Goal: Information Seeking & Learning: Learn about a topic

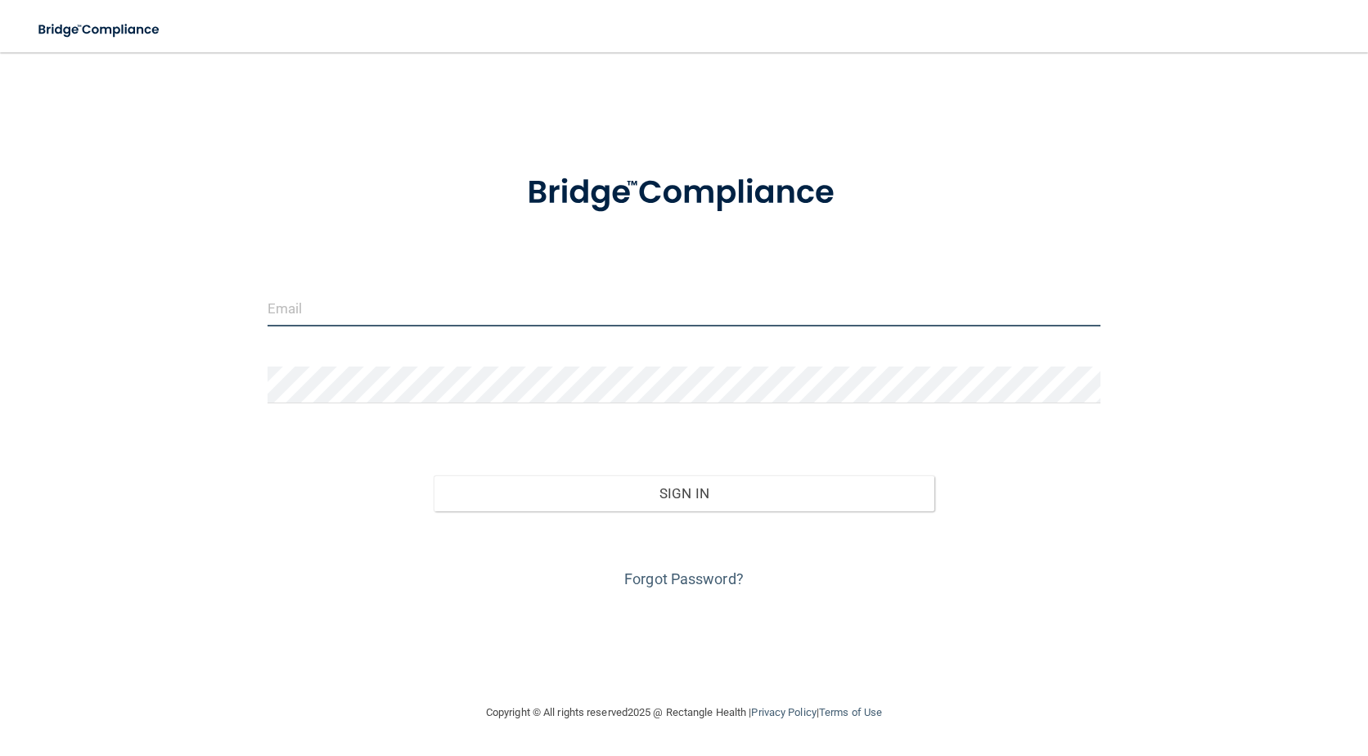
click at [382, 312] on input "email" at bounding box center [684, 308] width 834 height 37
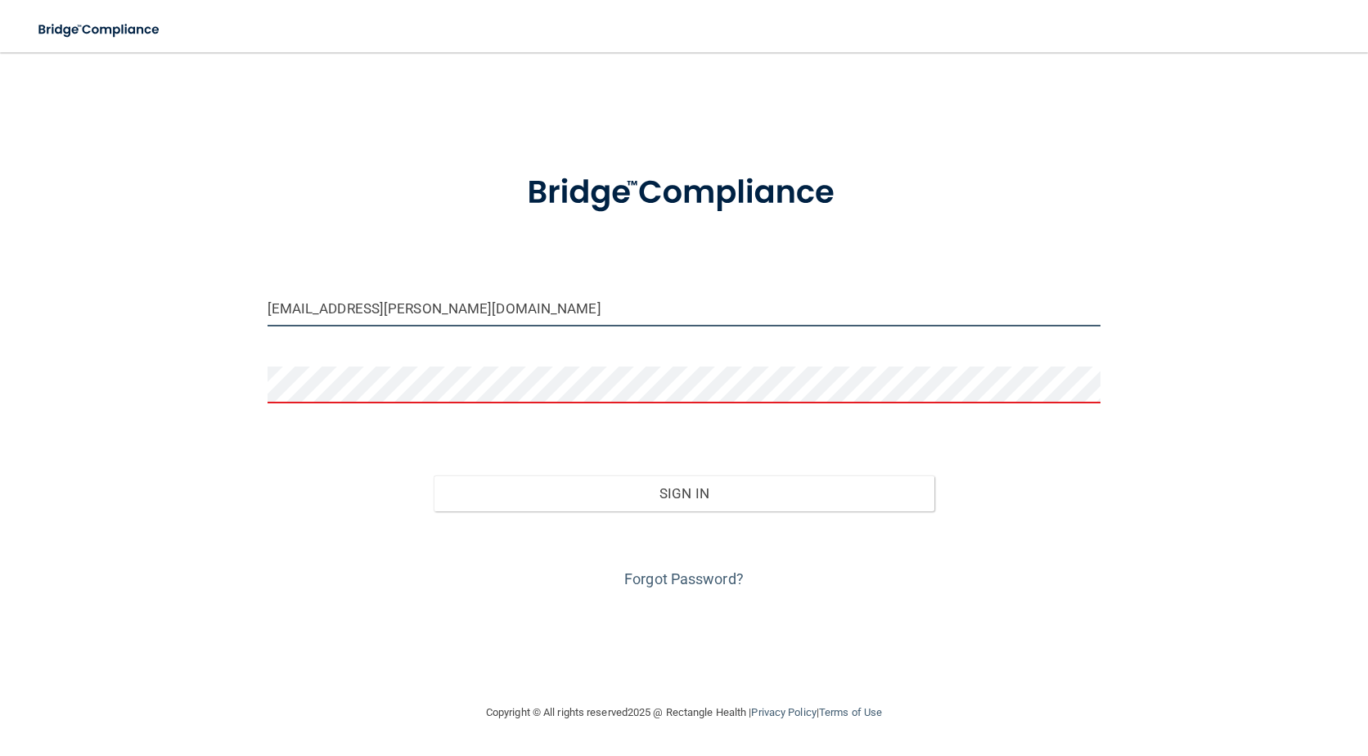
drag, startPoint x: 409, startPoint y: 309, endPoint x: 368, endPoint y: 321, distance: 42.5
click at [368, 321] on input "scsolow@solow.com" at bounding box center [684, 308] width 834 height 37
type input "[EMAIL_ADDRESS][DOMAIN_NAME]"
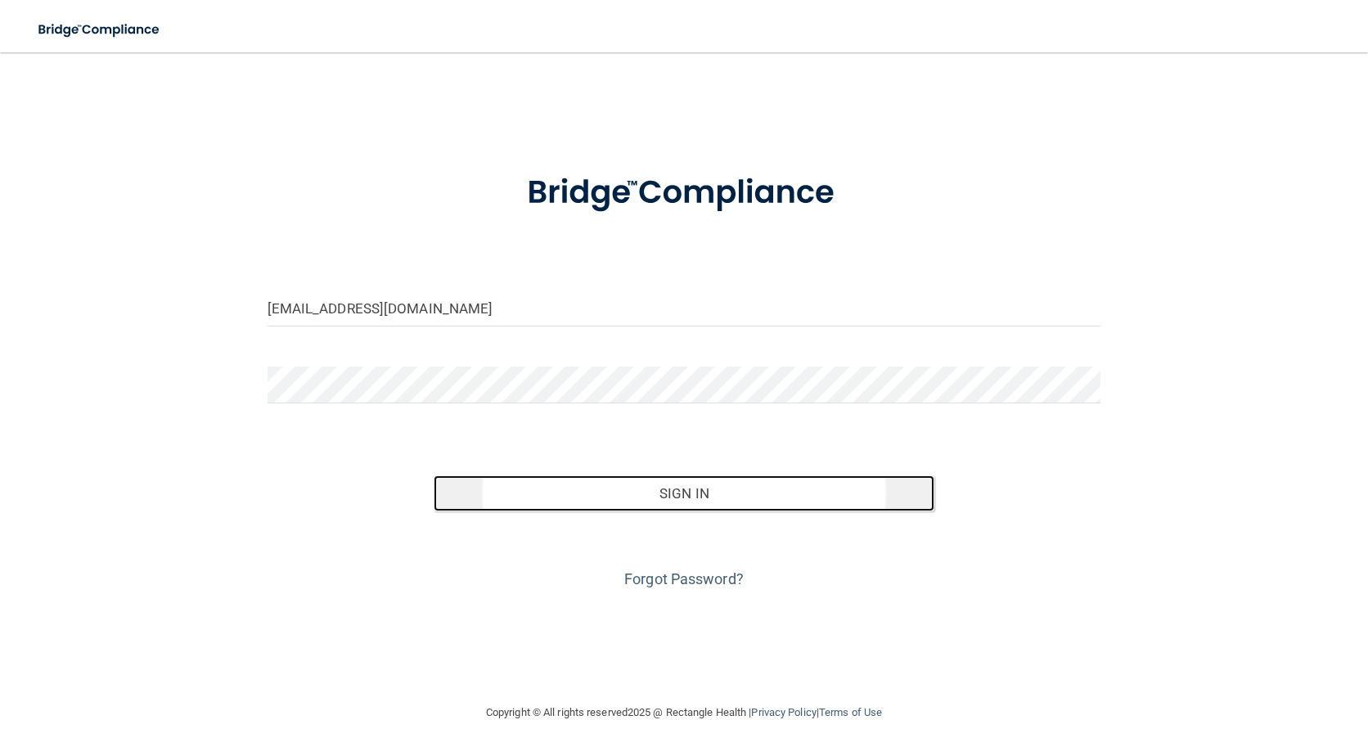
click at [679, 490] on button "Sign In" at bounding box center [684, 493] width 500 height 36
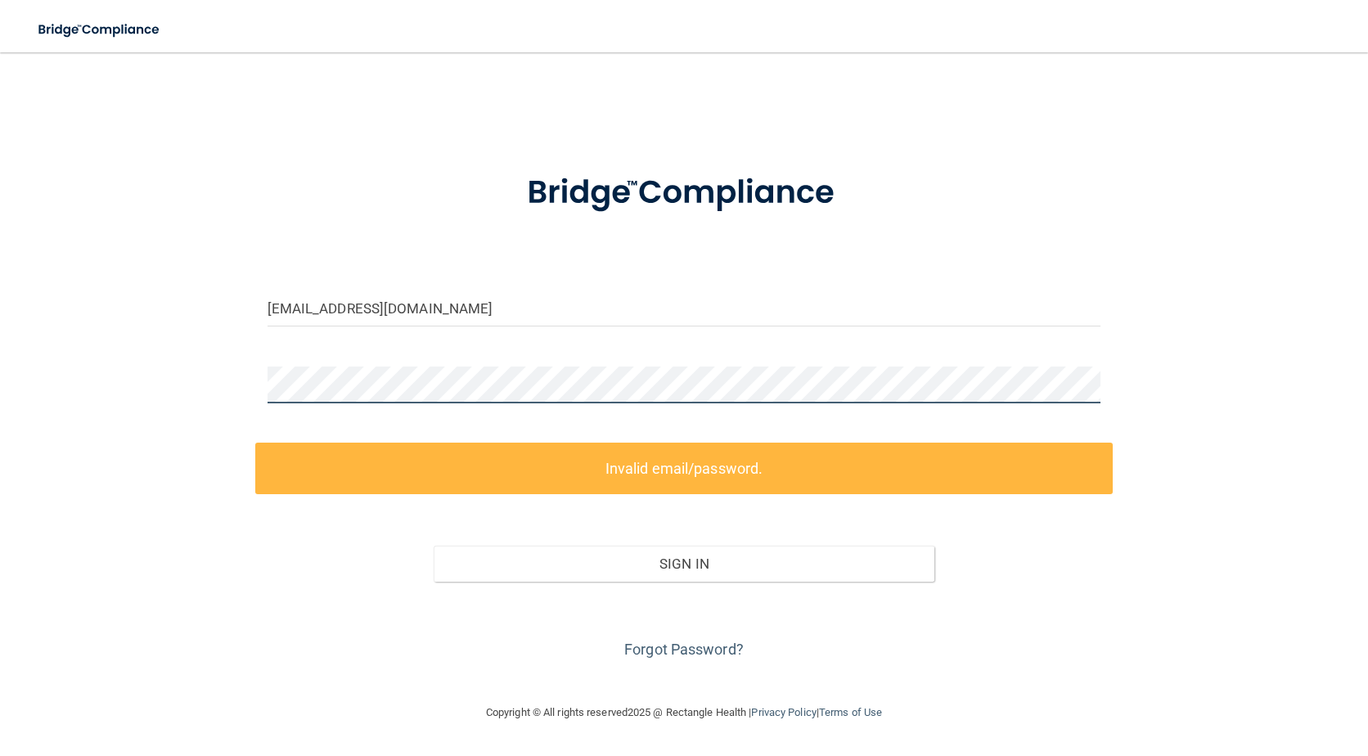
click at [0, 385] on html "Toggle navigation Manage My Enterprise Manage My Location scsolow@gmail.com Inv…" at bounding box center [684, 378] width 1368 height 756
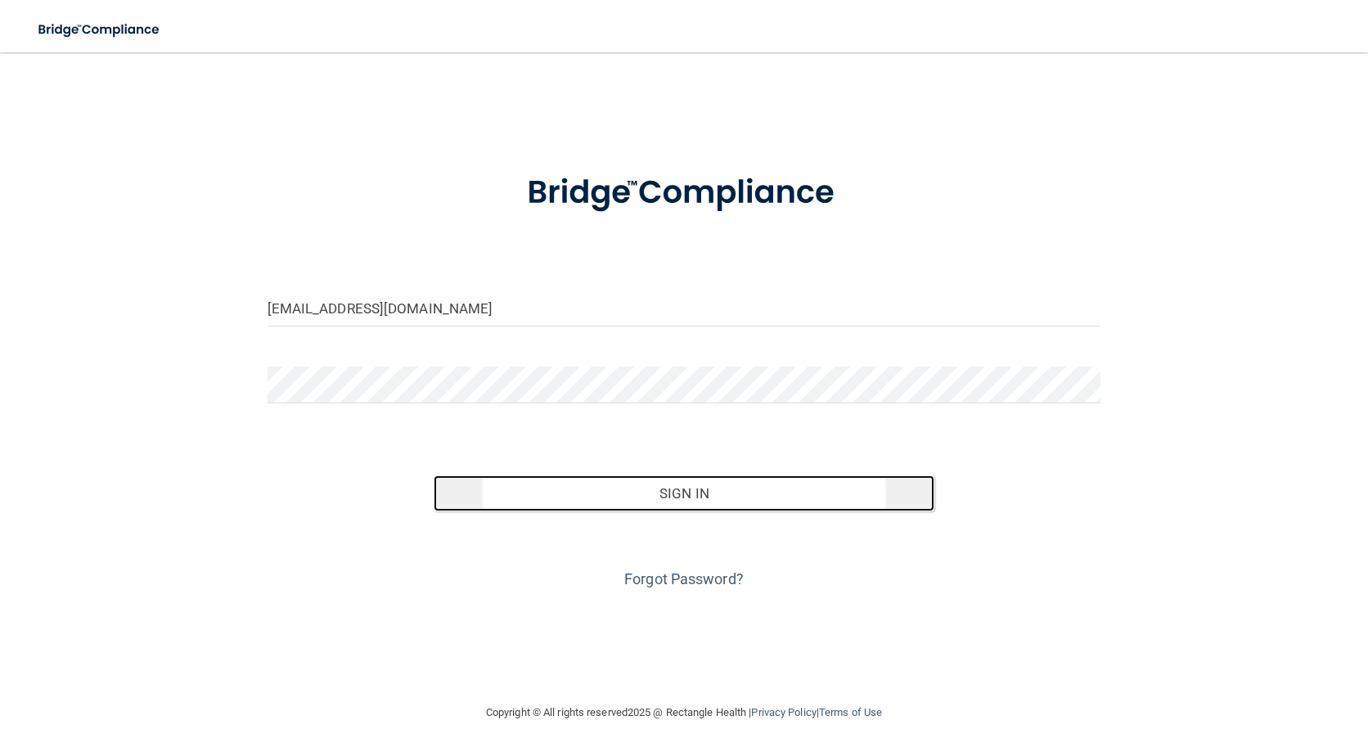
click at [691, 495] on button "Sign In" at bounding box center [684, 493] width 500 height 36
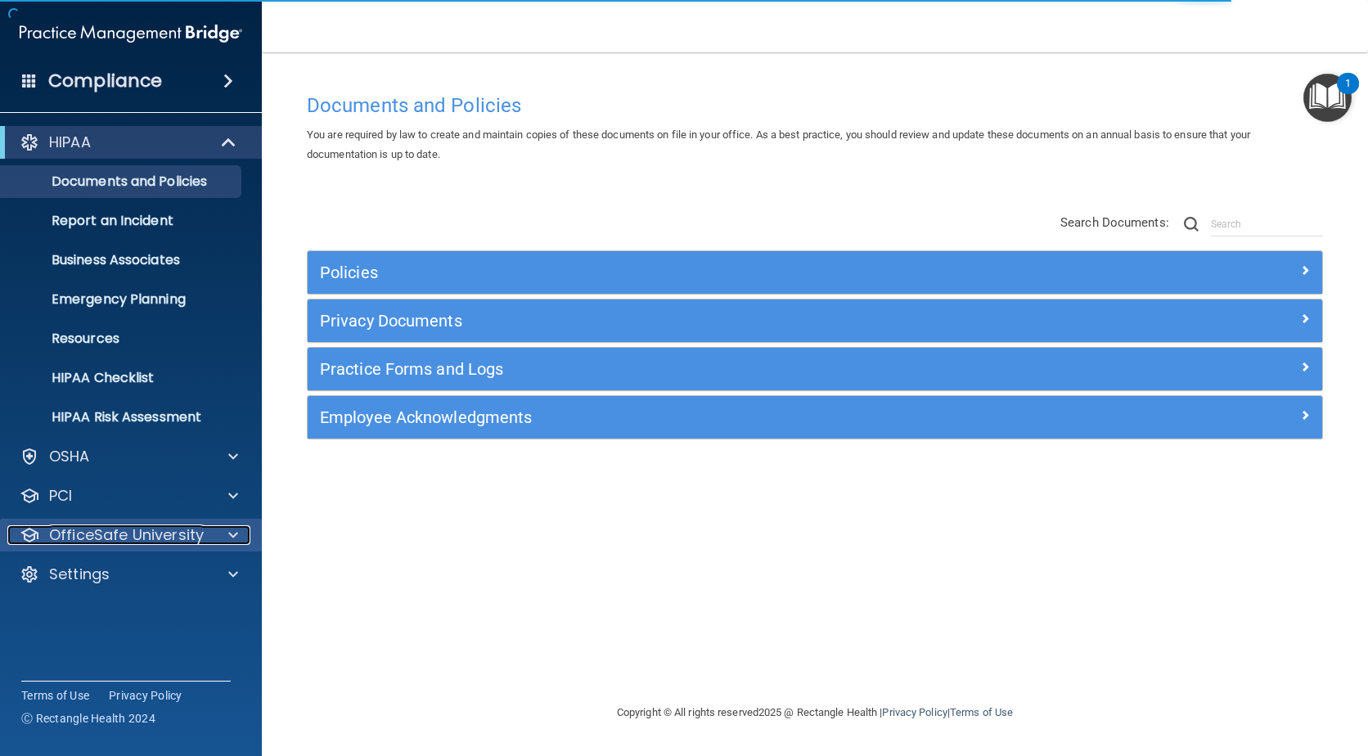
click at [163, 539] on p "OfficeSafe University" at bounding box center [126, 535] width 155 height 20
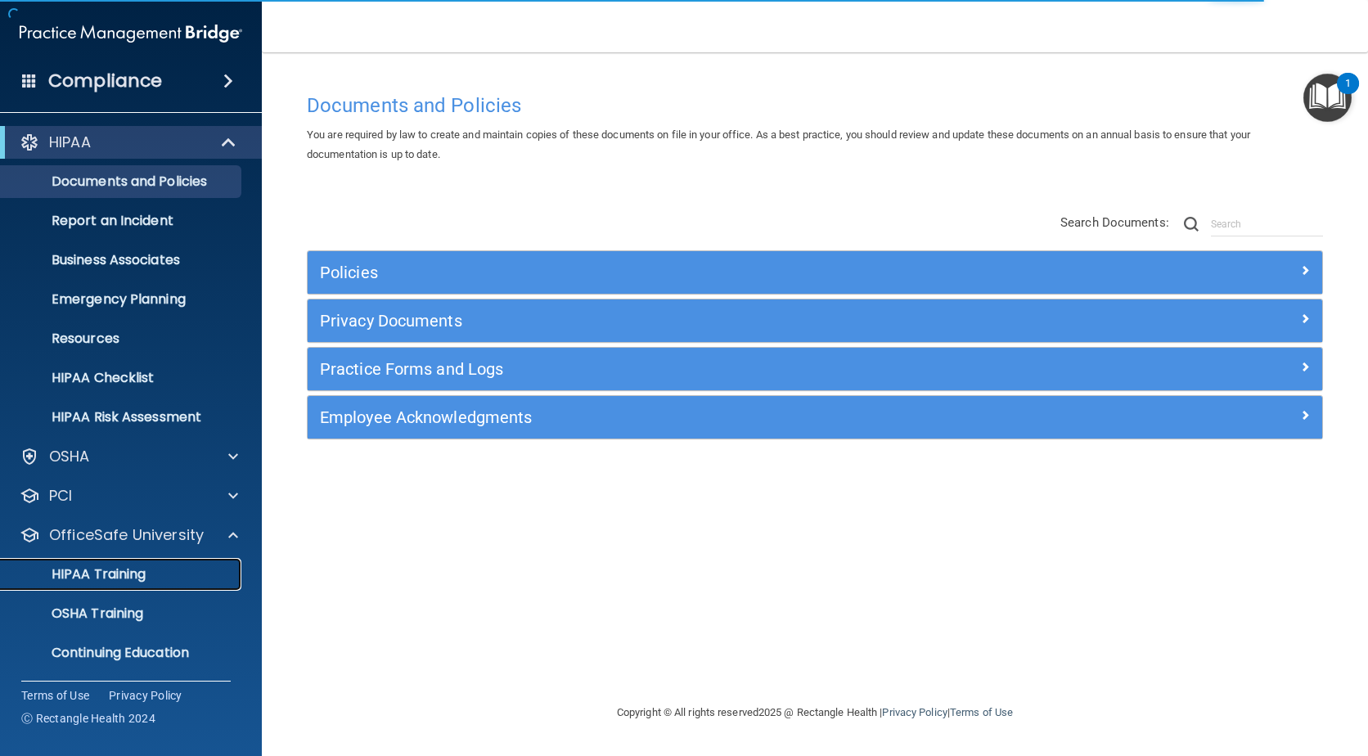
click at [142, 566] on p "HIPAA Training" at bounding box center [78, 574] width 135 height 16
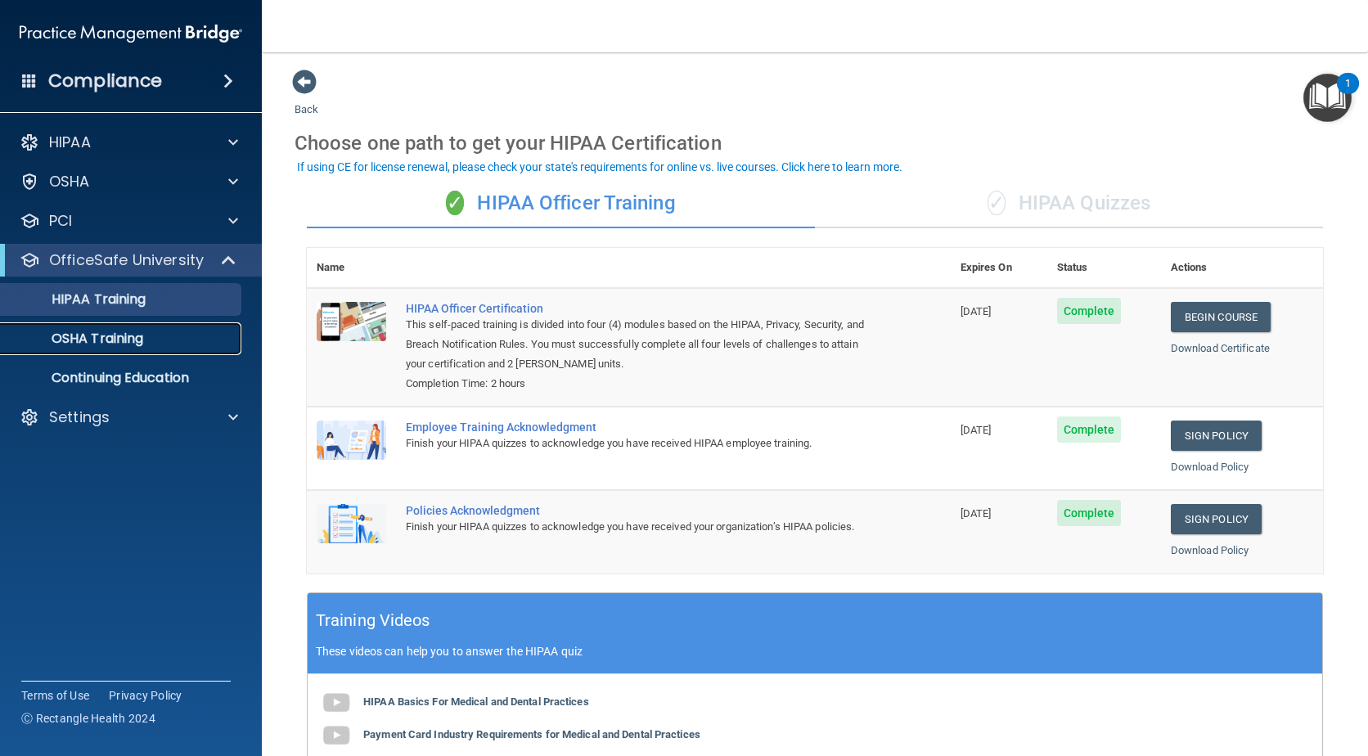
click at [117, 337] on p "OSHA Training" at bounding box center [77, 338] width 133 height 16
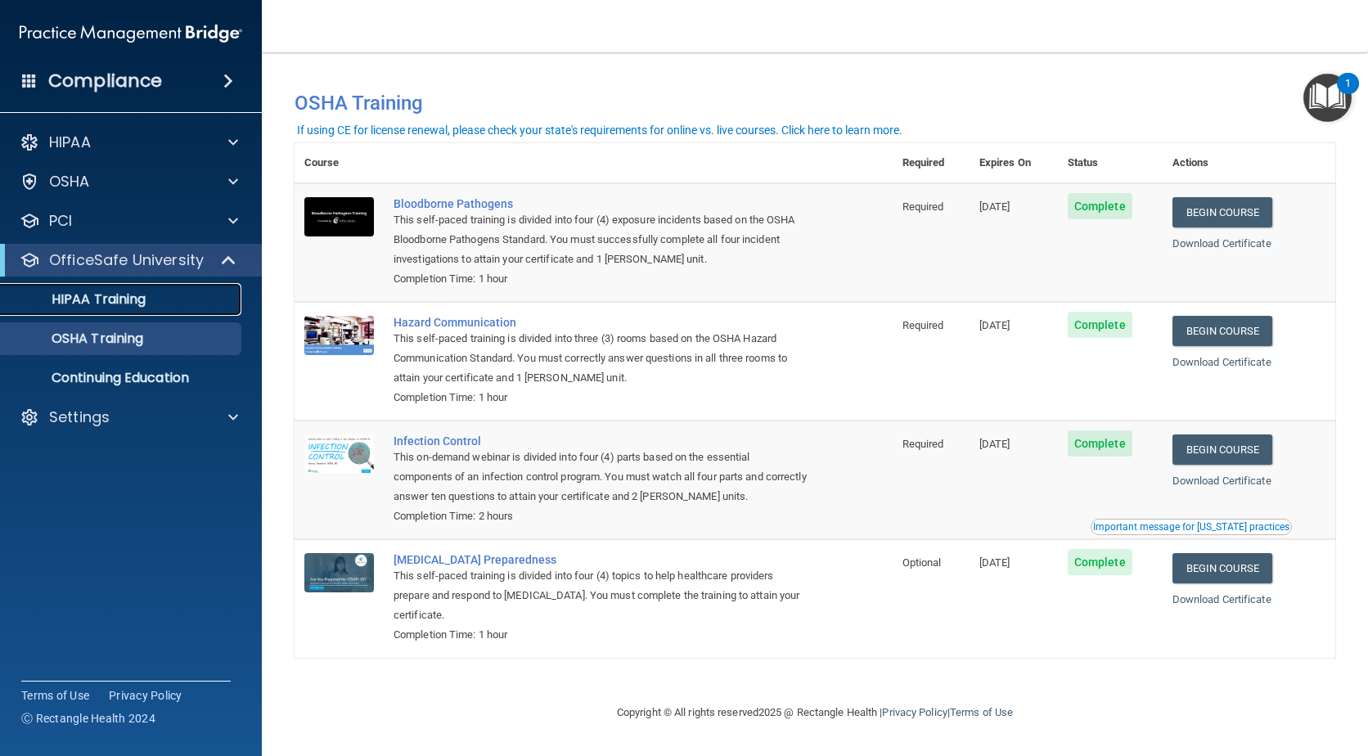
click at [88, 301] on p "HIPAA Training" at bounding box center [78, 299] width 135 height 16
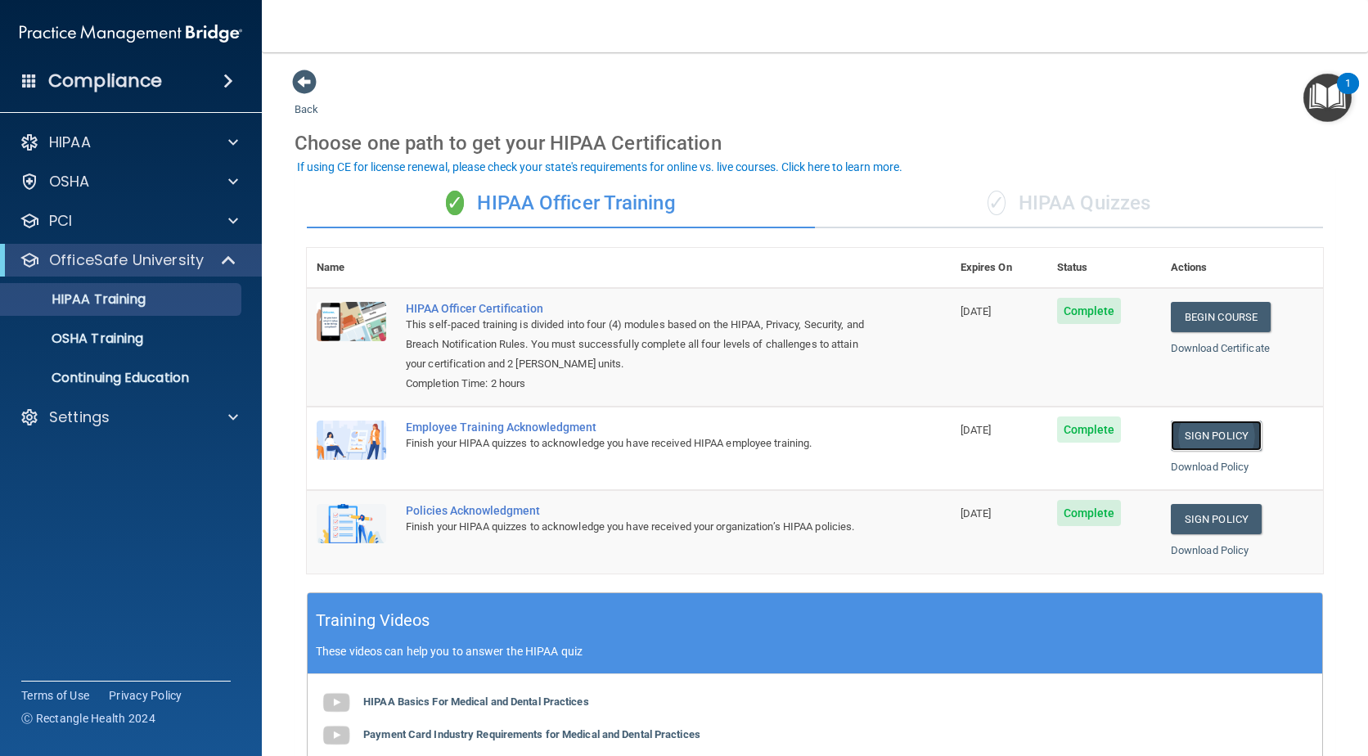
click at [1237, 429] on link "Sign Policy" at bounding box center [1216, 435] width 91 height 30
click at [136, 350] on link "OSHA Training" at bounding box center [113, 338] width 258 height 33
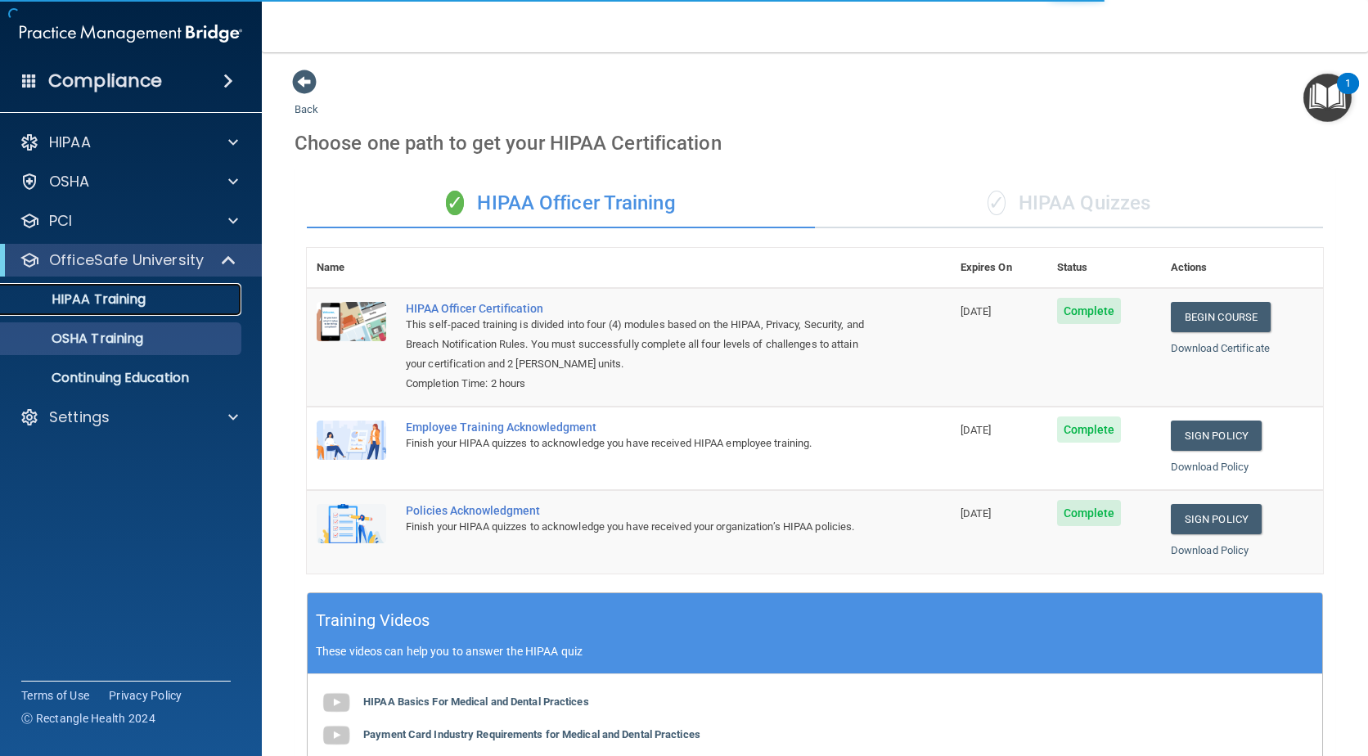
click at [120, 310] on link "HIPAA Training" at bounding box center [113, 299] width 258 height 33
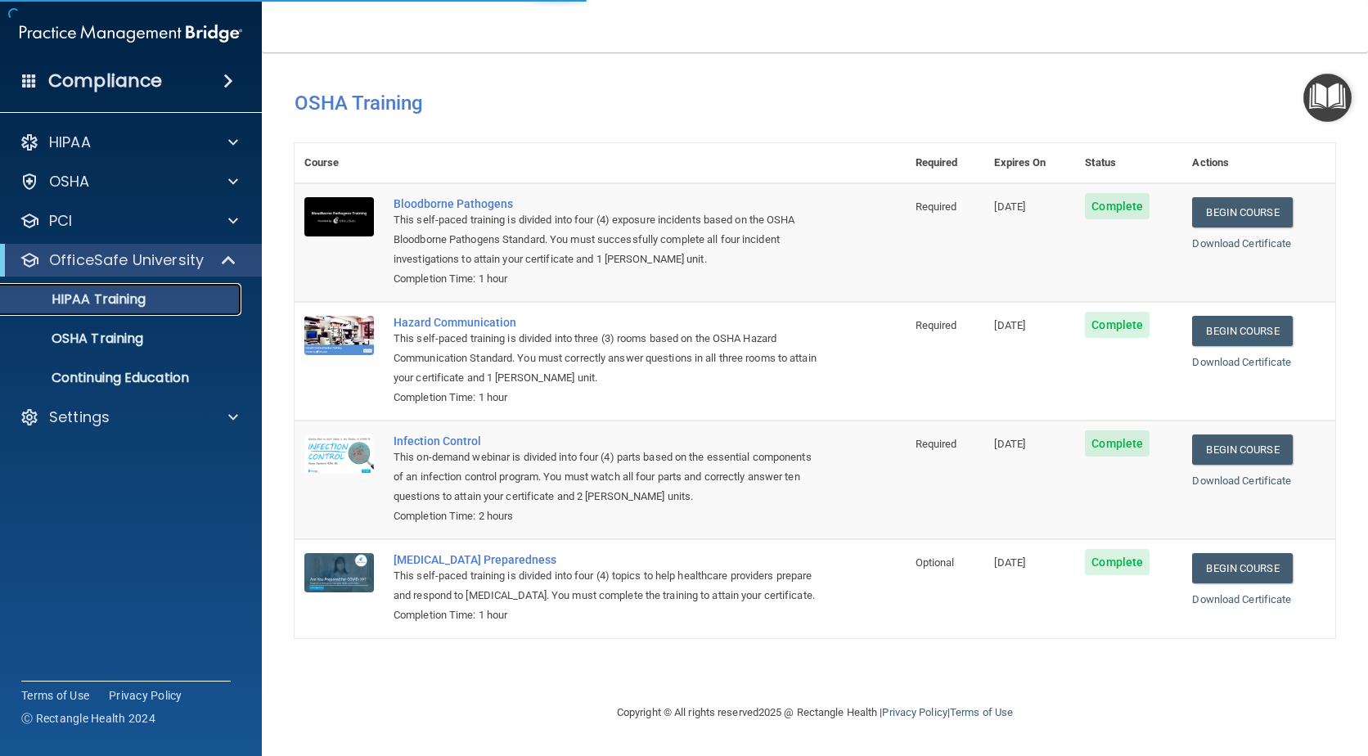
click at [120, 310] on link "HIPAA Training" at bounding box center [113, 299] width 258 height 33
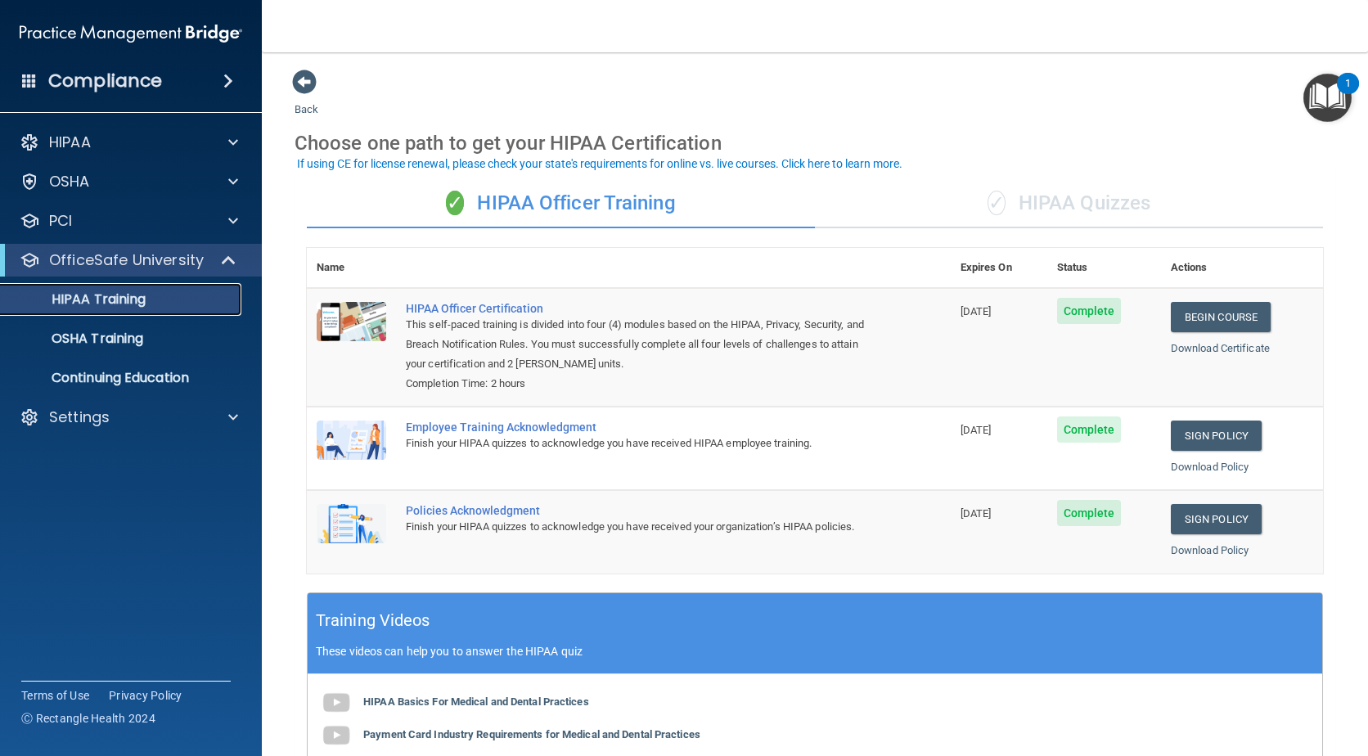
scroll to position [345, 0]
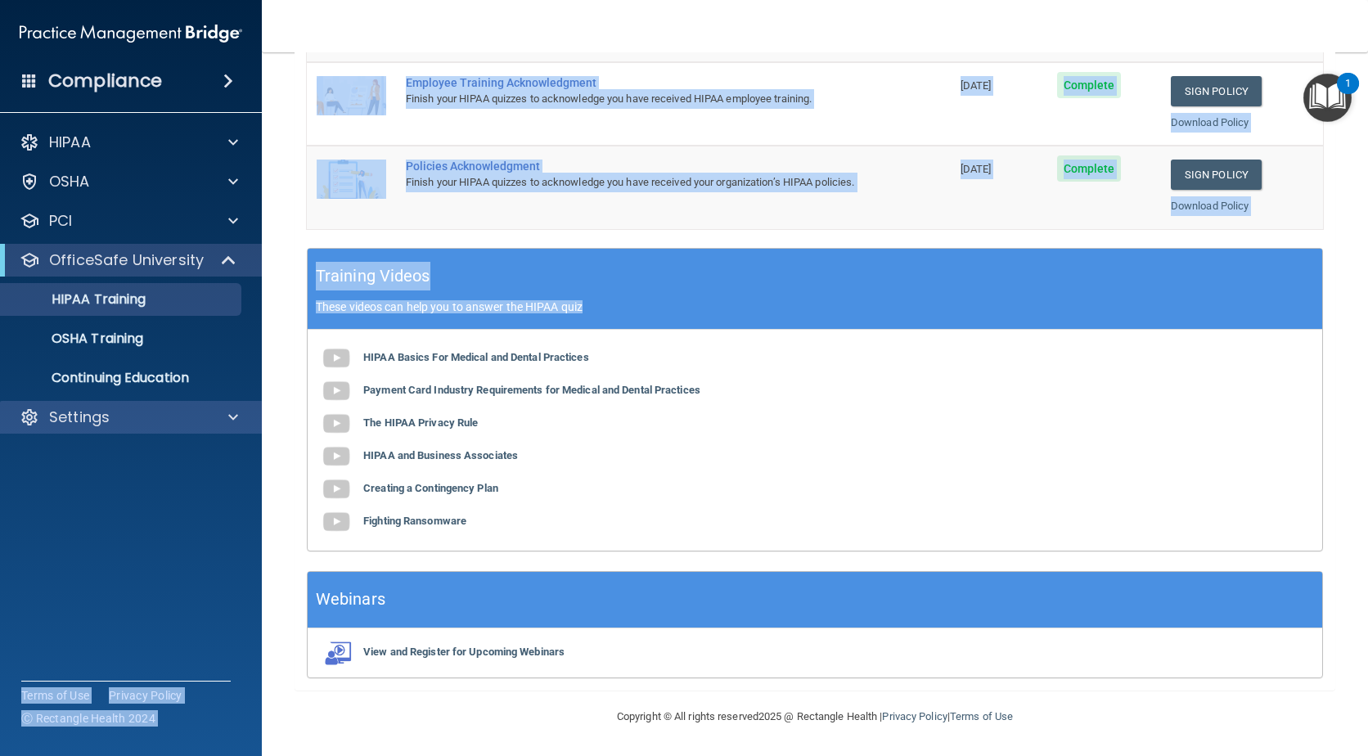
drag, startPoint x: 234, startPoint y: 404, endPoint x: 254, endPoint y: 422, distance: 26.6
click at [254, 422] on div "Compliance HIPAA Documents and Policies Report an Incident Business Associates …" at bounding box center [684, 378] width 1368 height 756
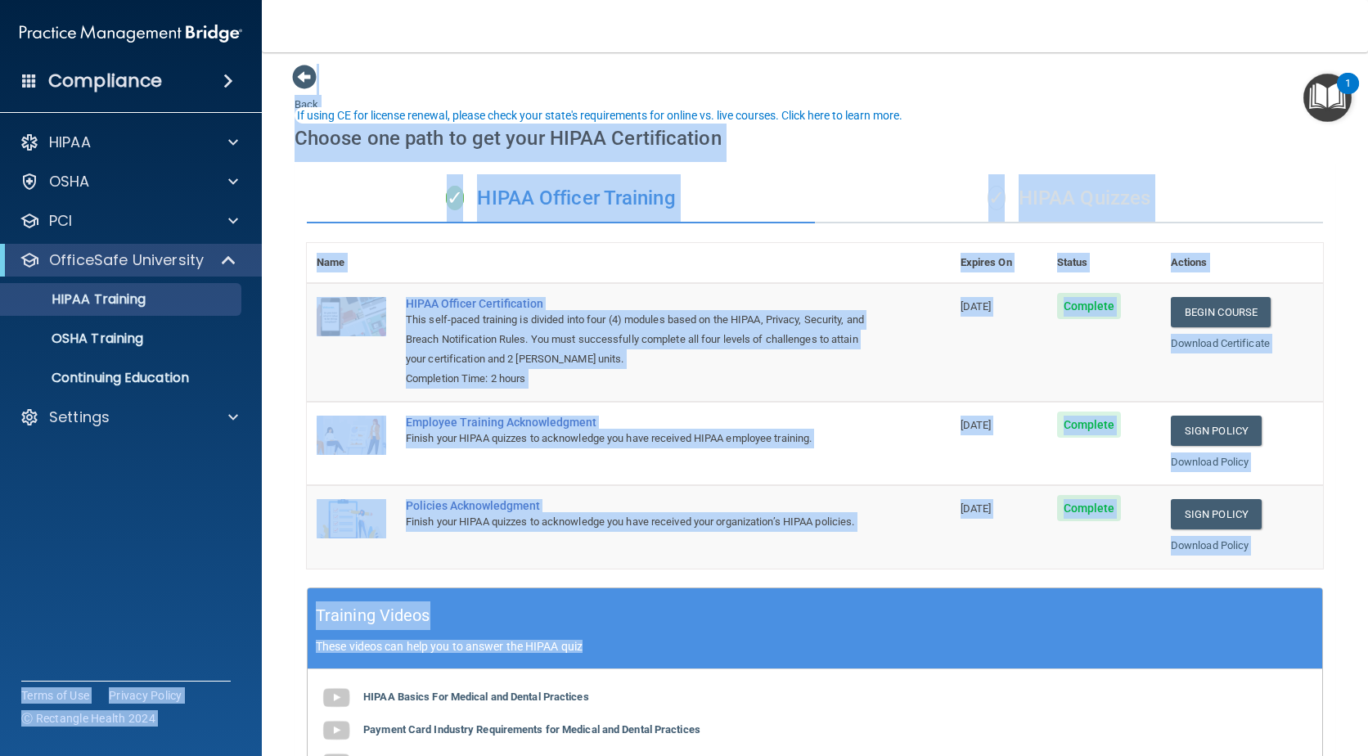
scroll to position [0, 0]
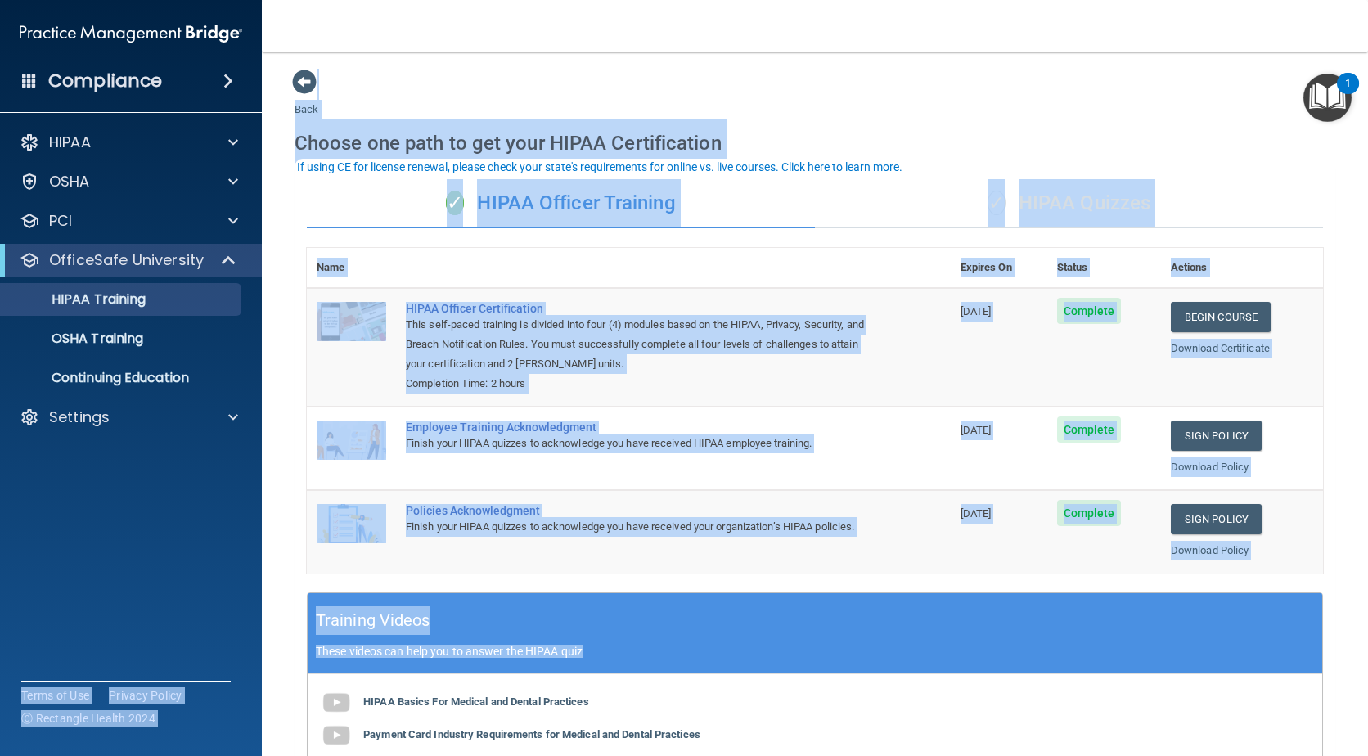
click at [891, 395] on td "HIPAA Officer Certification This self-paced training is divided into four (4) m…" at bounding box center [673, 347] width 555 height 119
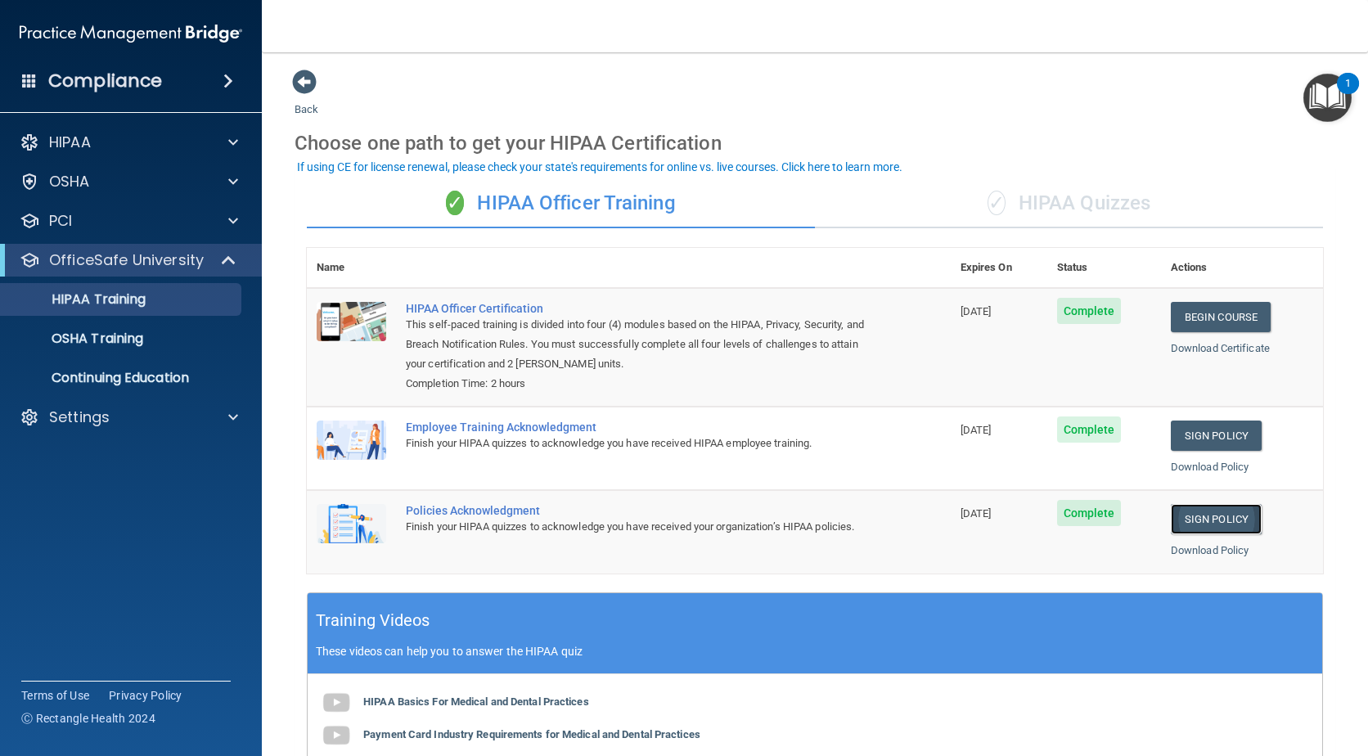
click at [1194, 514] on link "Sign Policy" at bounding box center [1216, 519] width 91 height 30
click at [112, 335] on p "OSHA Training" at bounding box center [77, 338] width 133 height 16
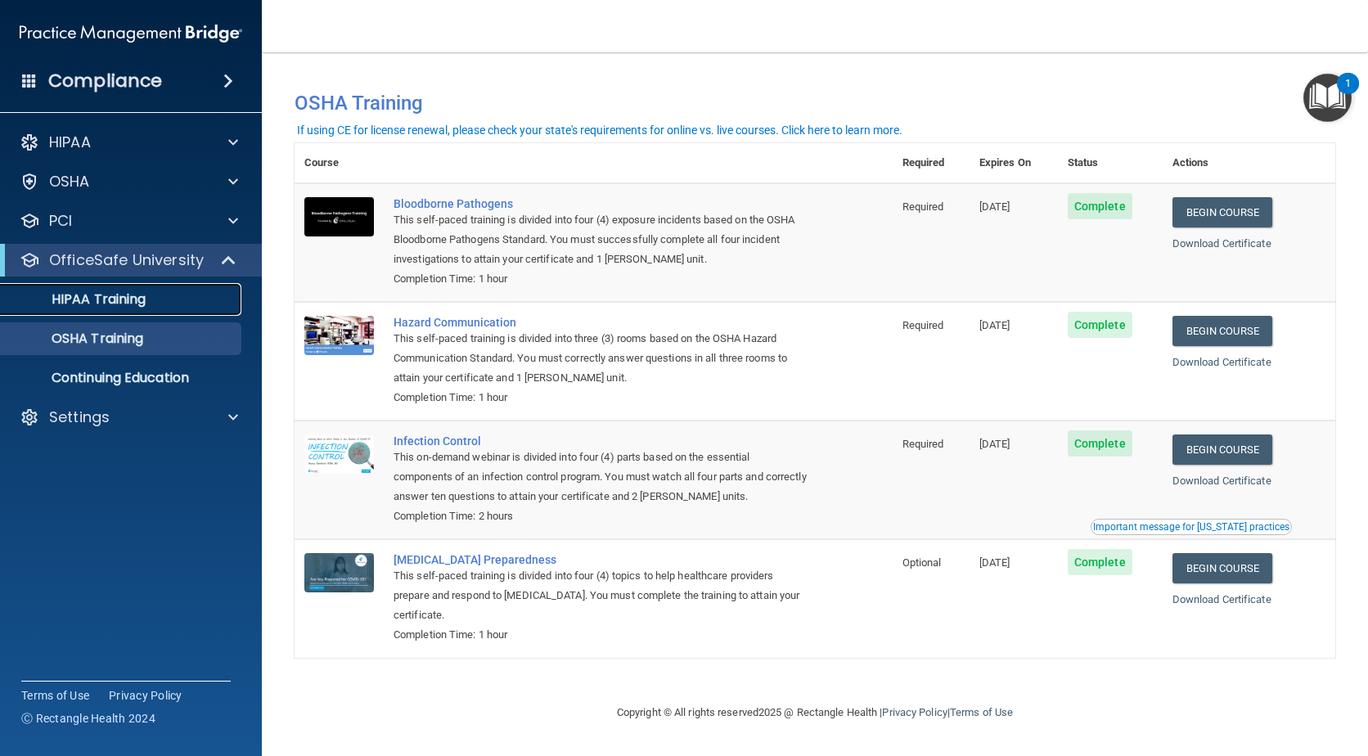
click at [85, 302] on p "HIPAA Training" at bounding box center [78, 299] width 135 height 16
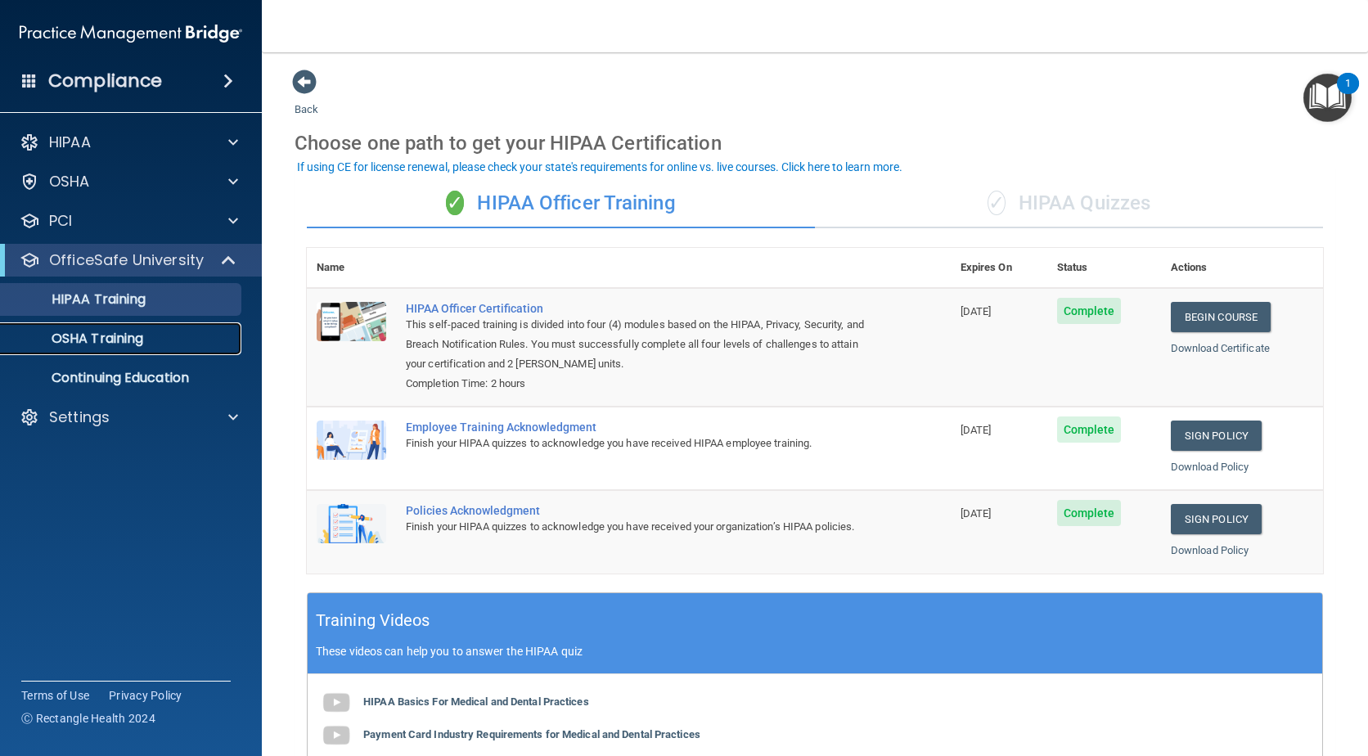
click at [96, 334] on p "OSHA Training" at bounding box center [77, 338] width 133 height 16
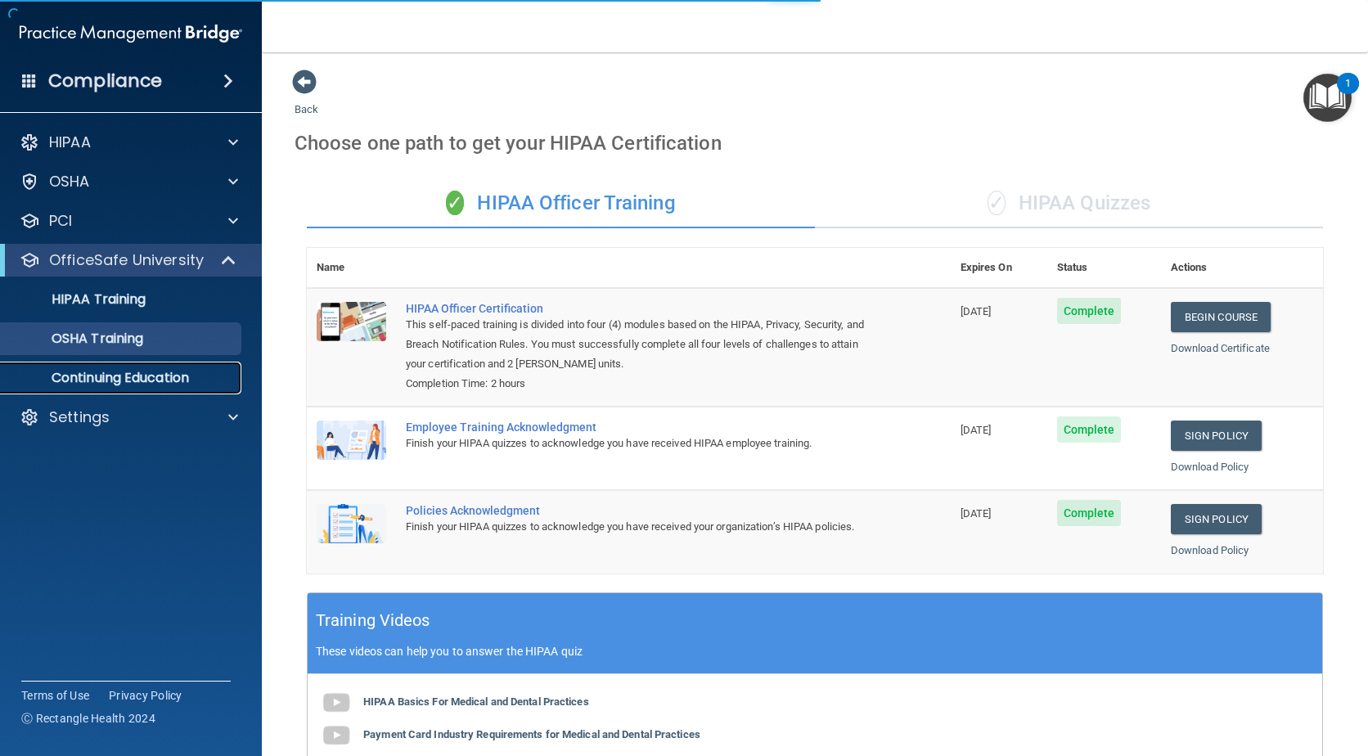
click at [114, 375] on p "Continuing Education" at bounding box center [122, 378] width 223 height 16
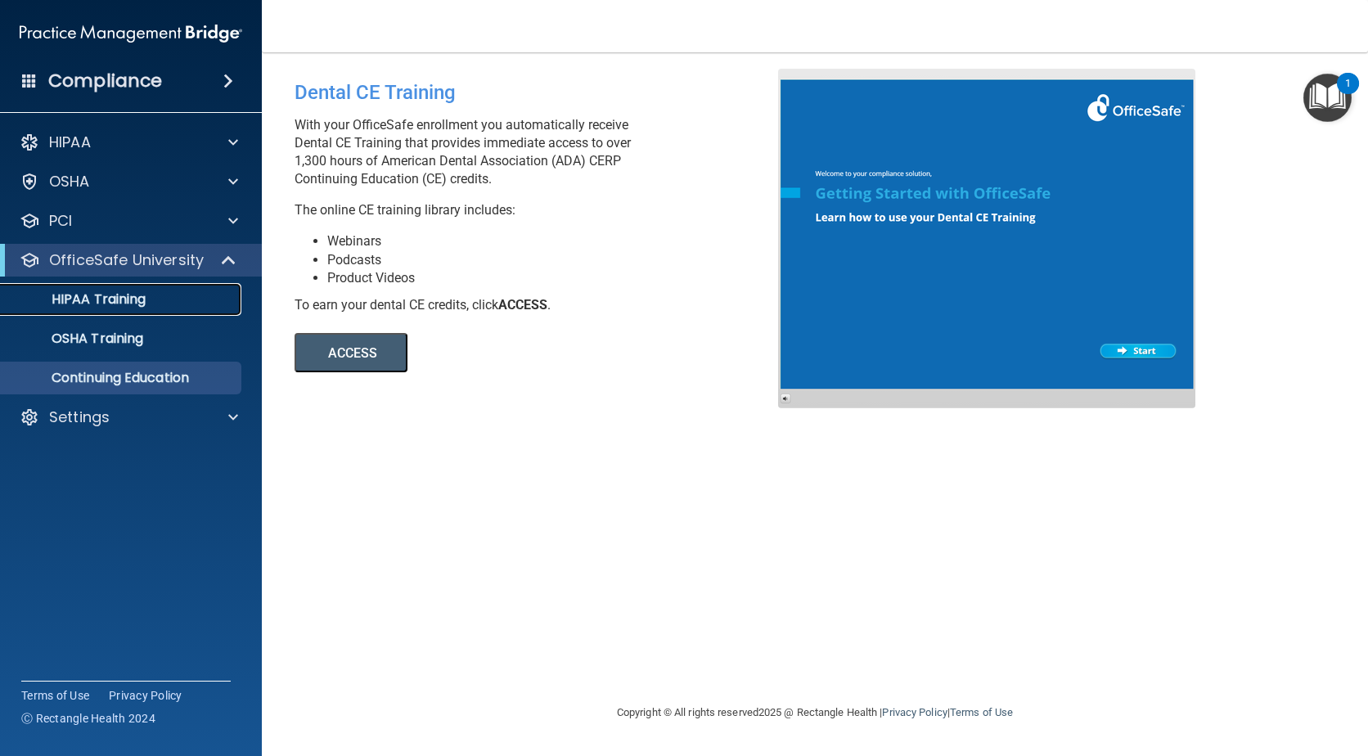
click at [139, 300] on p "HIPAA Training" at bounding box center [78, 299] width 135 height 16
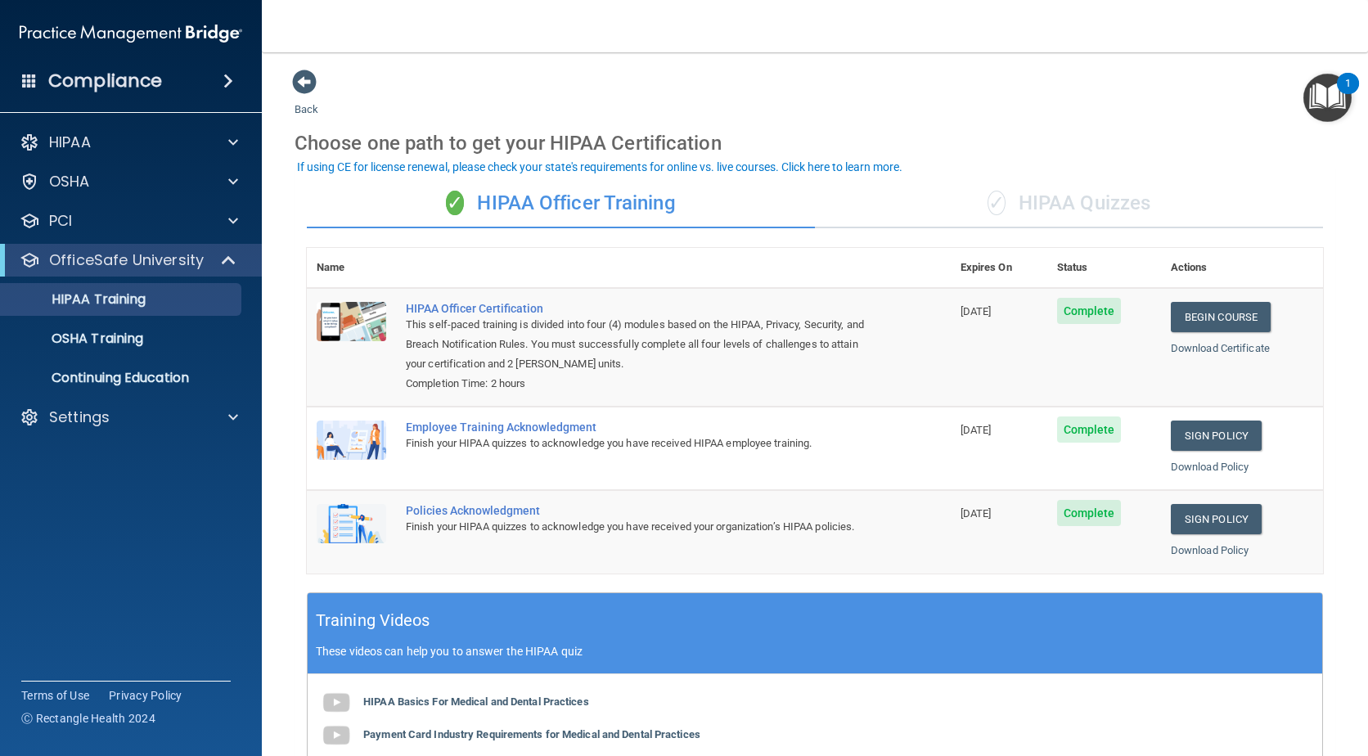
click at [1081, 207] on div "✓ HIPAA Quizzes" at bounding box center [1069, 203] width 508 height 49
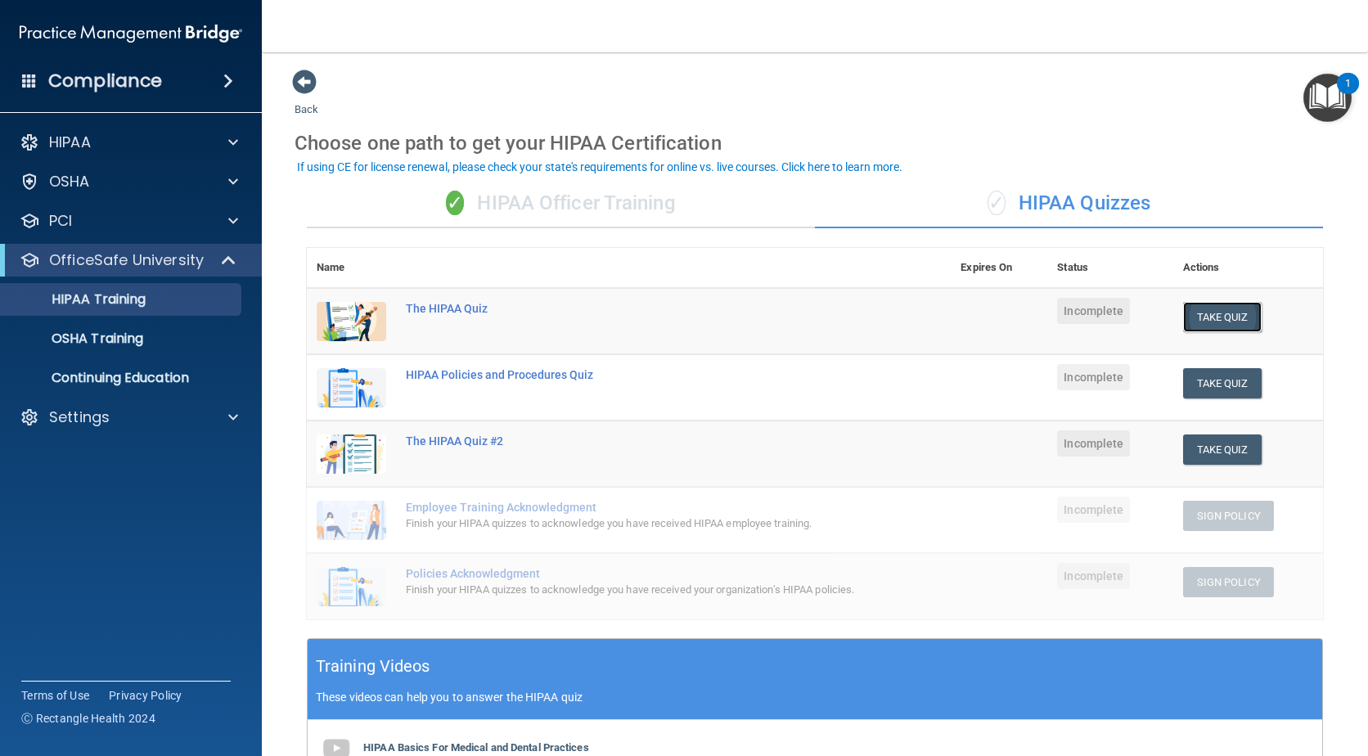
click at [1225, 320] on button "Take Quiz" at bounding box center [1222, 317] width 79 height 30
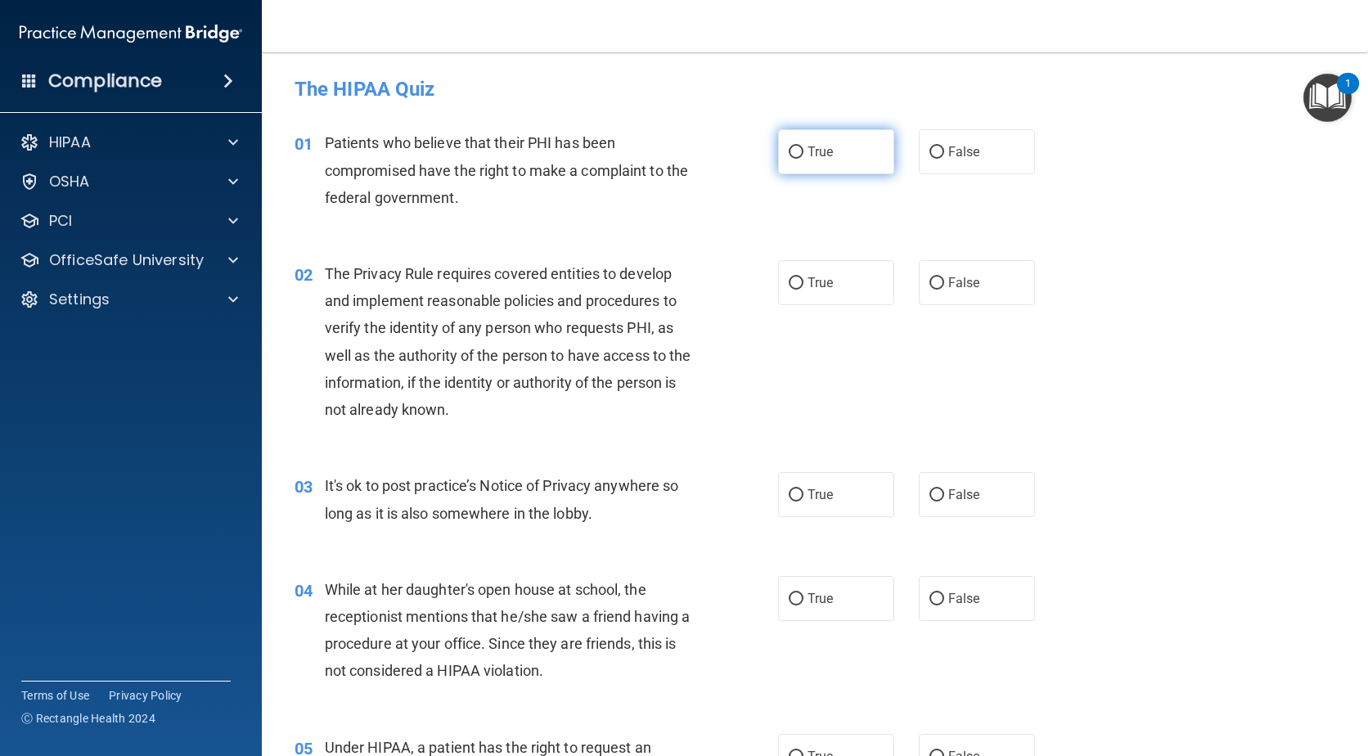
click at [789, 148] on input "True" at bounding box center [796, 152] width 15 height 12
radio input "true"
click at [798, 279] on label "True" at bounding box center [836, 282] width 116 height 45
click at [798, 279] on input "True" at bounding box center [796, 283] width 15 height 12
radio input "true"
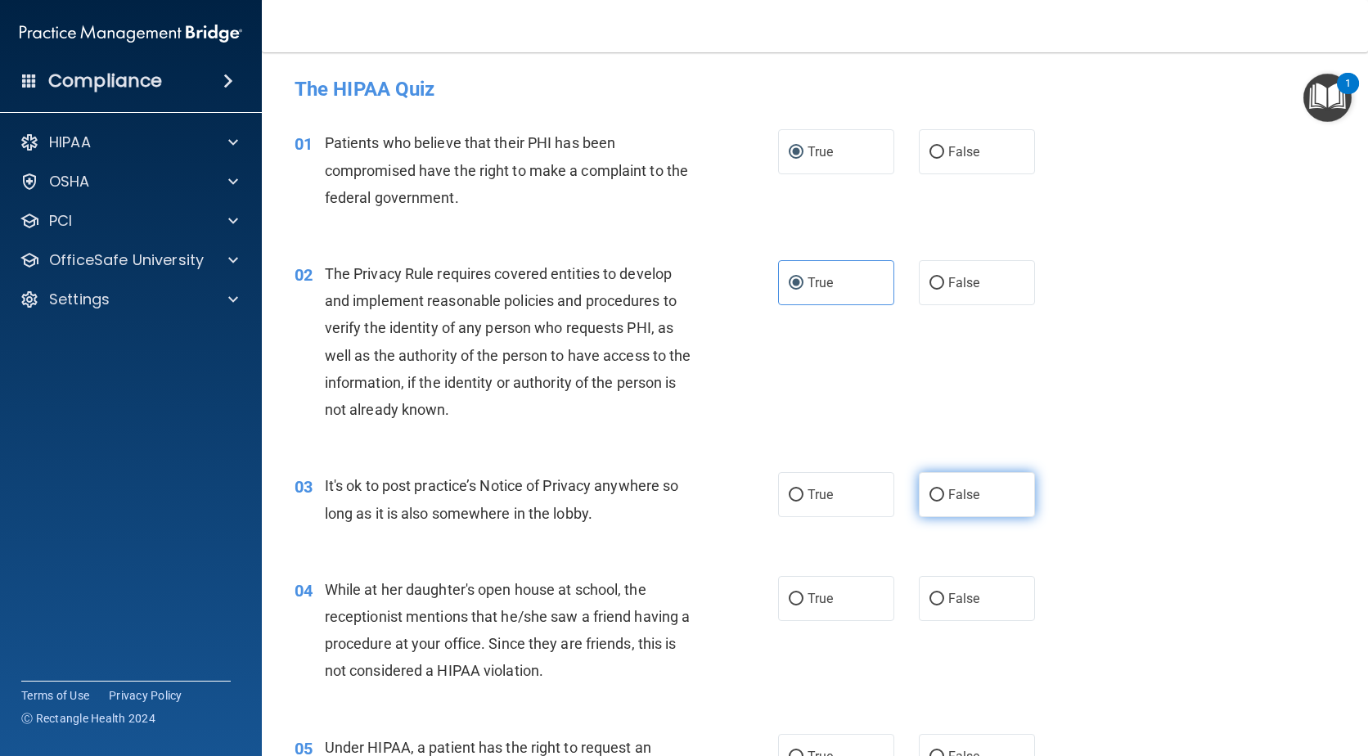
click at [929, 497] on input "False" at bounding box center [936, 495] width 15 height 12
radio input "true"
click at [929, 598] on input "False" at bounding box center [936, 599] width 15 height 12
radio input "true"
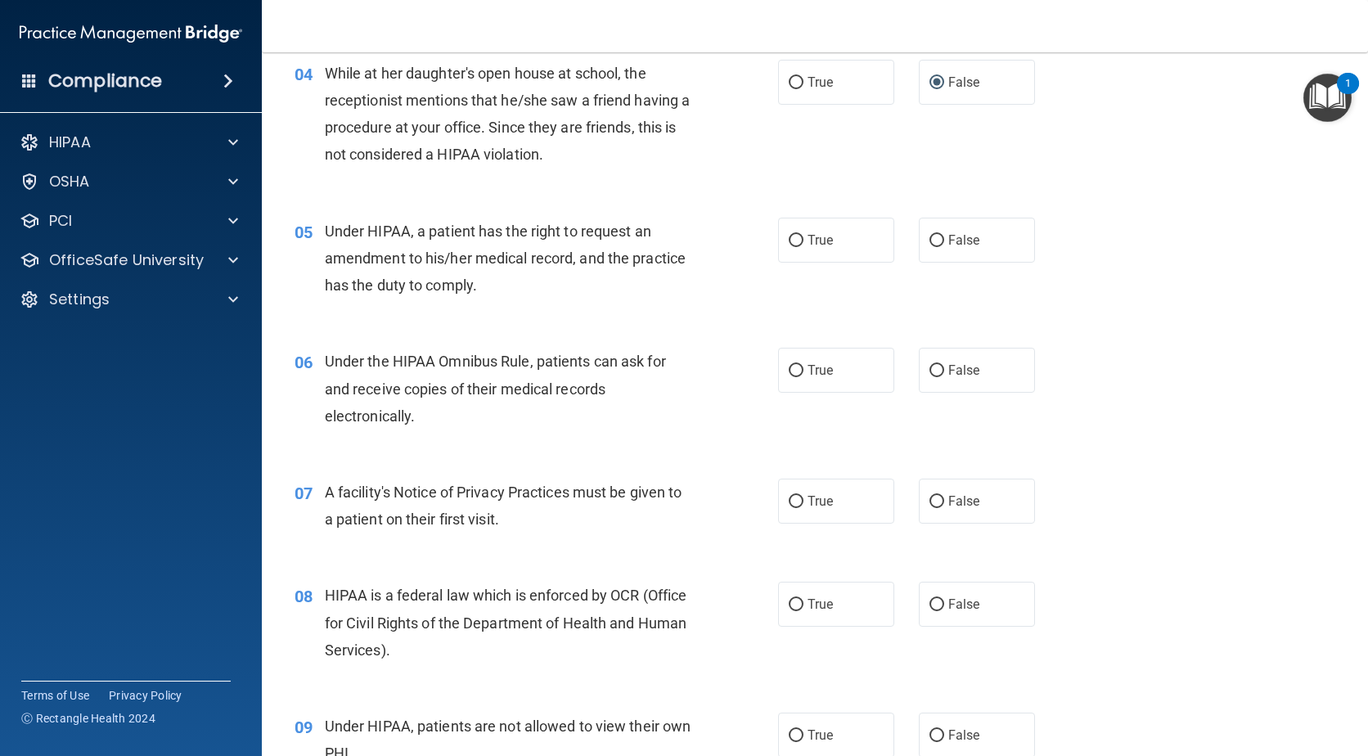
scroll to position [621, 0]
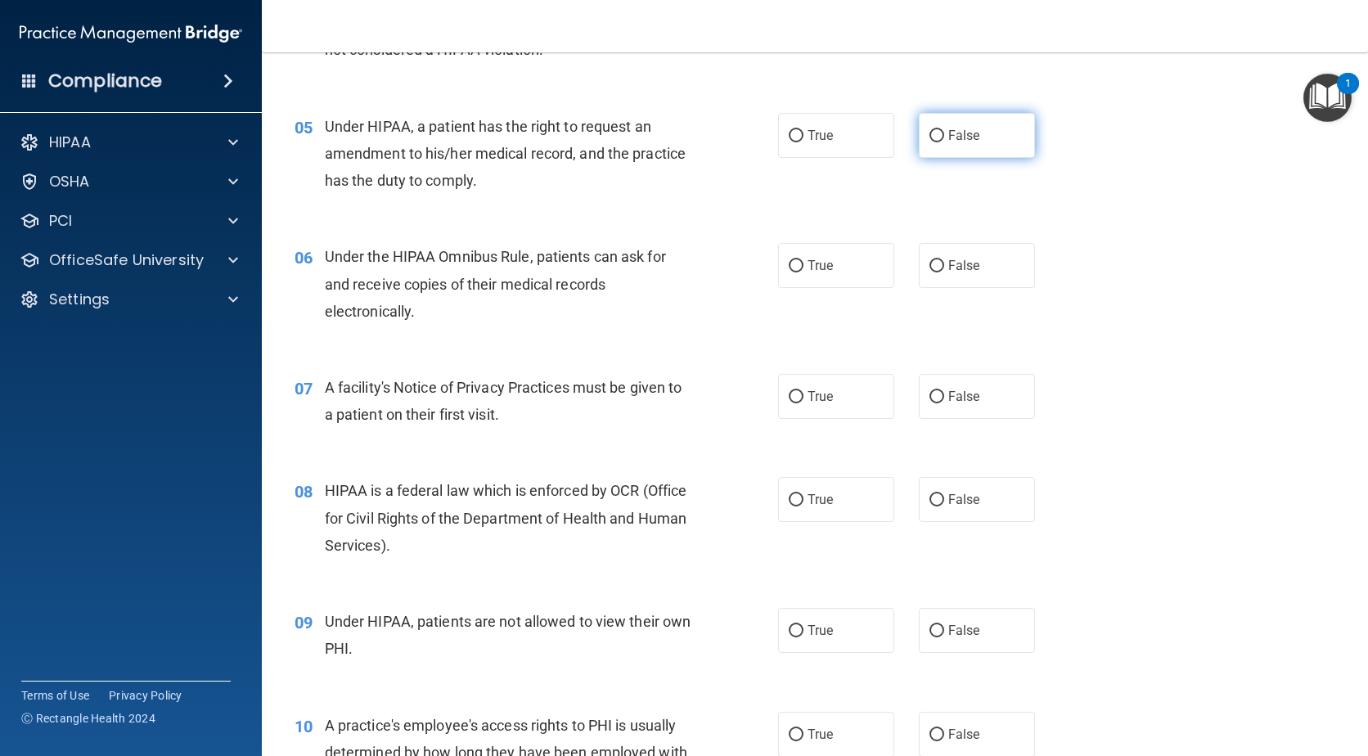
click at [935, 137] on input "False" at bounding box center [936, 136] width 15 height 12
radio input "true"
click at [797, 264] on input "True" at bounding box center [796, 266] width 15 height 12
radio input "true"
click at [790, 399] on input "True" at bounding box center [796, 397] width 15 height 12
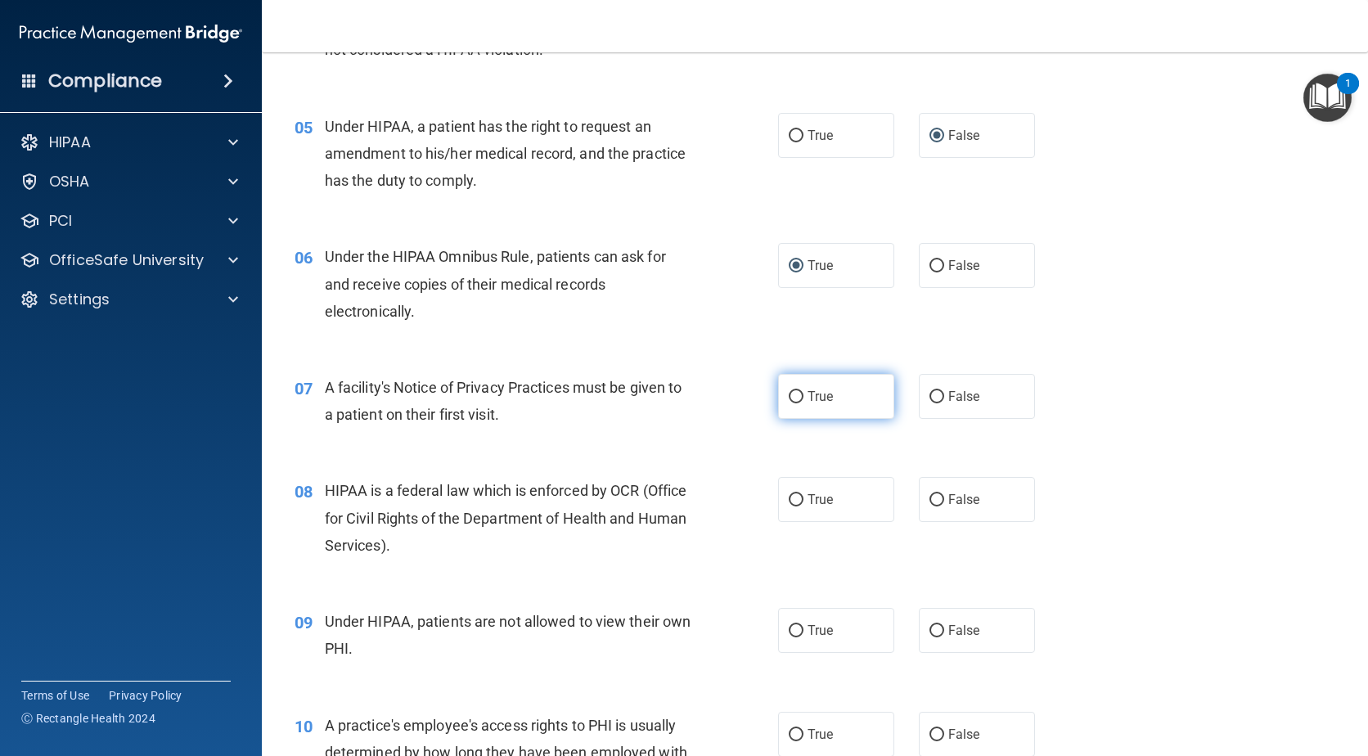
radio input "true"
click at [789, 503] on input "True" at bounding box center [796, 500] width 15 height 12
radio input "true"
click at [929, 629] on input "False" at bounding box center [936, 631] width 15 height 12
radio input "true"
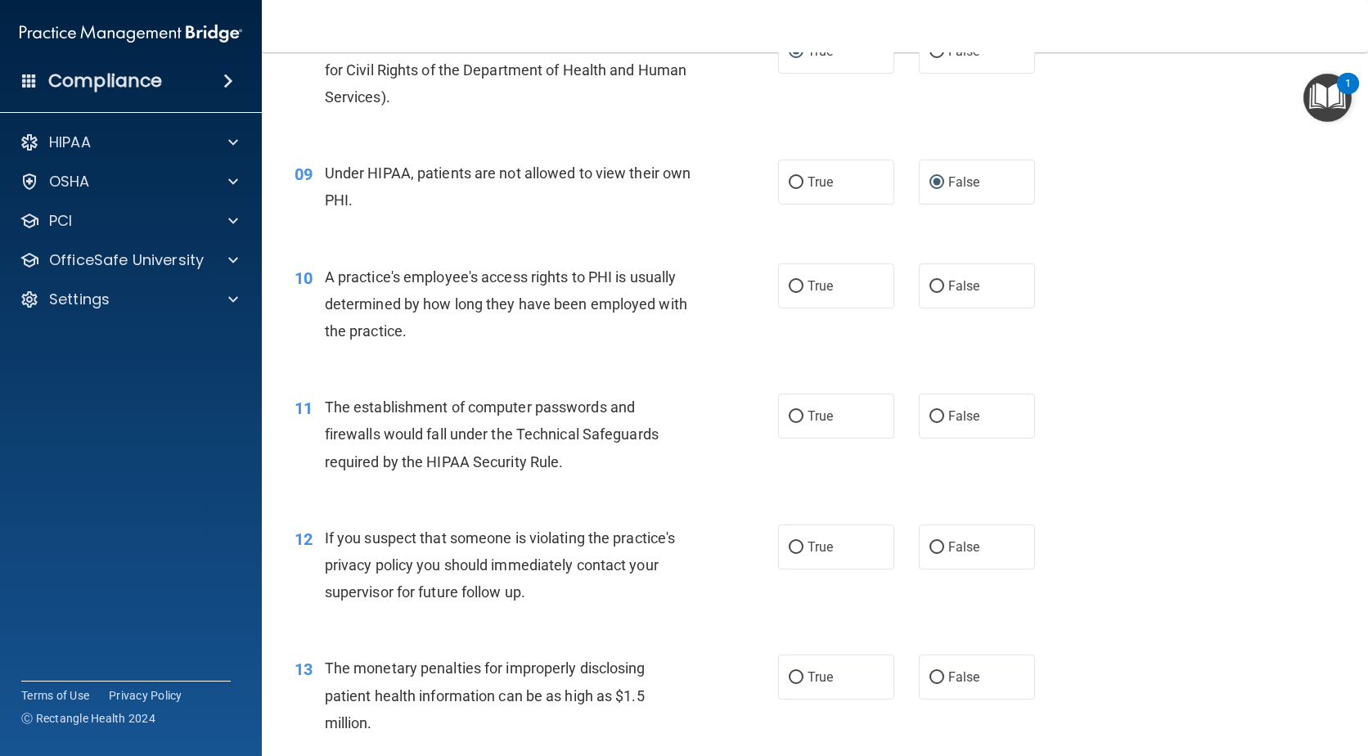
scroll to position [1189, 0]
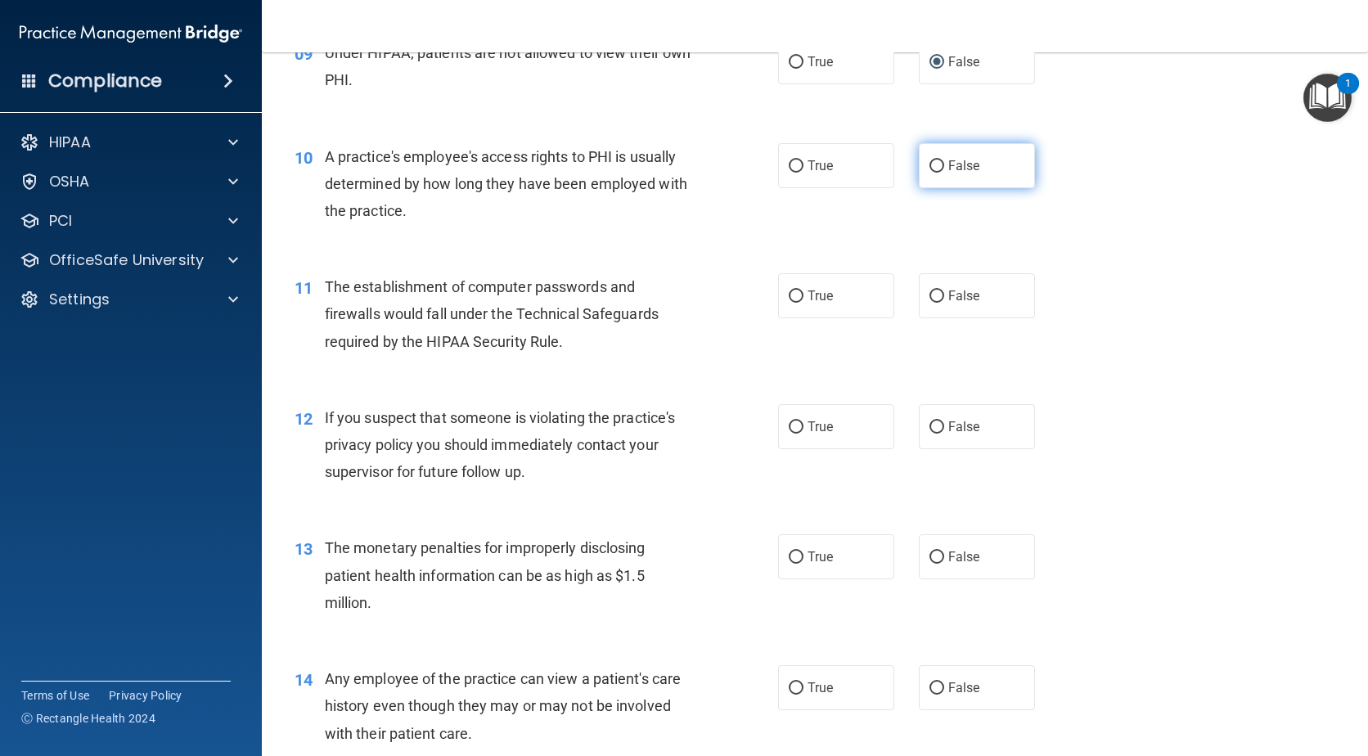
click at [931, 169] on input "False" at bounding box center [936, 166] width 15 height 12
radio input "true"
click at [790, 294] on input "True" at bounding box center [796, 296] width 15 height 12
radio input "true"
click at [791, 428] on input "True" at bounding box center [796, 427] width 15 height 12
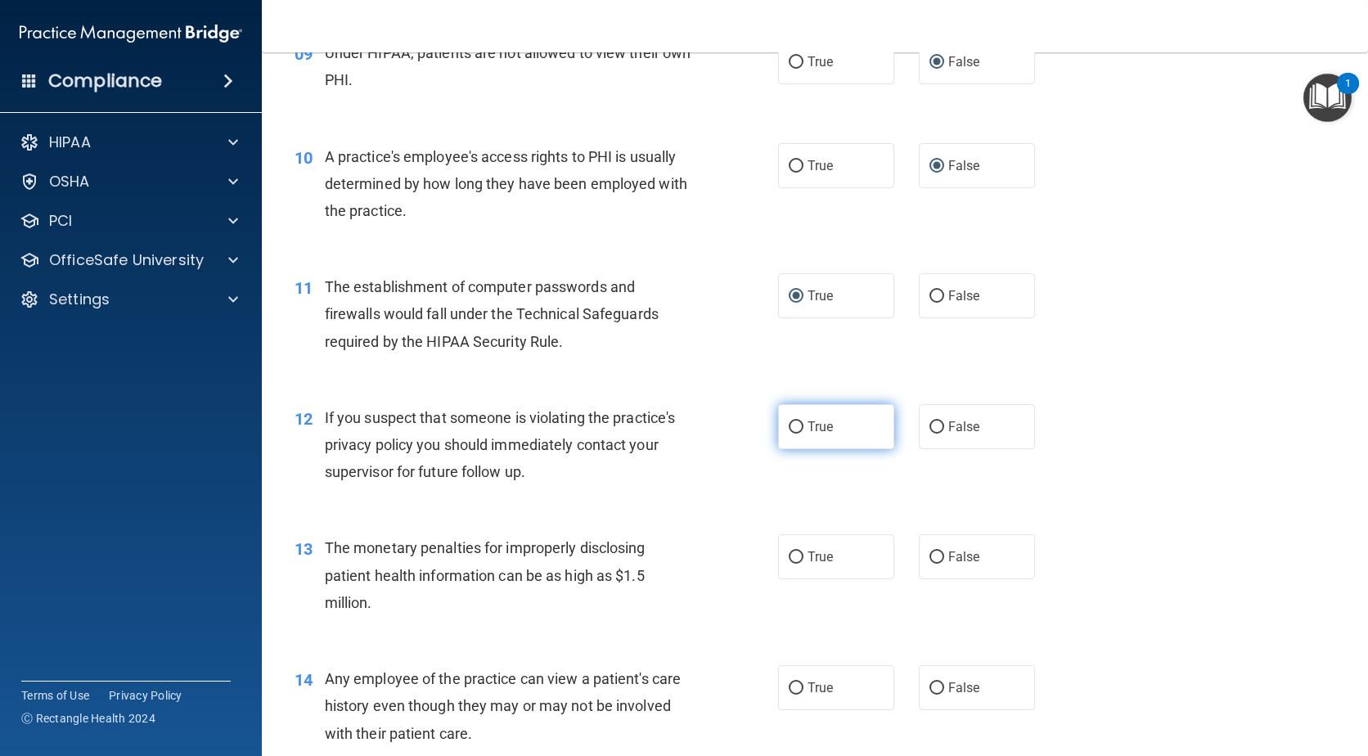
radio input "true"
click at [790, 553] on input "True" at bounding box center [796, 557] width 15 height 12
radio input "true"
click at [929, 687] on input "False" at bounding box center [936, 688] width 15 height 12
radio input "true"
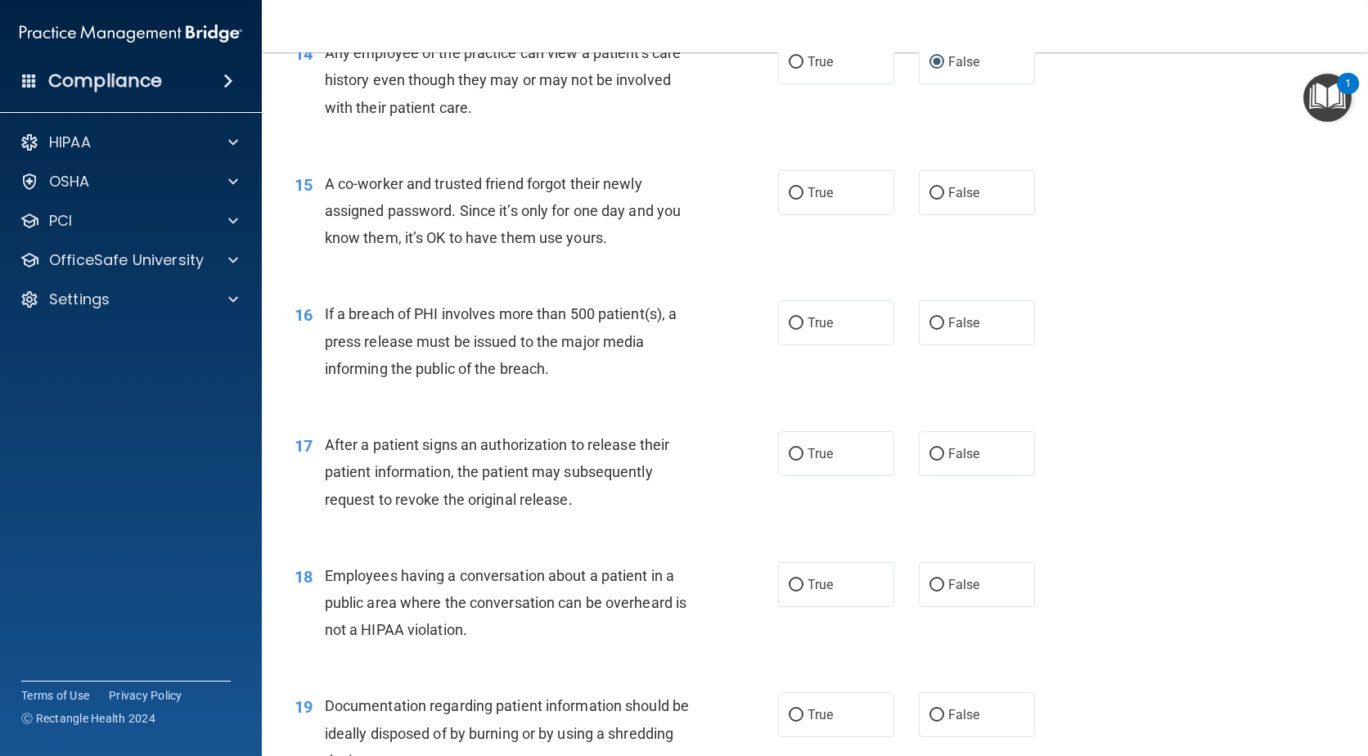
scroll to position [1825, 0]
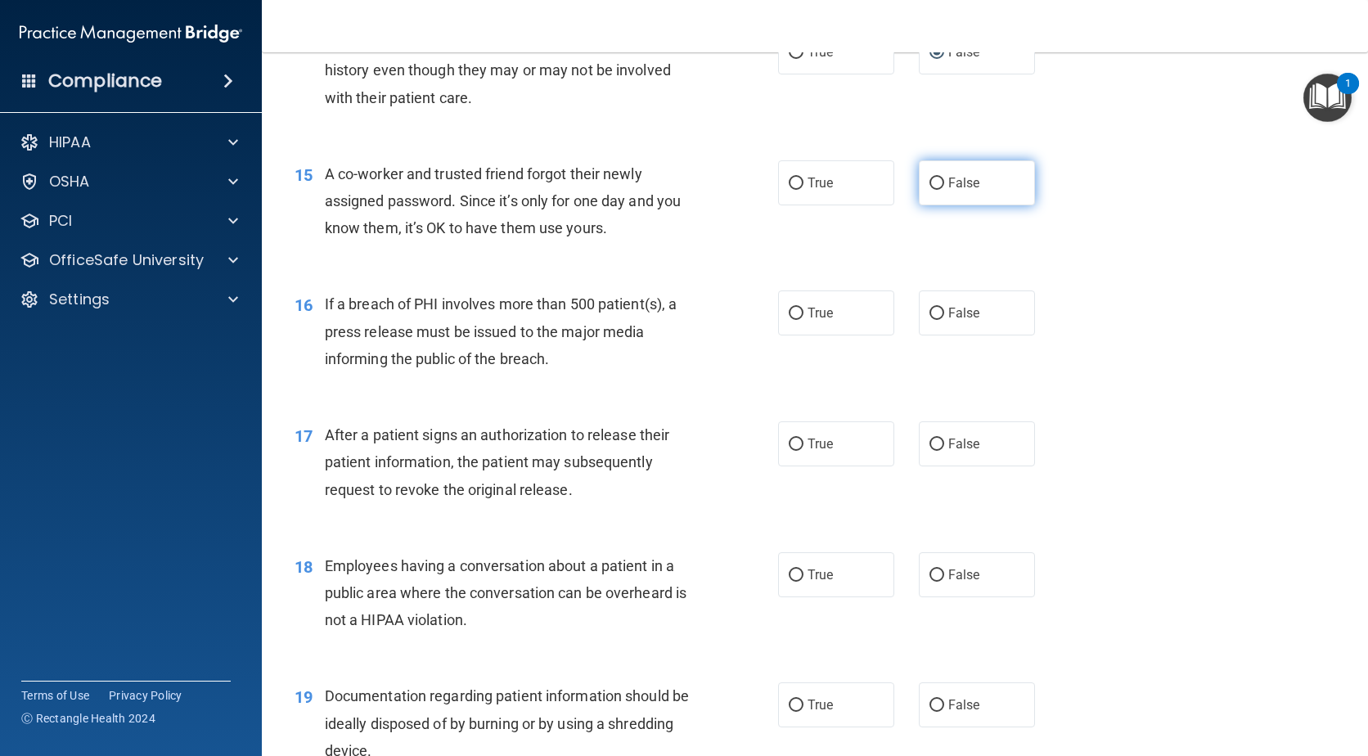
click at [930, 190] on label "False" at bounding box center [977, 182] width 116 height 45
click at [930, 190] on input "False" at bounding box center [936, 184] width 15 height 12
radio input "true"
click at [789, 312] on input "True" at bounding box center [796, 314] width 15 height 12
radio input "true"
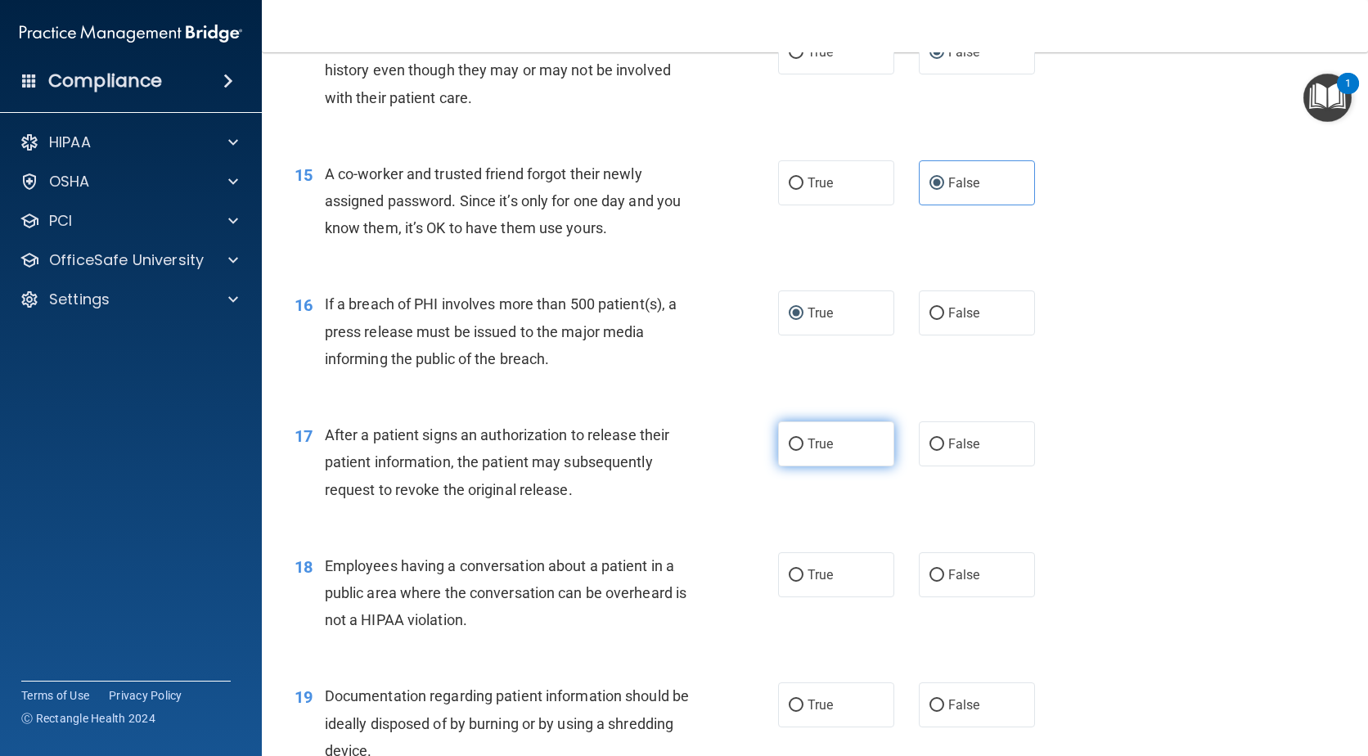
click at [789, 453] on label "True" at bounding box center [836, 443] width 116 height 45
click at [789, 451] on input "True" at bounding box center [796, 444] width 15 height 12
radio input "true"
click at [929, 577] on input "False" at bounding box center [936, 575] width 15 height 12
radio input "true"
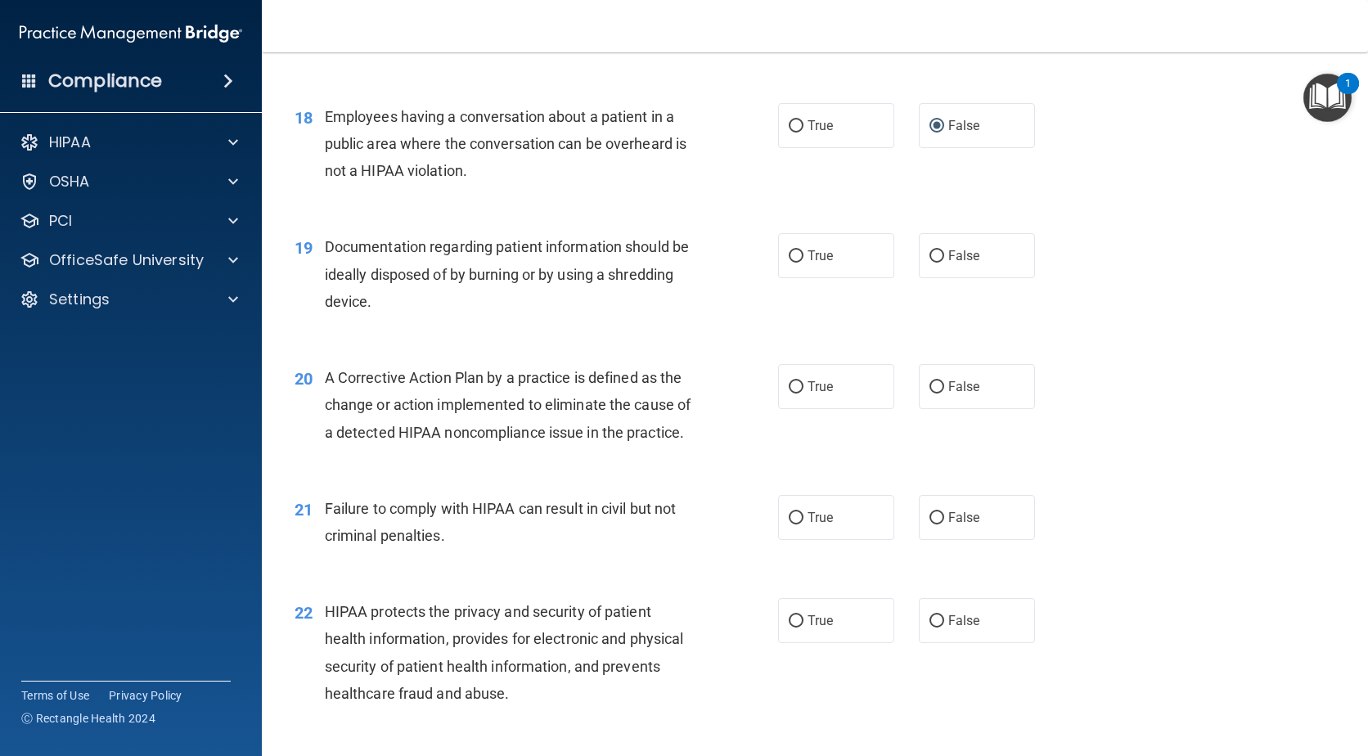
scroll to position [2310, 0]
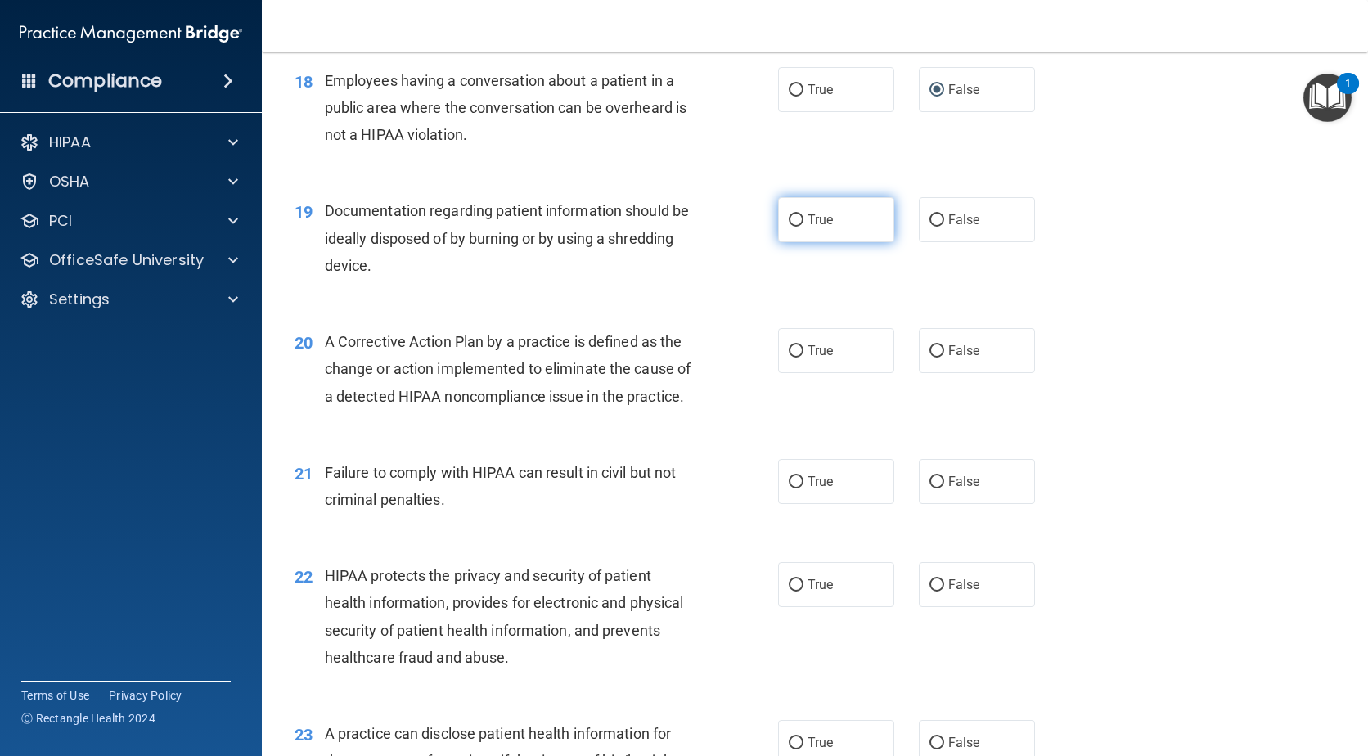
click at [790, 226] on input "True" at bounding box center [796, 220] width 15 height 12
radio input "true"
click at [791, 358] on label "True" at bounding box center [836, 350] width 116 height 45
click at [791, 357] on input "True" at bounding box center [796, 351] width 15 height 12
radio input "true"
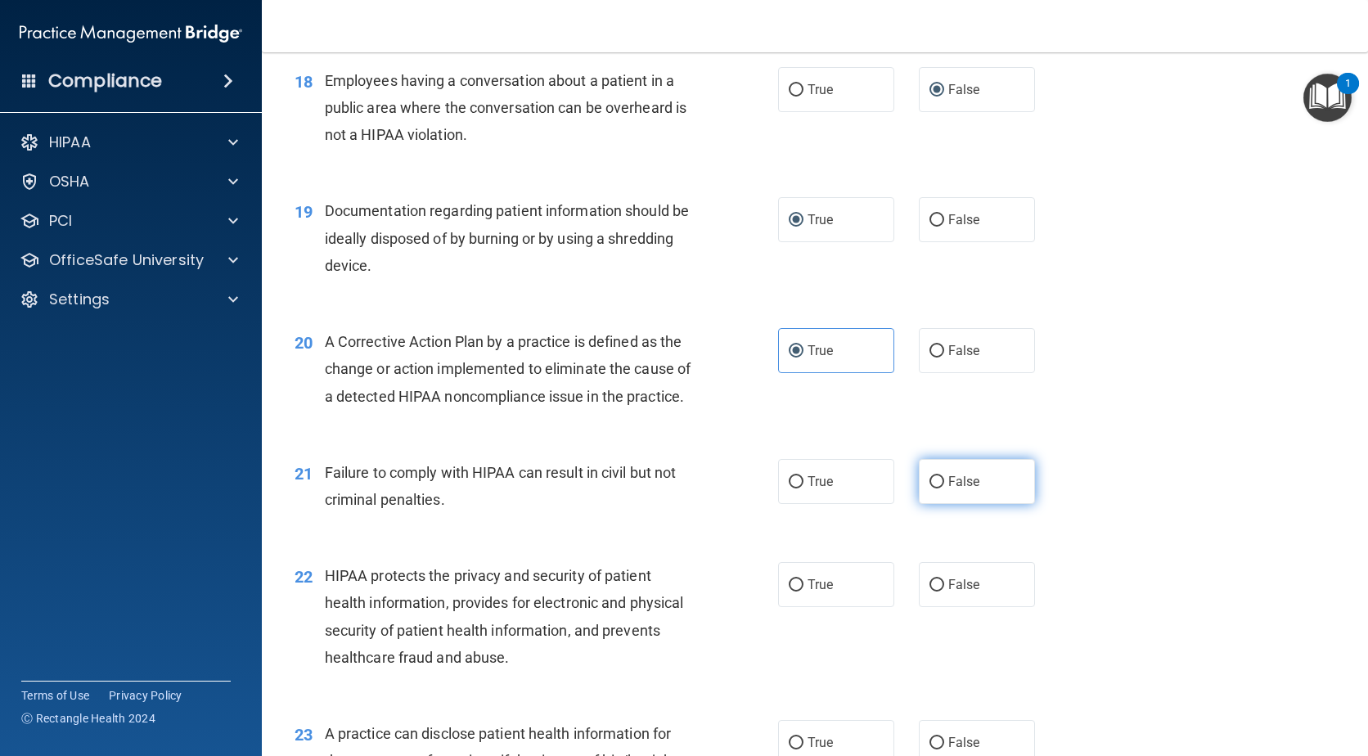
click at [929, 488] on input "False" at bounding box center [936, 482] width 15 height 12
radio input "true"
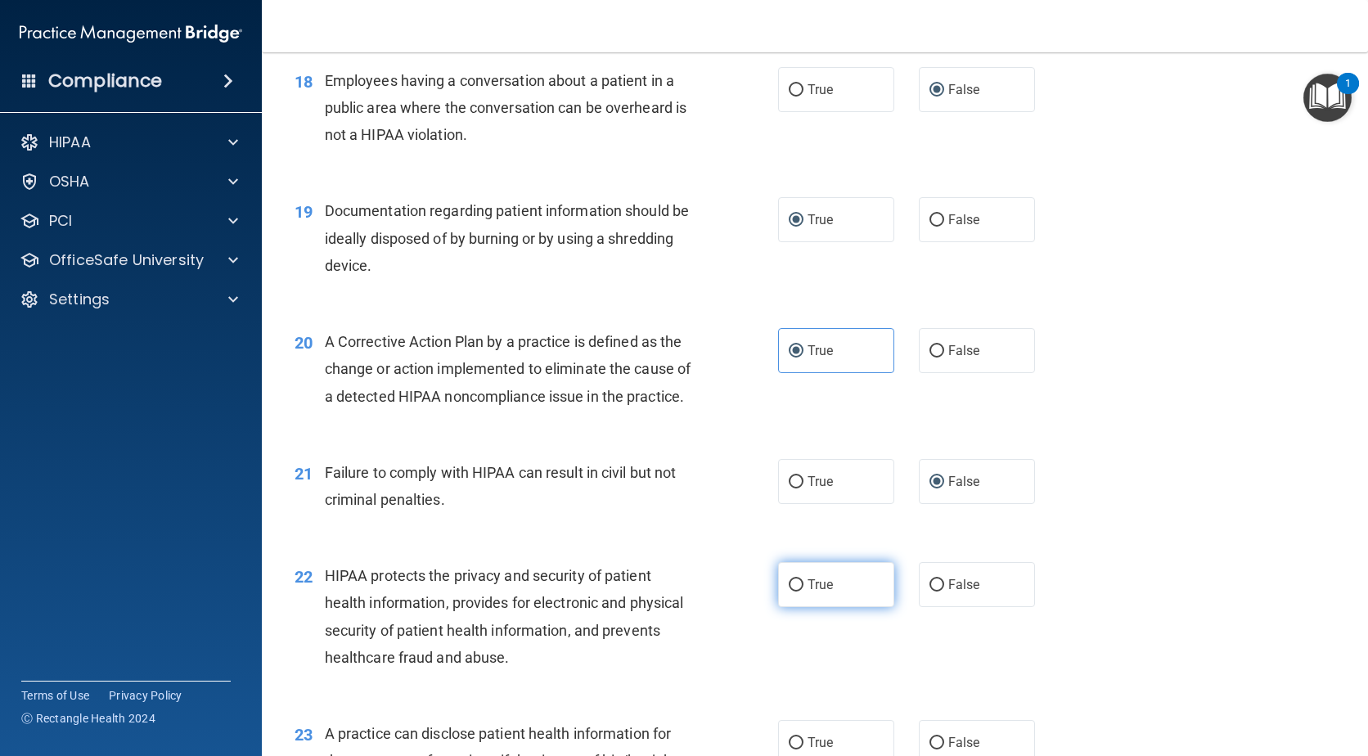
click at [789, 591] on input "True" at bounding box center [796, 585] width 15 height 12
radio input "true"
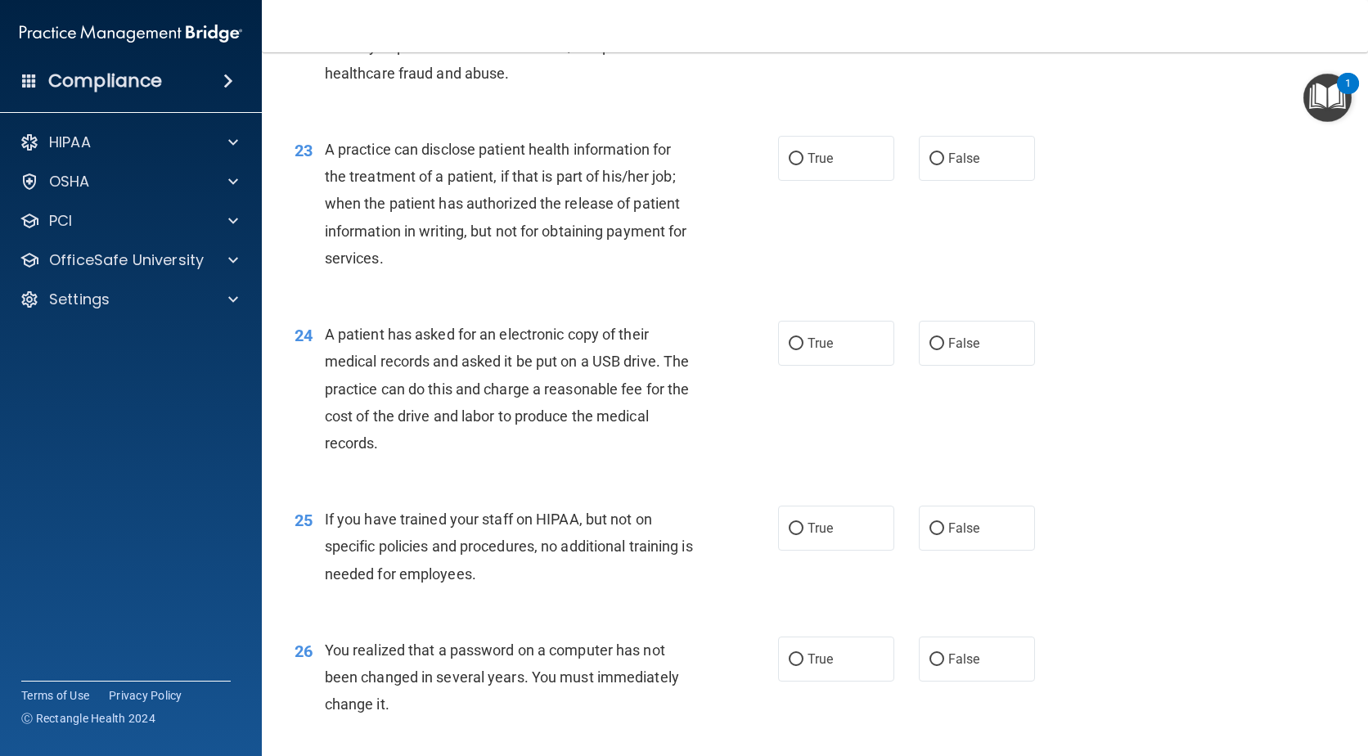
scroll to position [2936, 0]
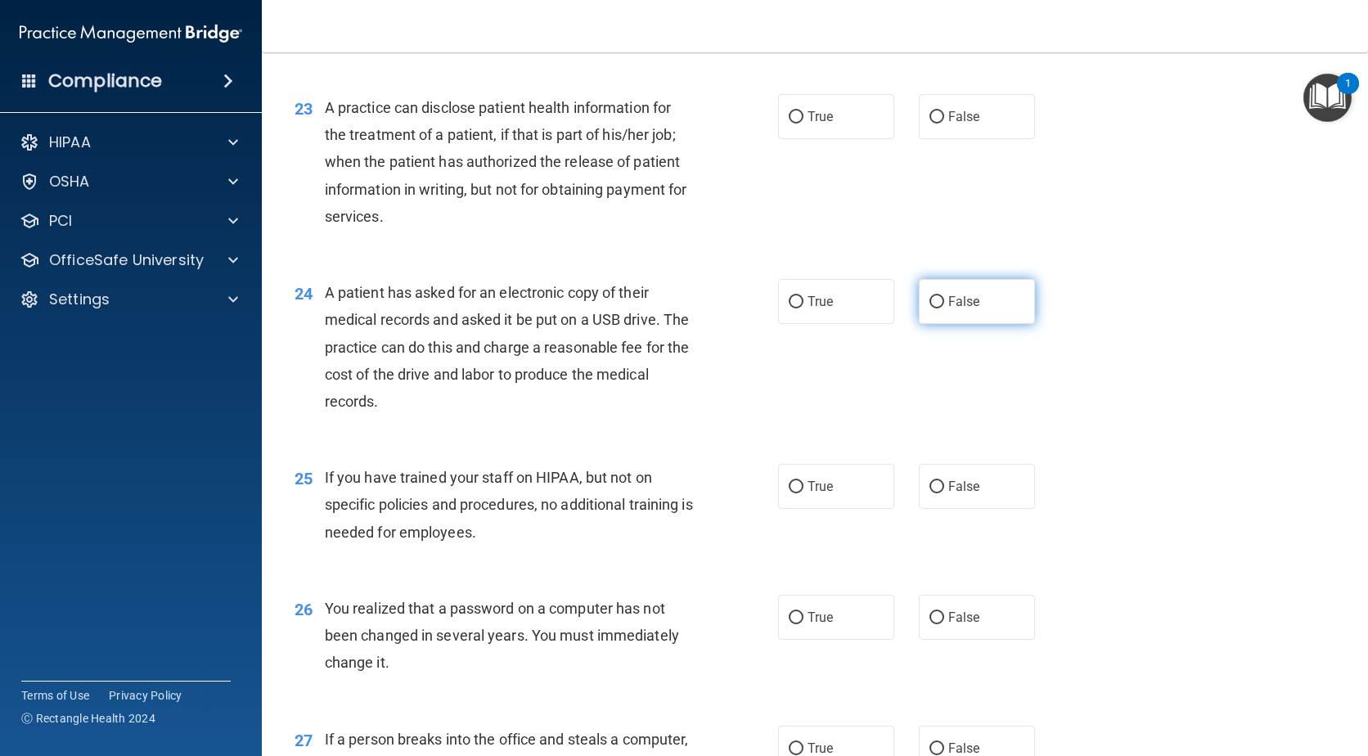
click at [933, 308] on input "False" at bounding box center [936, 302] width 15 height 12
radio input "true"
click at [790, 493] on input "True" at bounding box center [796, 487] width 15 height 12
radio input "true"
click at [929, 124] on input "False" at bounding box center [936, 117] width 15 height 12
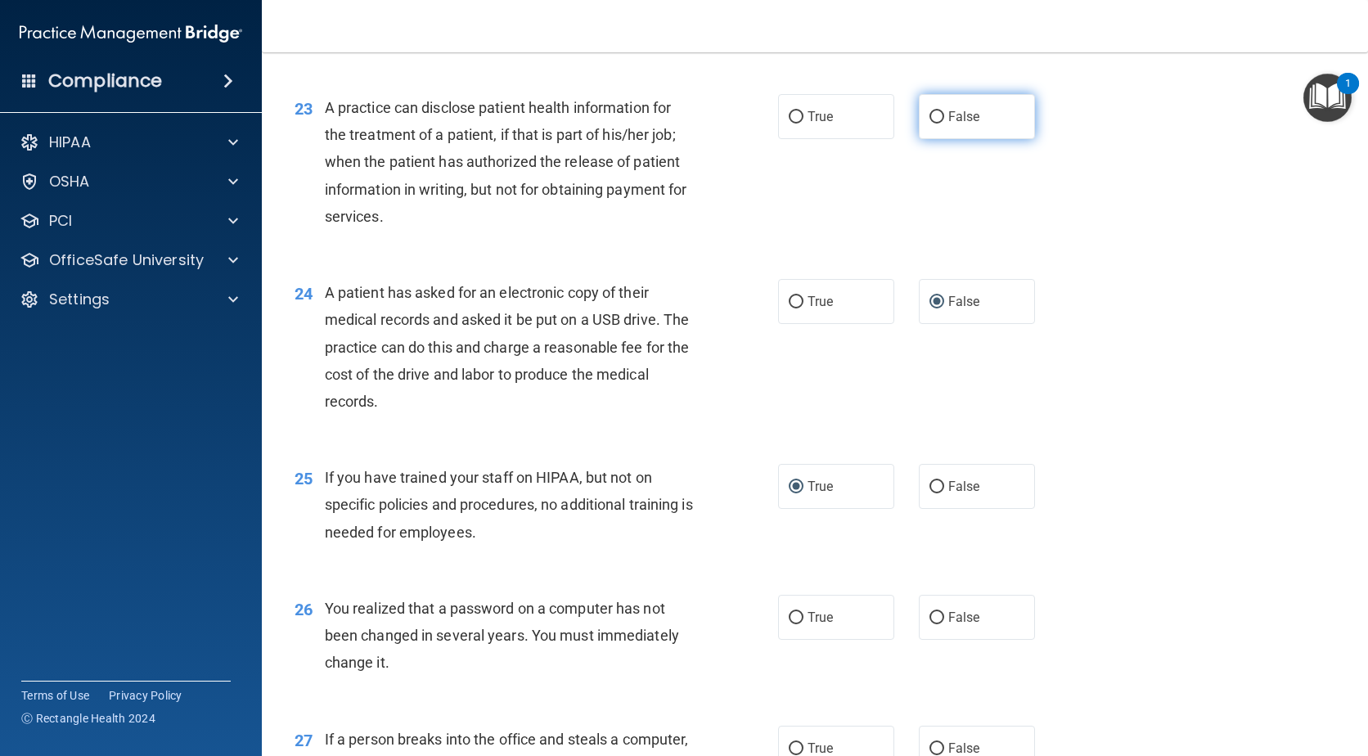
radio input "true"
click at [790, 308] on input "True" at bounding box center [796, 302] width 15 height 12
radio input "true"
radio input "false"
click at [930, 493] on input "False" at bounding box center [936, 487] width 15 height 12
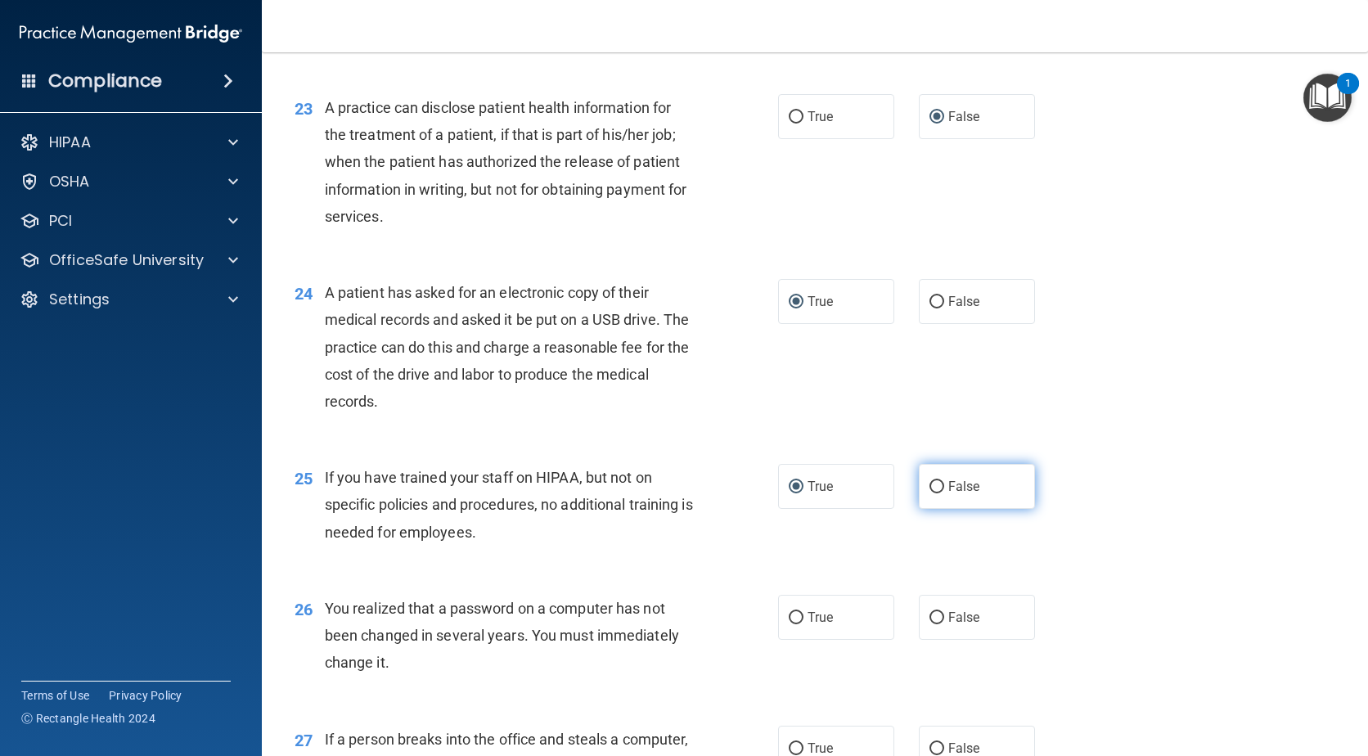
radio input "true"
radio input "false"
click at [791, 624] on input "True" at bounding box center [796, 618] width 15 height 12
radio input "true"
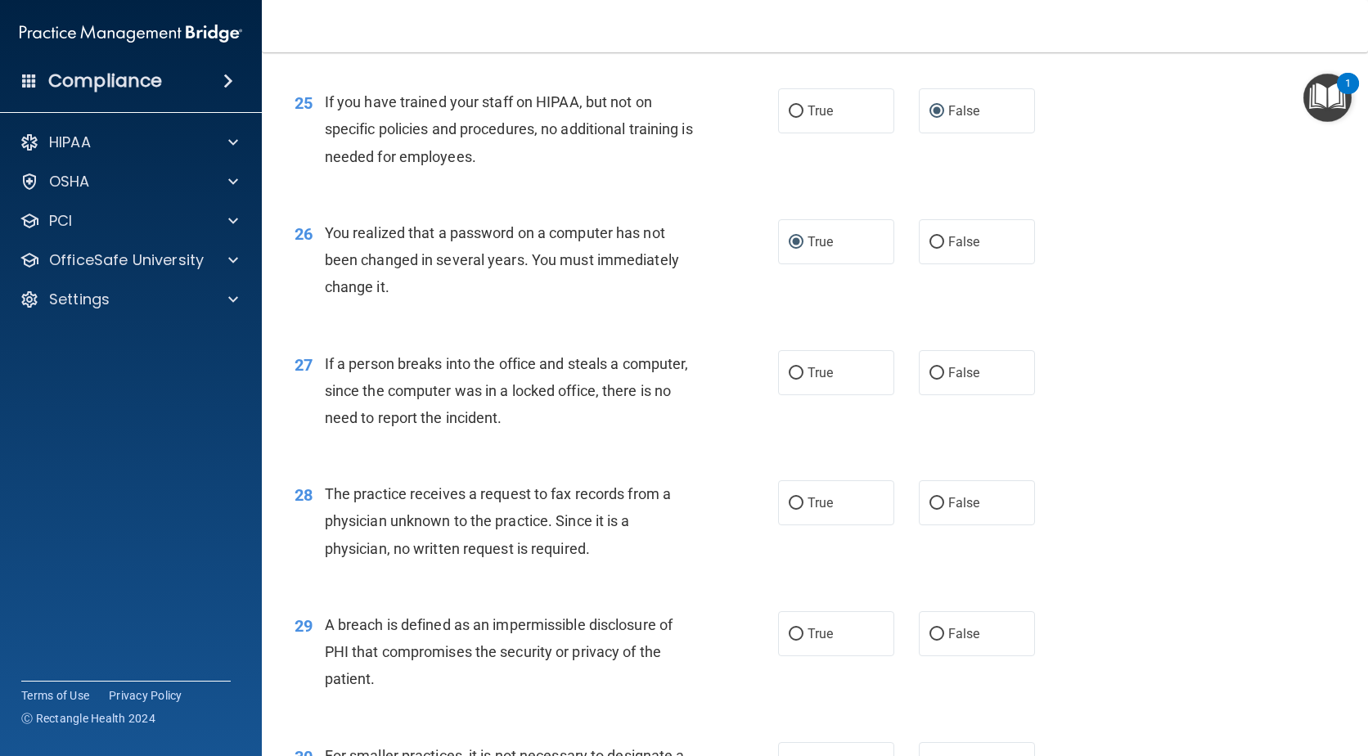
scroll to position [3353, 0]
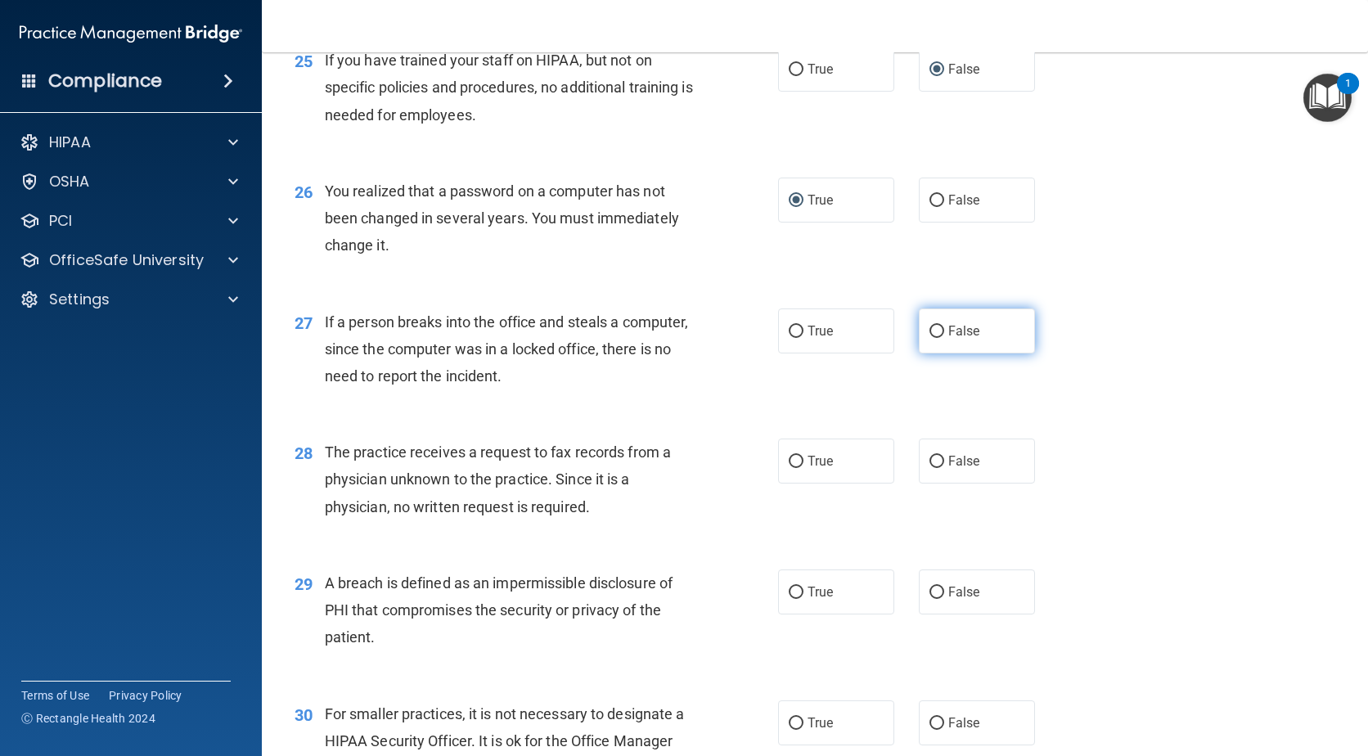
click at [932, 338] on input "False" at bounding box center [936, 332] width 15 height 12
radio input "true"
click at [931, 468] on input "False" at bounding box center [936, 462] width 15 height 12
radio input "true"
click at [795, 599] on input "True" at bounding box center [796, 593] width 15 height 12
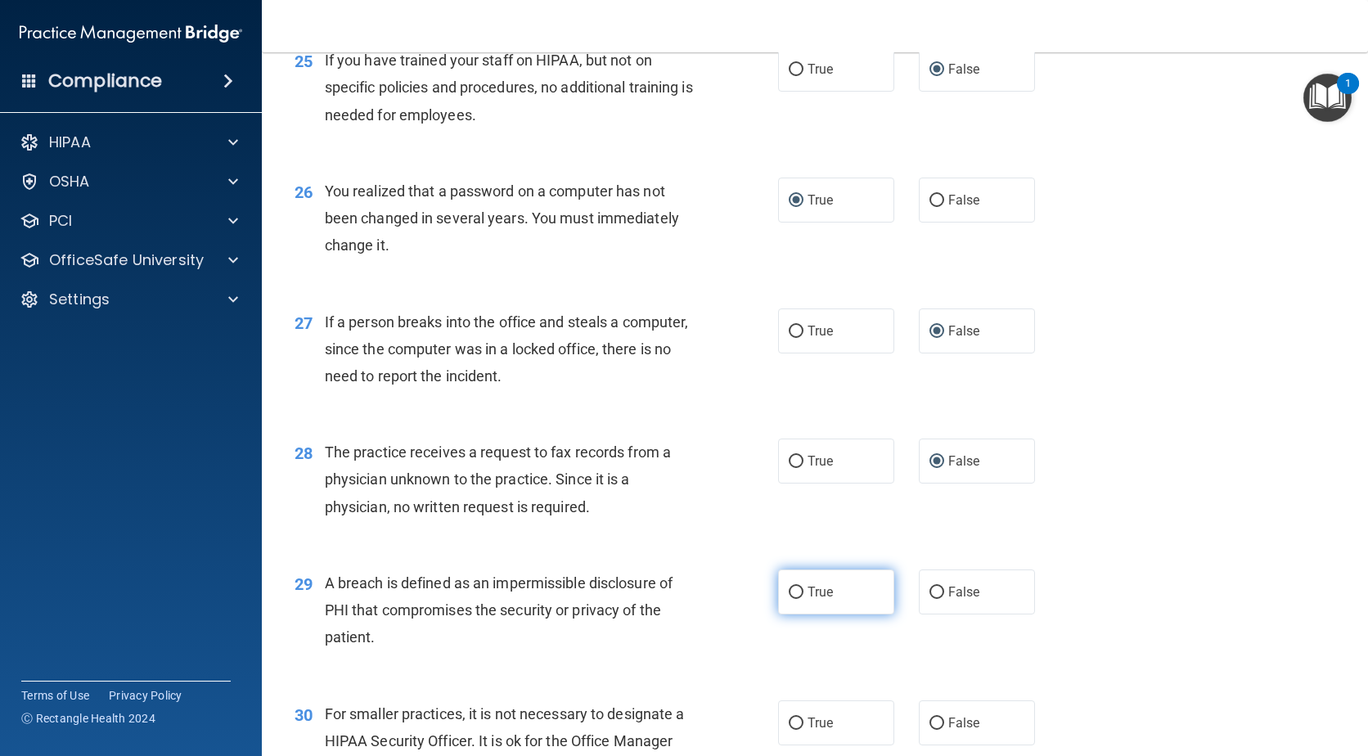
radio input "true"
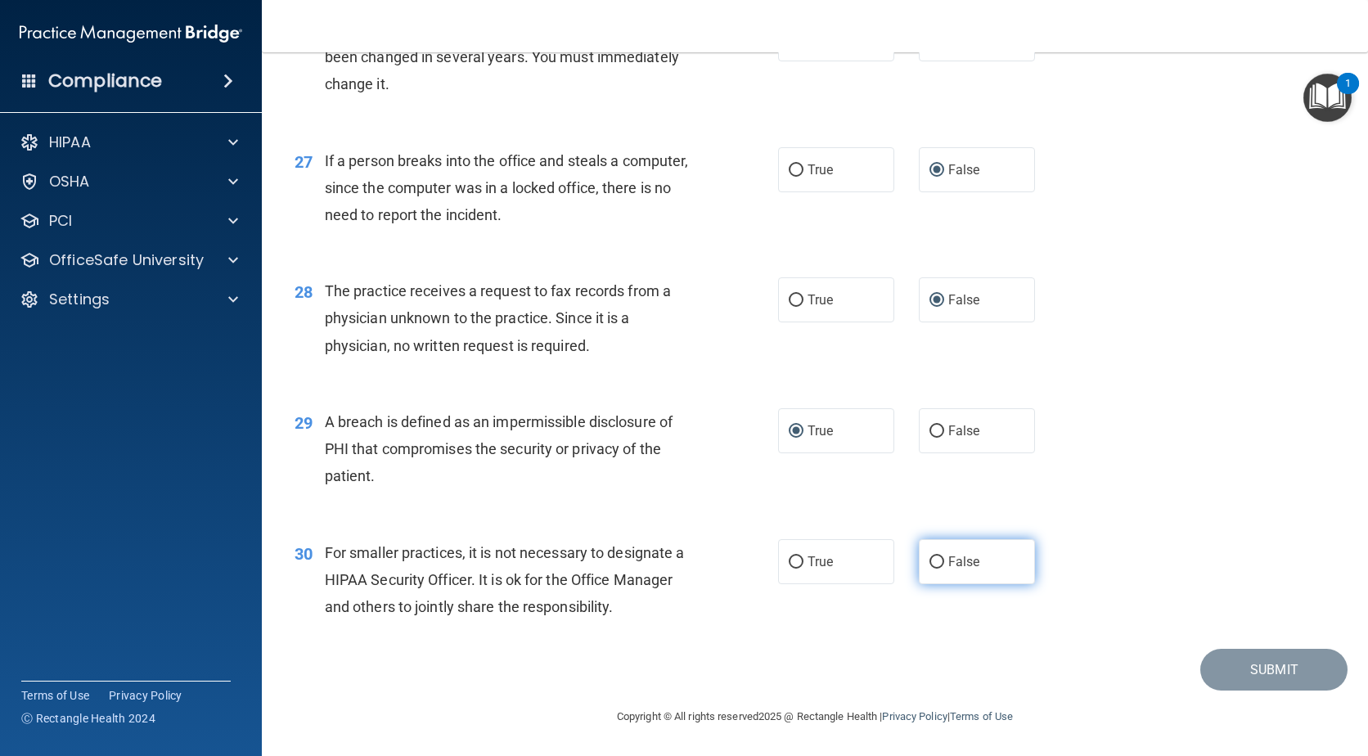
click at [931, 560] on input "False" at bounding box center [936, 562] width 15 height 12
radio input "true"
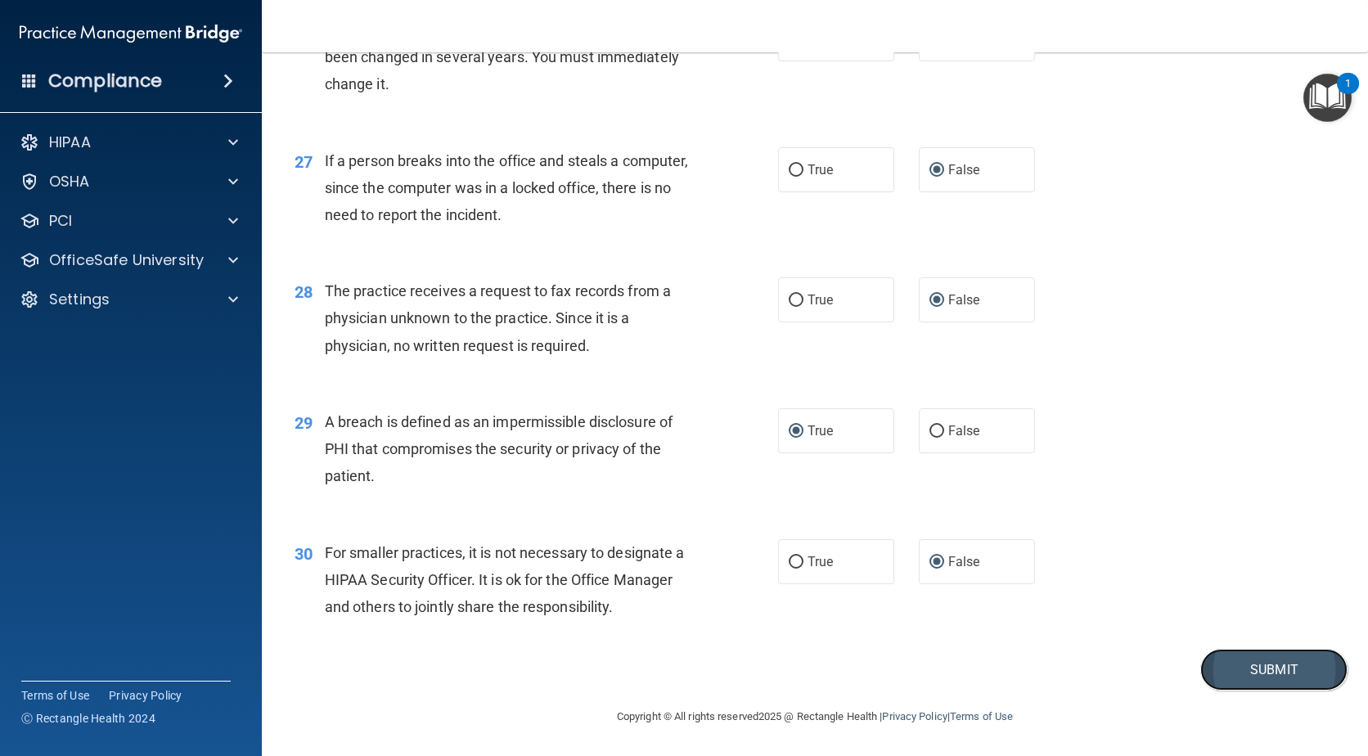
click at [1261, 672] on button "Submit" at bounding box center [1273, 670] width 147 height 42
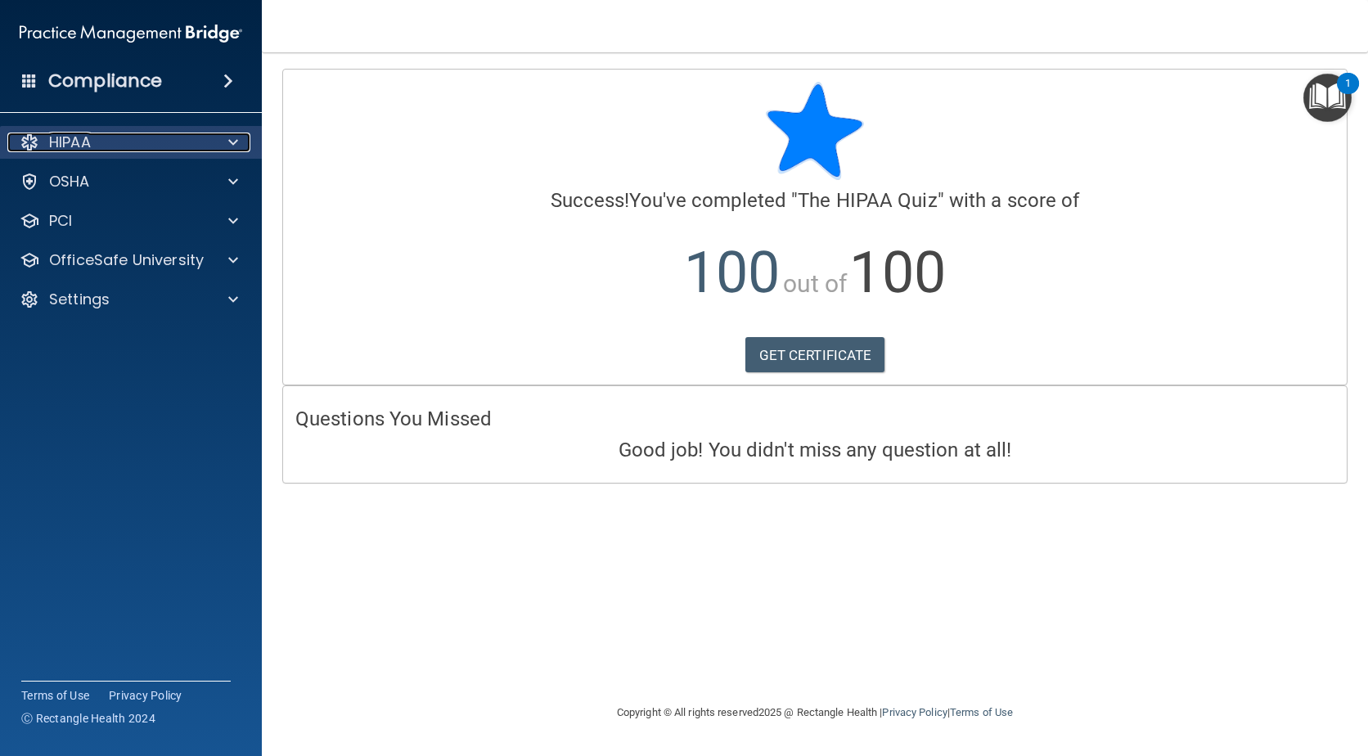
click at [116, 146] on div "HIPAA" at bounding box center [108, 143] width 203 height 20
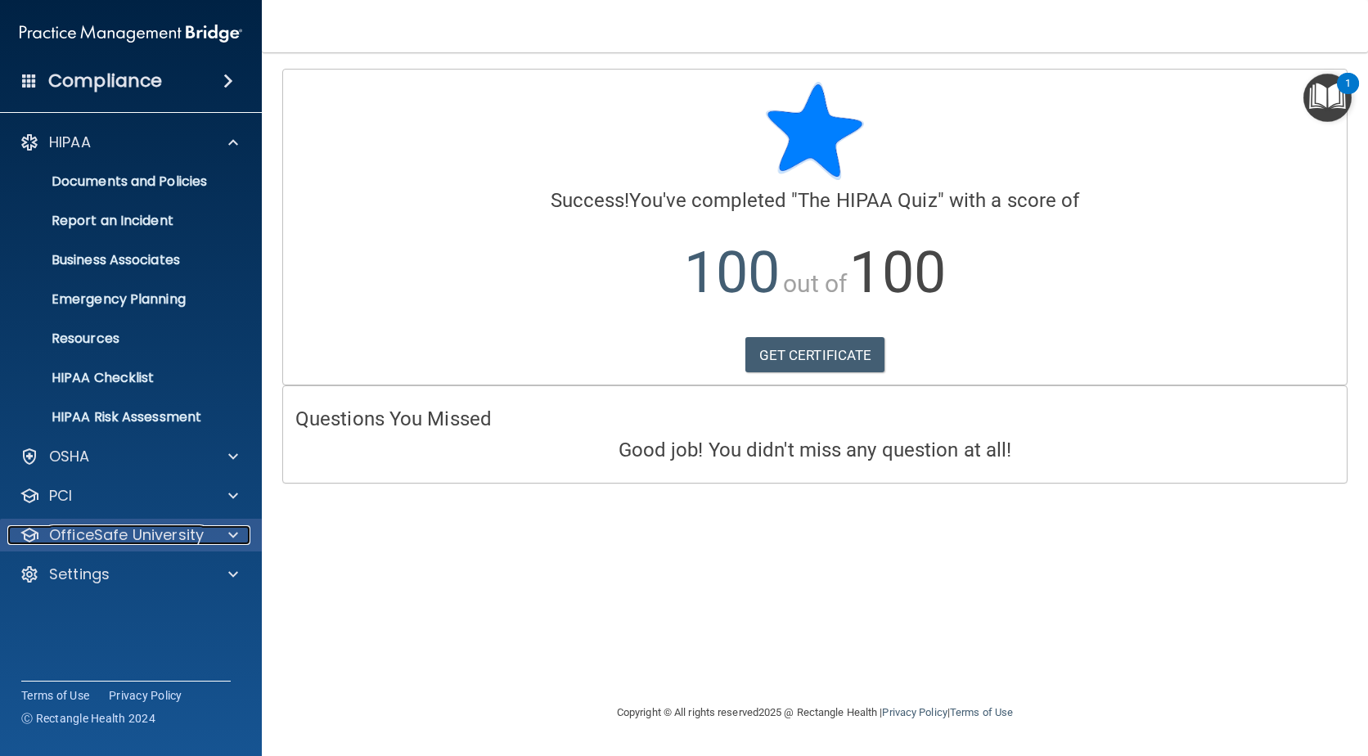
click at [128, 536] on p "OfficeSafe University" at bounding box center [126, 535] width 155 height 20
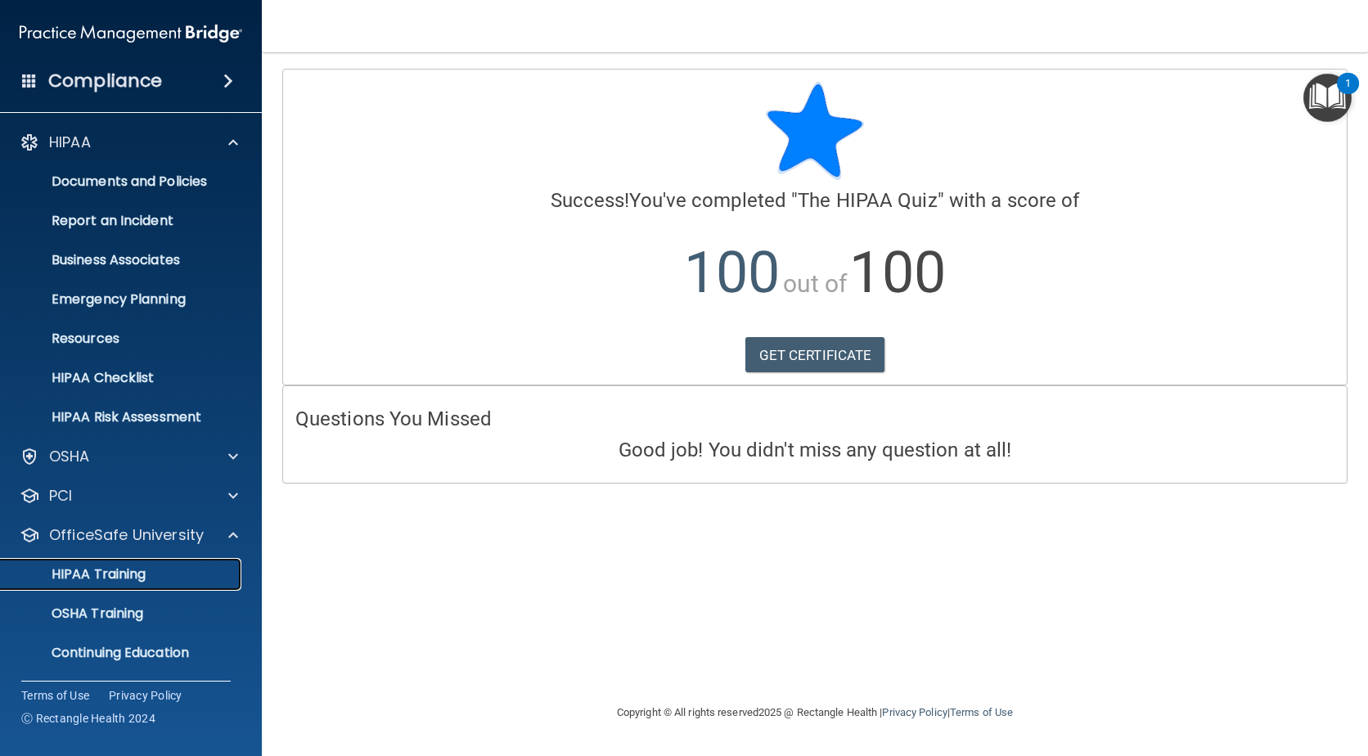
click at [127, 568] on p "HIPAA Training" at bounding box center [78, 574] width 135 height 16
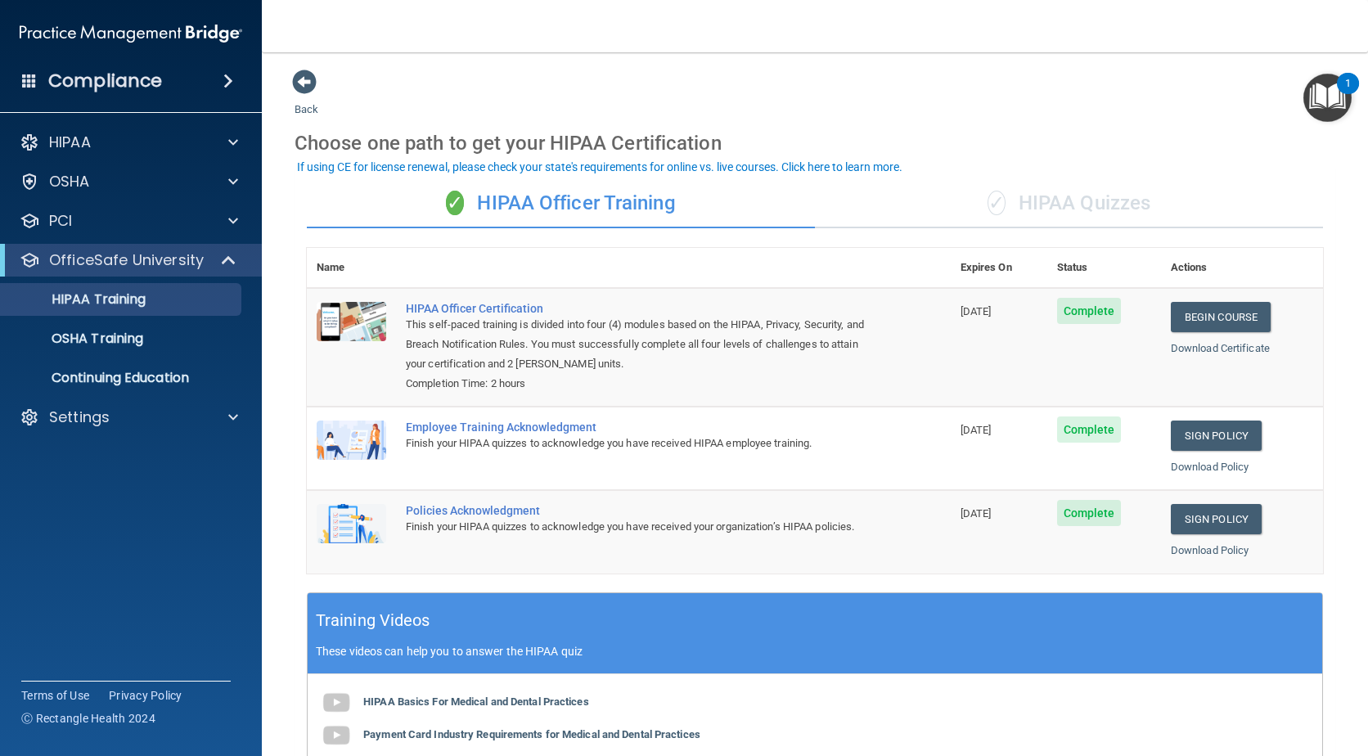
click at [449, 512] on div "Policies Acknowledgment" at bounding box center [637, 510] width 463 height 13
click at [481, 515] on div "Policies Acknowledgment" at bounding box center [637, 510] width 463 height 13
click at [1212, 516] on link "Sign Policy" at bounding box center [1216, 519] width 91 height 30
click at [614, 198] on div "✓ HIPAA Officer Training" at bounding box center [561, 203] width 508 height 49
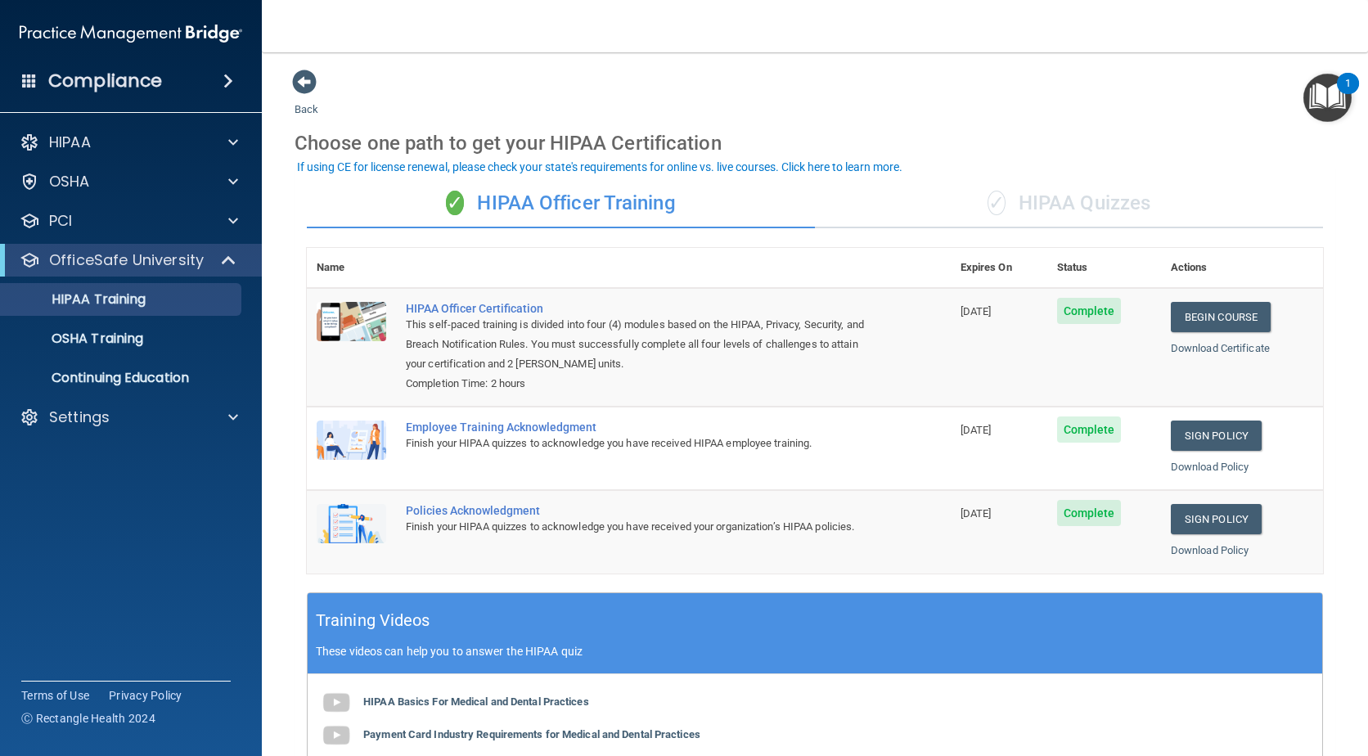
click at [1060, 202] on div "✓ HIPAA Quizzes" at bounding box center [1069, 203] width 508 height 49
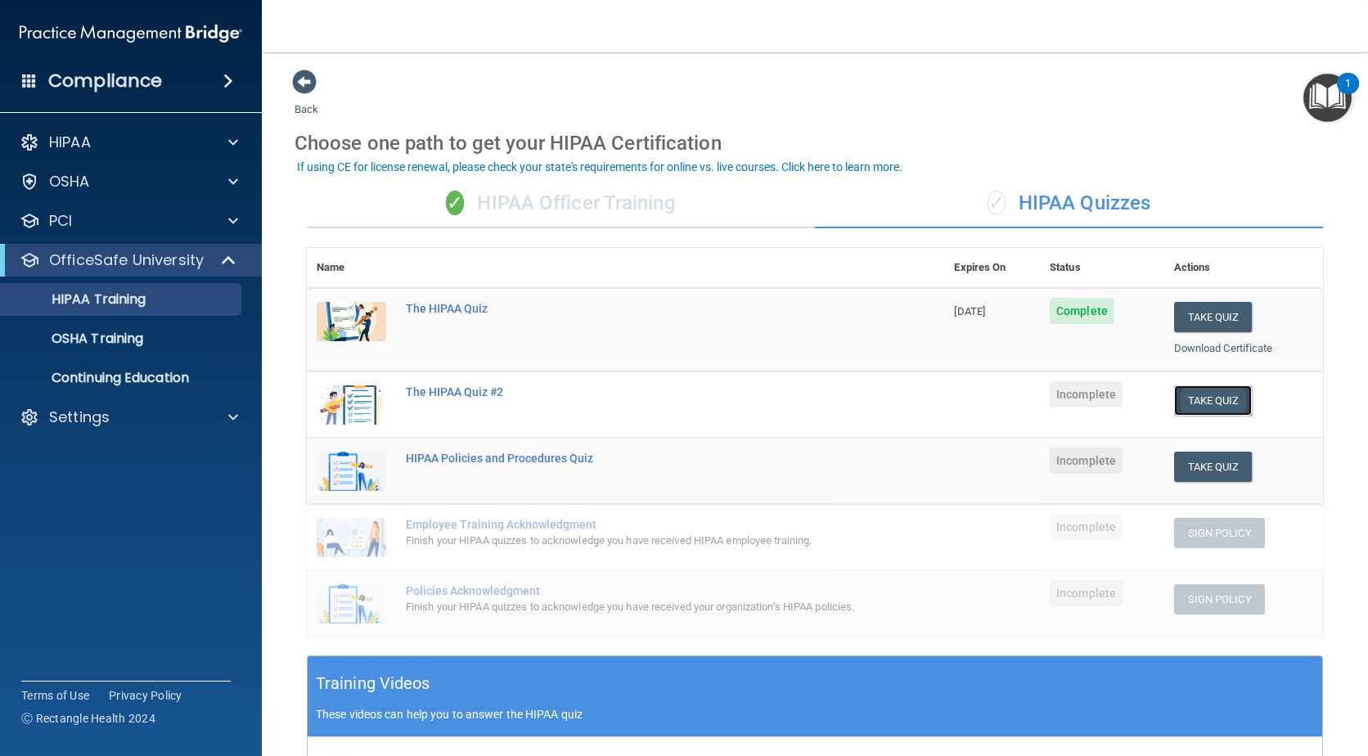
click at [1200, 398] on button "Take Quiz" at bounding box center [1213, 400] width 79 height 30
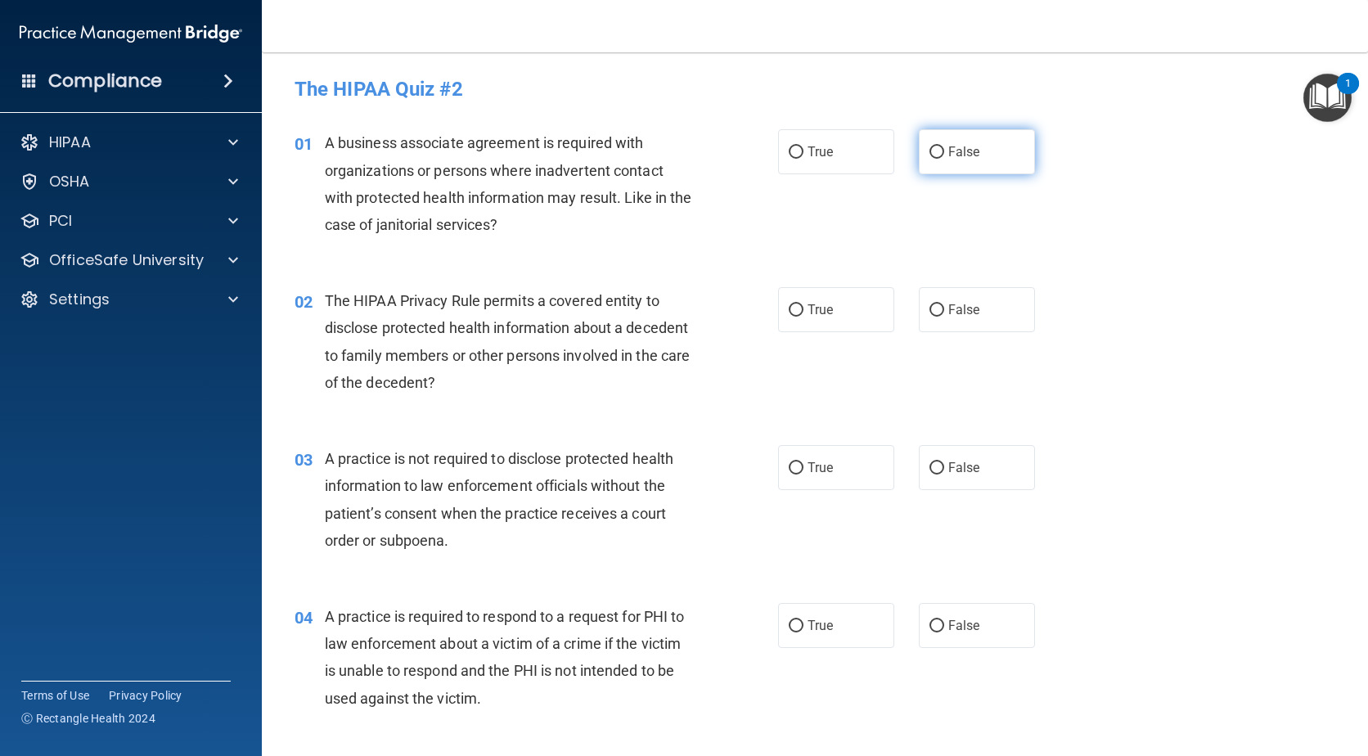
click at [937, 150] on label "False" at bounding box center [977, 151] width 116 height 45
click at [937, 150] on input "False" at bounding box center [936, 152] width 15 height 12
radio input "true"
click at [795, 312] on input "True" at bounding box center [796, 310] width 15 height 12
radio input "true"
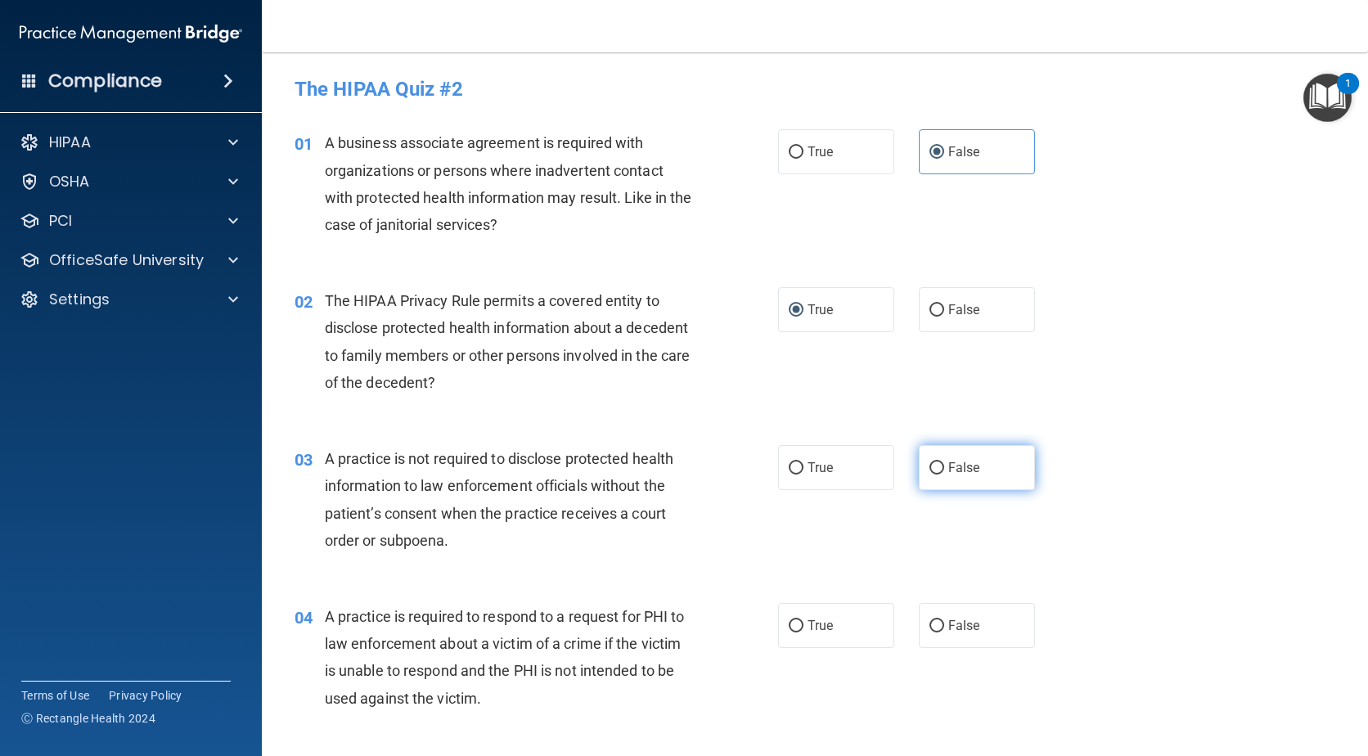
click at [934, 470] on input "False" at bounding box center [936, 468] width 15 height 12
radio input "true"
click at [794, 462] on input "True" at bounding box center [796, 468] width 15 height 12
radio input "true"
radio input "false"
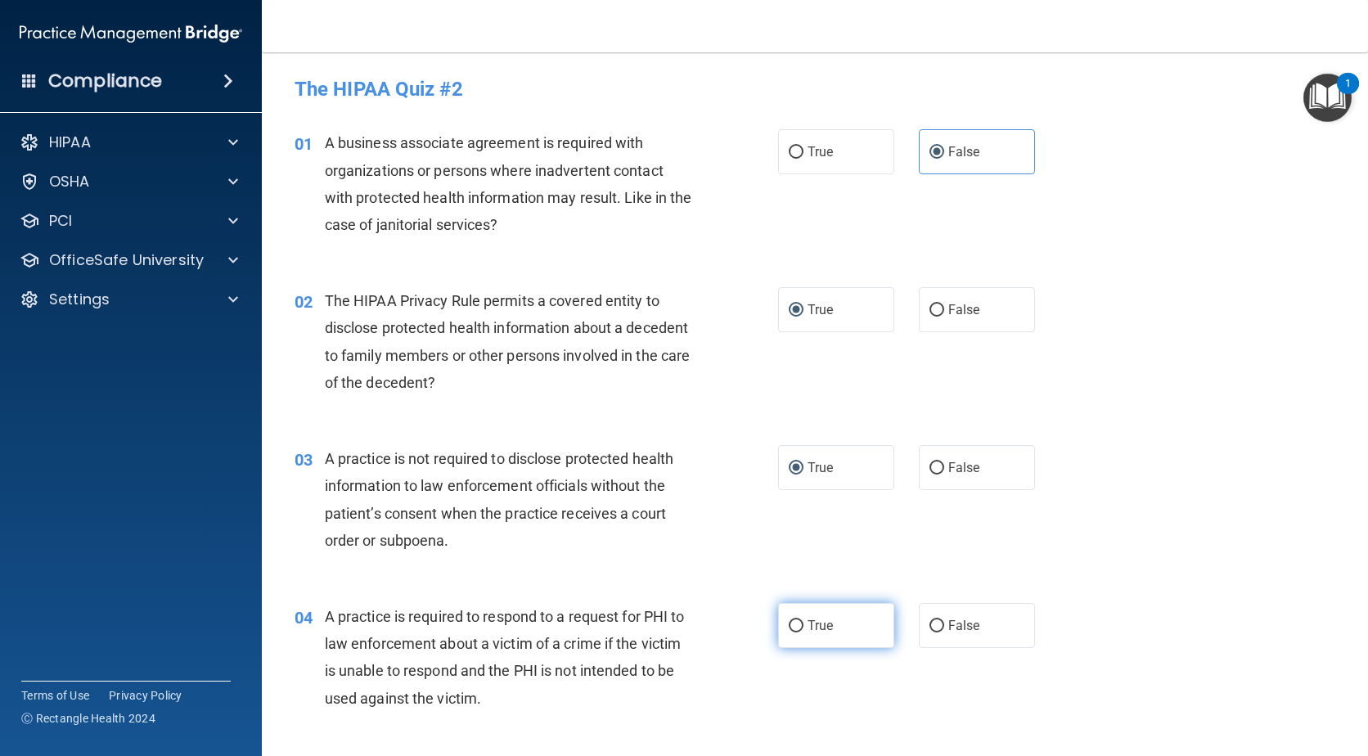
click at [789, 627] on input "True" at bounding box center [796, 626] width 15 height 12
radio input "true"
click at [934, 472] on input "False" at bounding box center [936, 468] width 15 height 12
radio input "true"
radio input "false"
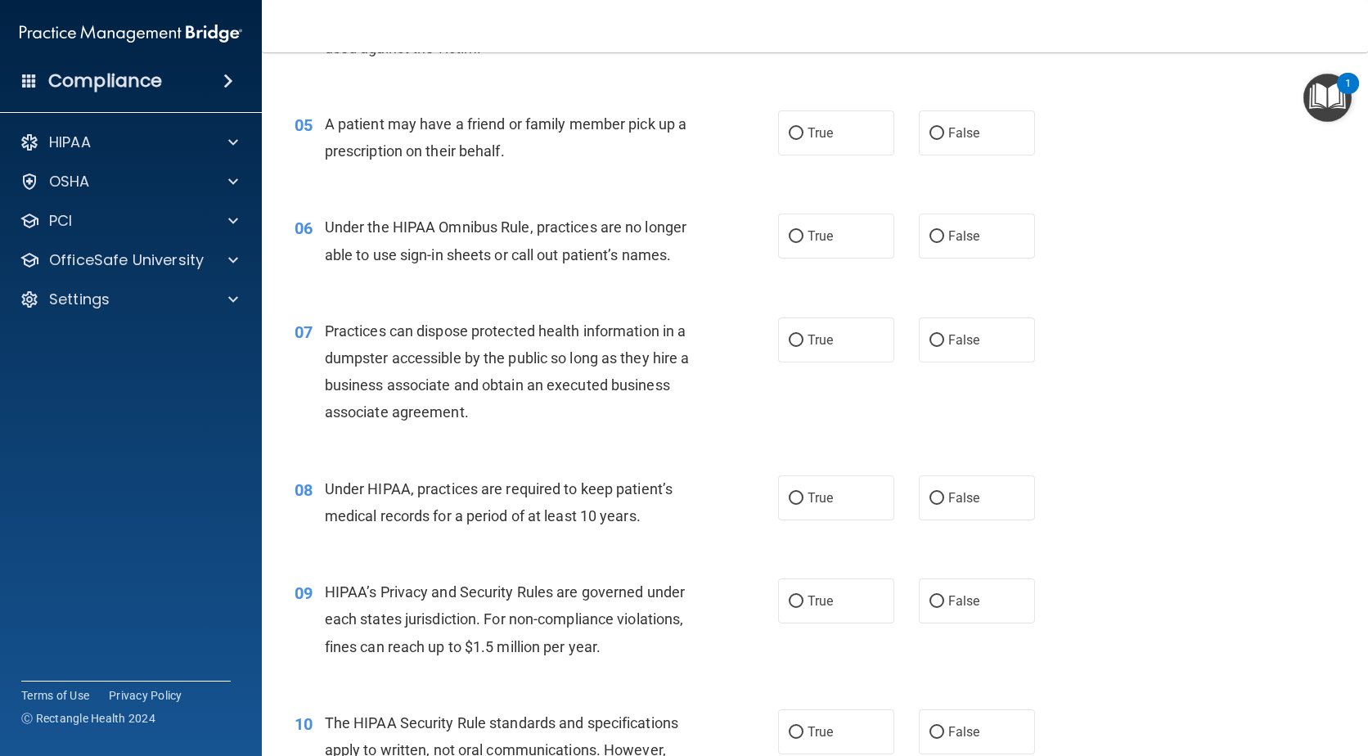
scroll to position [691, 0]
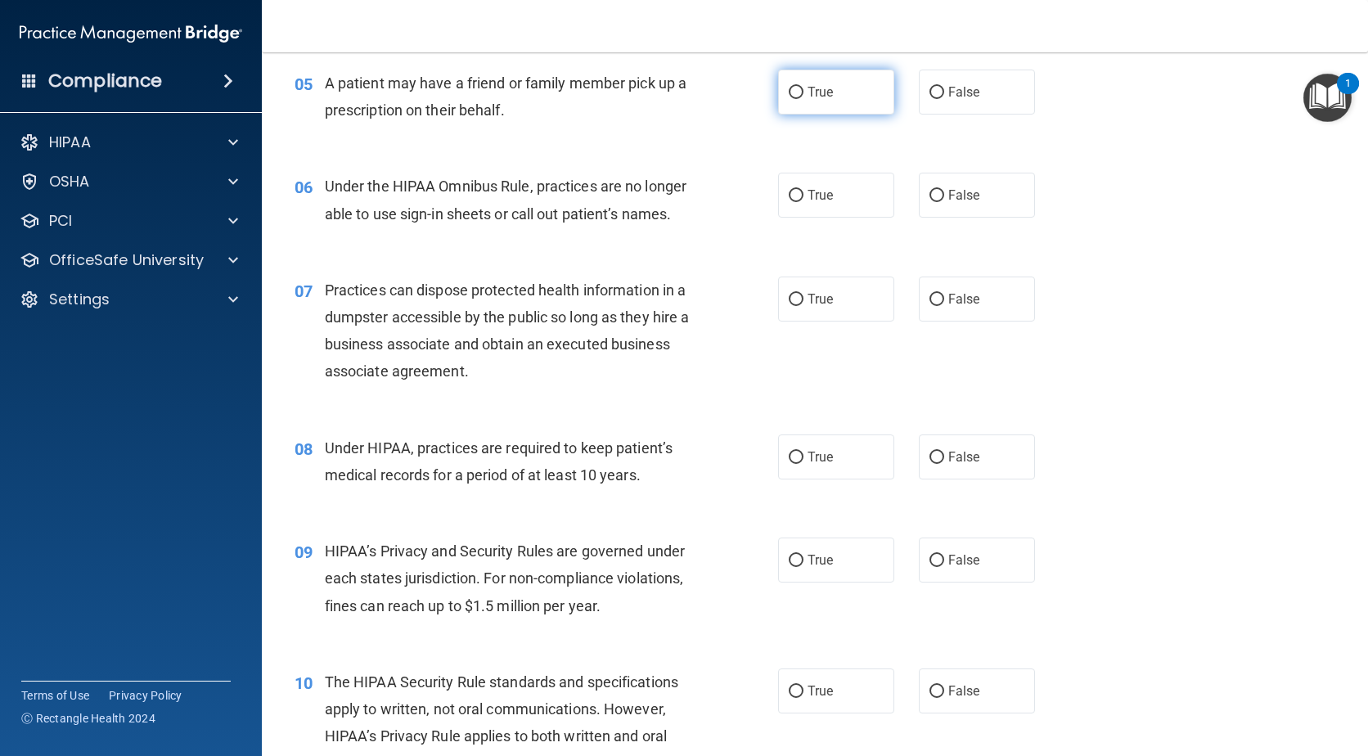
click at [796, 93] on input "True" at bounding box center [796, 93] width 15 height 12
radio input "true"
click at [934, 196] on input "False" at bounding box center [936, 196] width 15 height 12
radio input "true"
click at [933, 302] on input "False" at bounding box center [936, 300] width 15 height 12
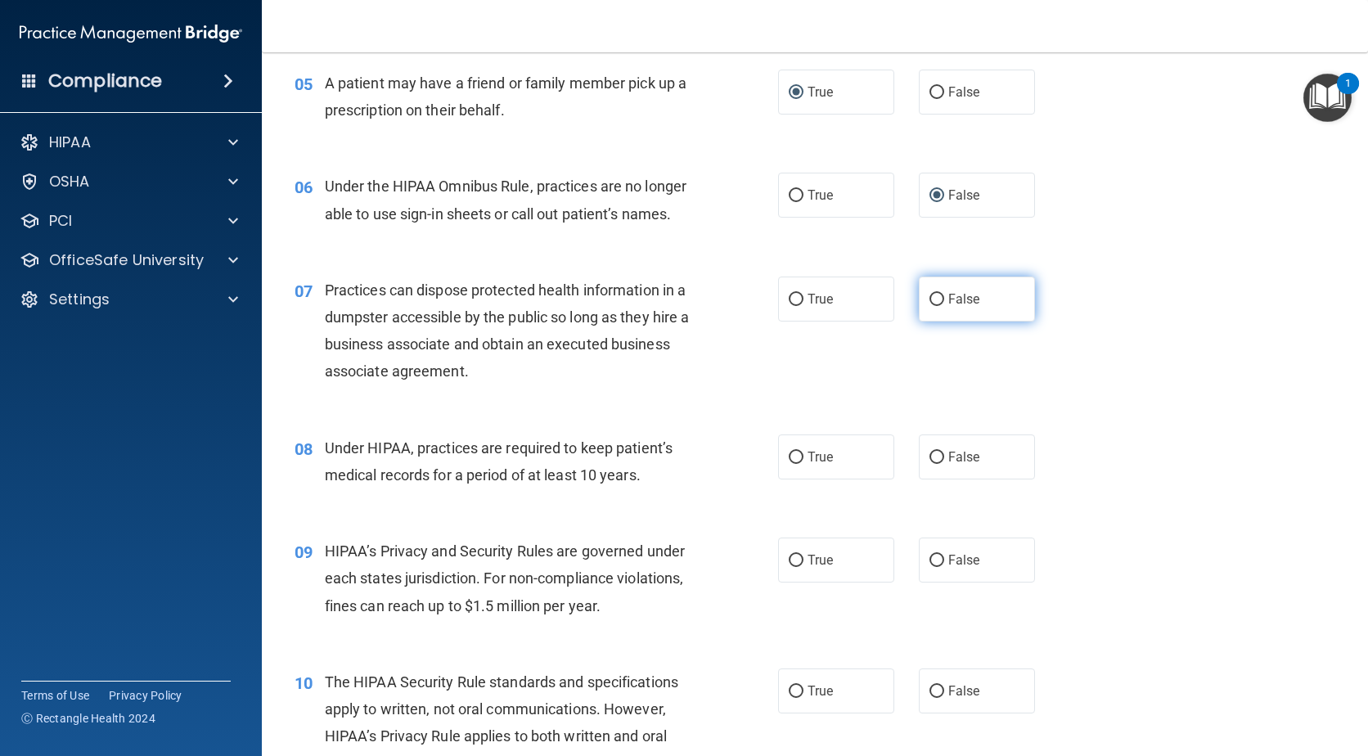
radio input "true"
click at [932, 453] on input "False" at bounding box center [936, 458] width 15 height 12
radio input "true"
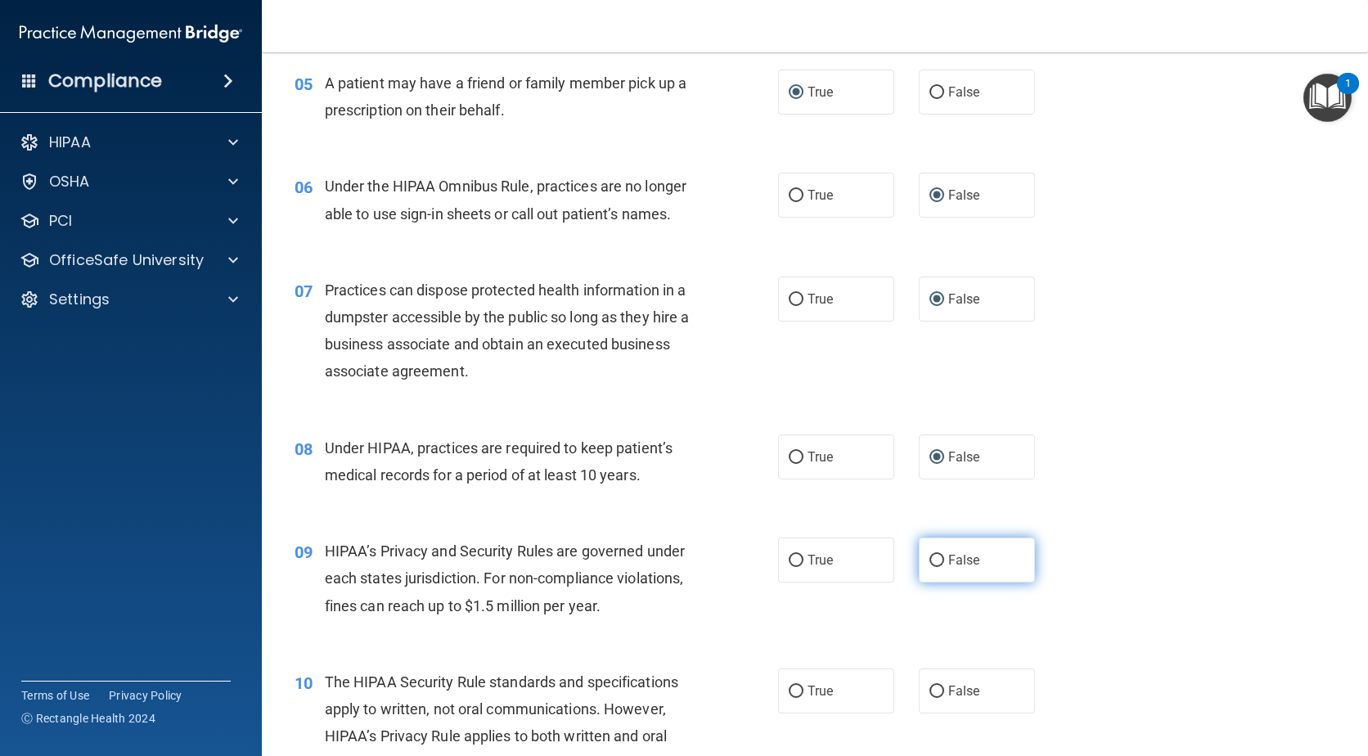
click at [931, 555] on input "False" at bounding box center [936, 561] width 15 height 12
radio input "true"
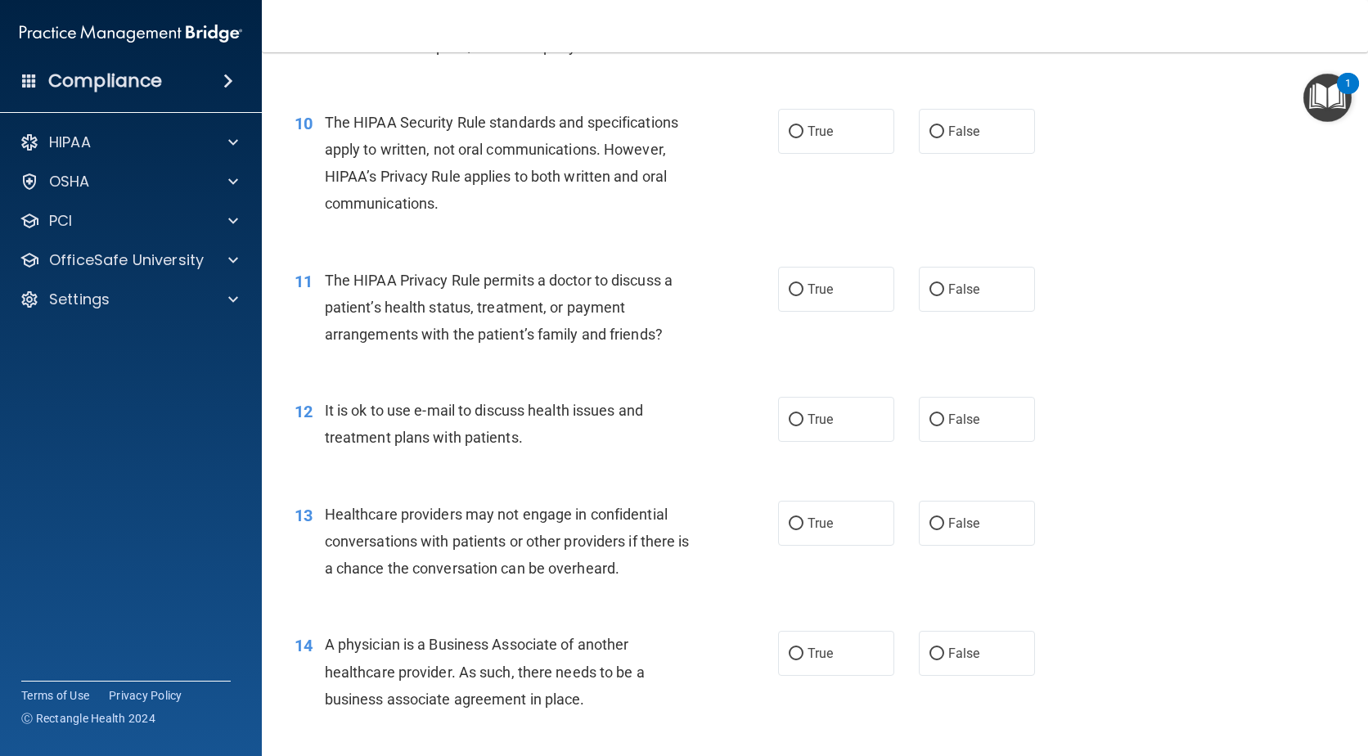
scroll to position [1256, 0]
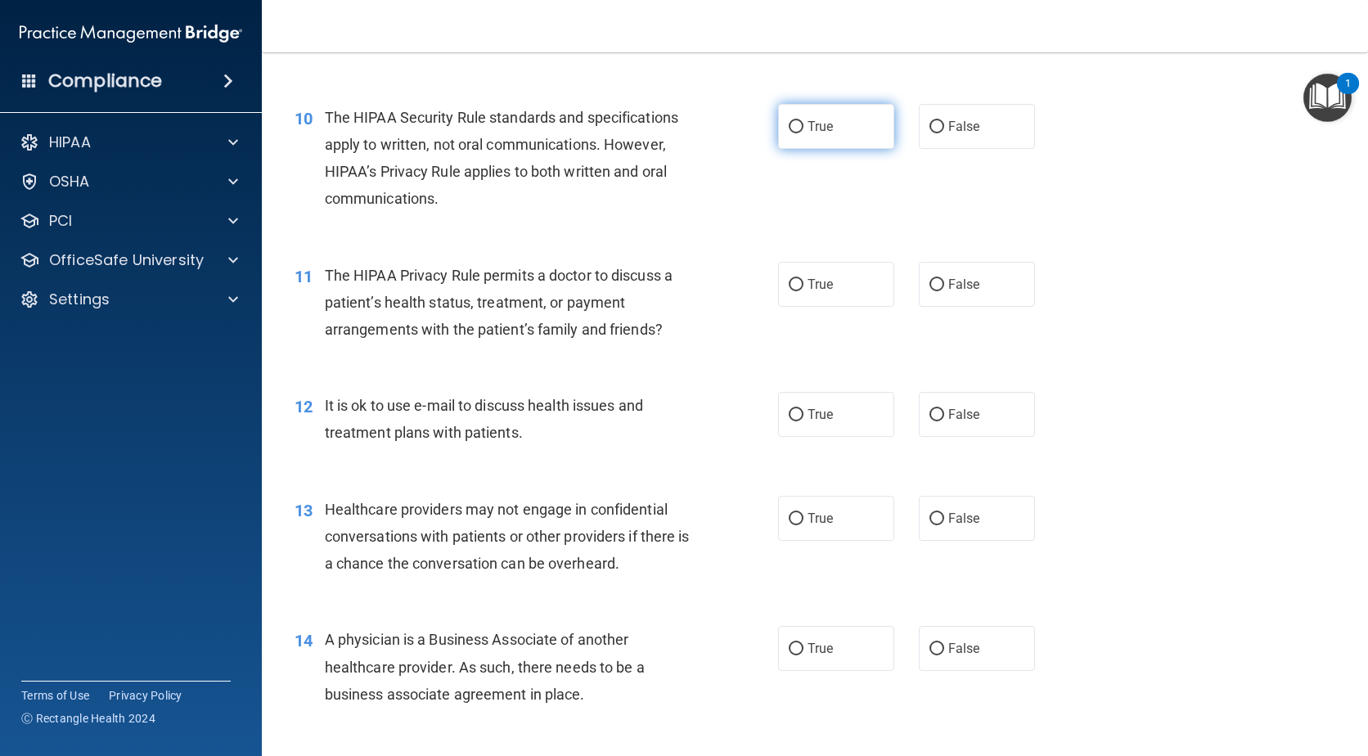
click at [789, 128] on input "True" at bounding box center [796, 127] width 15 height 12
radio input "true"
click at [792, 285] on input "True" at bounding box center [796, 285] width 15 height 12
radio input "true"
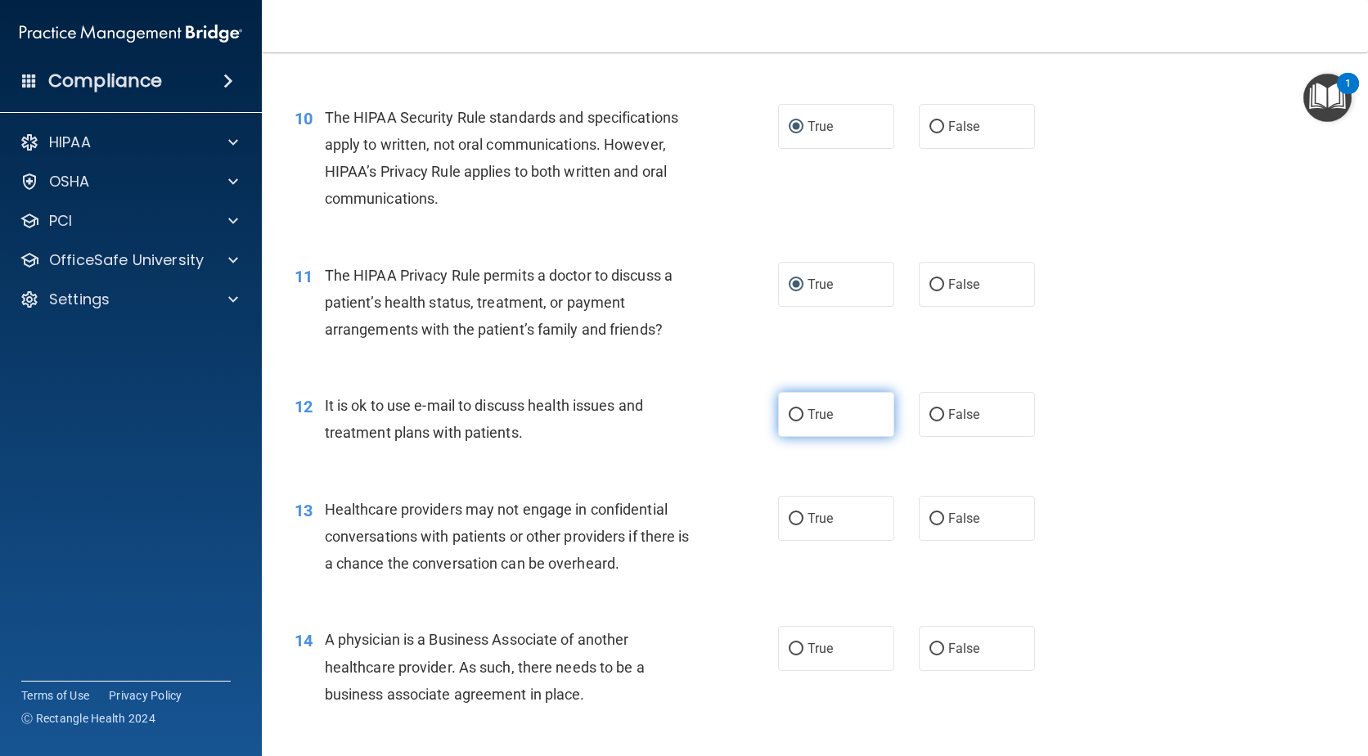
click at [797, 420] on input "True" at bounding box center [796, 415] width 15 height 12
radio input "true"
click at [929, 519] on input "False" at bounding box center [936, 519] width 15 height 12
radio input "true"
click at [929, 646] on input "False" at bounding box center [936, 649] width 15 height 12
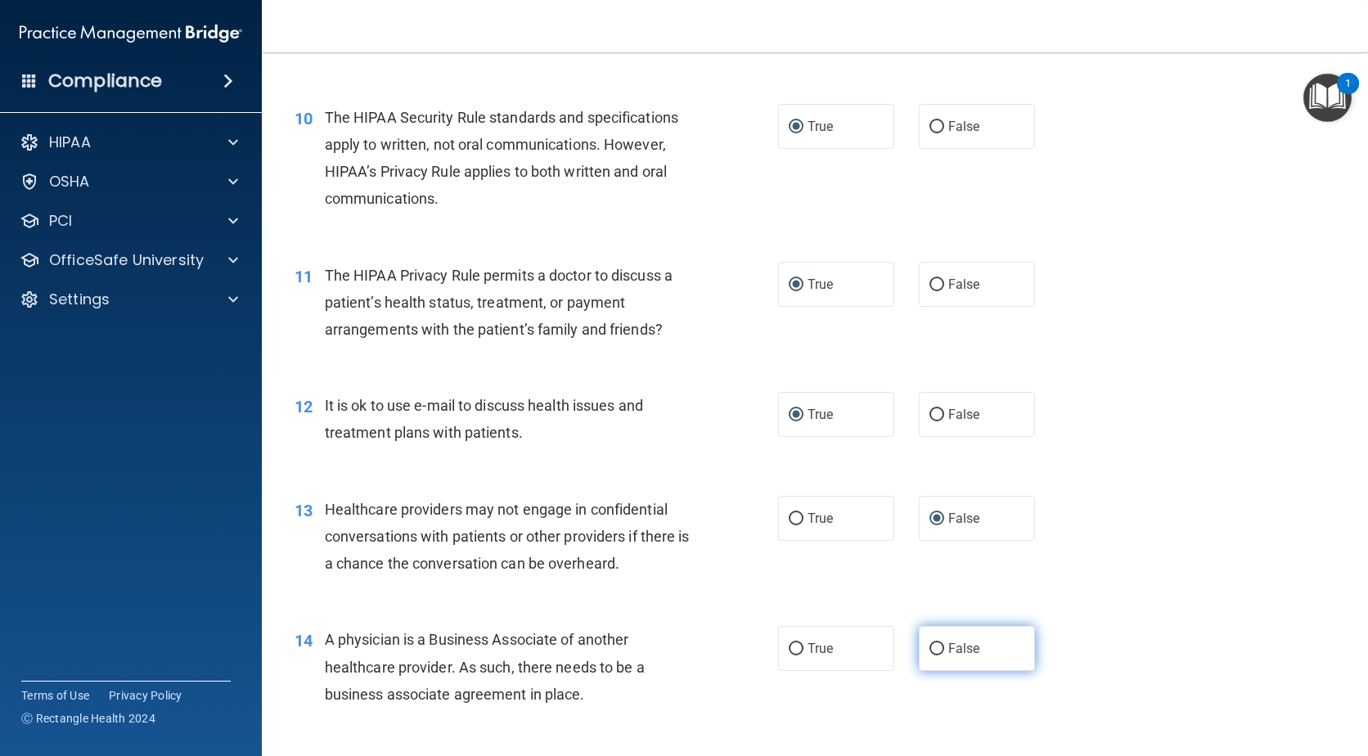
radio input "true"
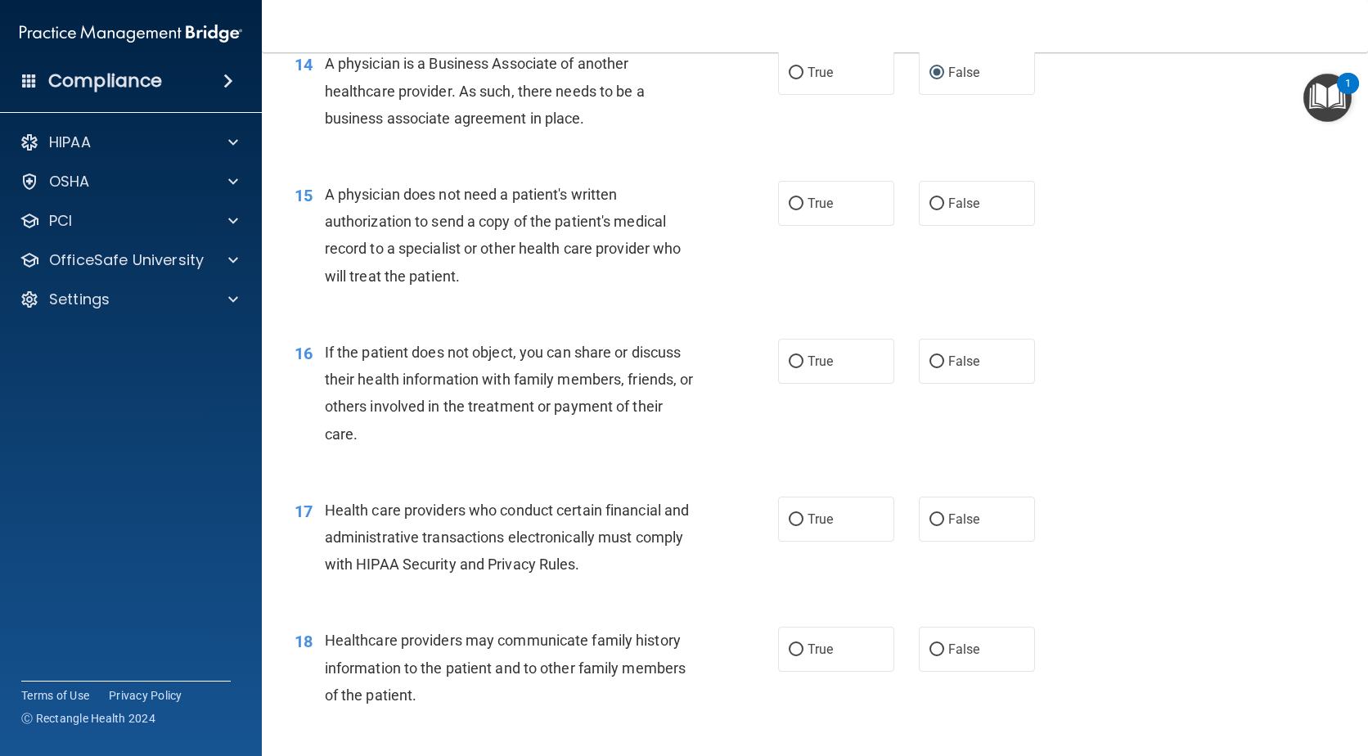
scroll to position [1856, 0]
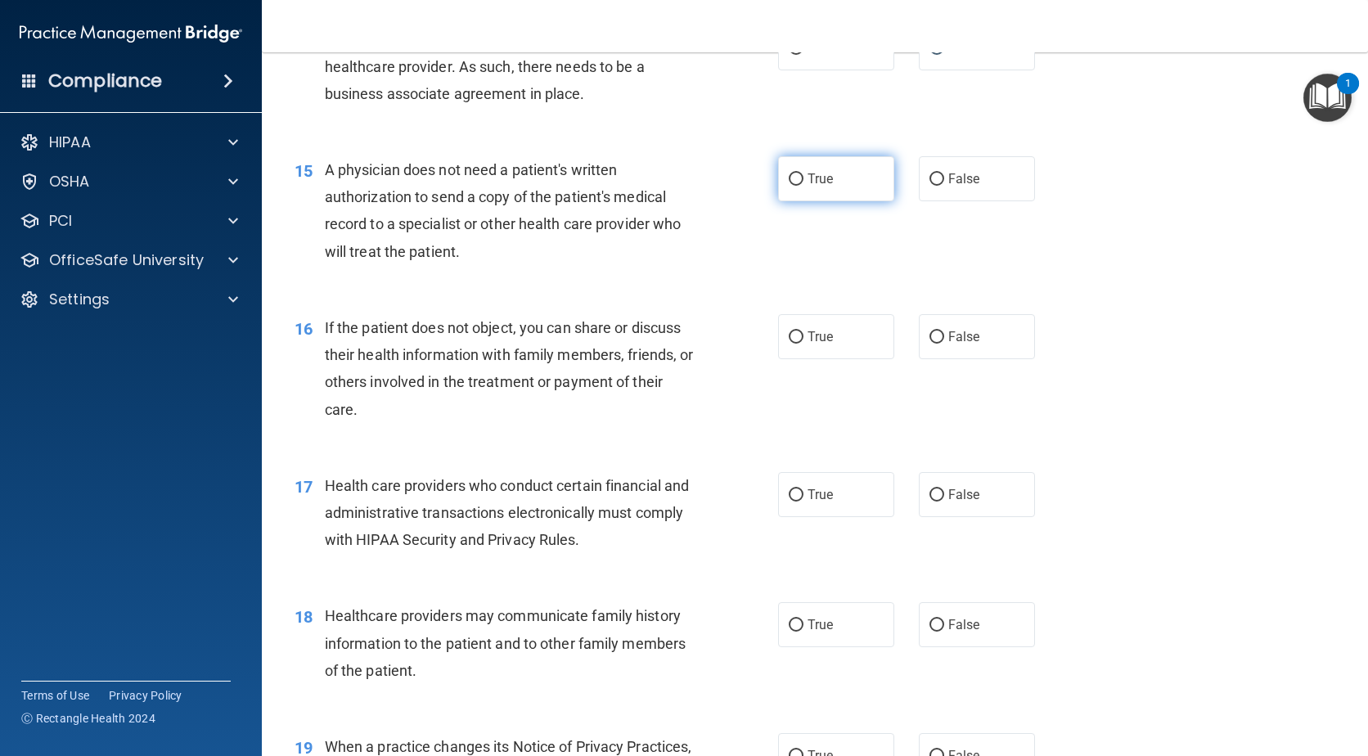
click at [790, 178] on input "True" at bounding box center [796, 179] width 15 height 12
radio input "true"
click at [789, 335] on input "True" at bounding box center [796, 337] width 15 height 12
radio input "true"
click at [793, 492] on input "True" at bounding box center [796, 495] width 15 height 12
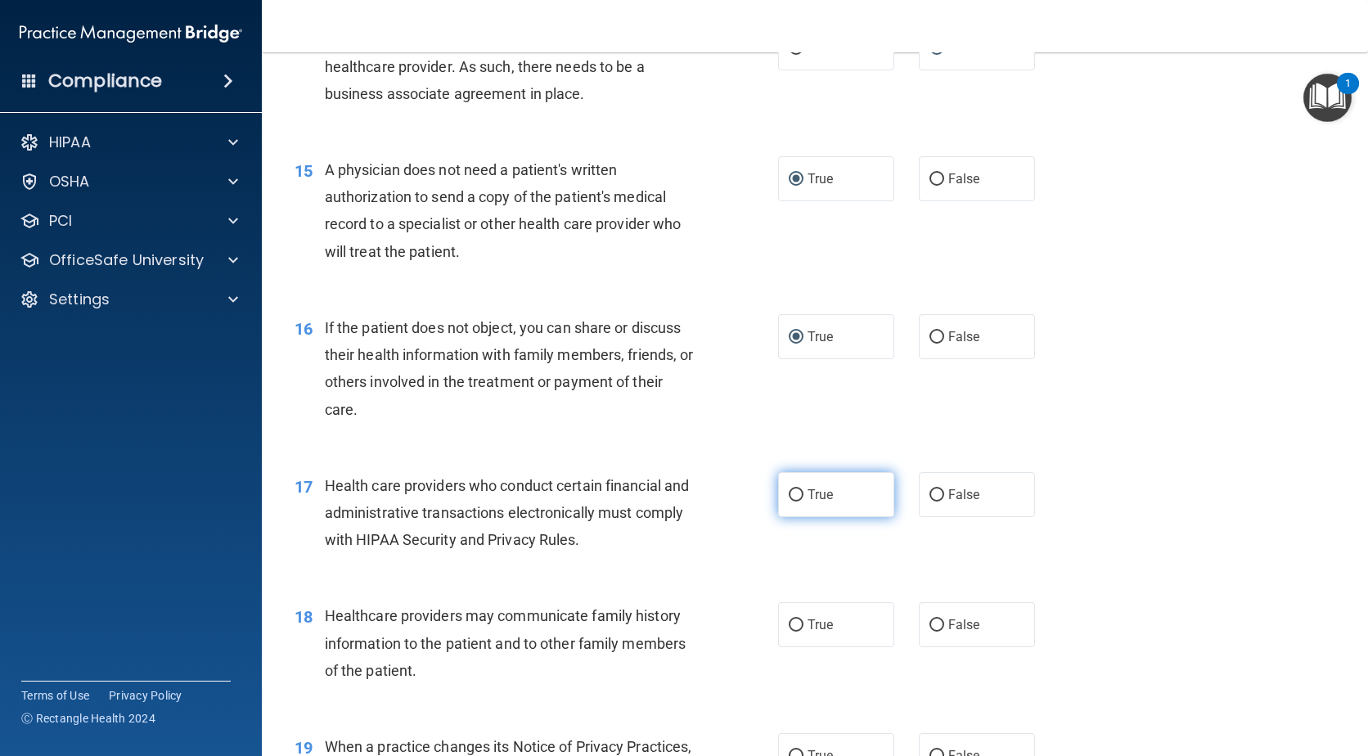
radio input "true"
click at [934, 623] on input "False" at bounding box center [936, 625] width 15 height 12
radio input "true"
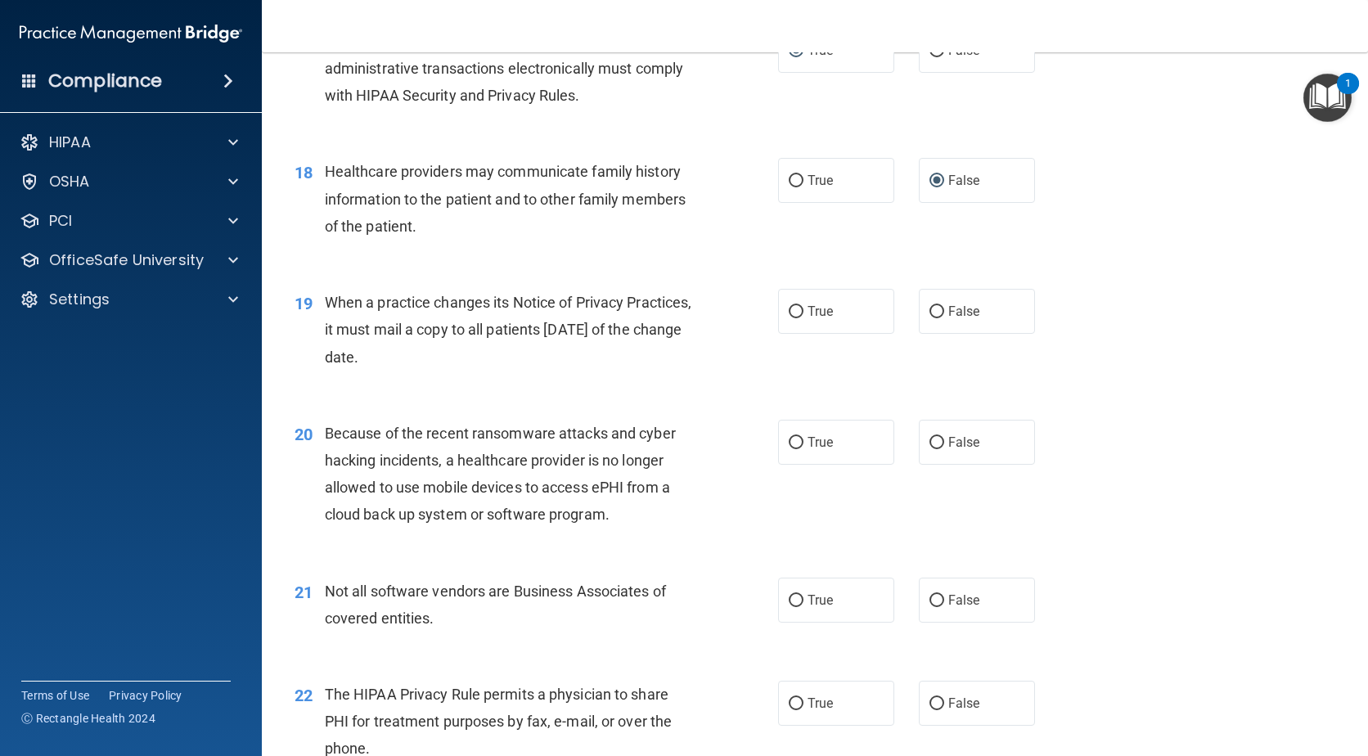
scroll to position [2396, 0]
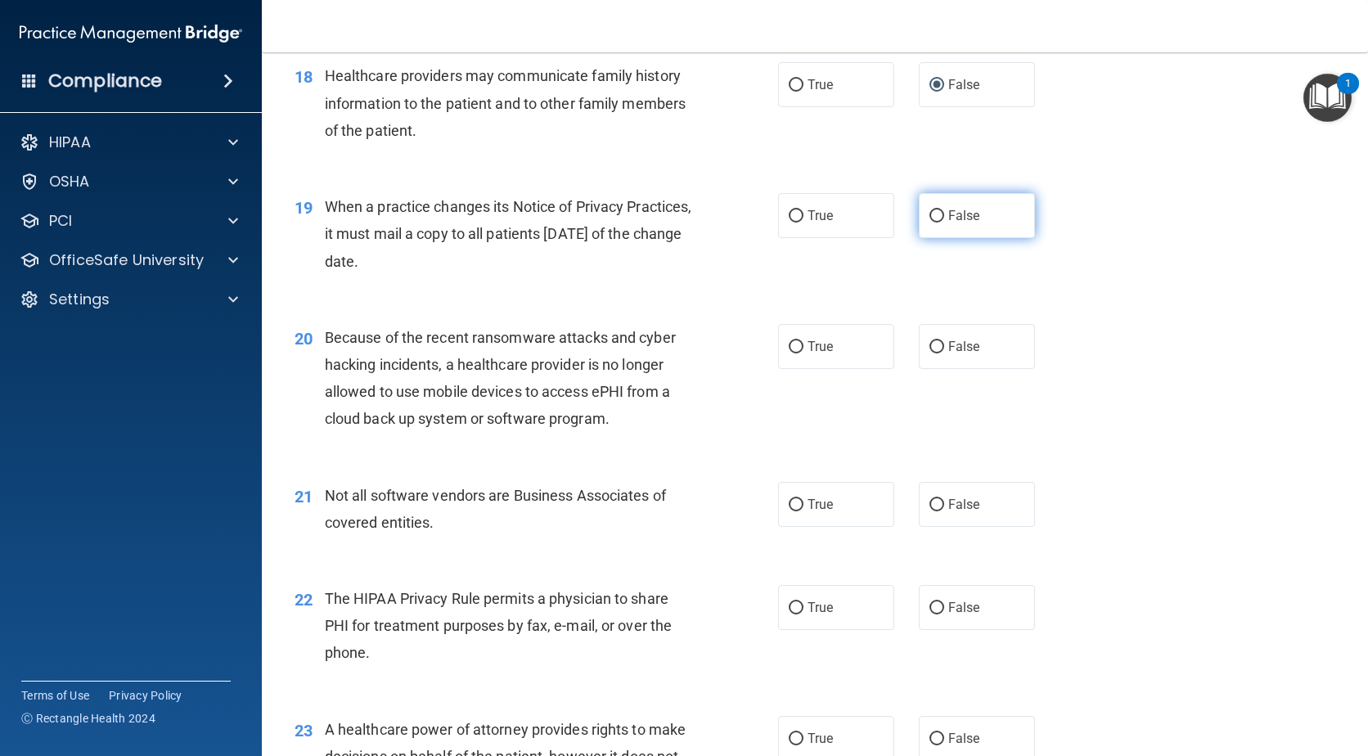
click at [929, 214] on input "False" at bounding box center [936, 216] width 15 height 12
radio input "true"
click at [932, 352] on input "False" at bounding box center [936, 347] width 15 height 12
radio input "true"
click at [793, 501] on input "True" at bounding box center [796, 505] width 15 height 12
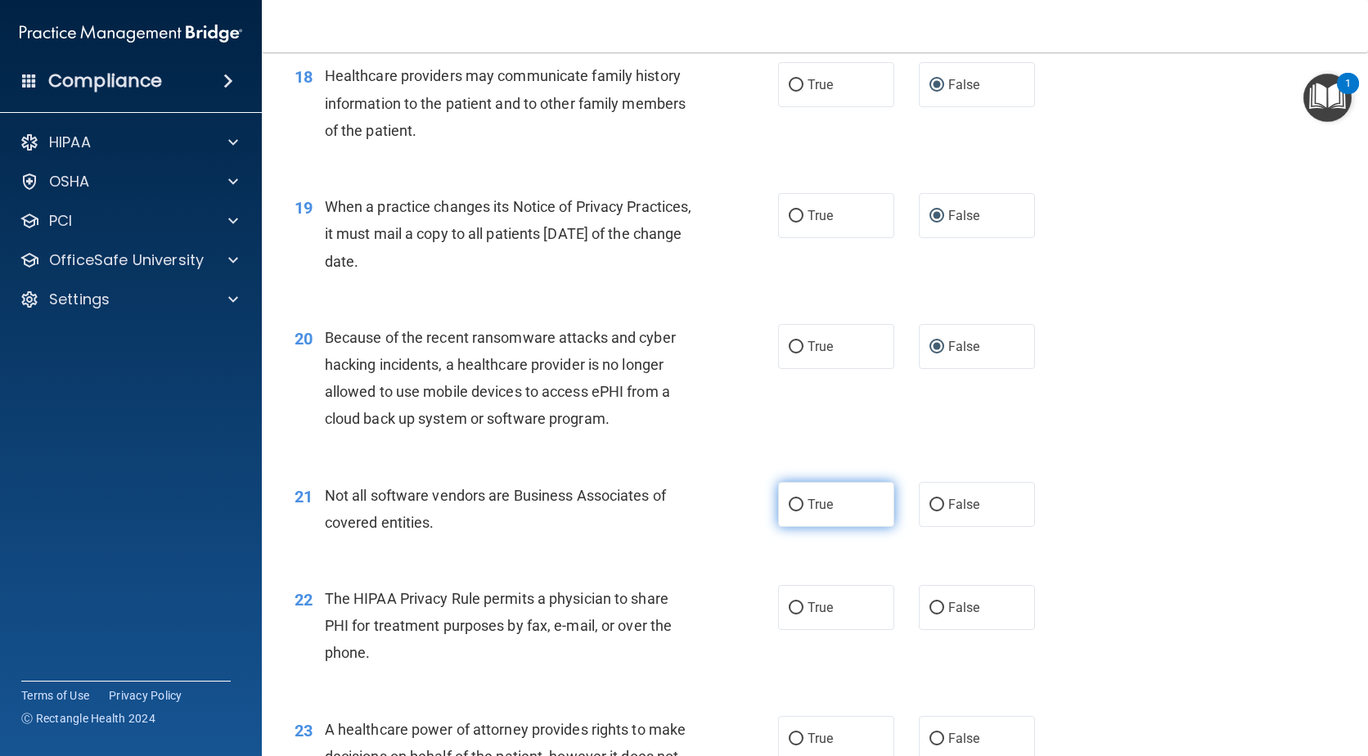
radio input "true"
click at [795, 608] on input "True" at bounding box center [796, 608] width 15 height 12
radio input "true"
click at [931, 739] on input "False" at bounding box center [936, 739] width 15 height 12
radio input "true"
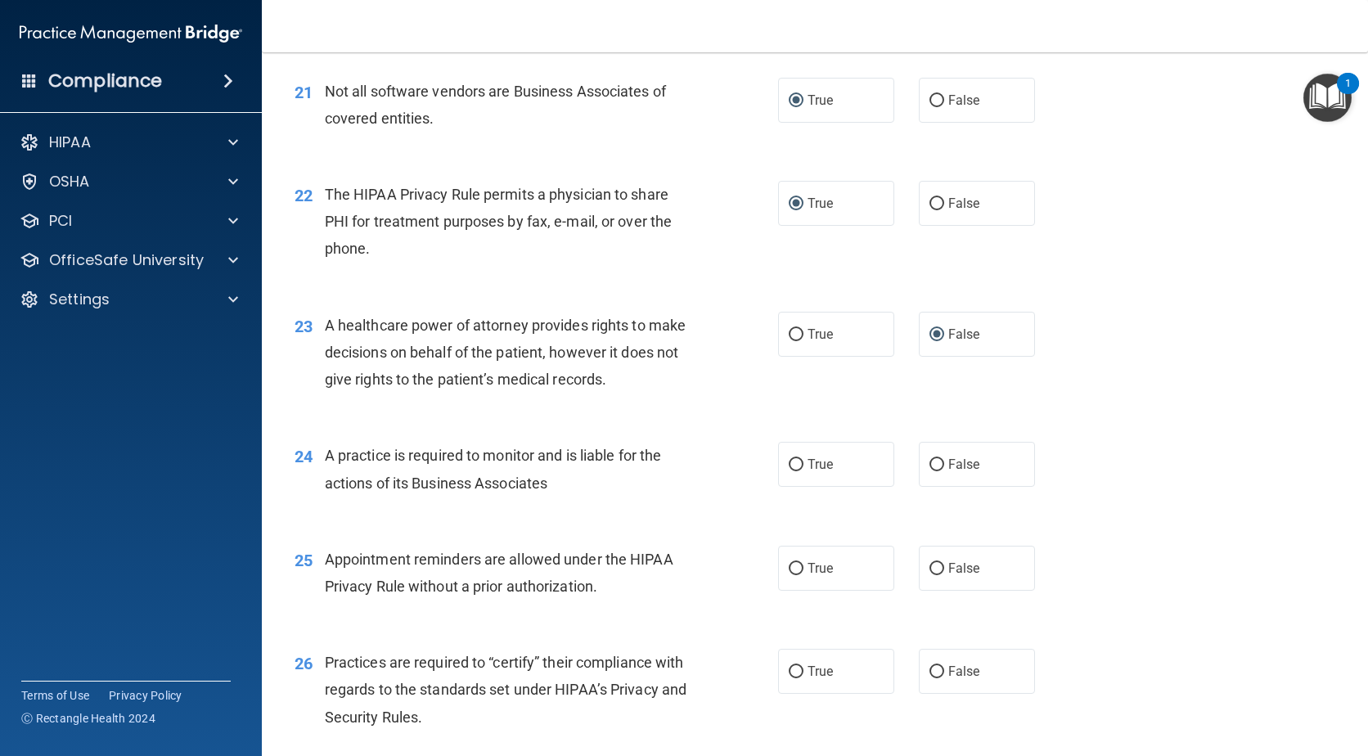
scroll to position [2951, 0]
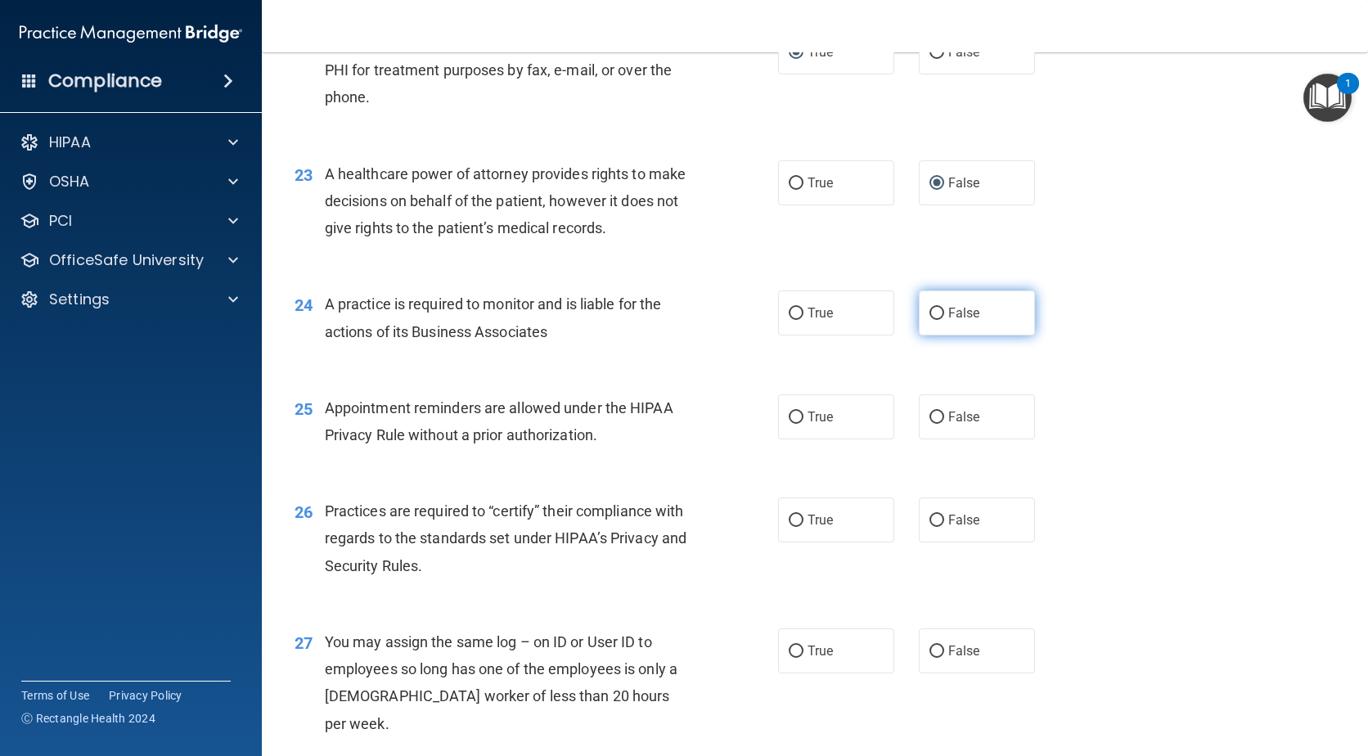
click at [935, 311] on input "False" at bounding box center [936, 314] width 15 height 12
radio input "true"
click at [792, 423] on input "True" at bounding box center [796, 417] width 15 height 12
radio input "true"
click at [929, 518] on input "False" at bounding box center [936, 521] width 15 height 12
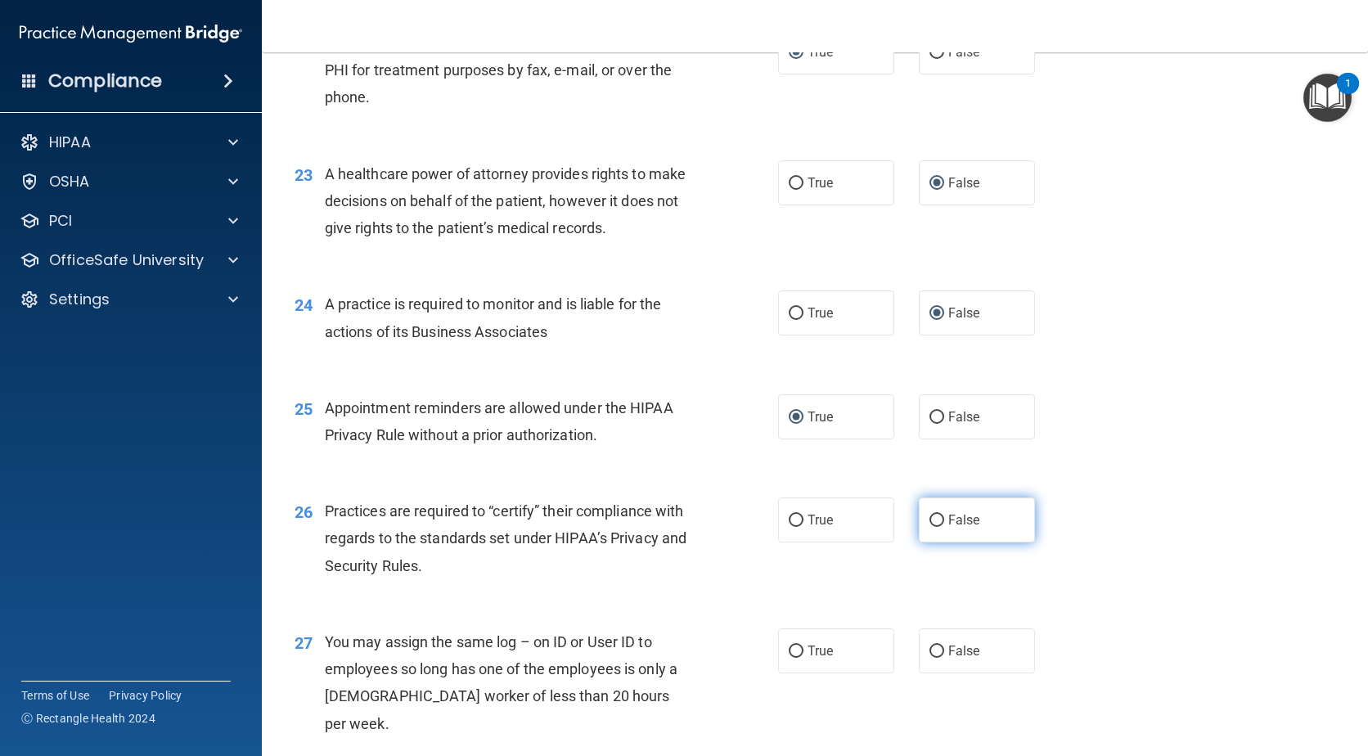
radio input "true"
click at [931, 650] on input "False" at bounding box center [936, 651] width 15 height 12
radio input "true"
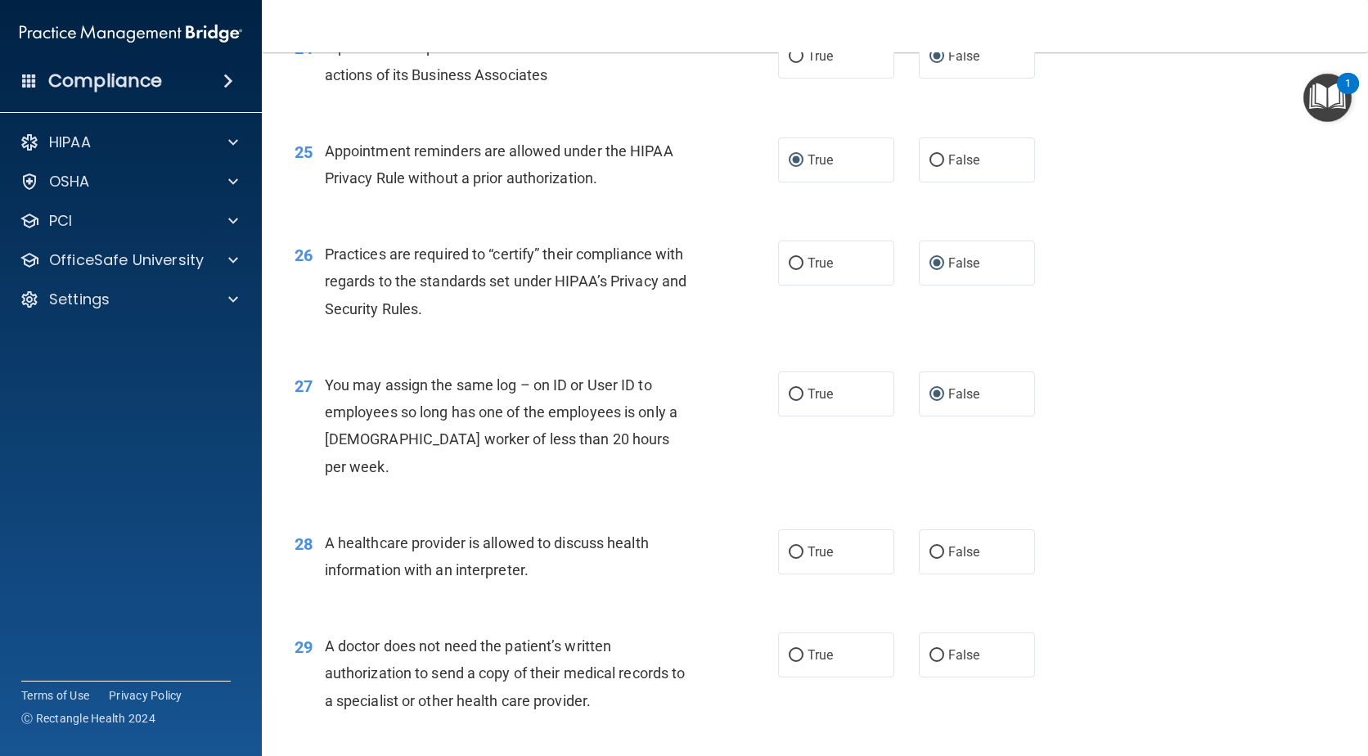
scroll to position [3390, 0]
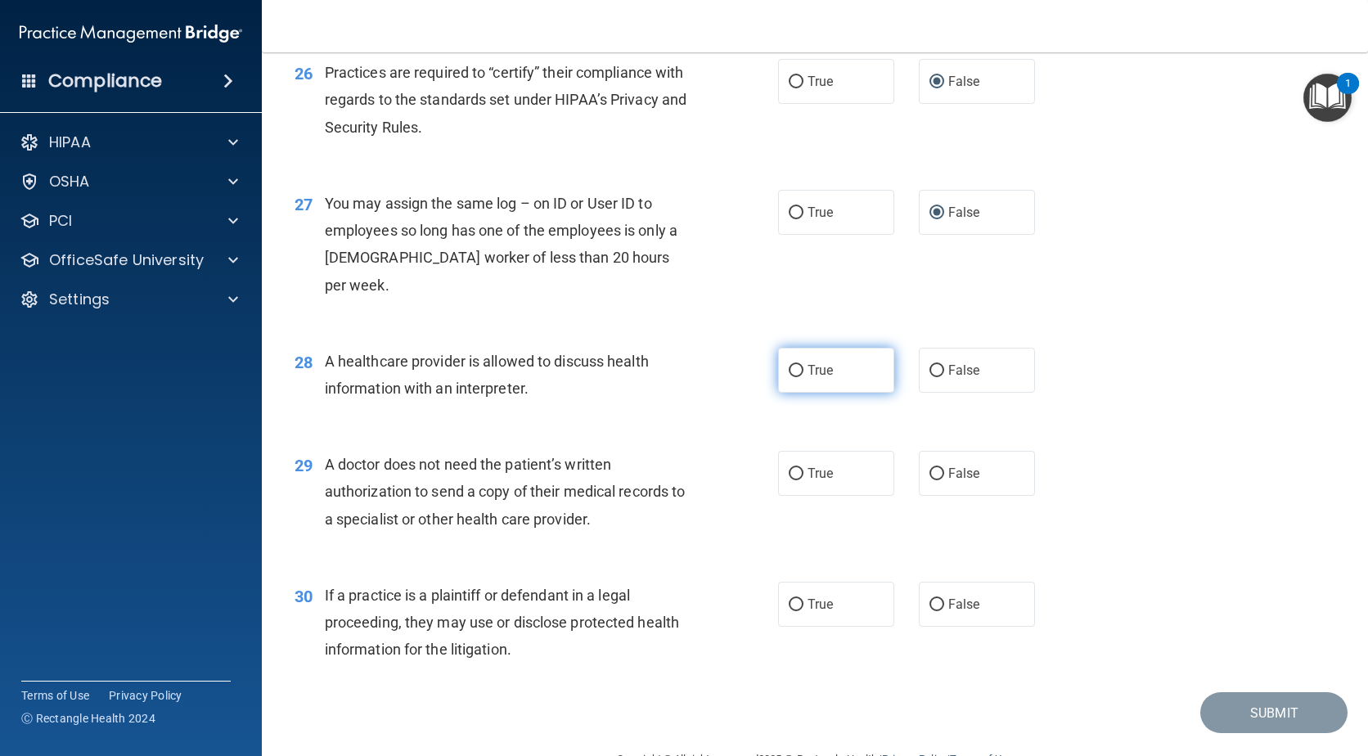
click at [790, 365] on input "True" at bounding box center [796, 371] width 15 height 12
radio input "true"
click at [790, 468] on input "True" at bounding box center [796, 474] width 15 height 12
radio input "true"
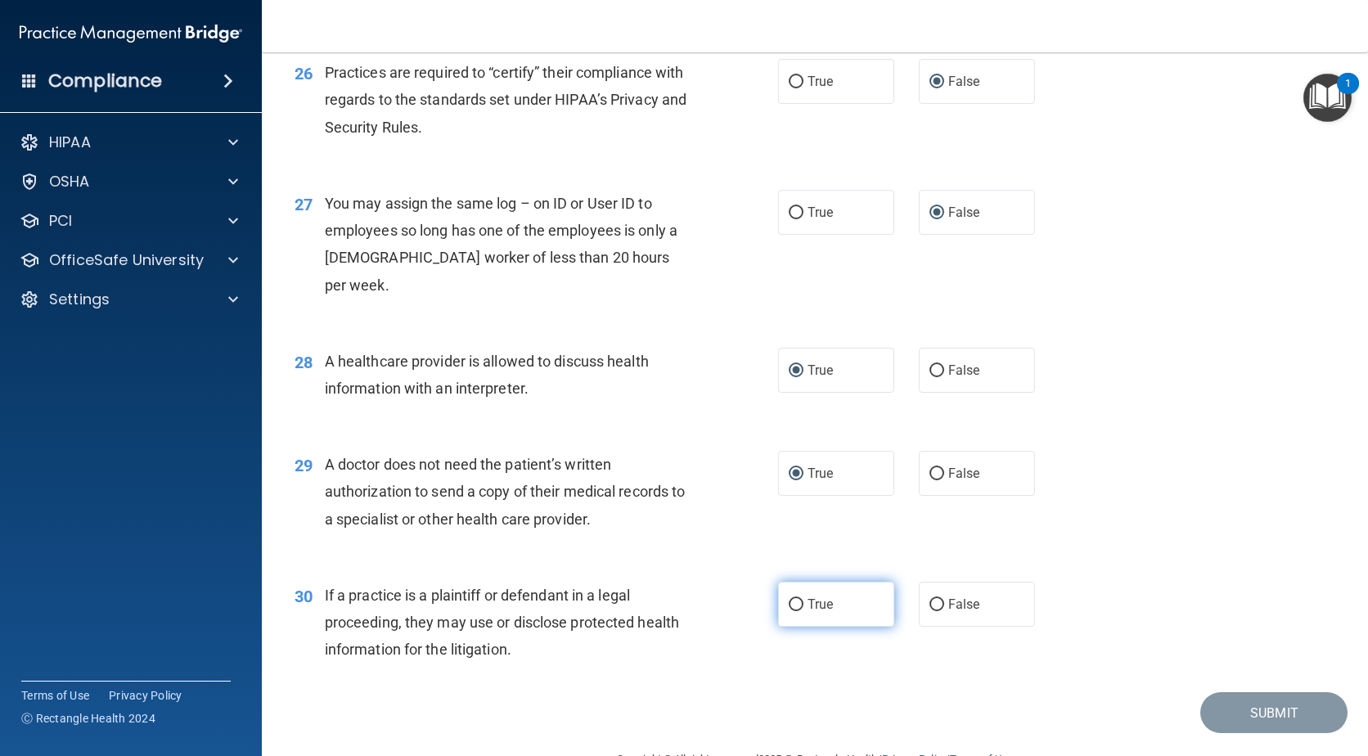
click at [789, 599] on input "True" at bounding box center [796, 605] width 15 height 12
radio input "true"
click at [1258, 692] on button "Submit" at bounding box center [1273, 713] width 147 height 42
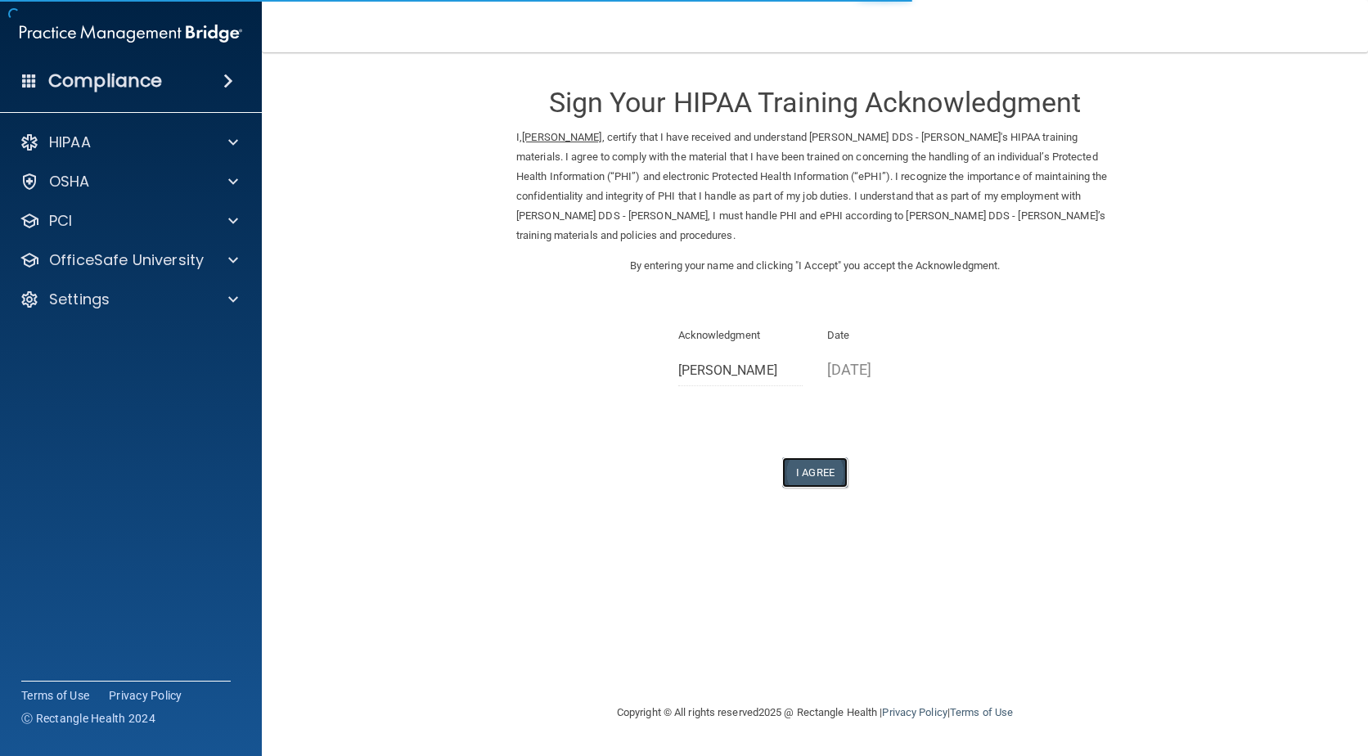
click at [816, 474] on button "I Agree" at bounding box center [814, 472] width 65 height 30
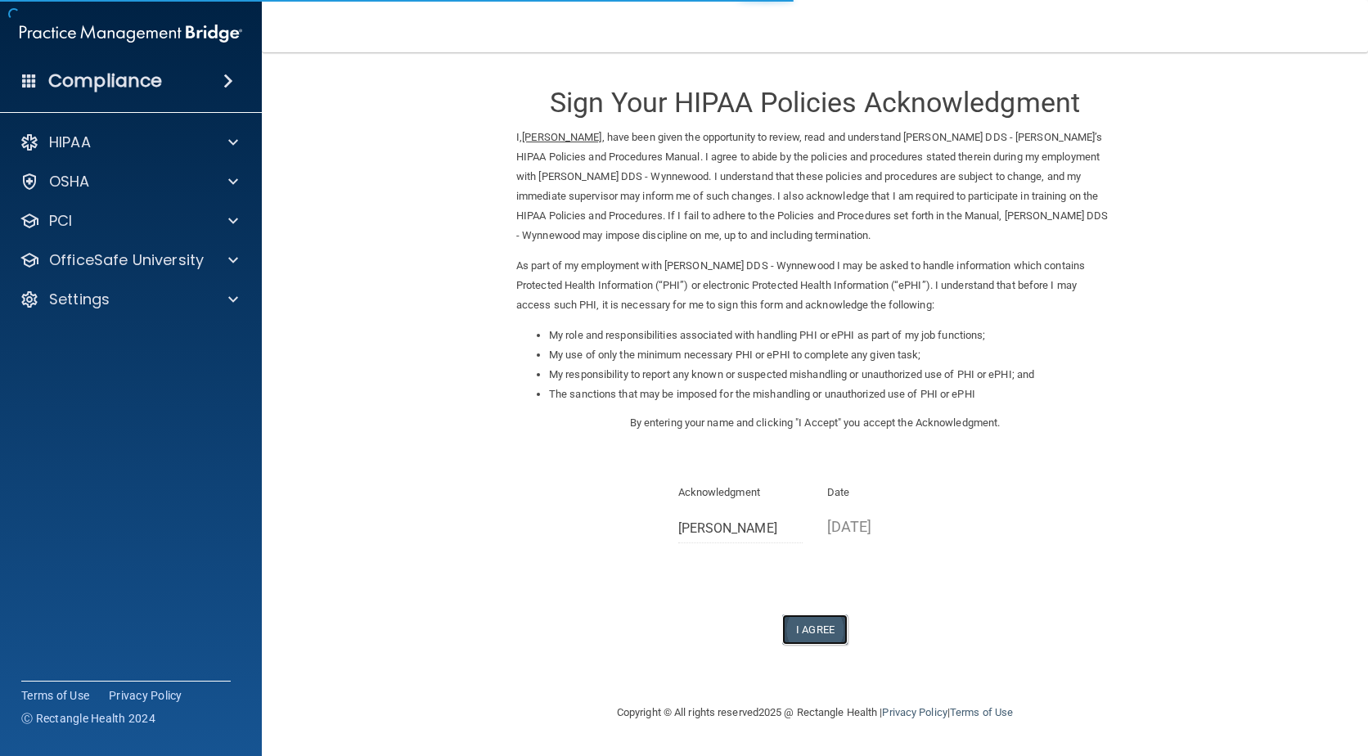
click at [830, 636] on button "I Agree" at bounding box center [814, 629] width 65 height 30
click at [803, 624] on button "I Agree" at bounding box center [814, 629] width 65 height 30
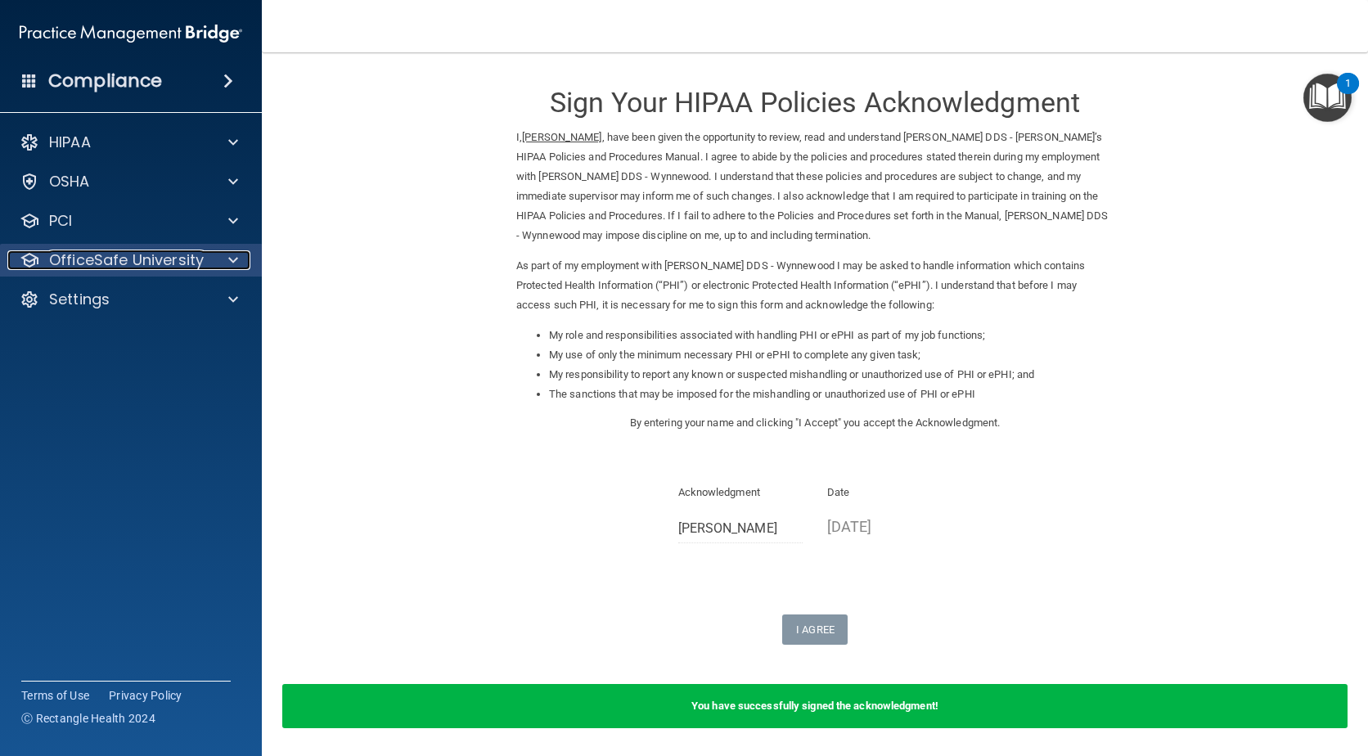
click at [127, 269] on p "OfficeSafe University" at bounding box center [126, 260] width 155 height 20
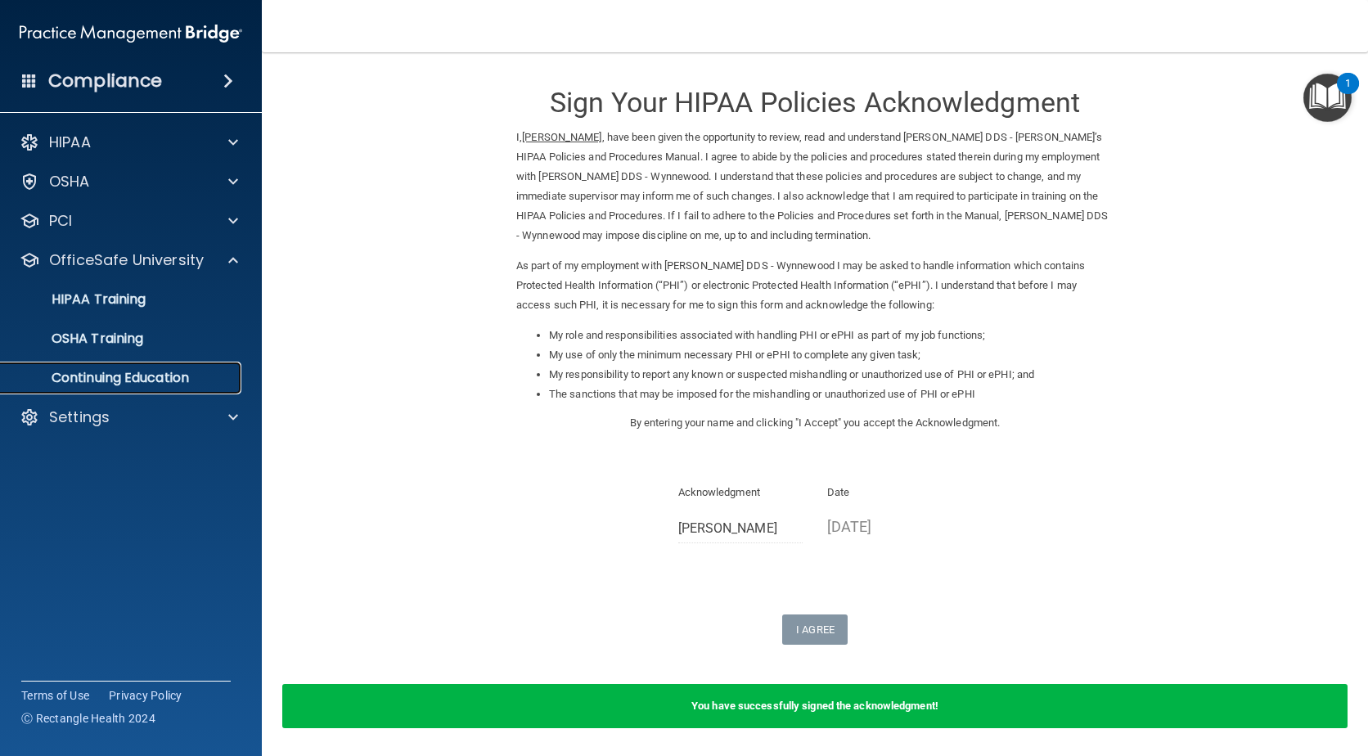
click at [148, 377] on p "Continuing Education" at bounding box center [122, 378] width 223 height 16
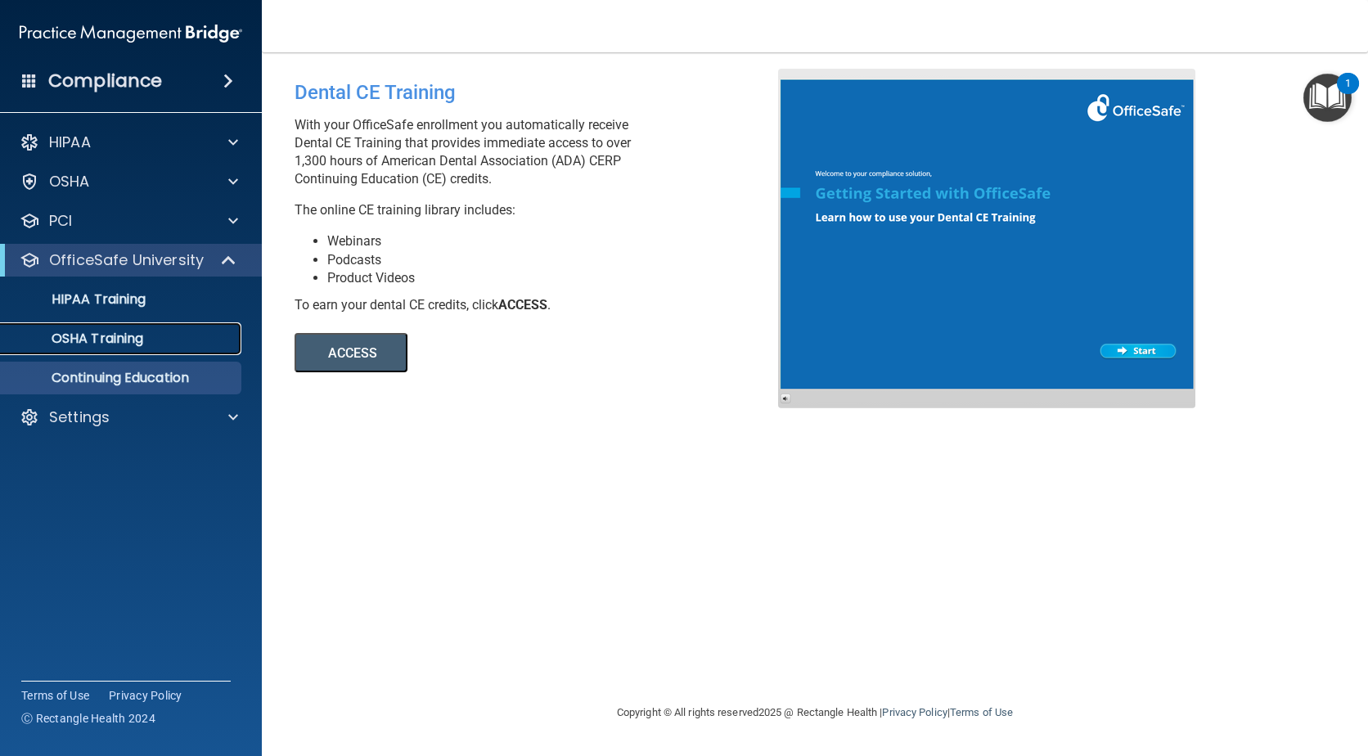
click at [133, 344] on p "OSHA Training" at bounding box center [77, 338] width 133 height 16
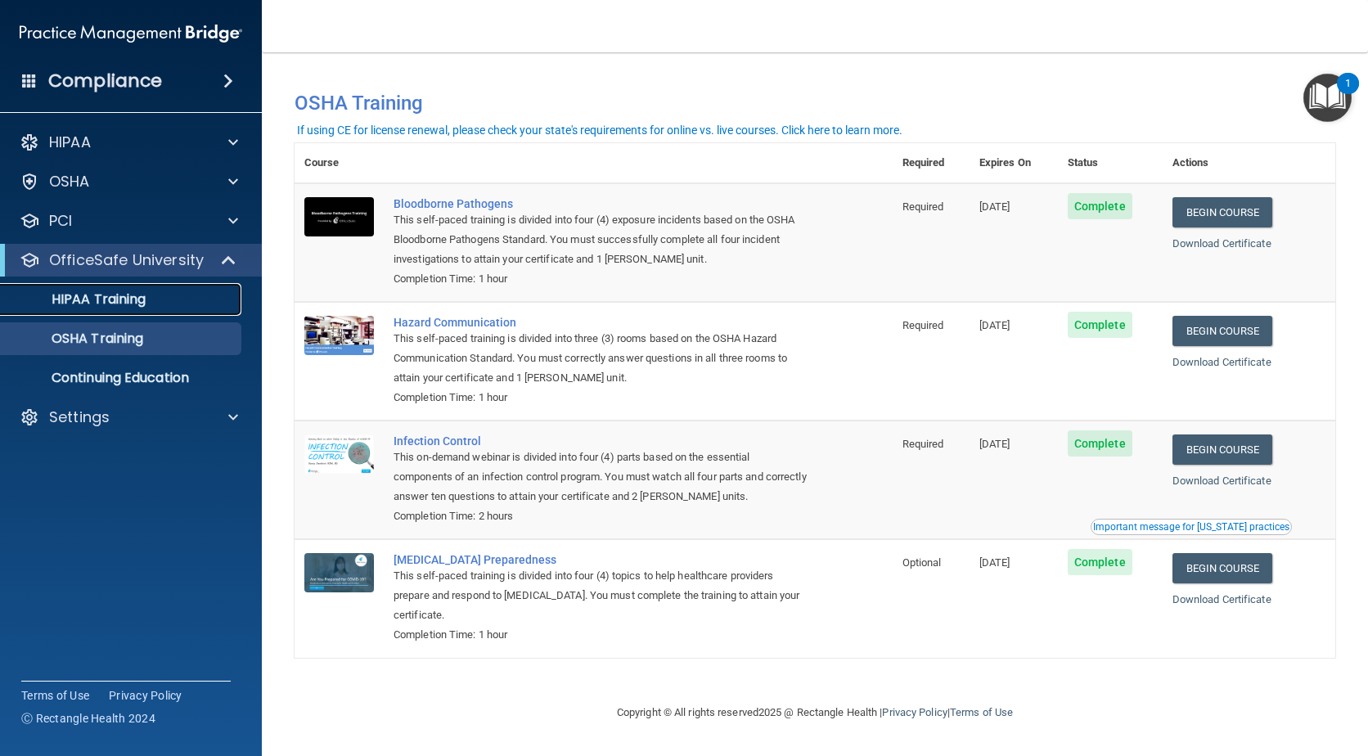
click at [87, 294] on p "HIPAA Training" at bounding box center [78, 299] width 135 height 16
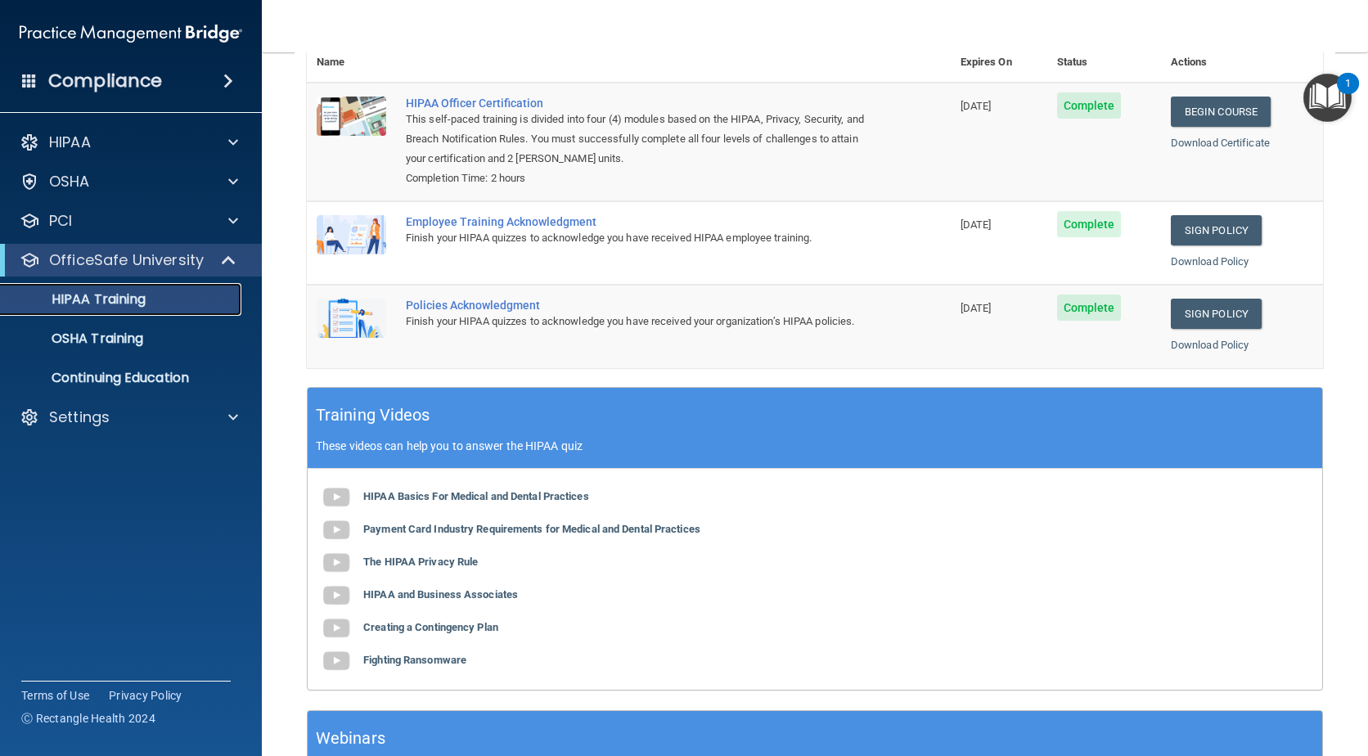
scroll to position [245, 0]
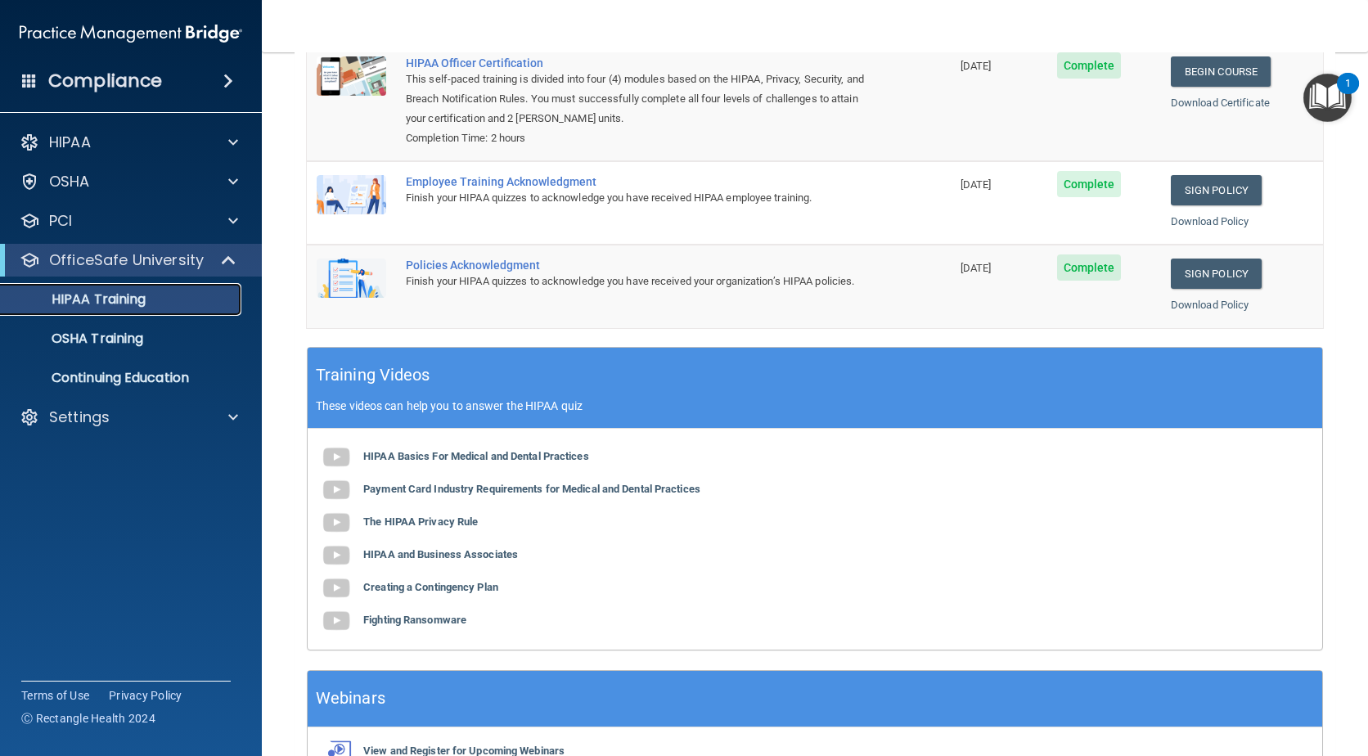
click at [80, 294] on p "HIPAA Training" at bounding box center [78, 299] width 135 height 16
click at [91, 306] on p "HIPAA Training" at bounding box center [78, 299] width 135 height 16
click at [85, 380] on p "Continuing Education" at bounding box center [122, 378] width 223 height 16
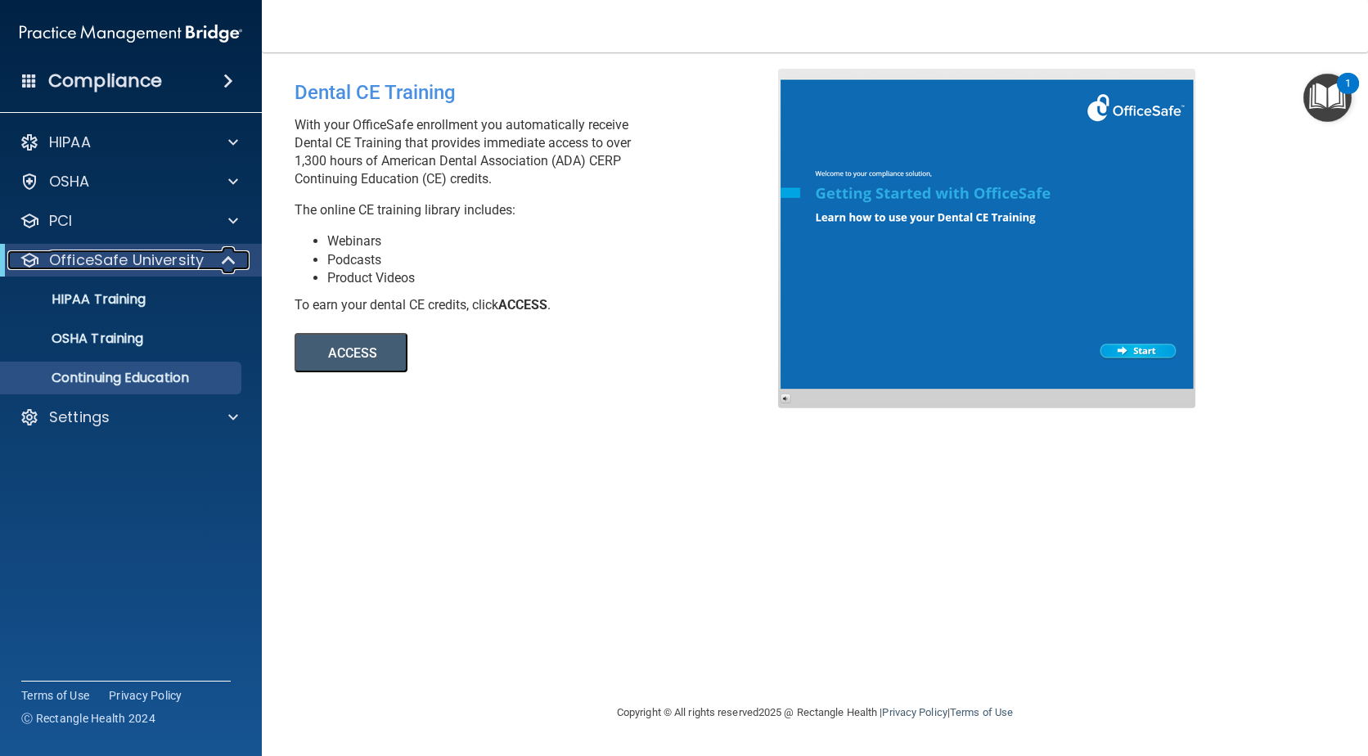
click at [101, 254] on p "OfficeSafe University" at bounding box center [126, 260] width 155 height 20
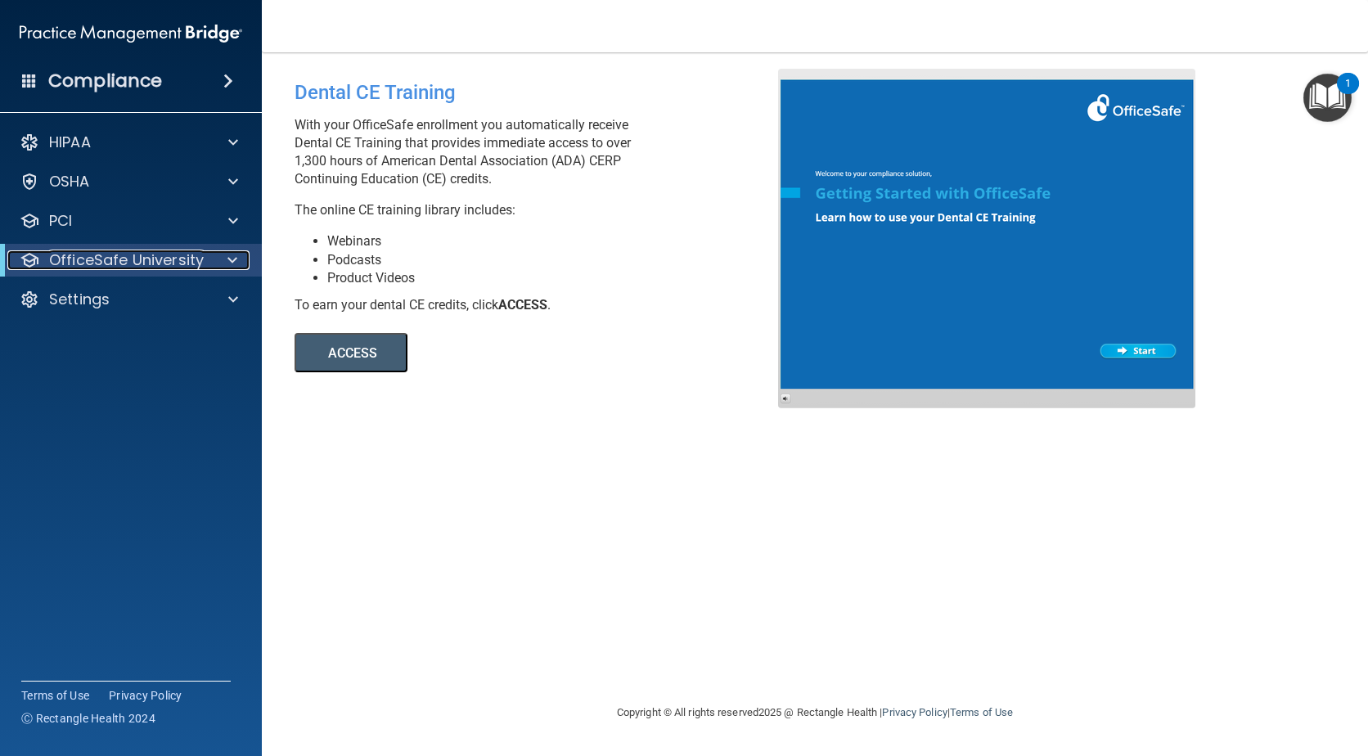
click at [113, 258] on p "OfficeSafe University" at bounding box center [126, 260] width 155 height 20
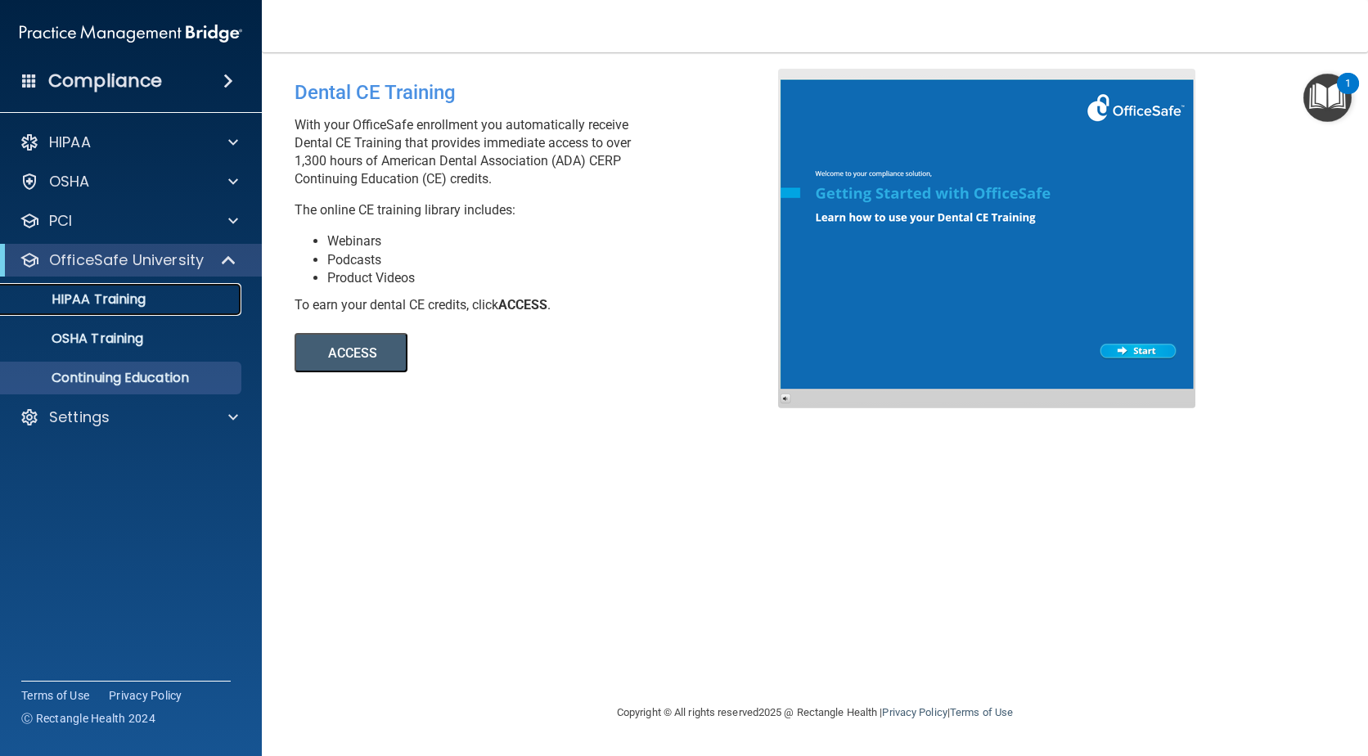
click at [127, 303] on p "HIPAA Training" at bounding box center [78, 299] width 135 height 16
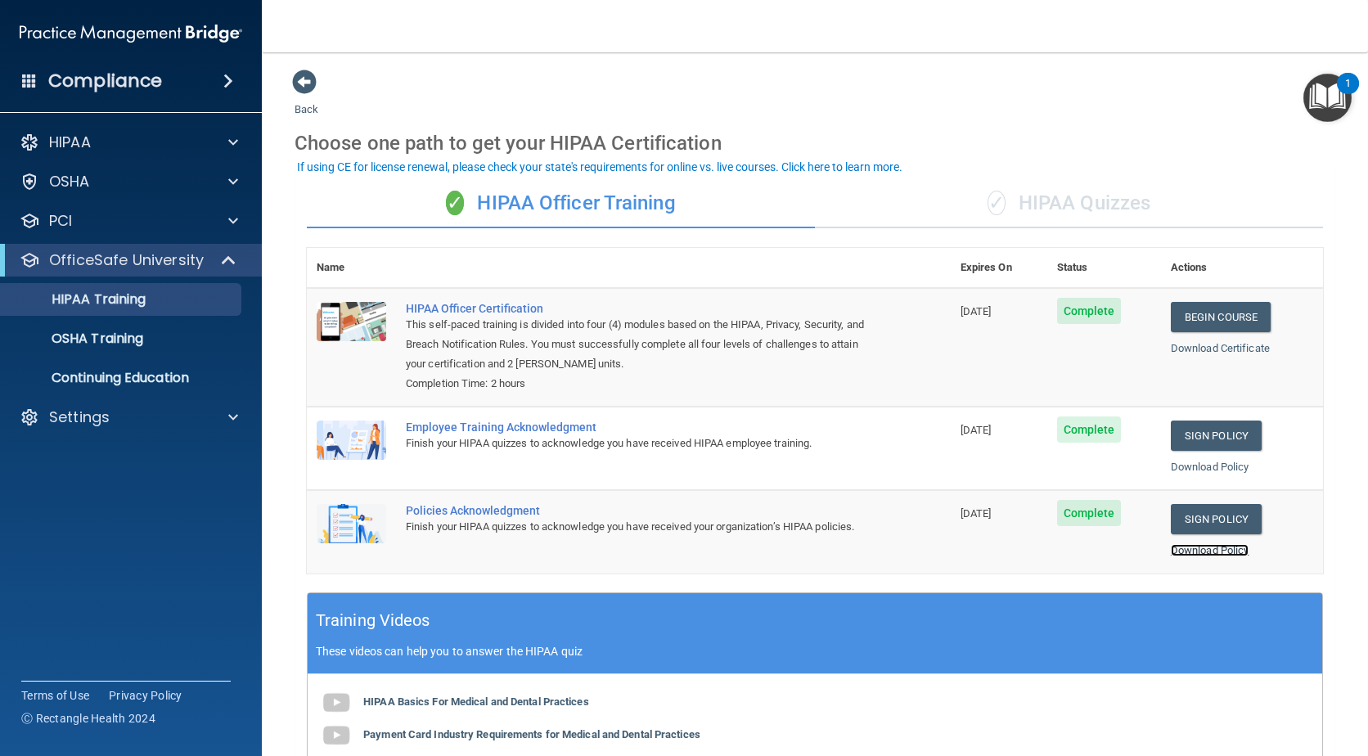
click at [1210, 548] on link "Download Policy" at bounding box center [1210, 550] width 79 height 12
click at [1012, 200] on div "✓ HIPAA Quizzes" at bounding box center [1069, 203] width 508 height 49
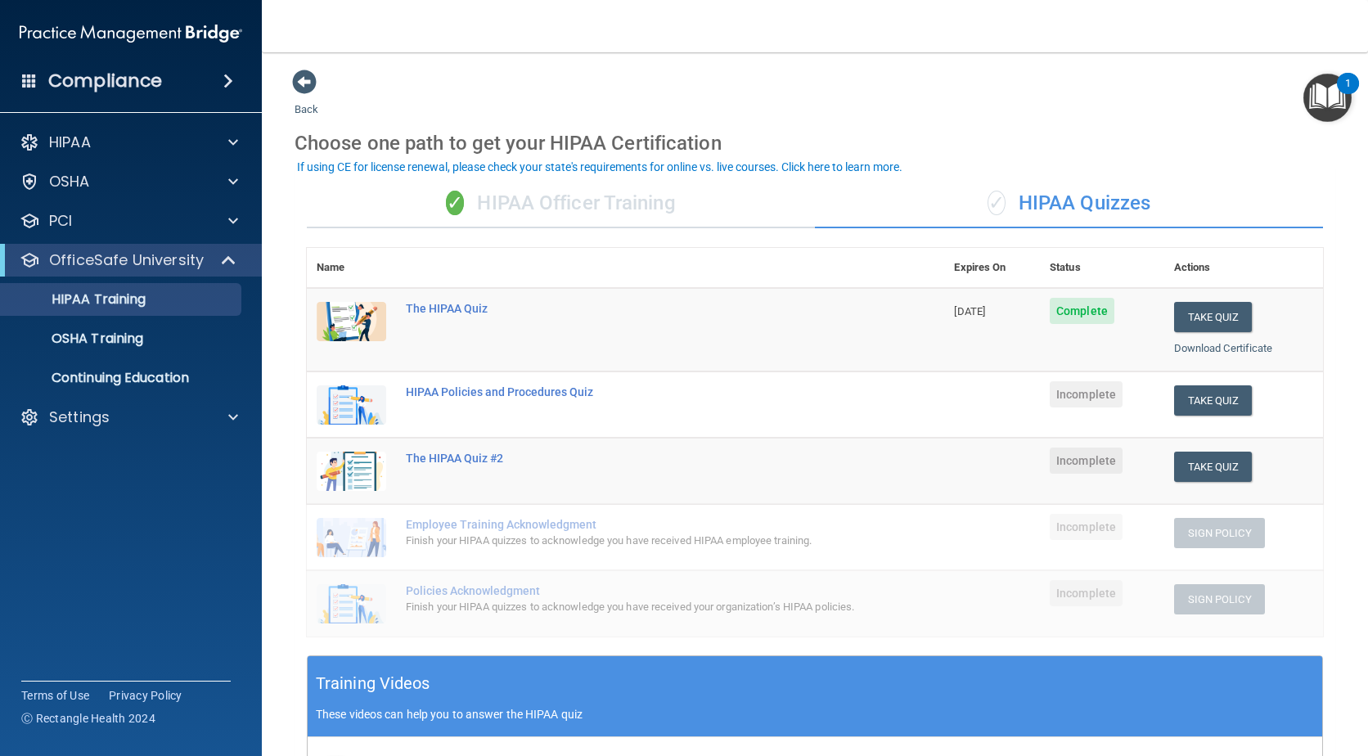
click at [1012, 200] on div "✓ HIPAA Quizzes" at bounding box center [1069, 203] width 508 height 49
click at [1196, 407] on button "Take Quiz" at bounding box center [1213, 400] width 79 height 30
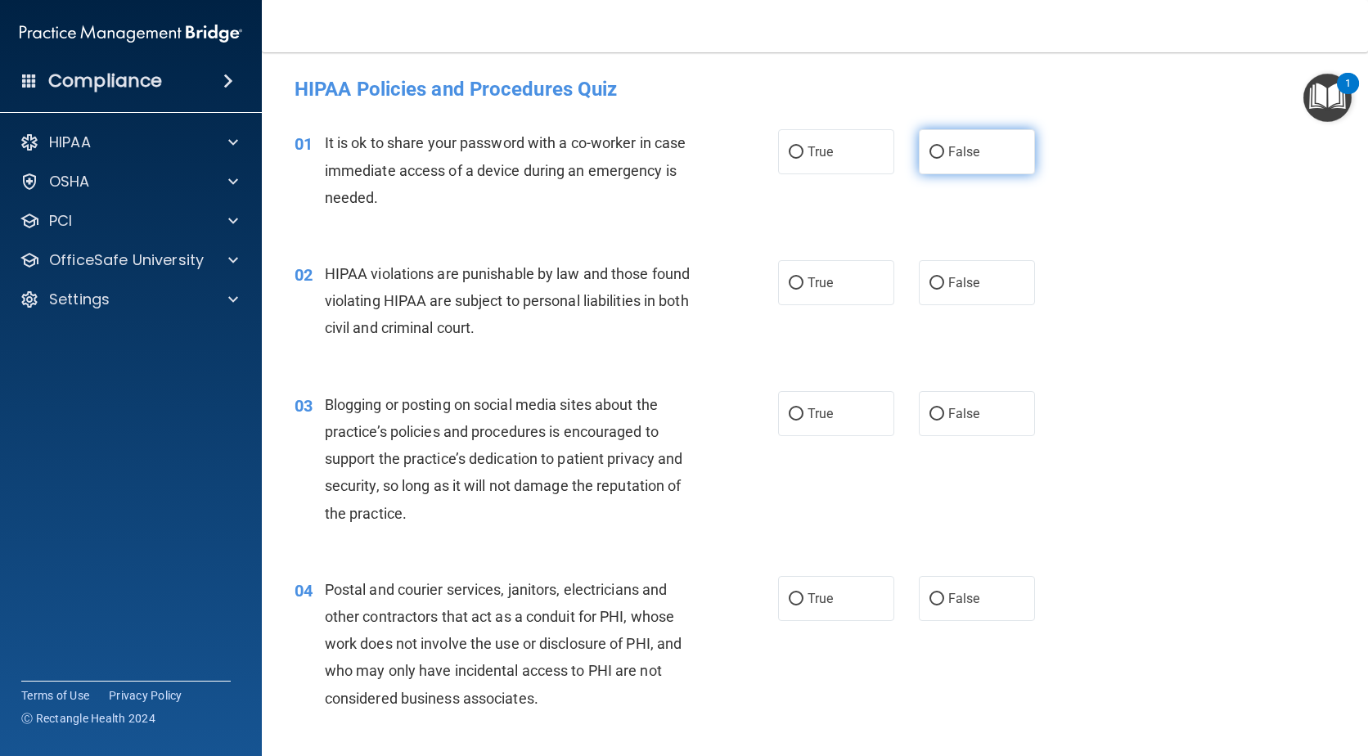
click at [929, 146] on input "False" at bounding box center [936, 152] width 15 height 12
radio input "true"
click at [789, 278] on input "True" at bounding box center [796, 283] width 15 height 12
radio input "true"
click at [929, 416] on input "False" at bounding box center [936, 414] width 15 height 12
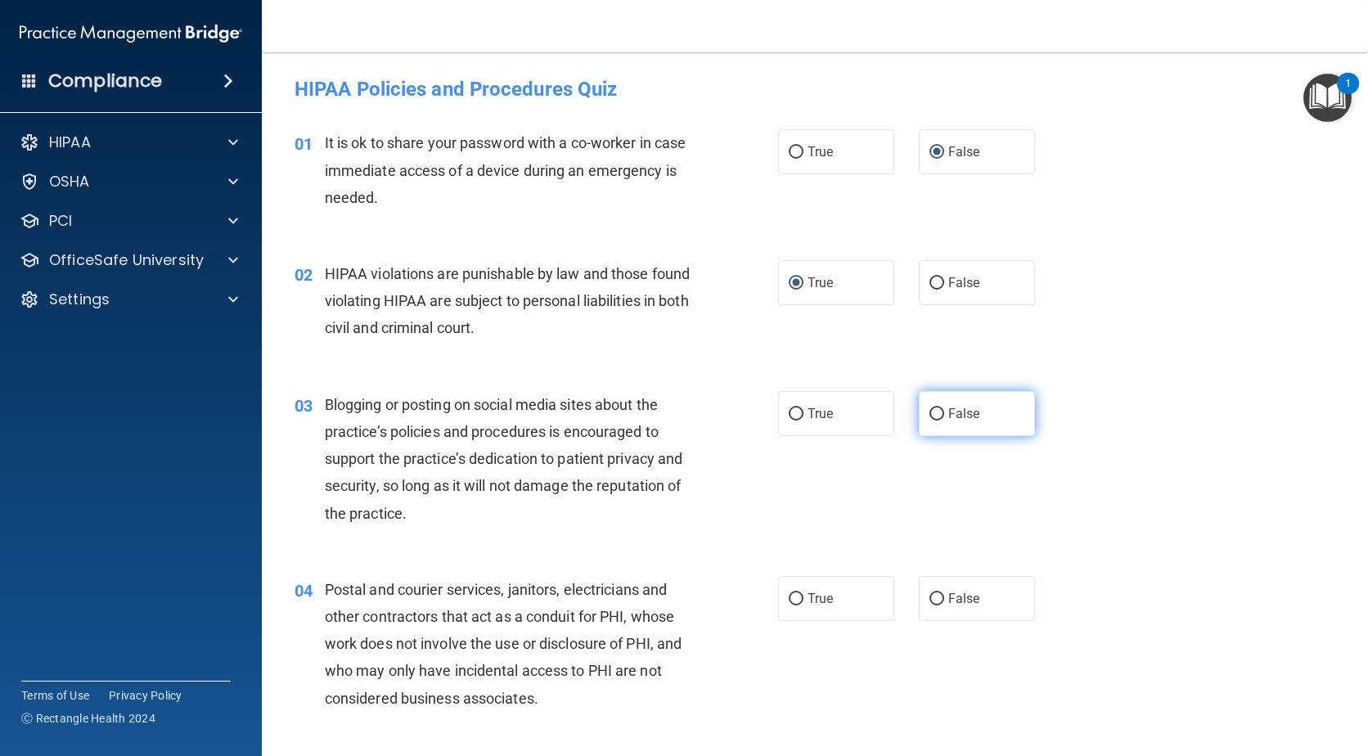
radio input "true"
click at [789, 416] on input "True" at bounding box center [796, 414] width 15 height 12
radio input "true"
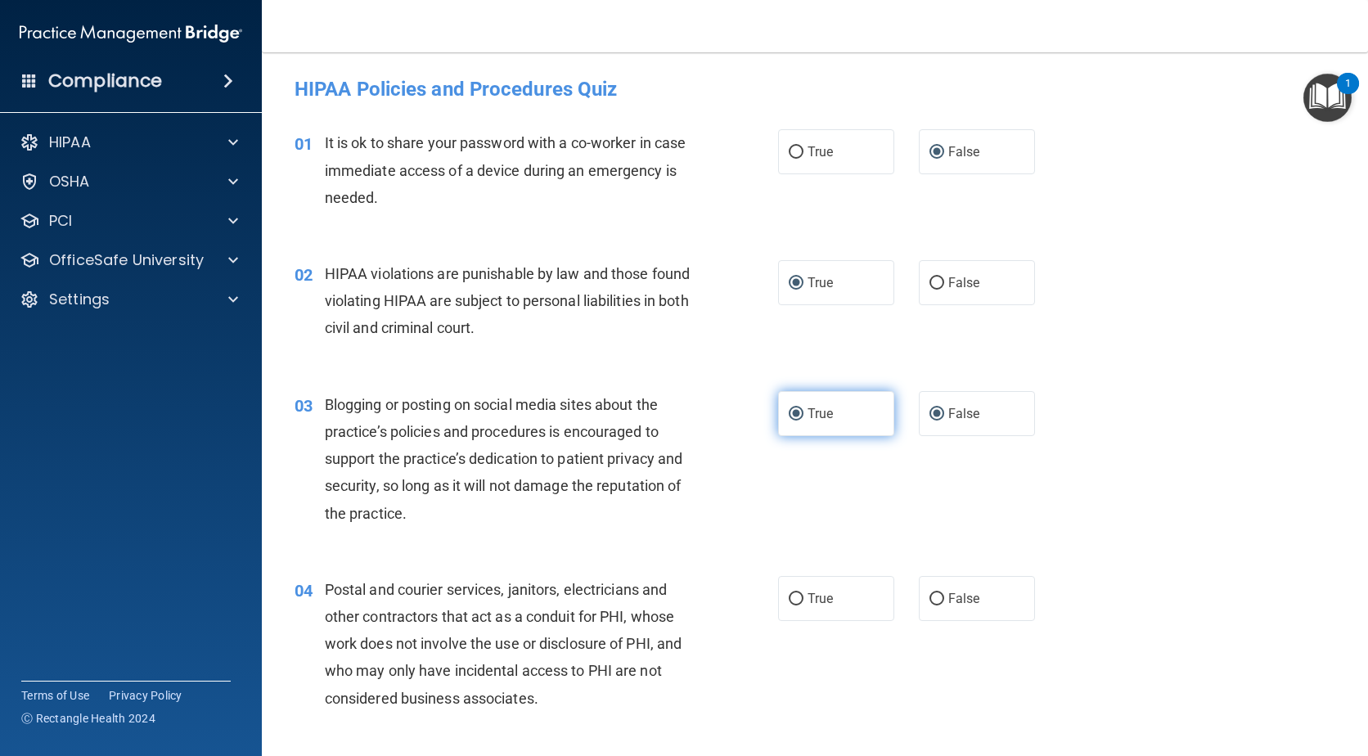
radio input "false"
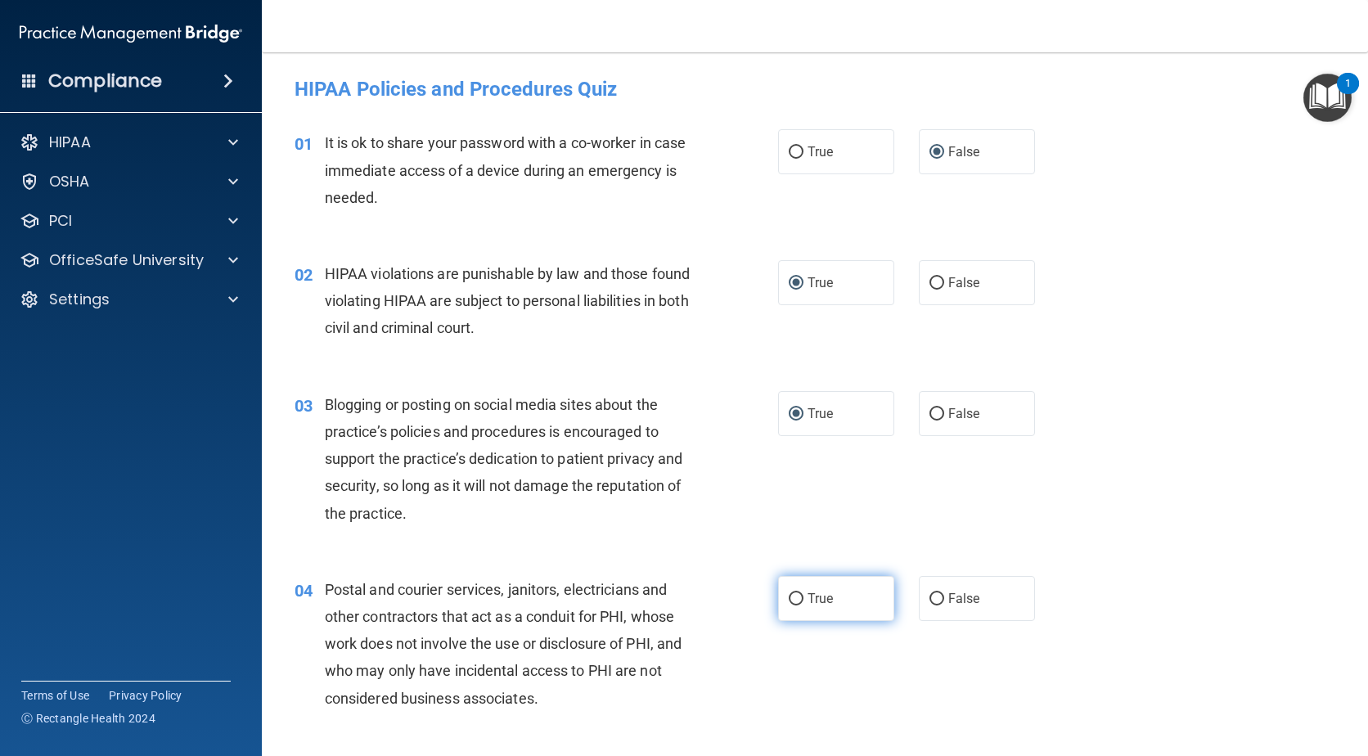
click at [781, 599] on label "True" at bounding box center [836, 598] width 116 height 45
click at [789, 599] on input "True" at bounding box center [796, 599] width 15 height 12
radio input "true"
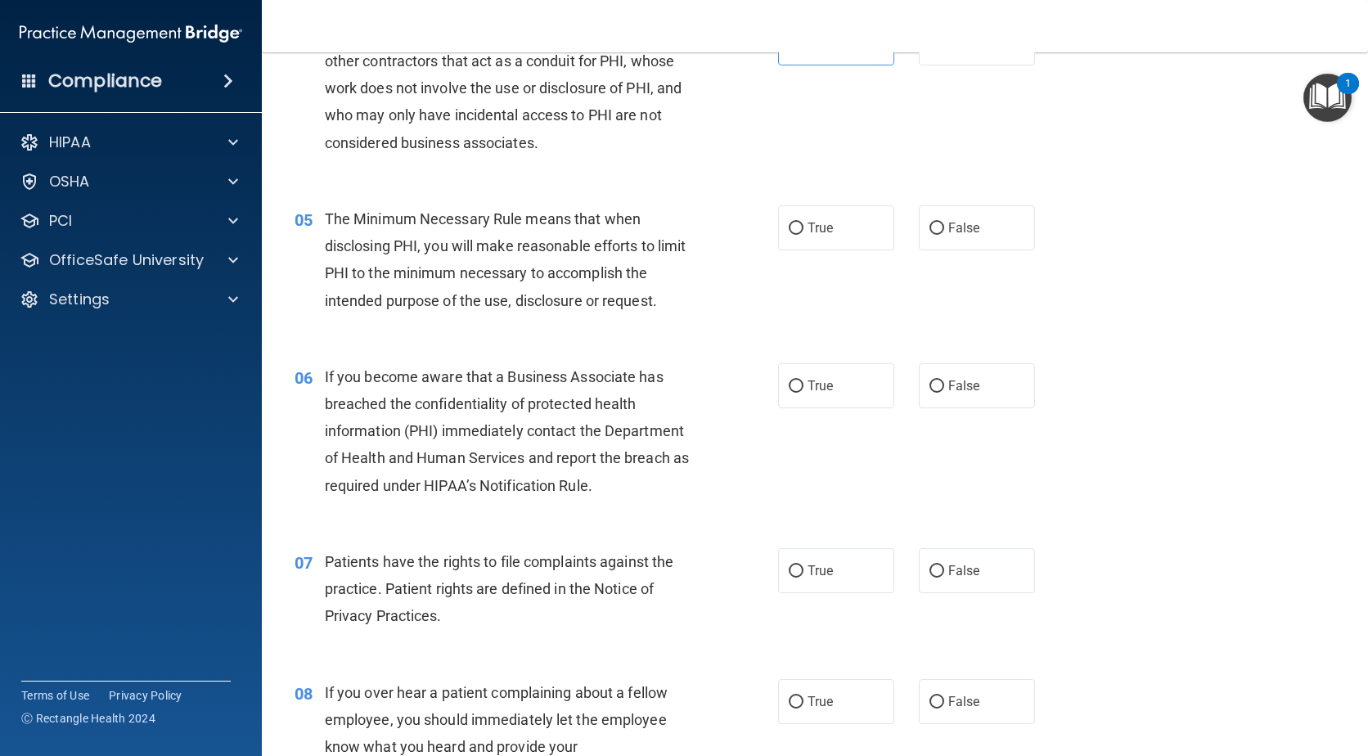
scroll to position [632, 0]
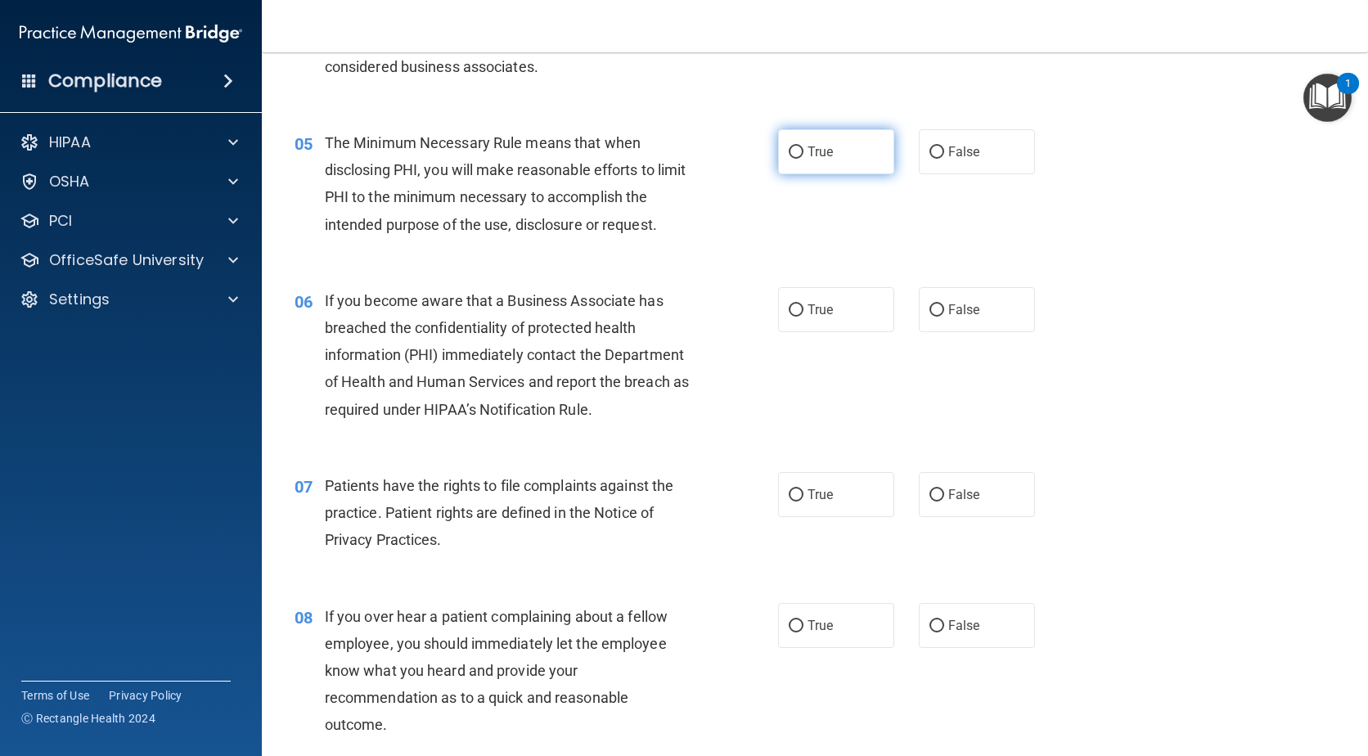
click at [798, 154] on label "True" at bounding box center [836, 151] width 116 height 45
click at [798, 154] on input "True" at bounding box center [796, 152] width 15 height 12
radio input "true"
click at [933, 310] on input "False" at bounding box center [936, 310] width 15 height 12
radio input "true"
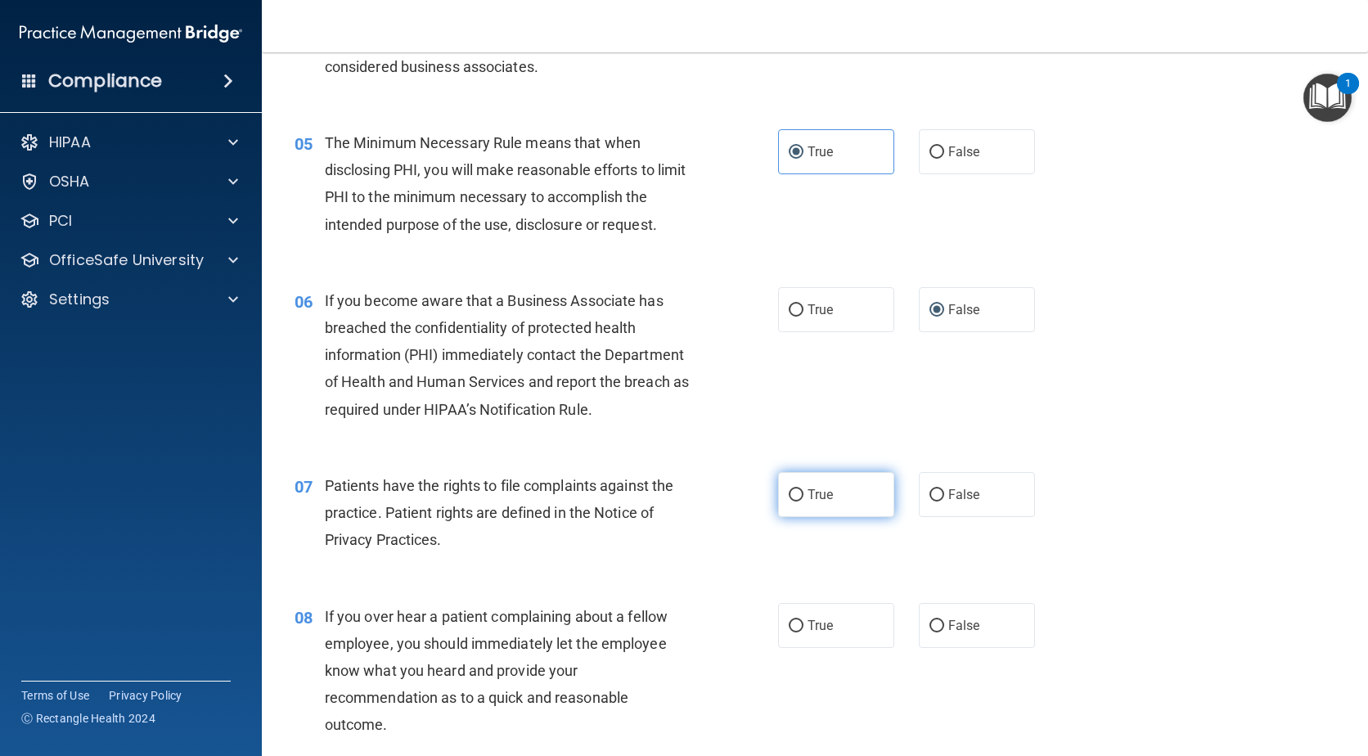
click at [789, 495] on input "True" at bounding box center [796, 495] width 15 height 12
radio input "true"
click at [929, 624] on input "False" at bounding box center [936, 626] width 15 height 12
radio input "true"
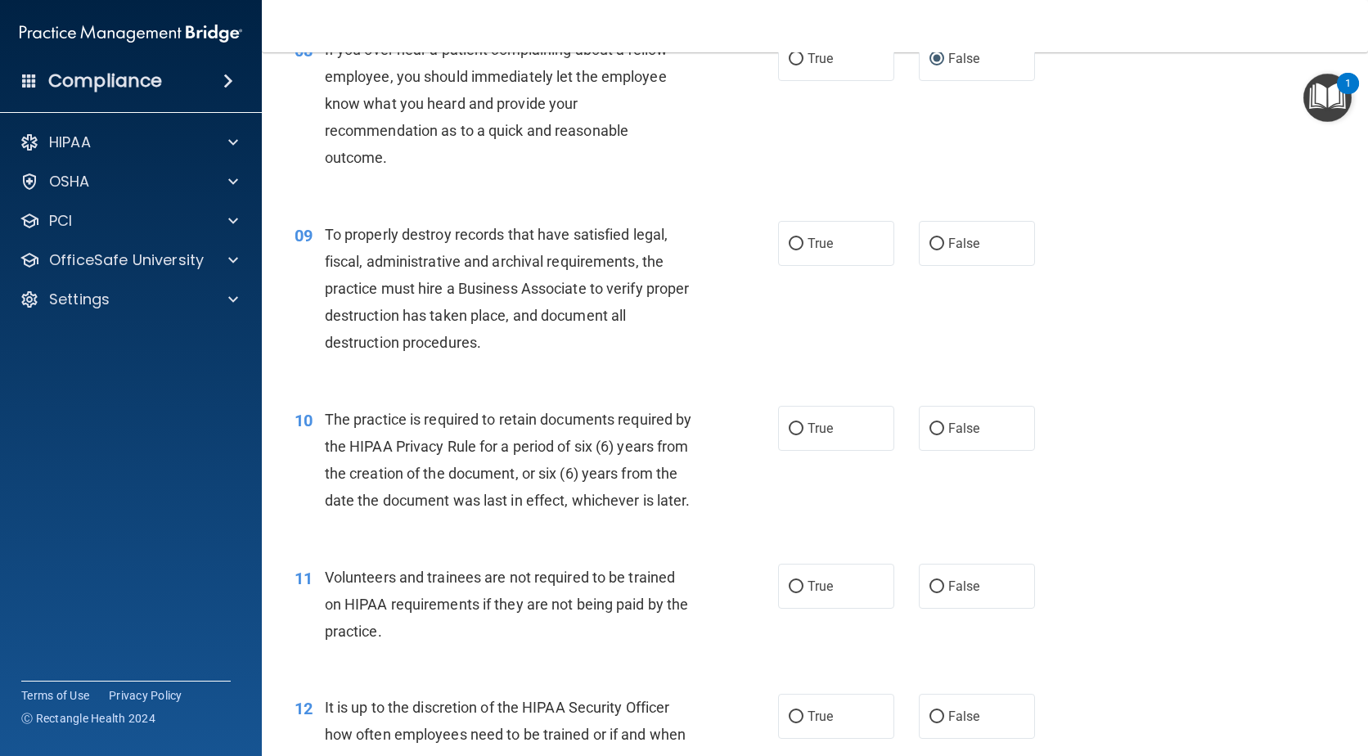
scroll to position [1307, 0]
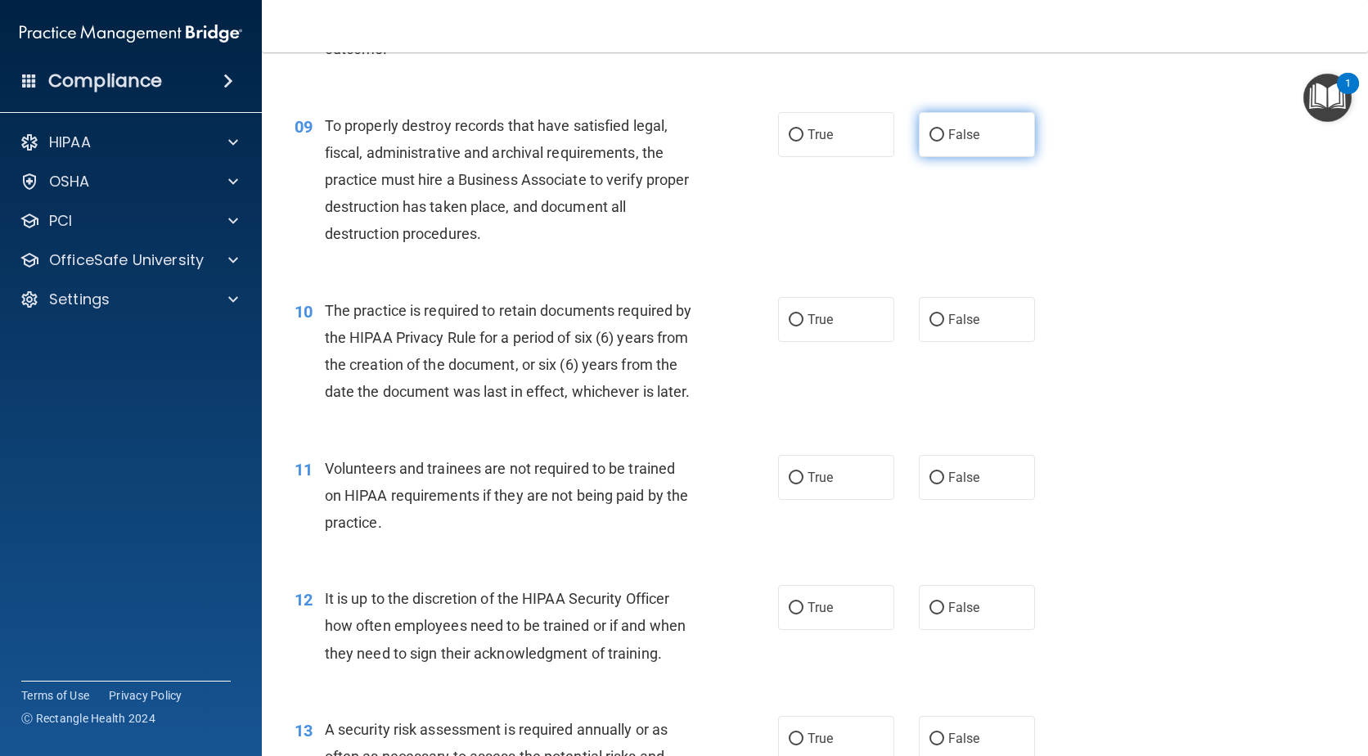
click at [929, 134] on input "False" at bounding box center [936, 135] width 15 height 12
radio input "true"
click at [794, 318] on input "True" at bounding box center [796, 320] width 15 height 12
radio input "true"
click at [929, 484] on input "False" at bounding box center [936, 478] width 15 height 12
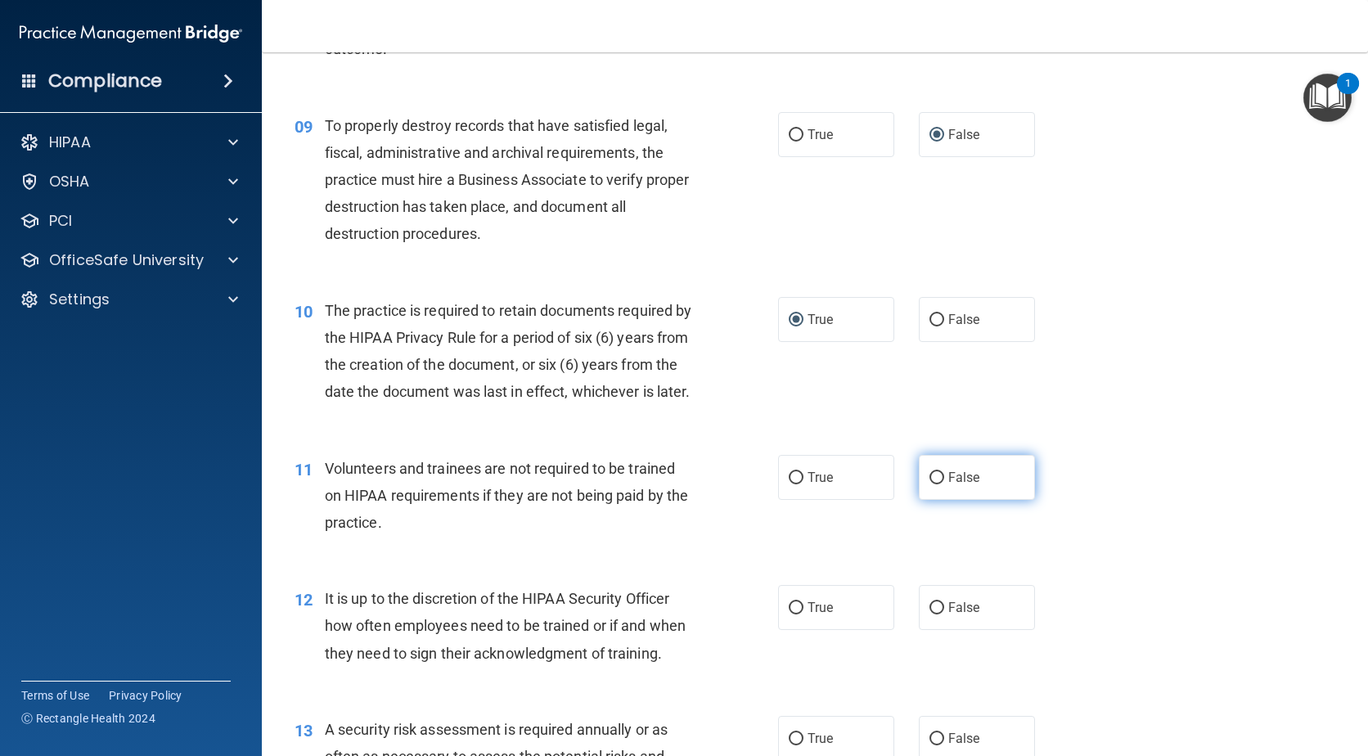
radio input "true"
click at [929, 614] on input "False" at bounding box center [936, 608] width 15 height 12
radio input "true"
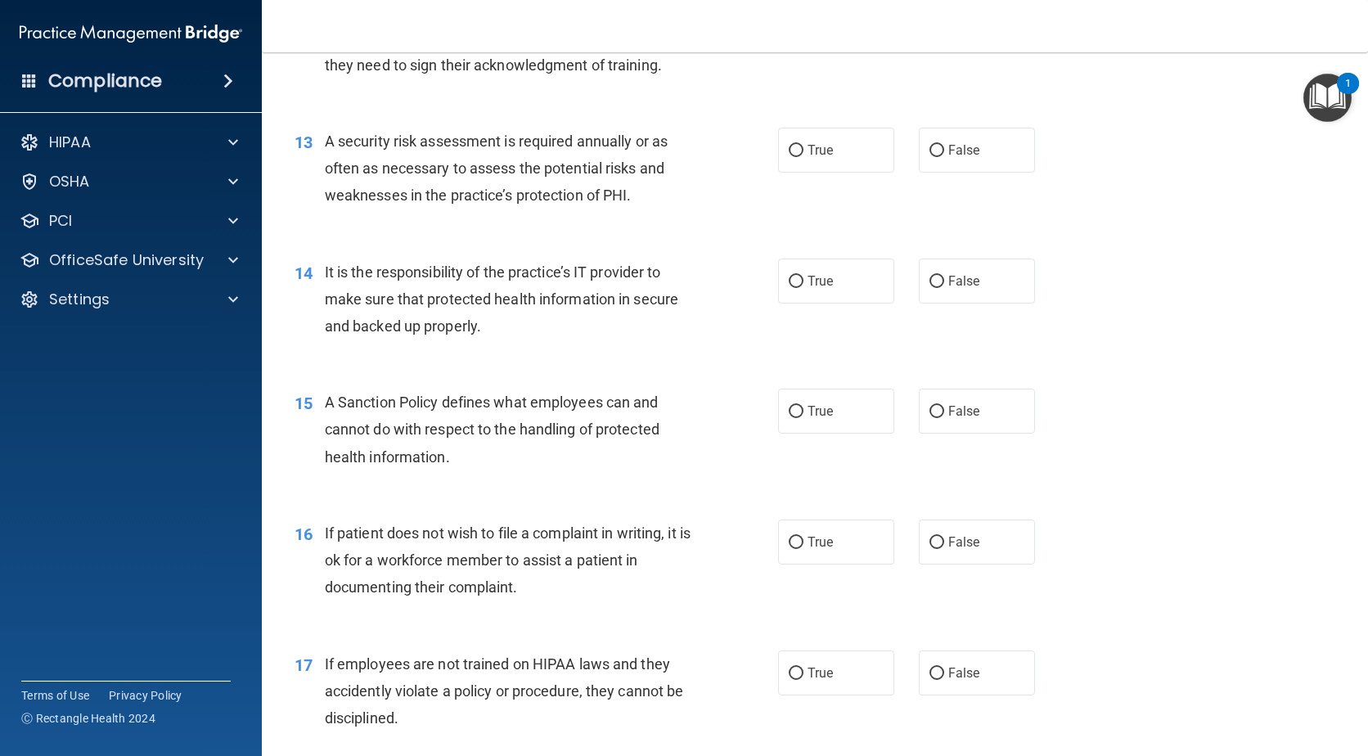
scroll to position [1944, 0]
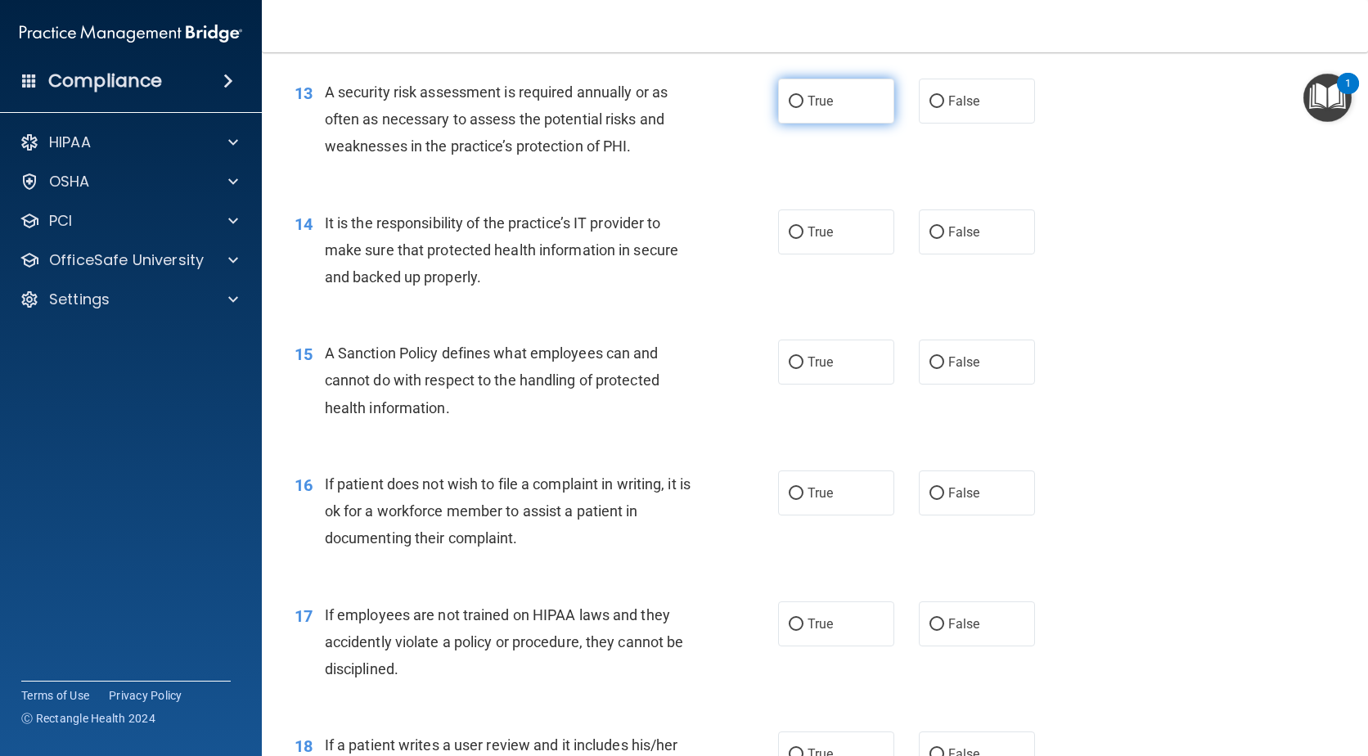
click at [793, 108] on input "True" at bounding box center [796, 102] width 15 height 12
radio input "true"
click at [933, 239] on input "False" at bounding box center [936, 233] width 15 height 12
radio input "true"
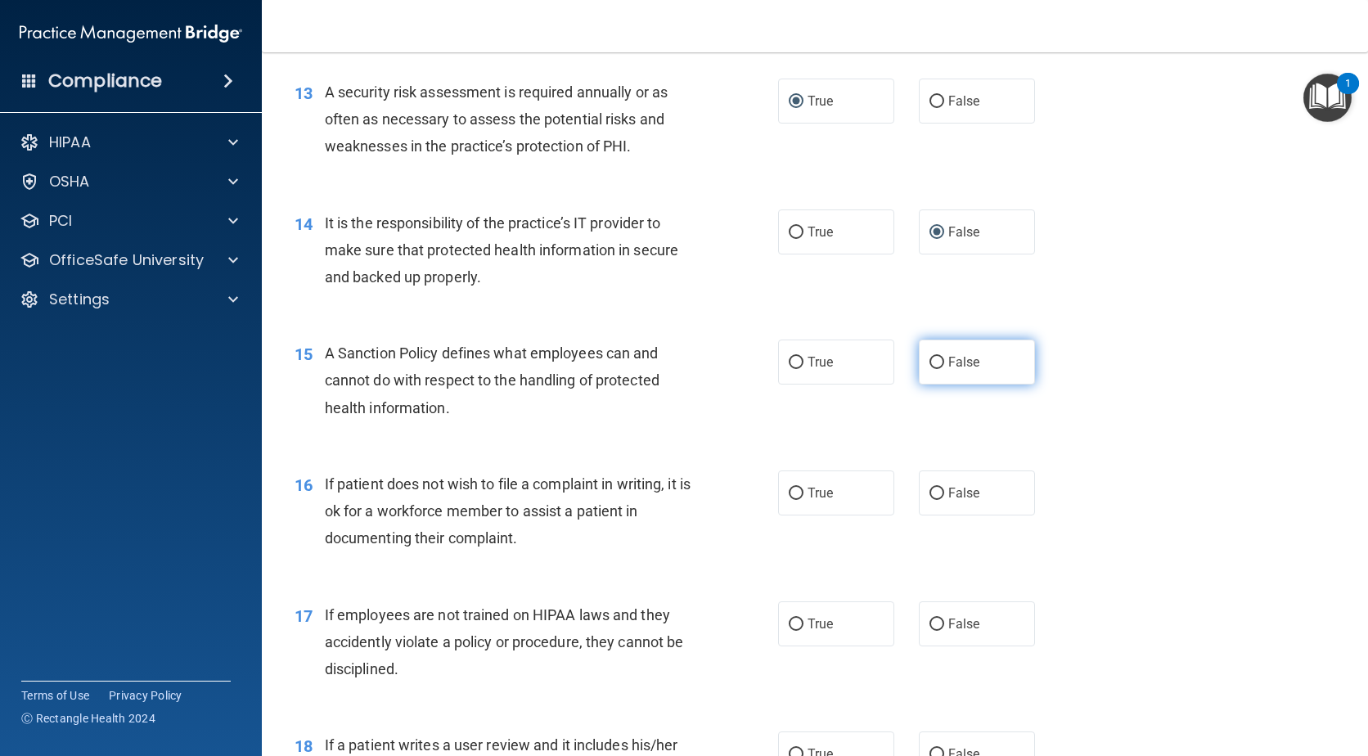
click at [929, 369] on input "False" at bounding box center [936, 363] width 15 height 12
radio input "true"
click at [789, 500] on input "True" at bounding box center [796, 494] width 15 height 12
radio input "true"
click at [929, 631] on input "False" at bounding box center [936, 624] width 15 height 12
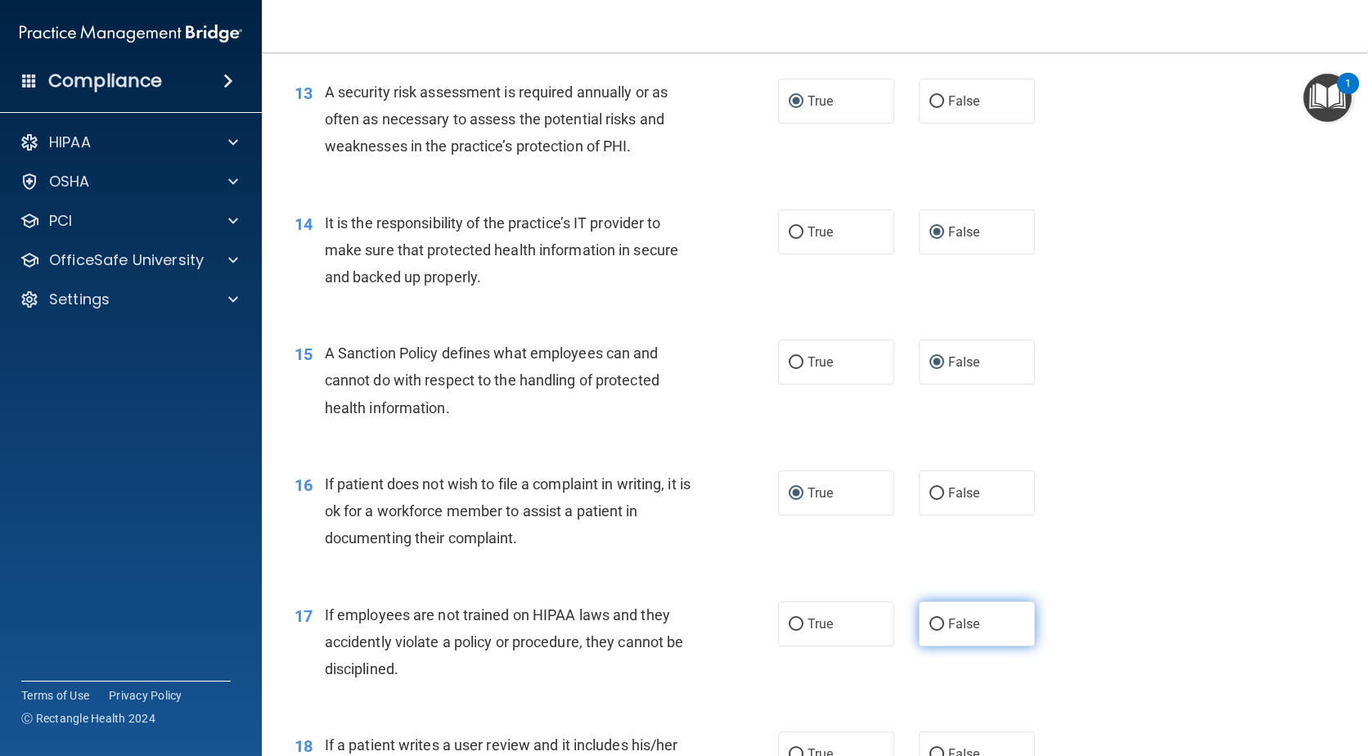
radio input "true"
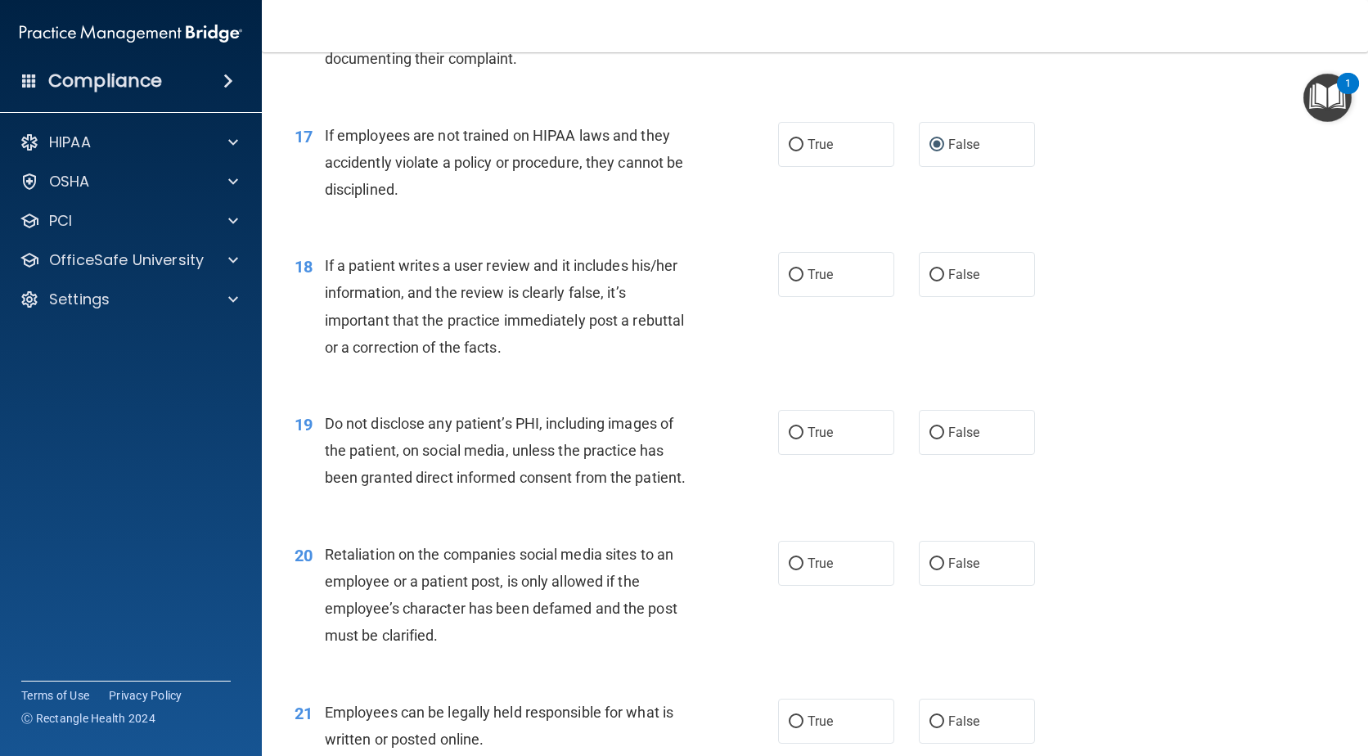
scroll to position [2543, 0]
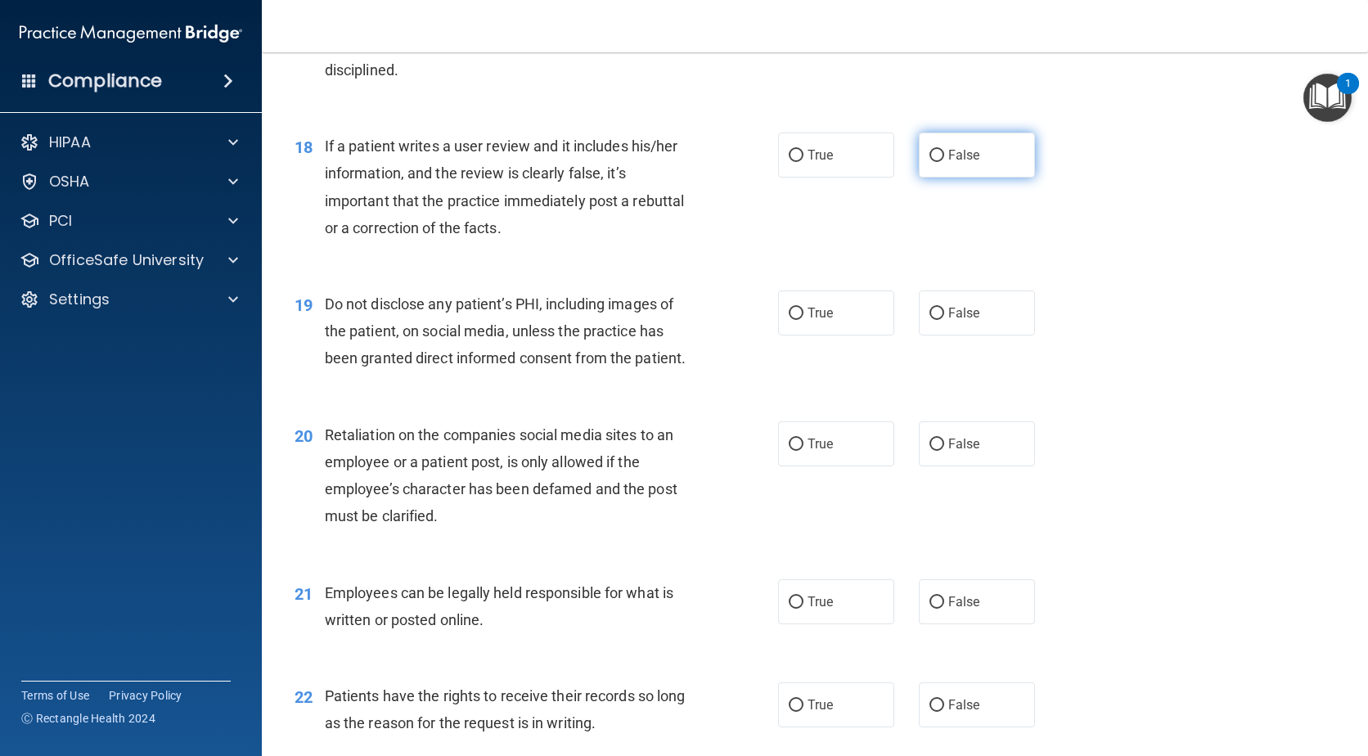
click at [934, 162] on input "False" at bounding box center [936, 156] width 15 height 12
radio input "true"
click at [791, 320] on input "True" at bounding box center [796, 314] width 15 height 12
radio input "true"
click at [931, 451] on input "False" at bounding box center [936, 444] width 15 height 12
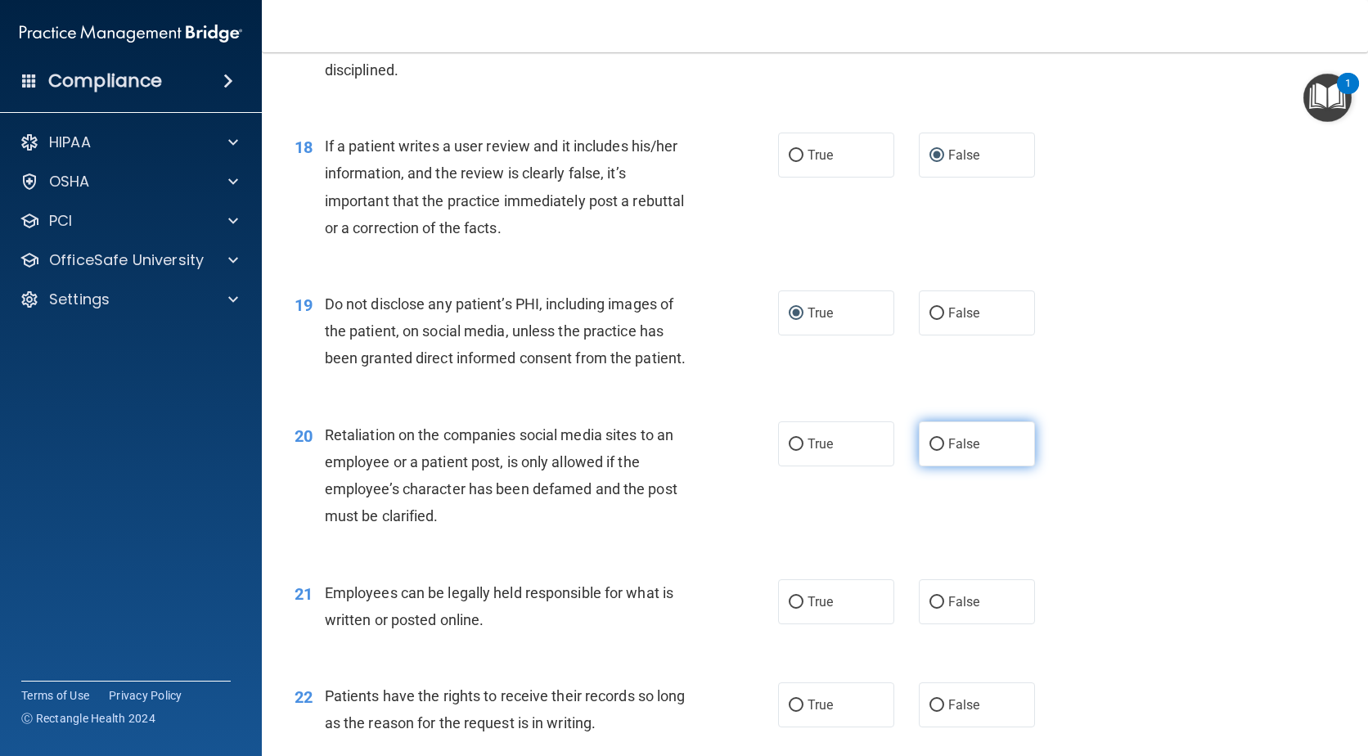
radio input "true"
click at [792, 609] on input "True" at bounding box center [796, 602] width 15 height 12
radio input "true"
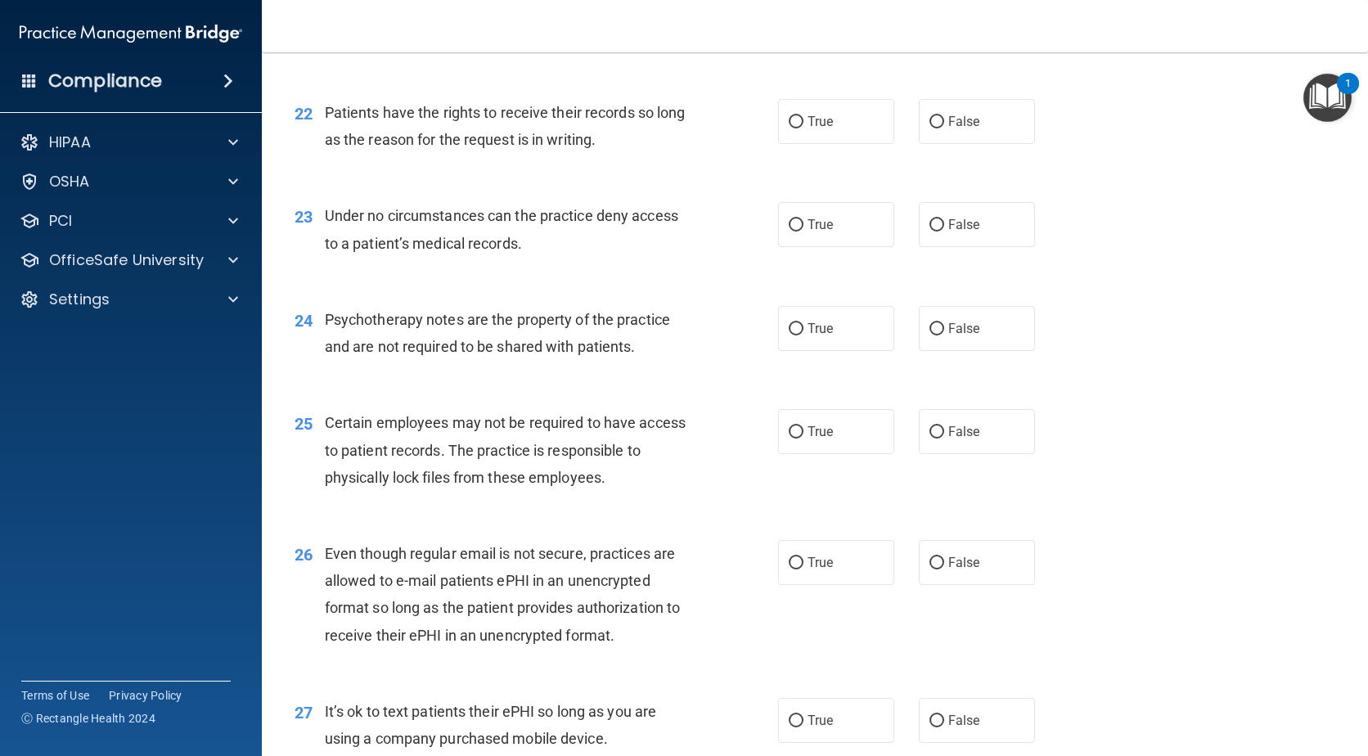
scroll to position [3192, 0]
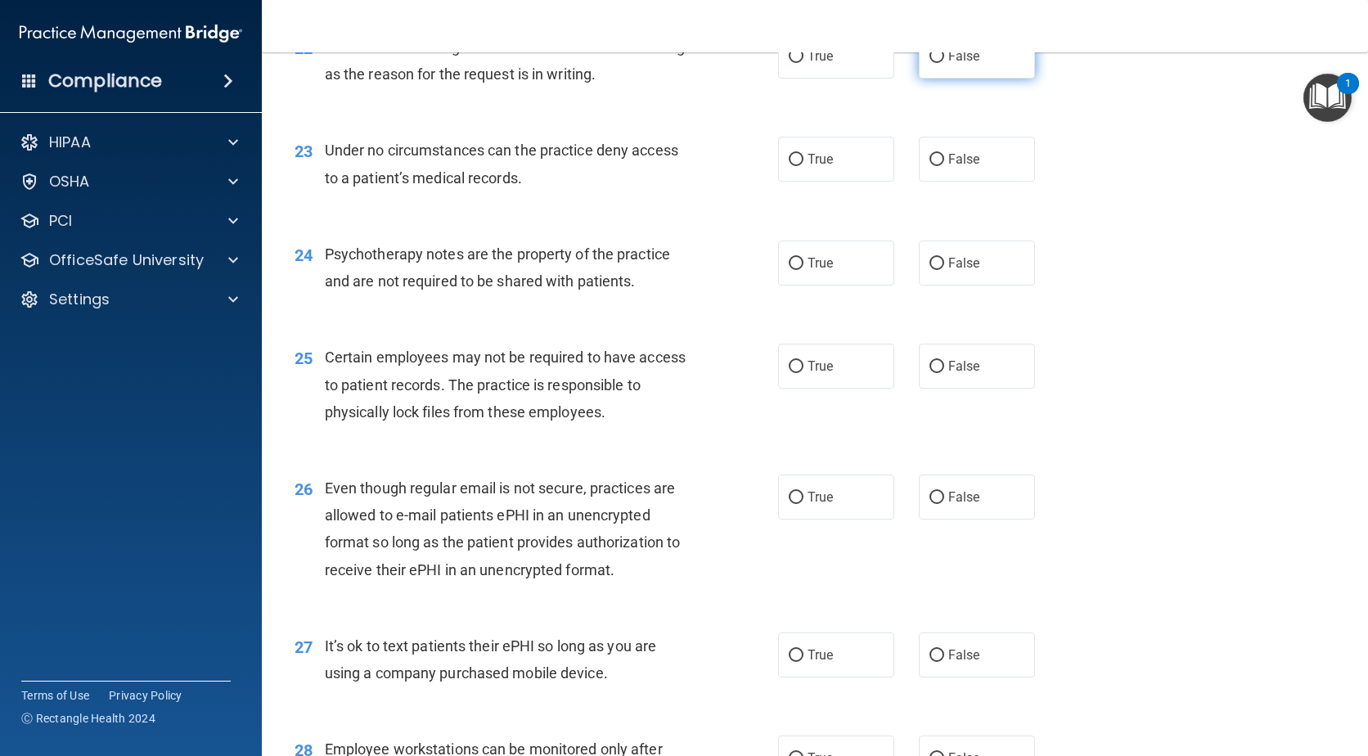
click at [929, 63] on input "False" at bounding box center [936, 57] width 15 height 12
radio input "true"
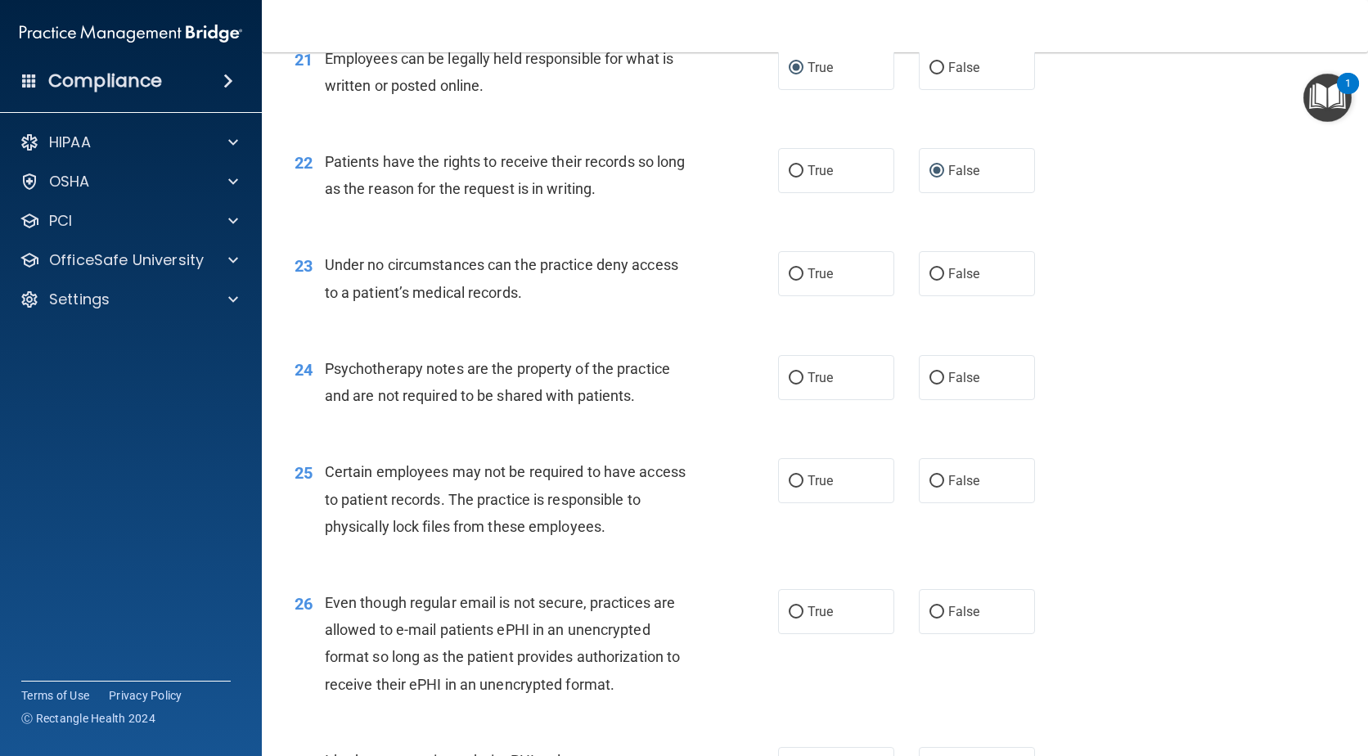
scroll to position [3072, 0]
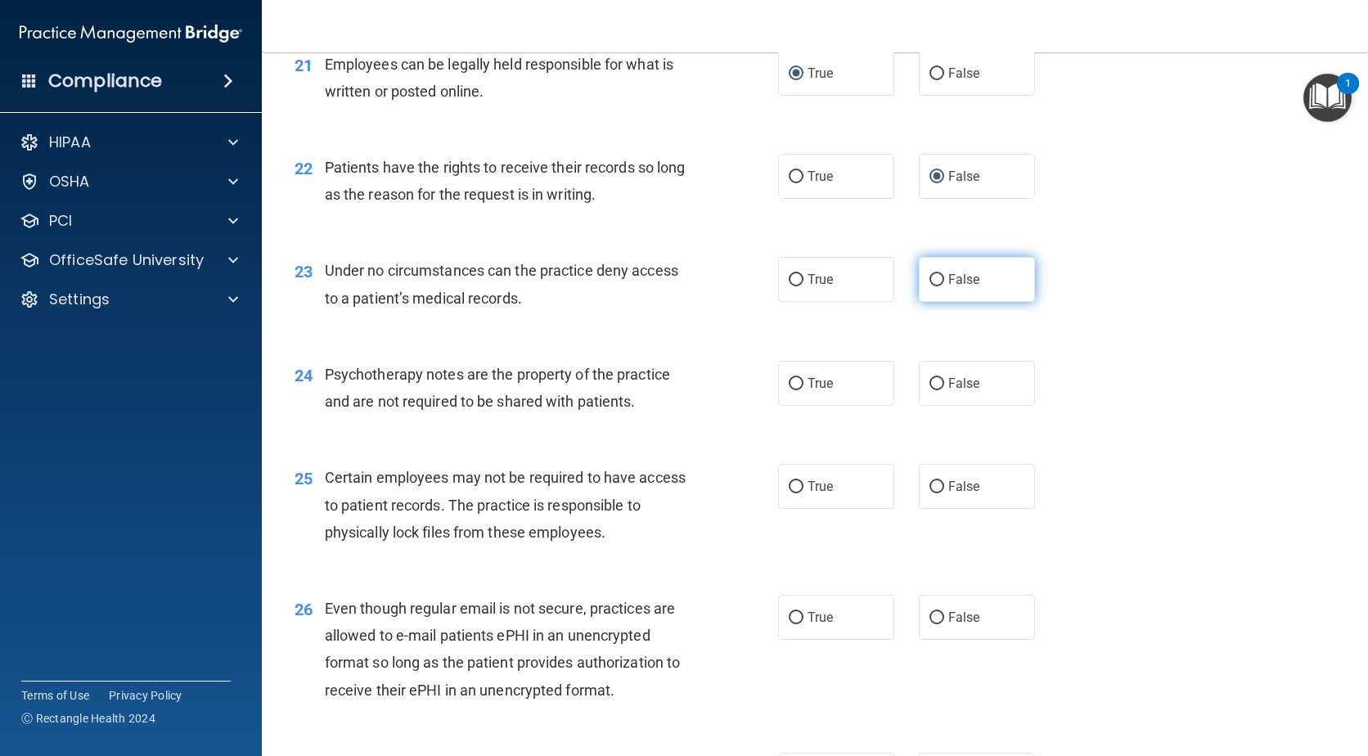
click at [933, 286] on input "False" at bounding box center [936, 280] width 15 height 12
radio input "true"
click at [789, 390] on input "True" at bounding box center [796, 384] width 15 height 12
radio input "true"
click at [793, 493] on input "True" at bounding box center [796, 487] width 15 height 12
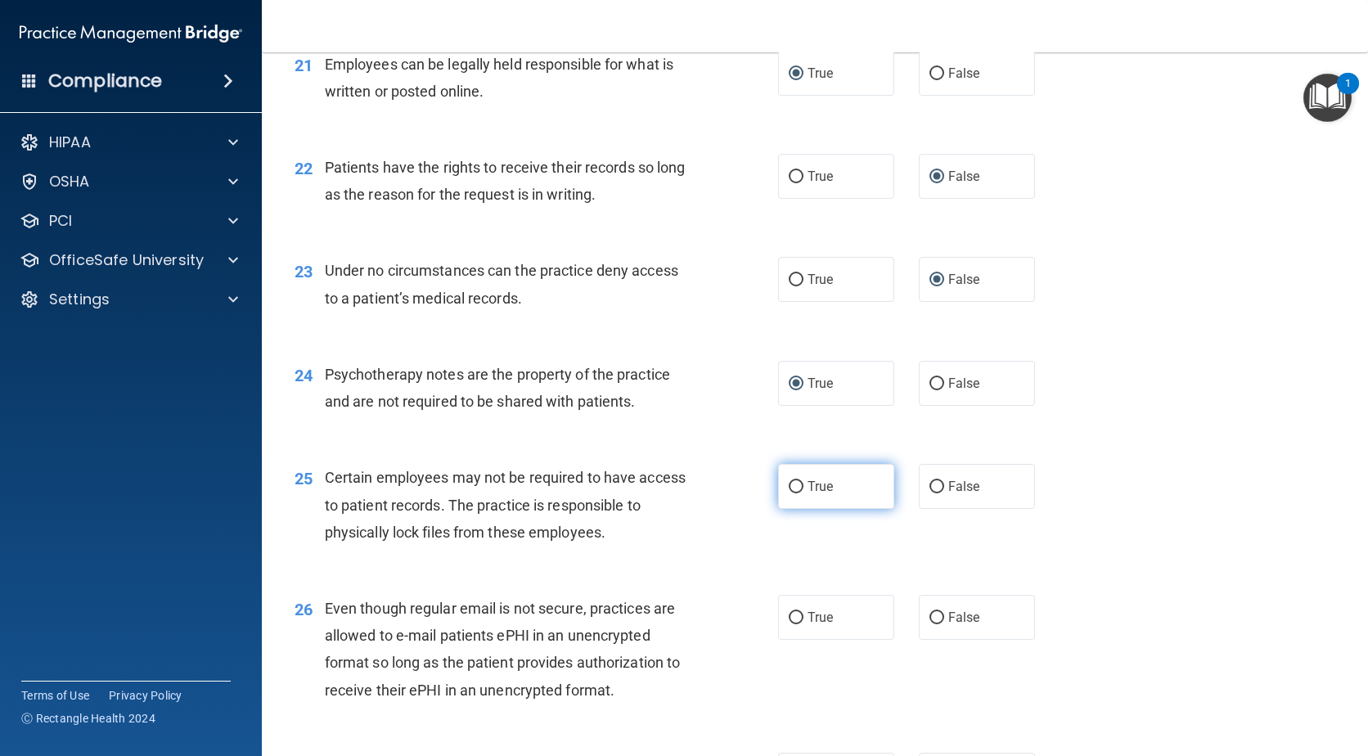
radio input "true"
click at [793, 624] on input "True" at bounding box center [796, 618] width 15 height 12
radio input "true"
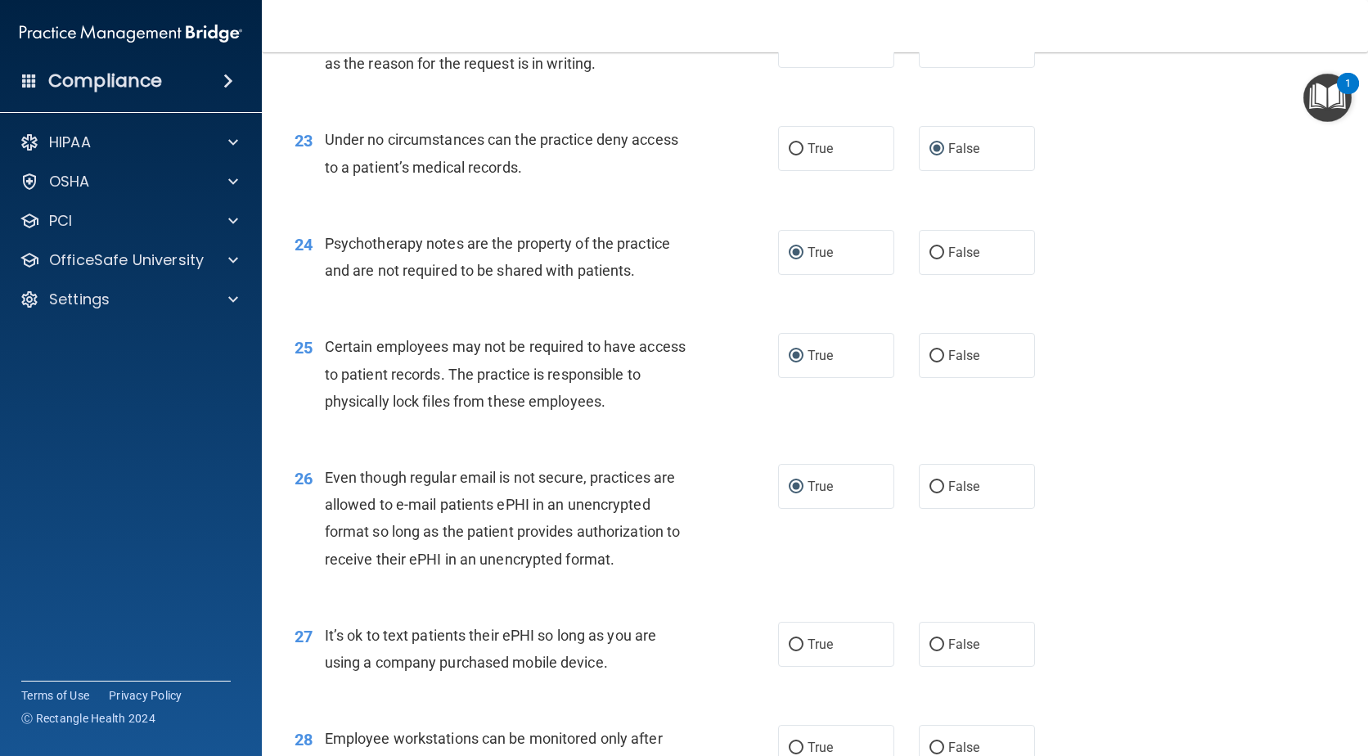
scroll to position [3235, 0]
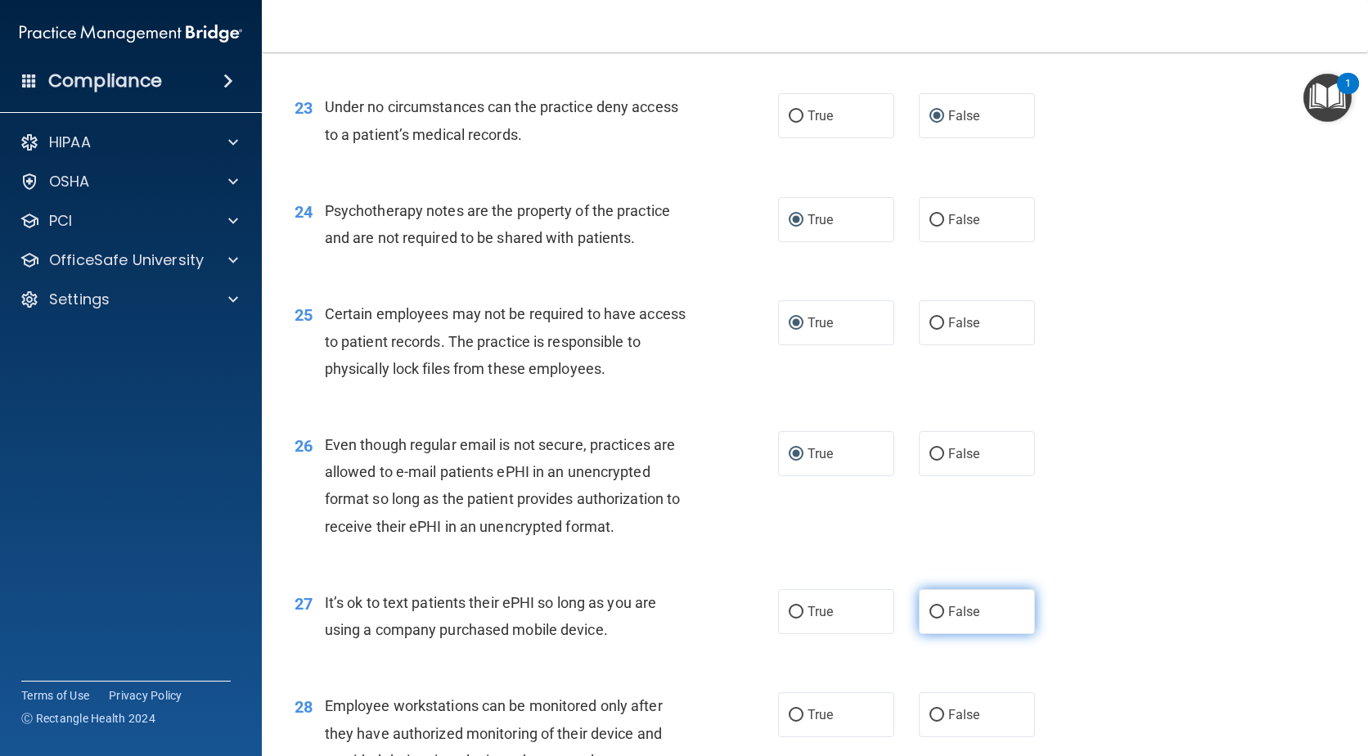
click at [929, 618] on input "False" at bounding box center [936, 612] width 15 height 12
radio input "true"
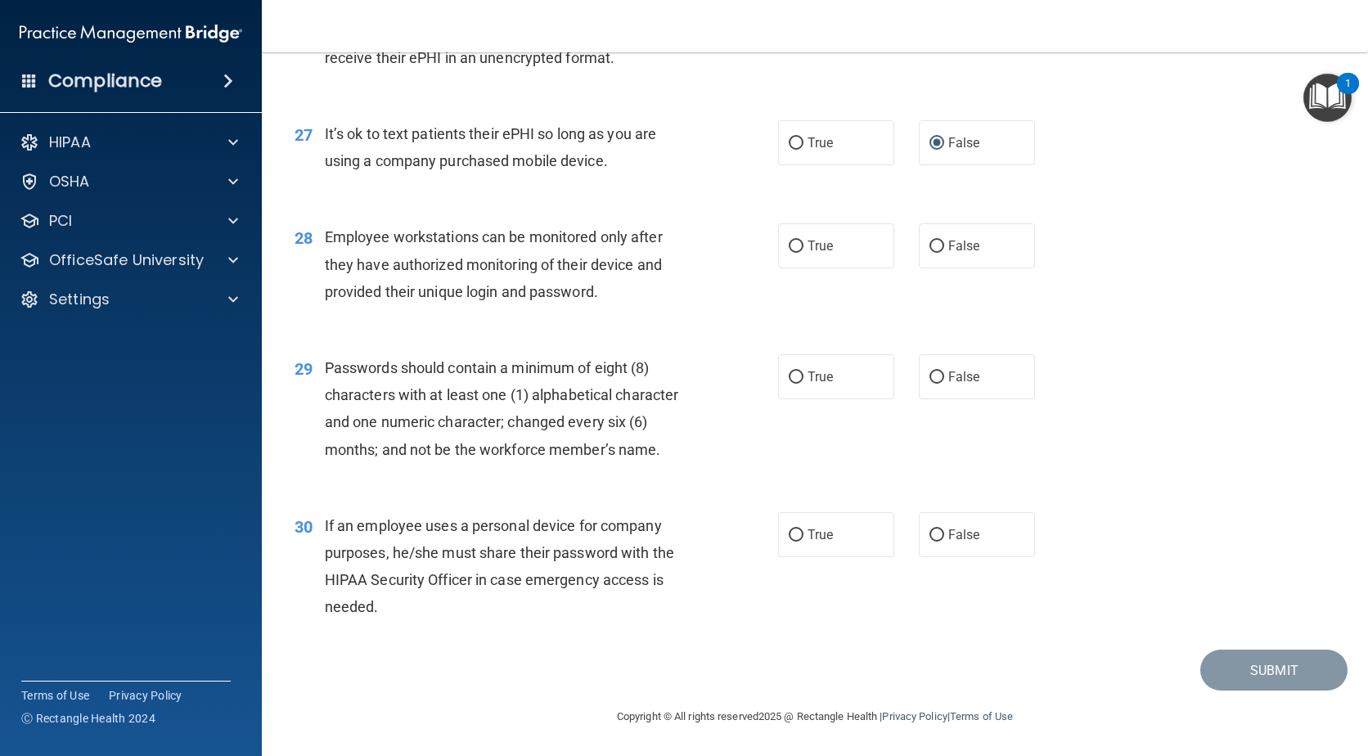
scroll to position [3731, 0]
click at [936, 250] on input "False" at bounding box center [936, 246] width 15 height 12
radio input "true"
click at [789, 378] on input "True" at bounding box center [796, 377] width 15 height 12
radio input "true"
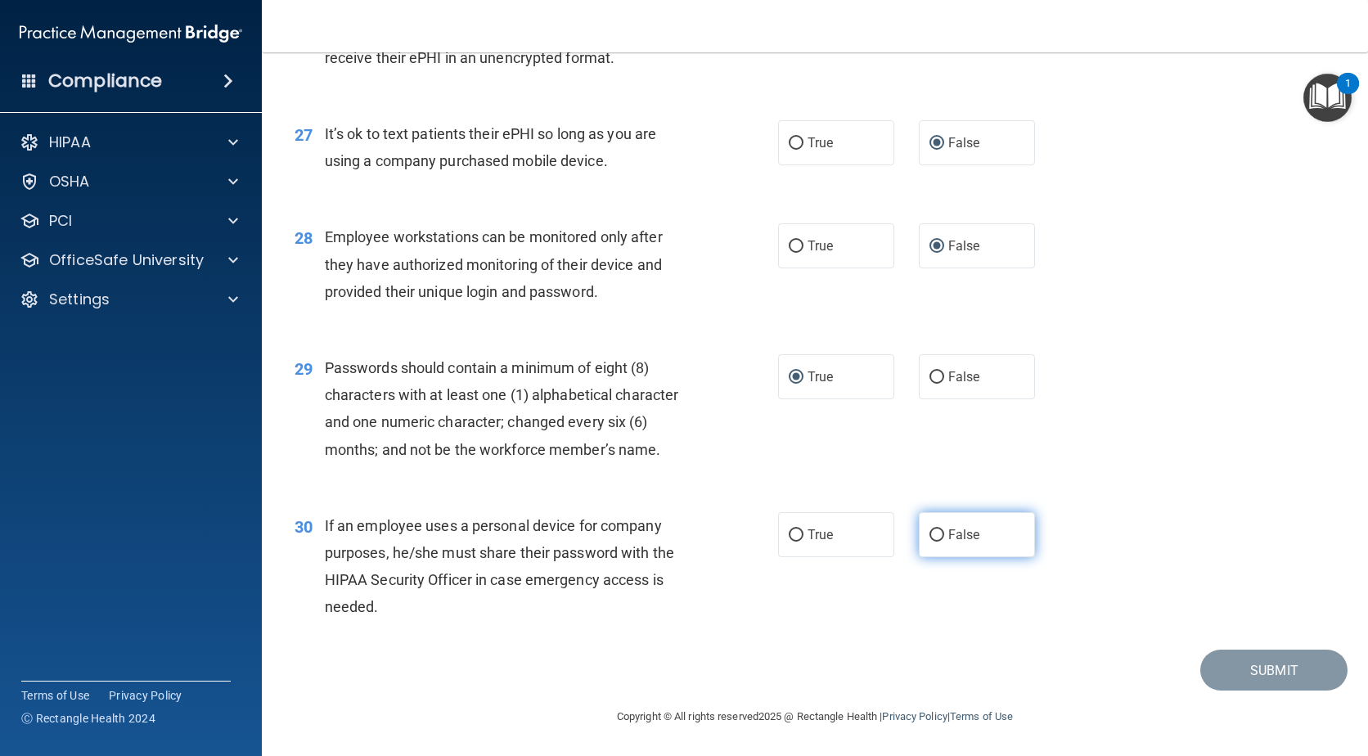
click at [929, 534] on input "False" at bounding box center [936, 535] width 15 height 12
radio input "true"
click at [1274, 677] on button "Submit" at bounding box center [1273, 671] width 147 height 42
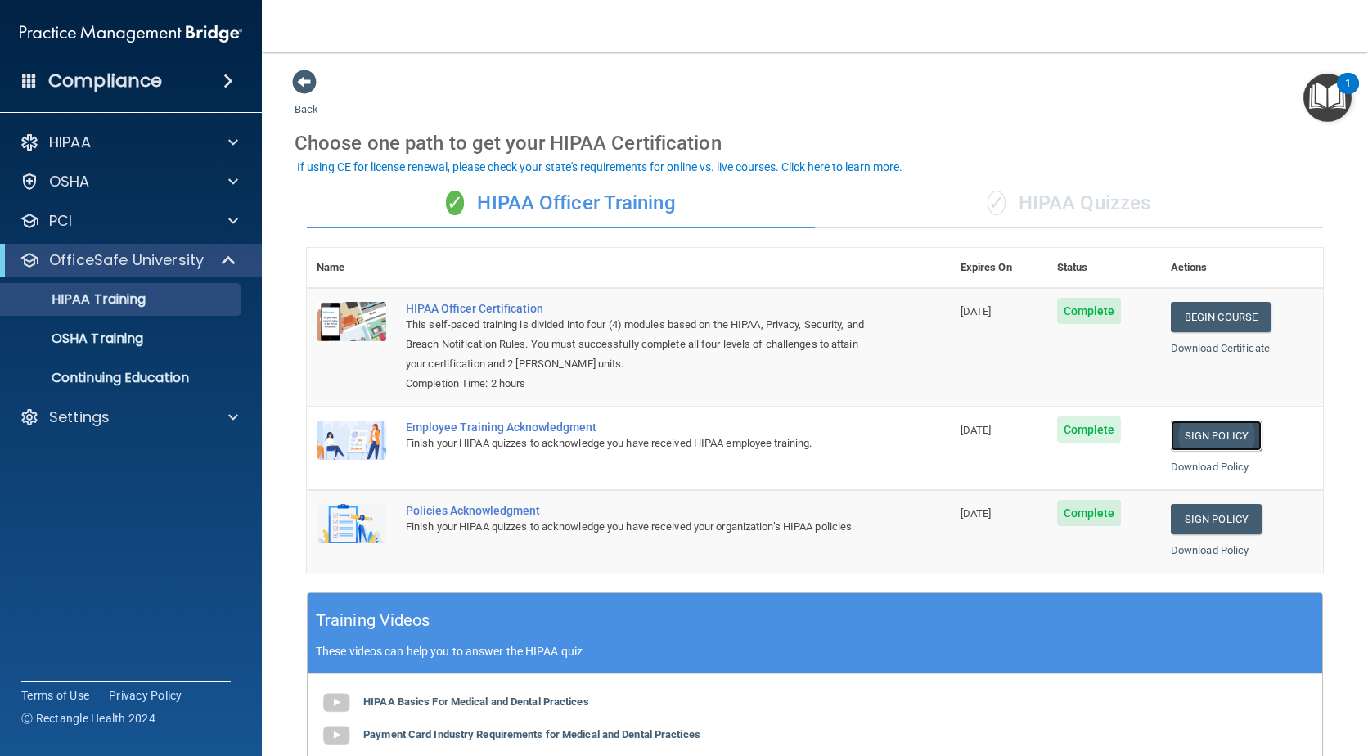
click at [1197, 438] on link "Sign Policy" at bounding box center [1216, 435] width 91 height 30
click at [1081, 429] on span "Complete" at bounding box center [1089, 429] width 65 height 26
click at [140, 301] on p "HIPAA Training" at bounding box center [78, 299] width 135 height 16
click at [537, 203] on div "✓ HIPAA Officer Training" at bounding box center [561, 203] width 508 height 49
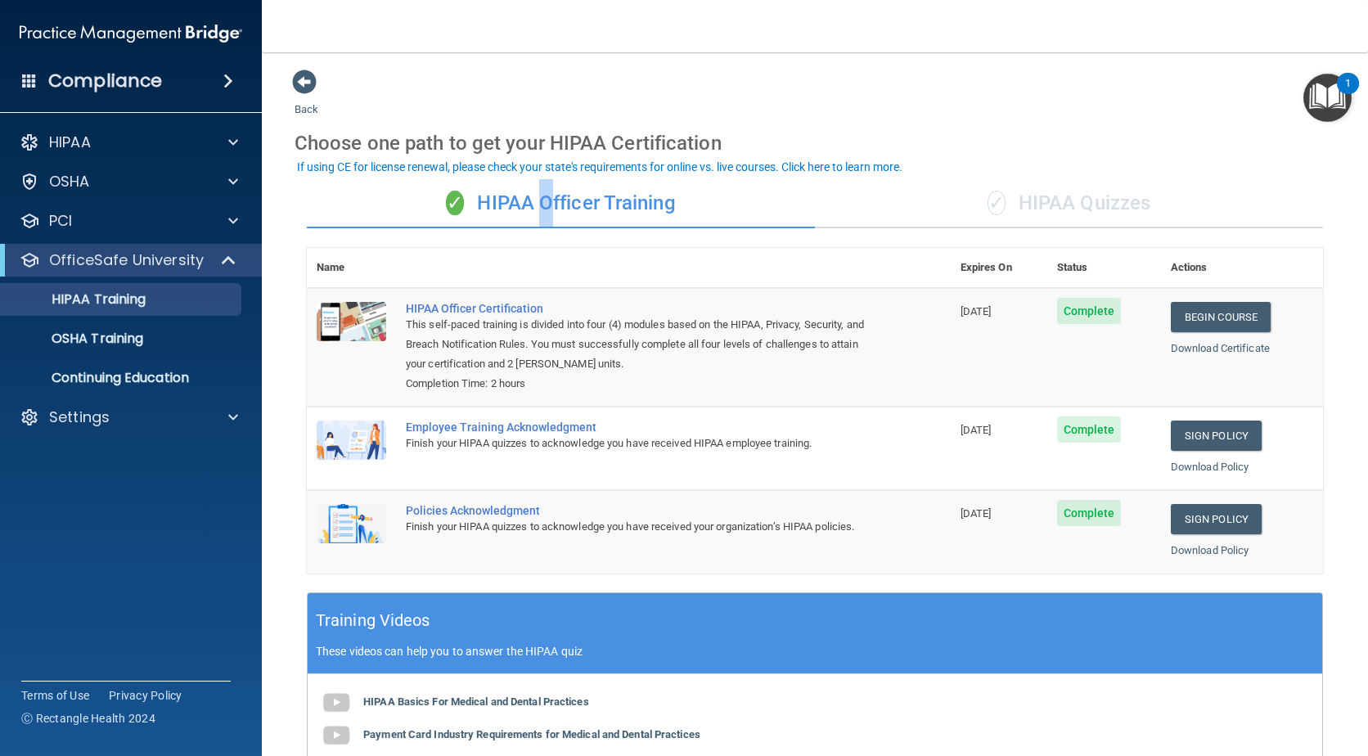
click at [537, 203] on div "✓ HIPAA Officer Training" at bounding box center [561, 203] width 508 height 49
click at [1052, 201] on div "✓ HIPAA Quizzes" at bounding box center [1069, 203] width 508 height 49
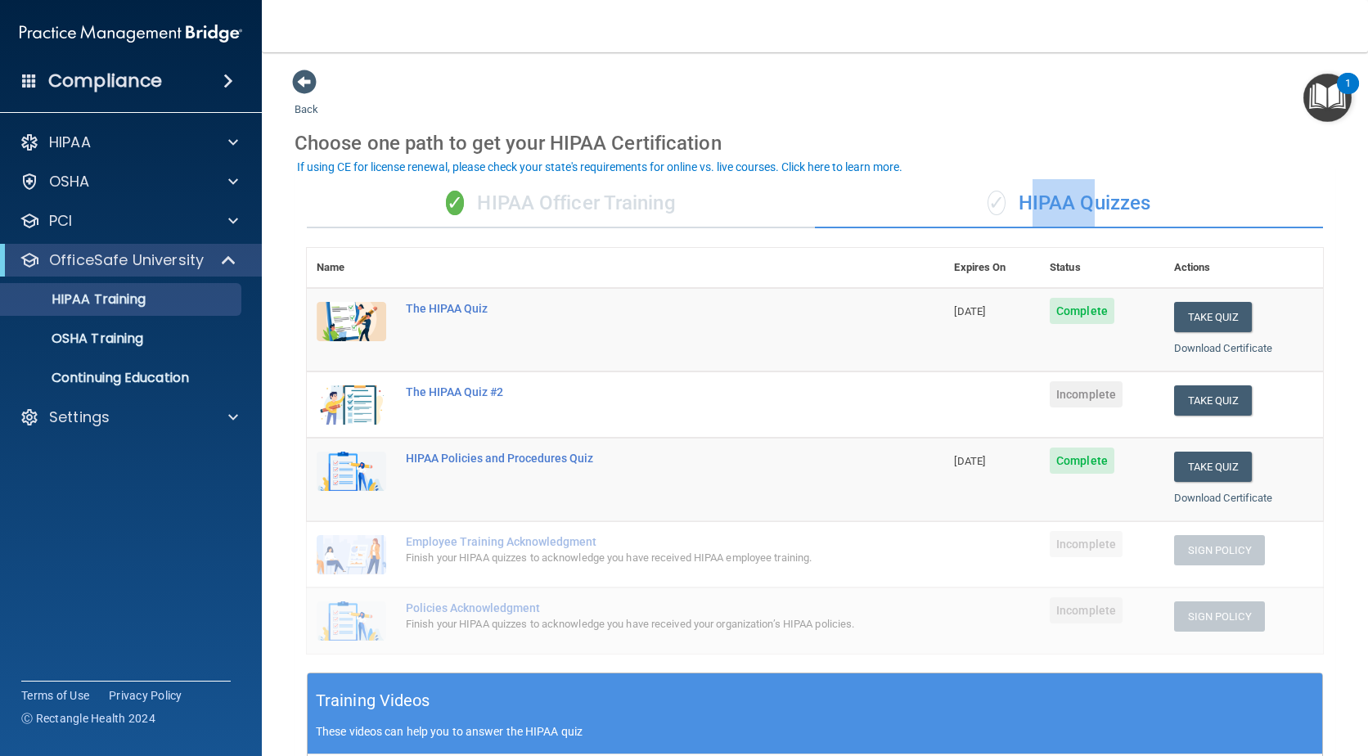
click at [1052, 201] on div "✓ HIPAA Quizzes" at bounding box center [1069, 203] width 508 height 49
click at [1222, 395] on button "Take Quiz" at bounding box center [1213, 400] width 79 height 30
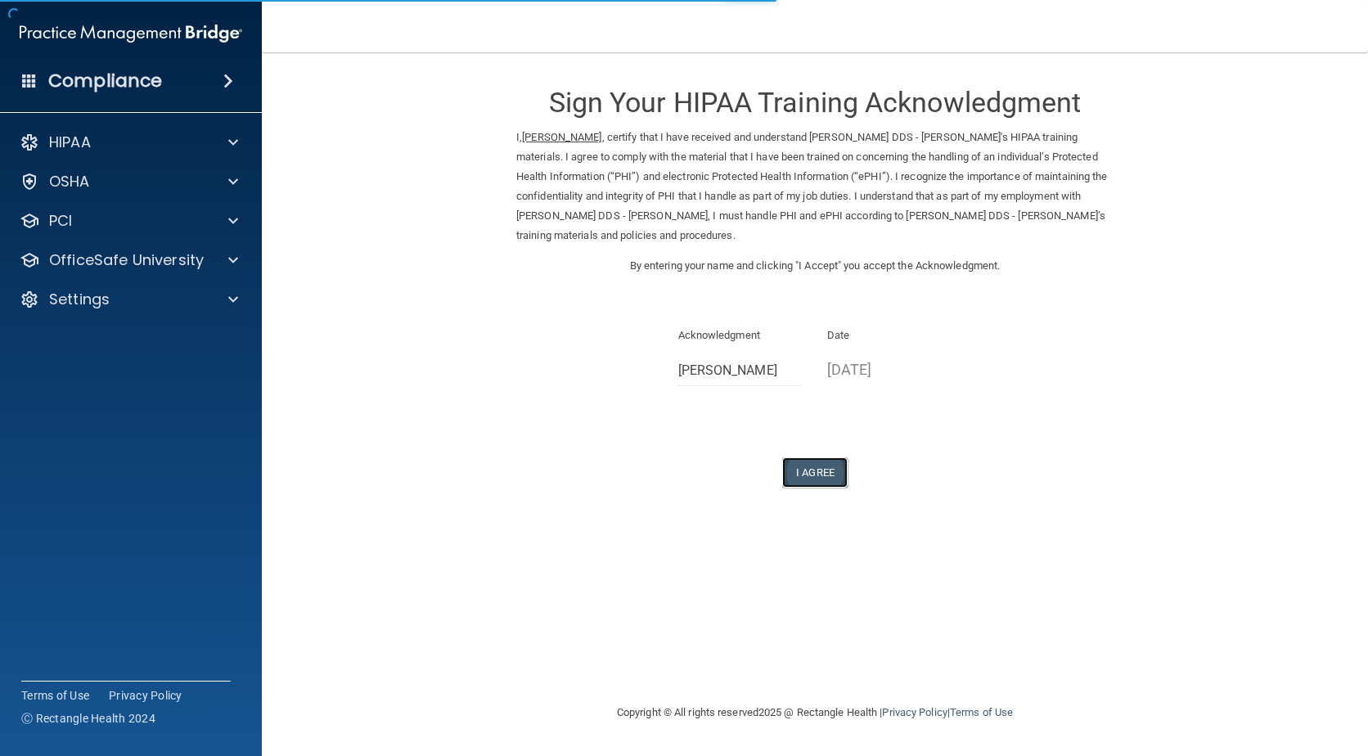
click at [807, 466] on button "I Agree" at bounding box center [814, 472] width 65 height 30
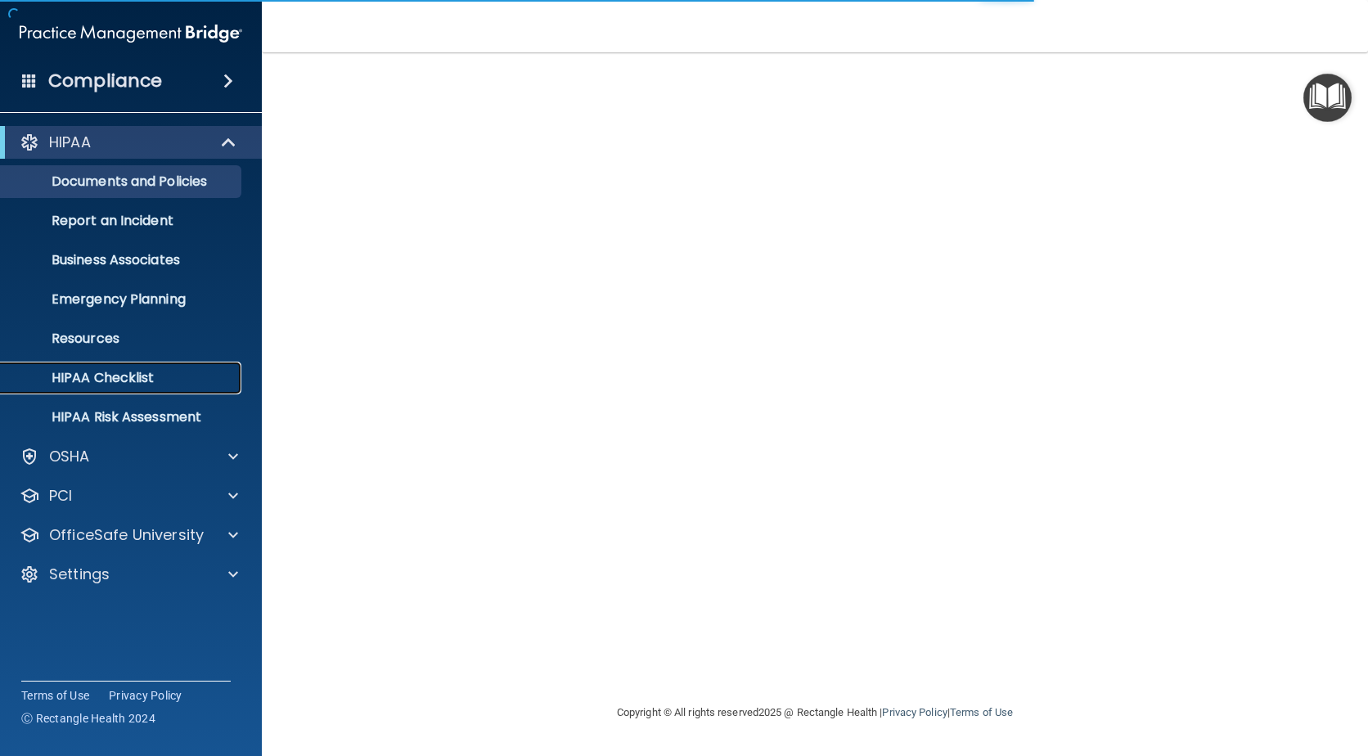
click at [105, 375] on p "HIPAA Checklist" at bounding box center [122, 378] width 223 height 16
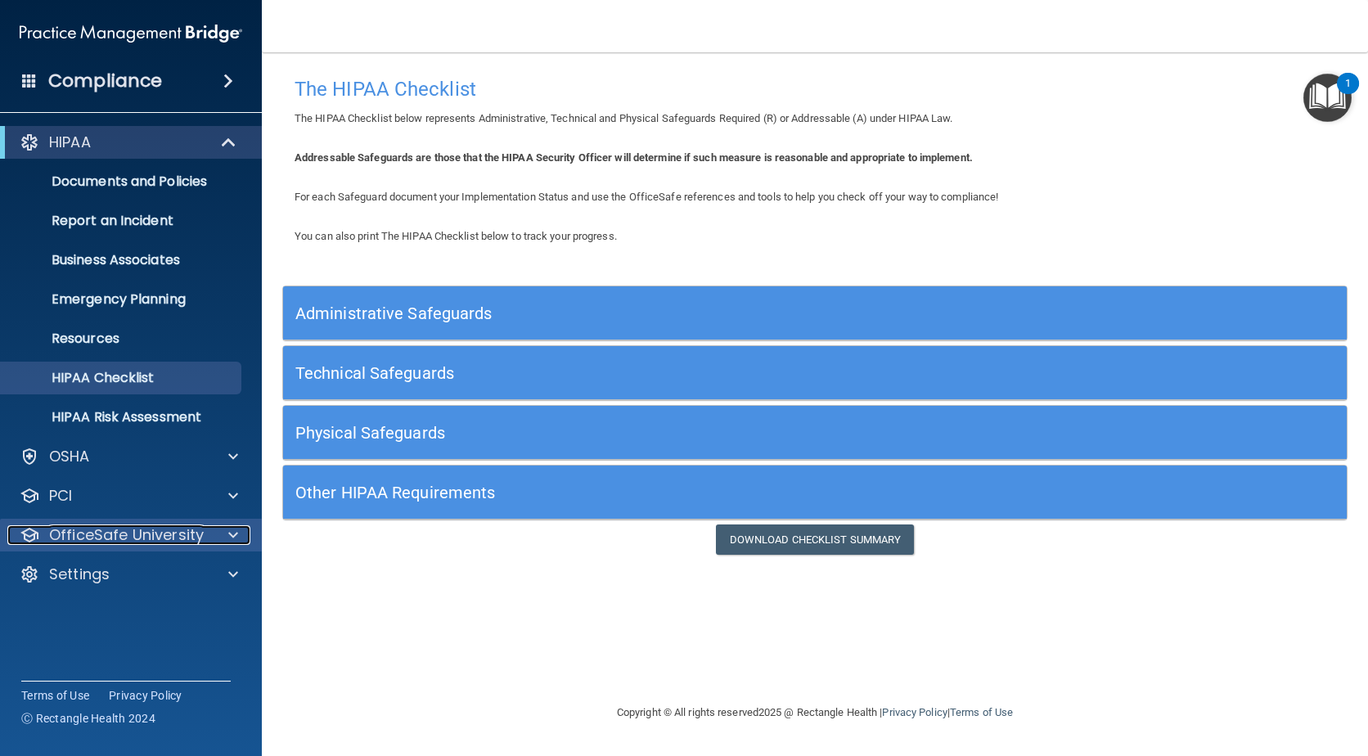
click at [122, 530] on p "OfficeSafe University" at bounding box center [126, 535] width 155 height 20
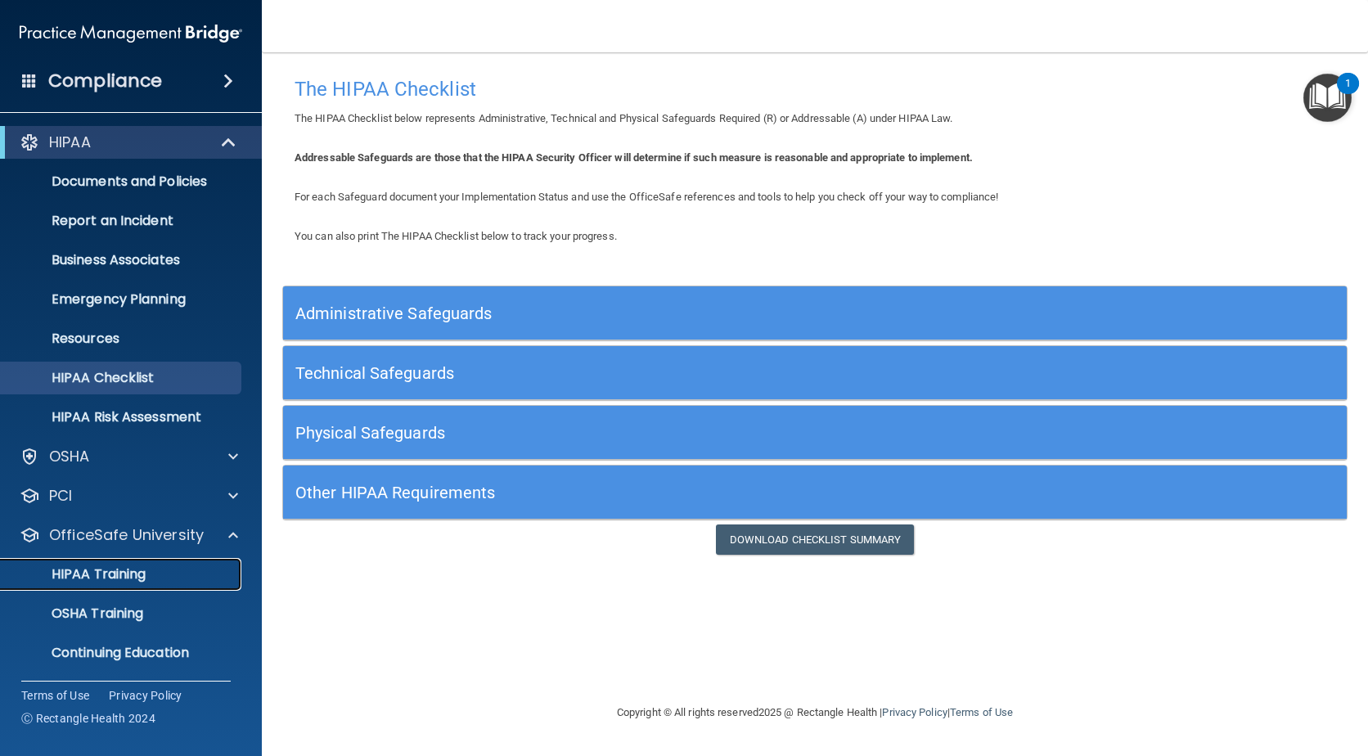
click at [128, 568] on p "HIPAA Training" at bounding box center [78, 574] width 135 height 16
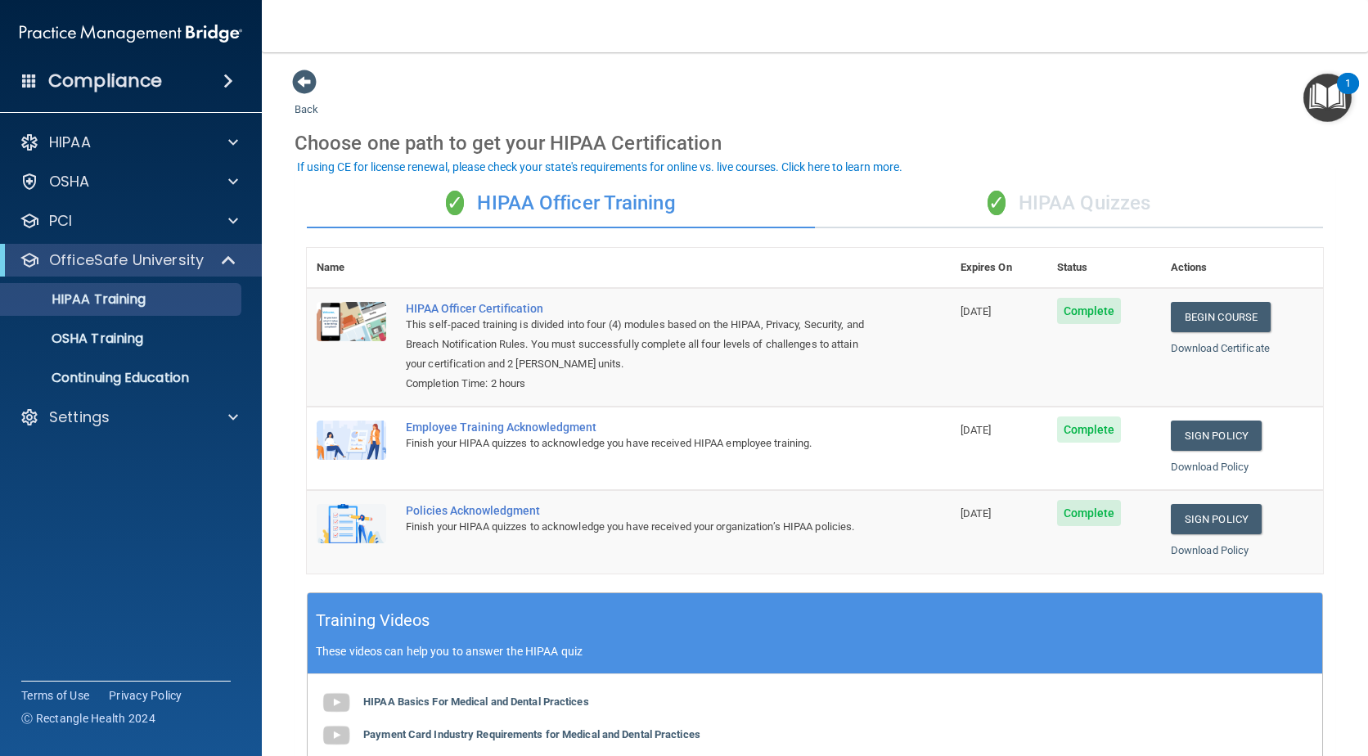
click at [1036, 196] on div "✓ HIPAA Quizzes" at bounding box center [1069, 203] width 508 height 49
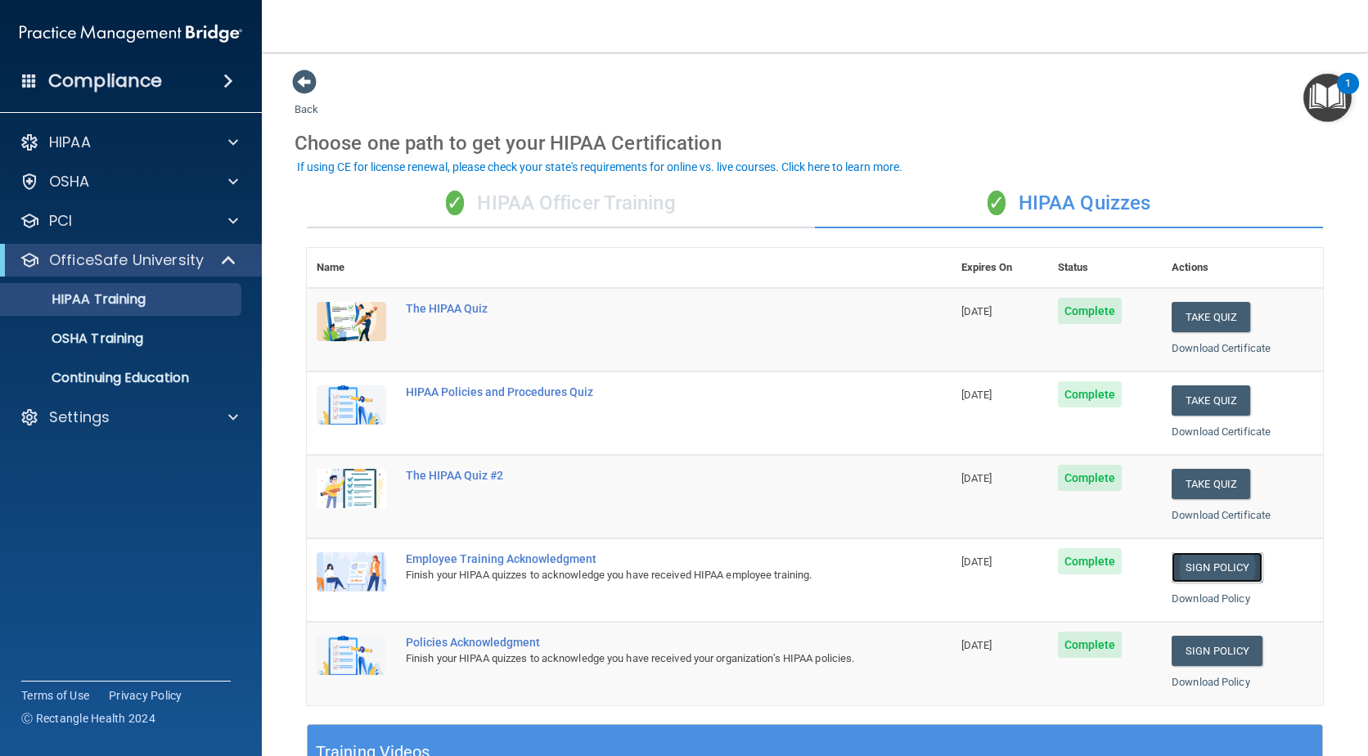
click at [1207, 569] on link "Sign Policy" at bounding box center [1216, 567] width 91 height 30
click at [1206, 342] on link "Download Certificate" at bounding box center [1220, 348] width 99 height 12
click at [506, 203] on div "✓ HIPAA Officer Training" at bounding box center [561, 203] width 508 height 49
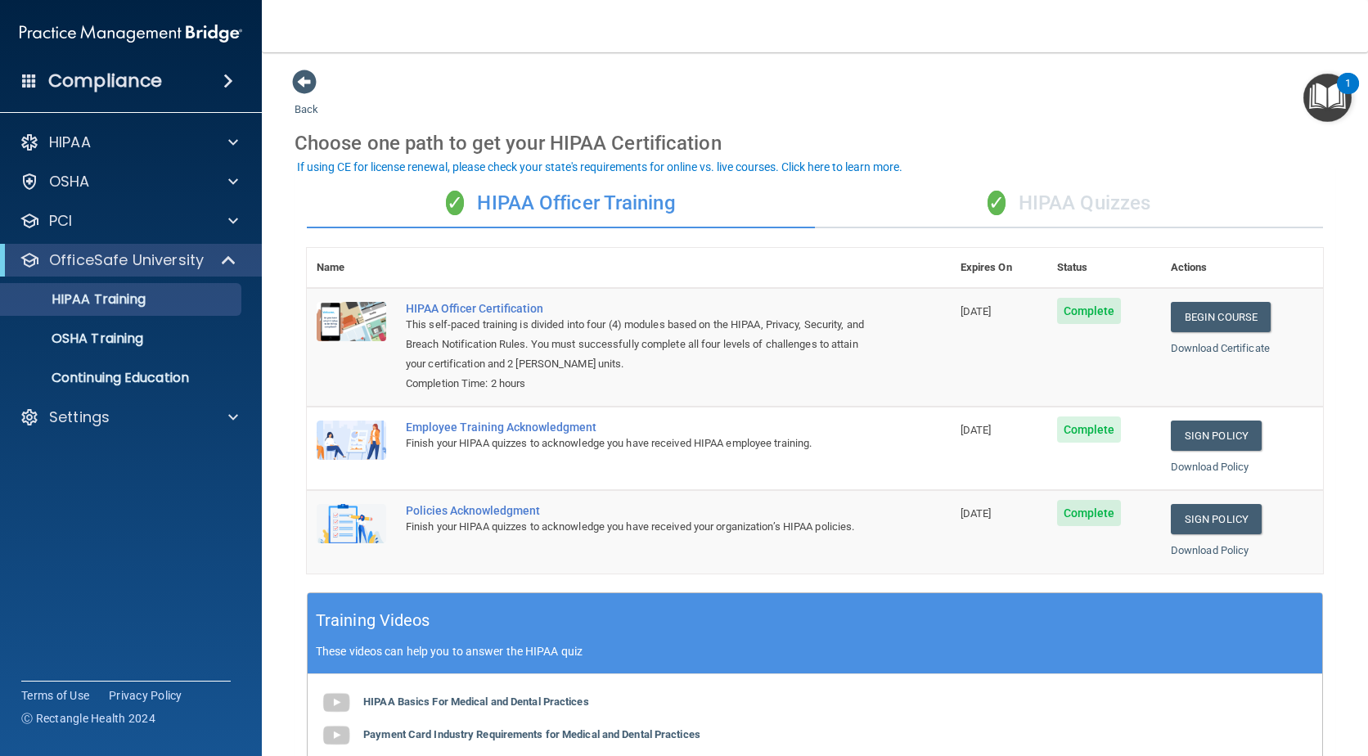
click at [1050, 196] on div "✓ HIPAA Quizzes" at bounding box center [1069, 203] width 508 height 49
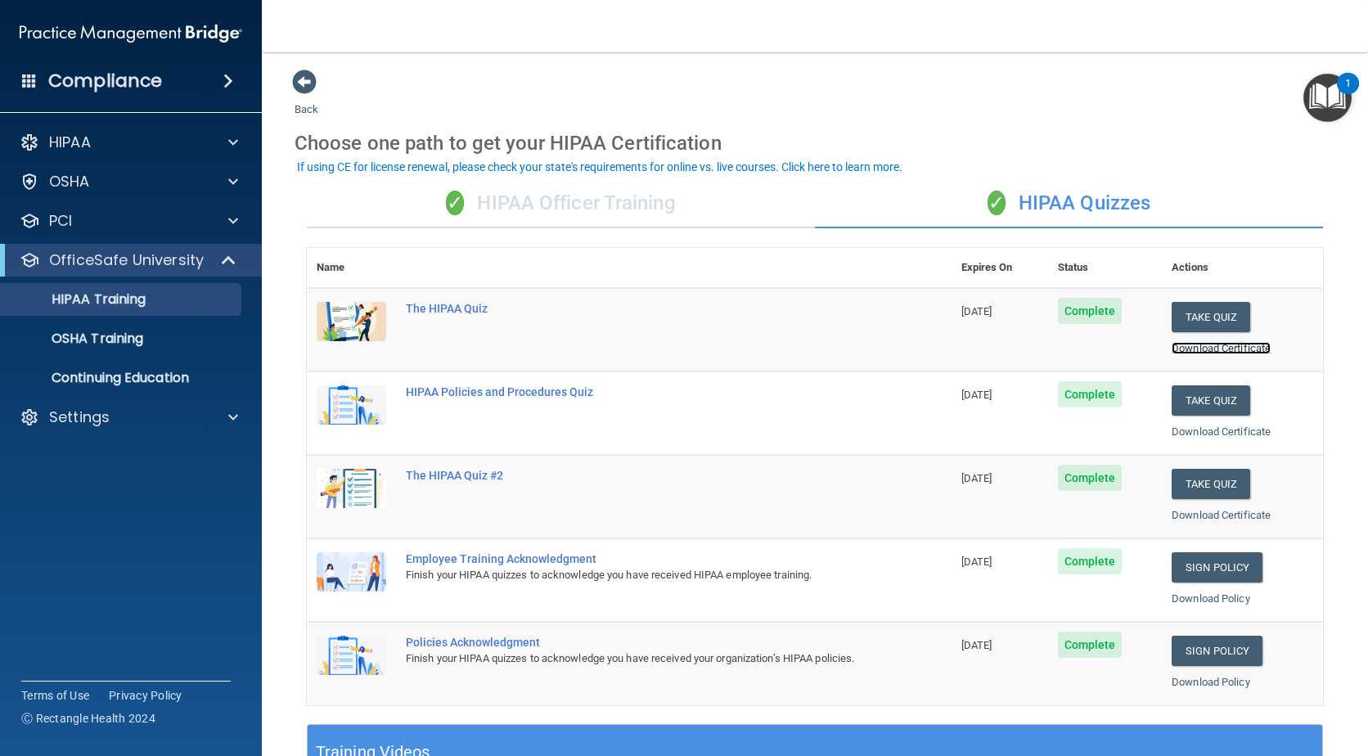
click at [1199, 345] on link "Download Certificate" at bounding box center [1220, 348] width 99 height 12
click at [1197, 345] on link "Download Certificate" at bounding box center [1220, 348] width 99 height 12
click at [1195, 650] on link "Sign Policy" at bounding box center [1216, 651] width 91 height 30
click at [1207, 572] on link "Sign Policy" at bounding box center [1216, 567] width 91 height 30
click at [125, 254] on p "OfficeSafe University" at bounding box center [126, 260] width 155 height 20
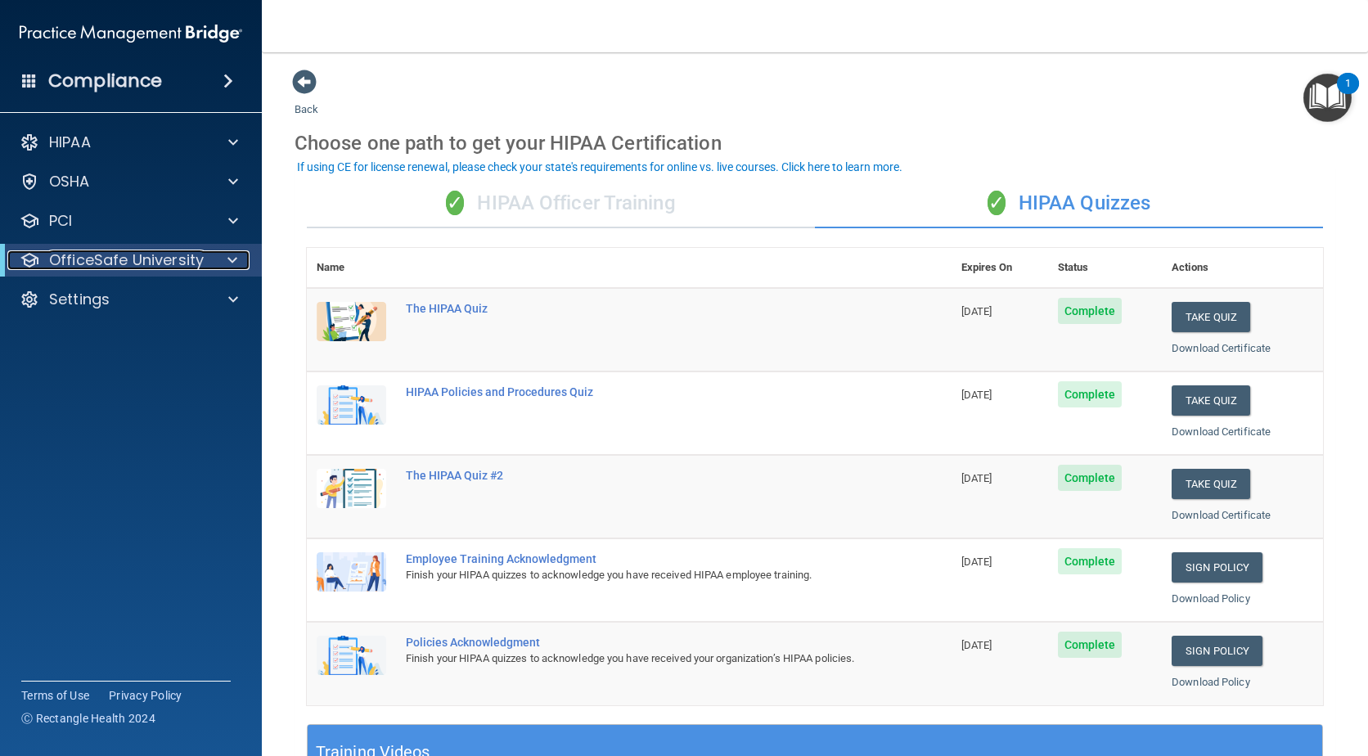
click at [127, 256] on p "OfficeSafe University" at bounding box center [126, 260] width 155 height 20
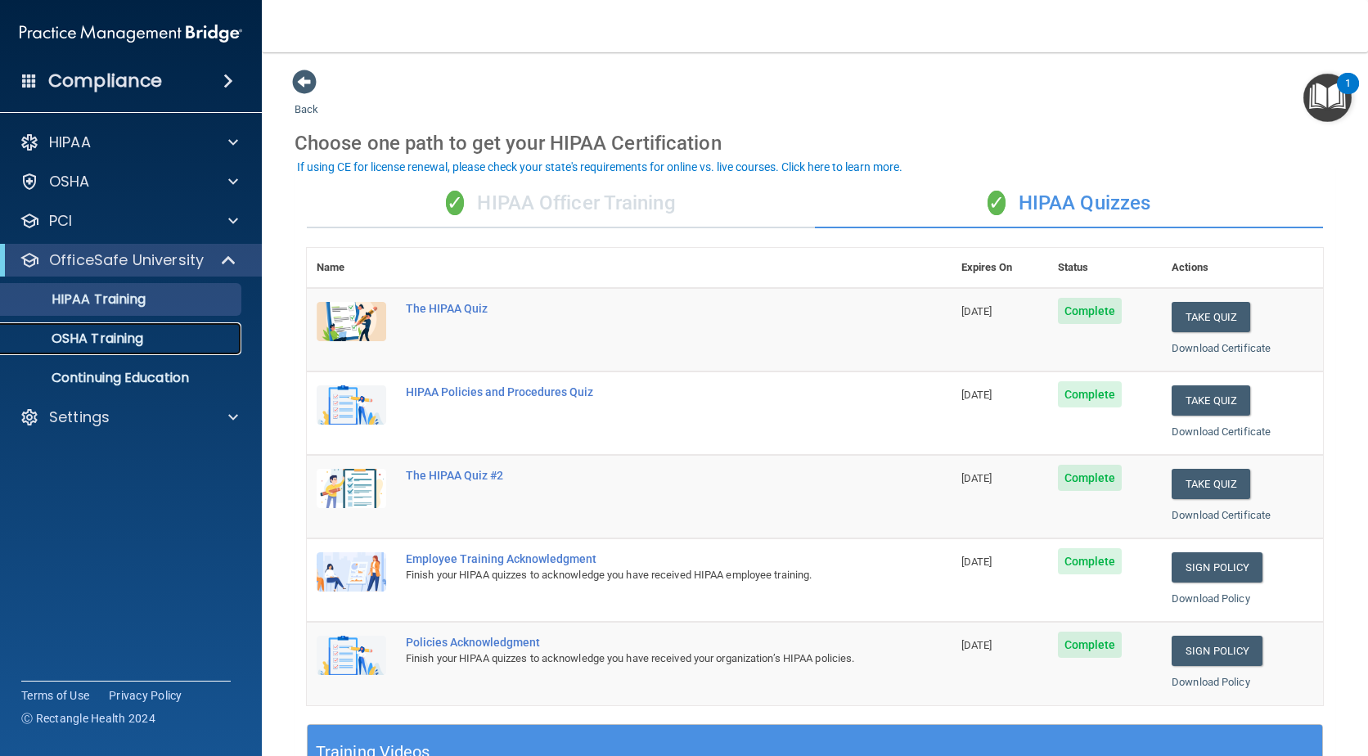
click at [122, 339] on p "OSHA Training" at bounding box center [77, 338] width 133 height 16
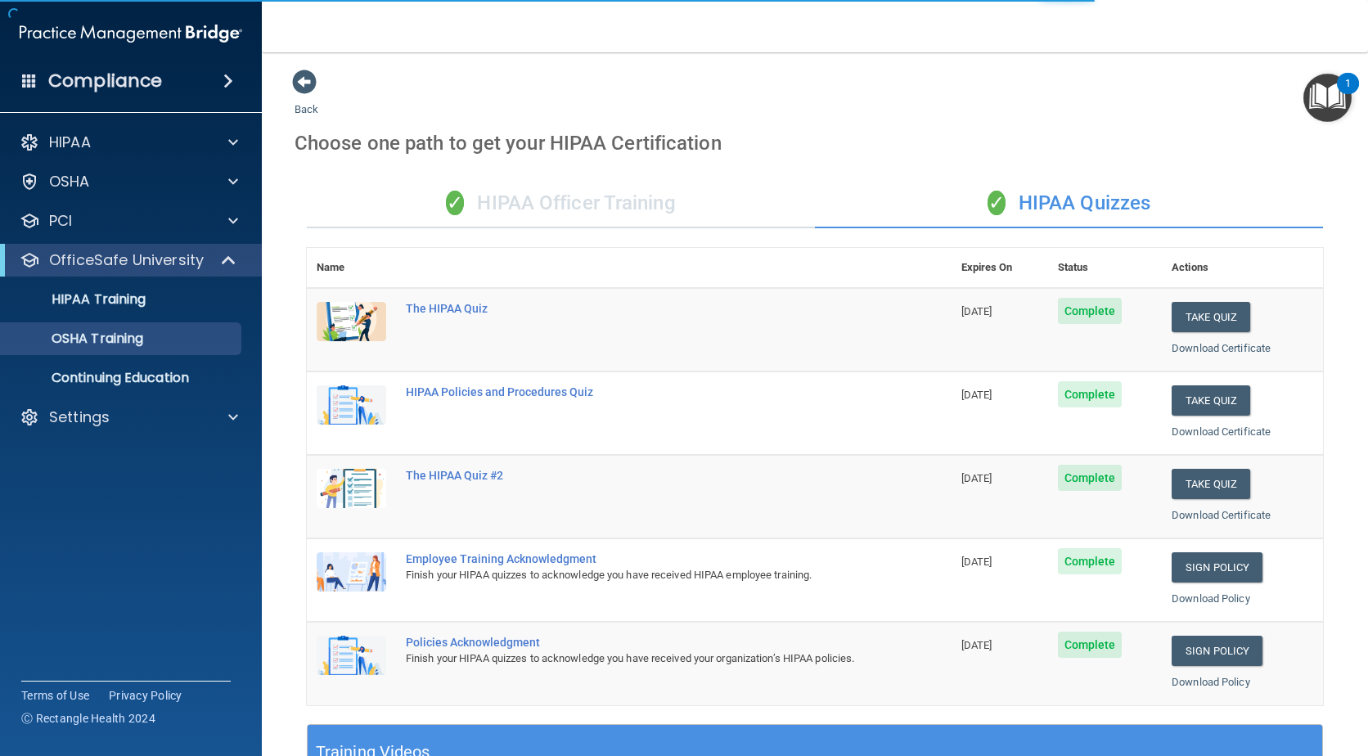
click at [503, 196] on div "✓ HIPAA Officer Training" at bounding box center [561, 203] width 508 height 49
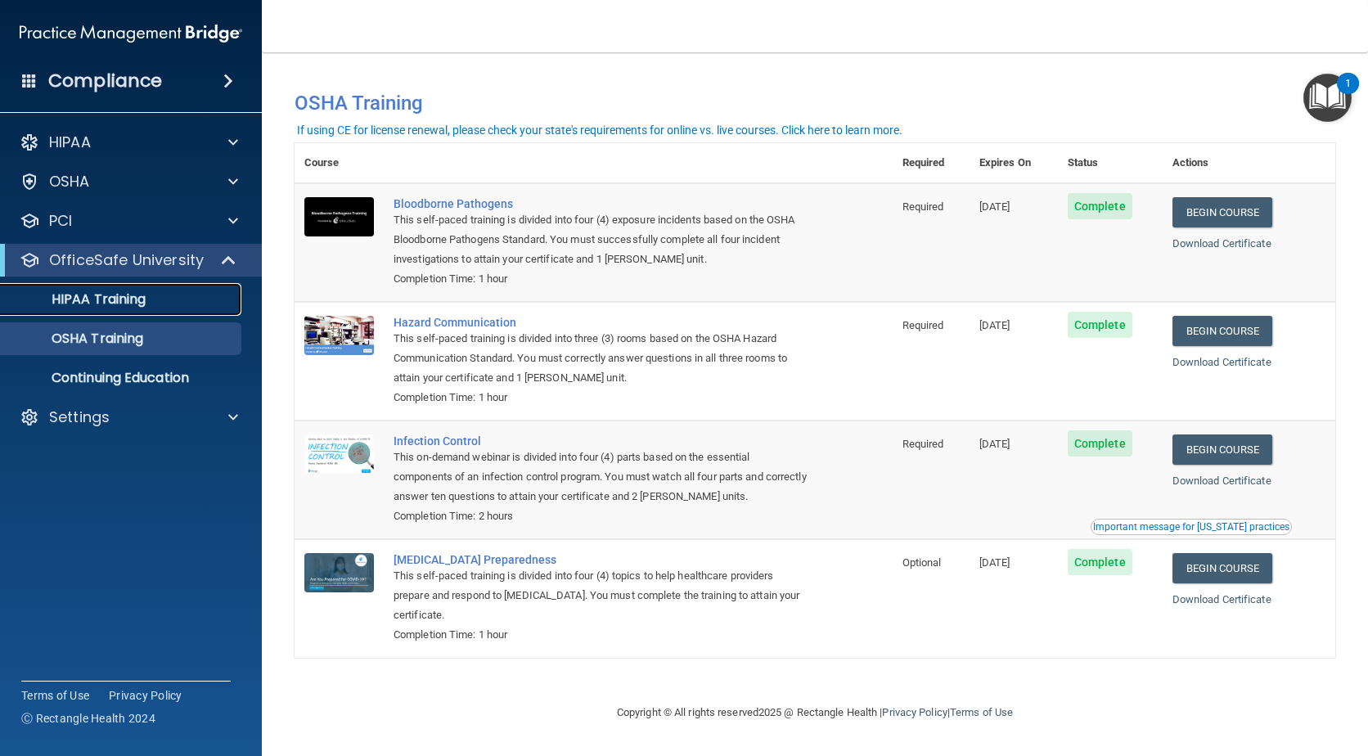
click at [151, 303] on div "HIPAA Training" at bounding box center [122, 299] width 223 height 16
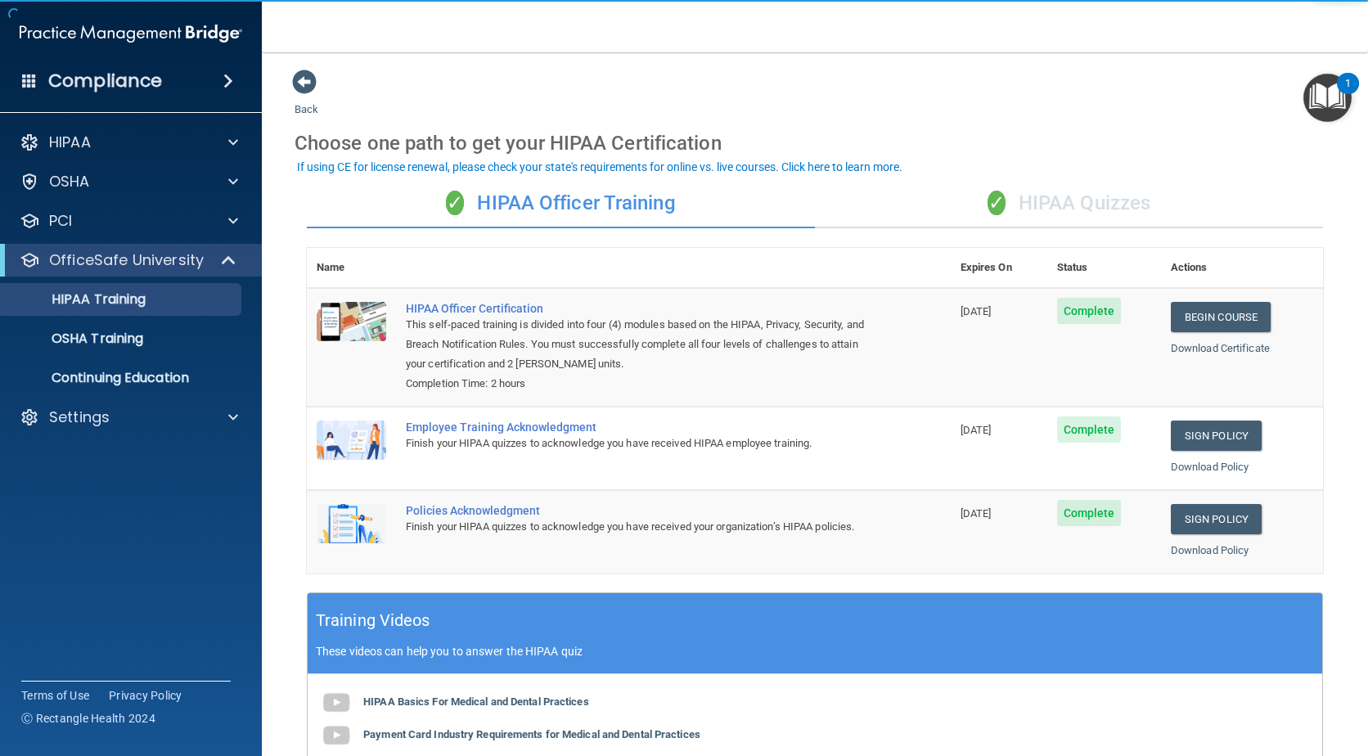
click at [1042, 206] on div "✓ HIPAA Quizzes" at bounding box center [1069, 203] width 508 height 49
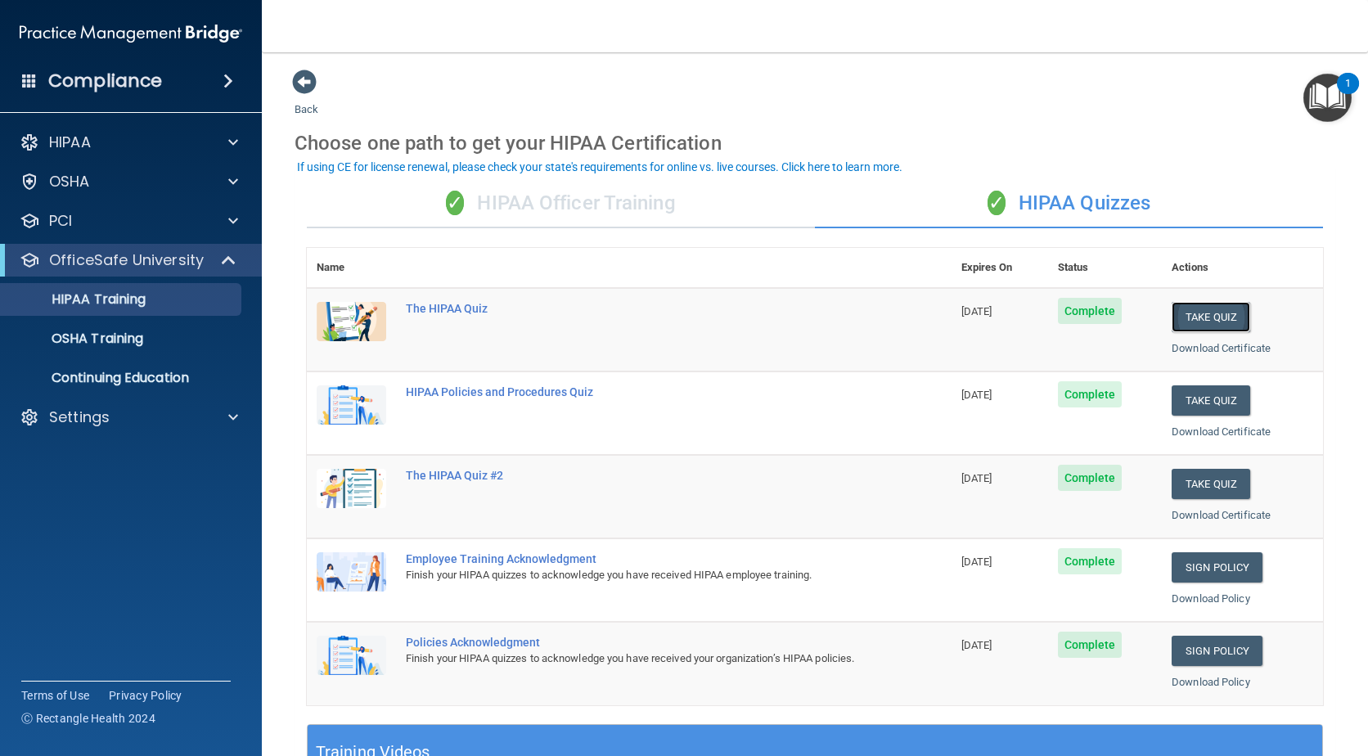
click at [1175, 317] on button "Take Quiz" at bounding box center [1210, 317] width 79 height 30
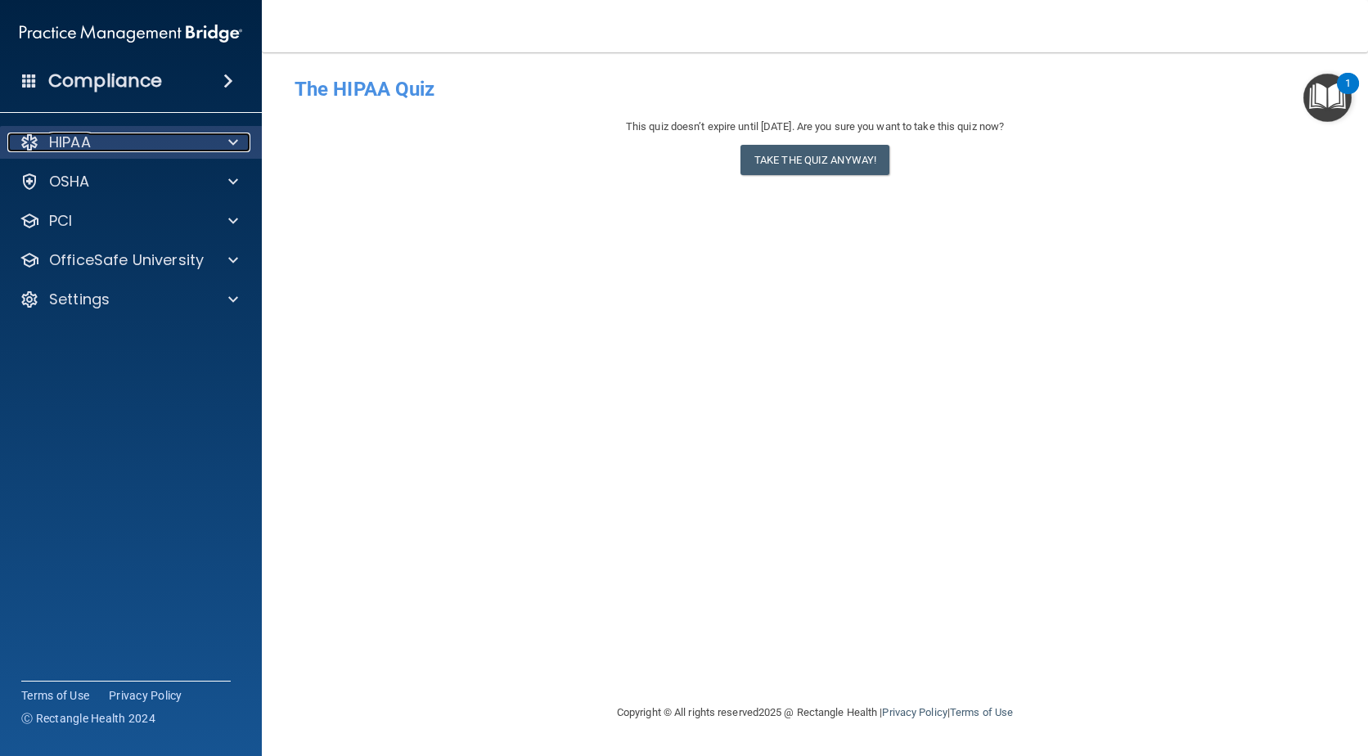
click at [74, 137] on p "HIPAA" at bounding box center [70, 143] width 42 height 20
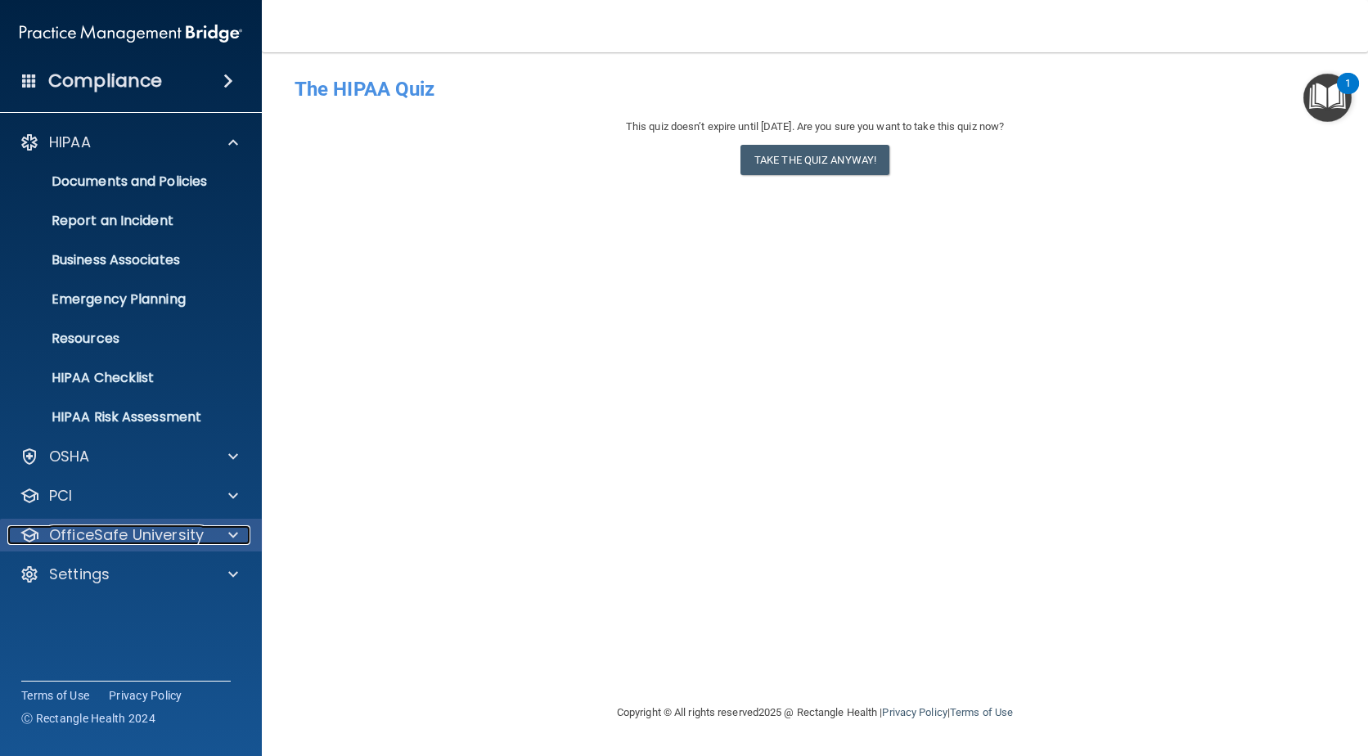
click at [113, 542] on p "OfficeSafe University" at bounding box center [126, 535] width 155 height 20
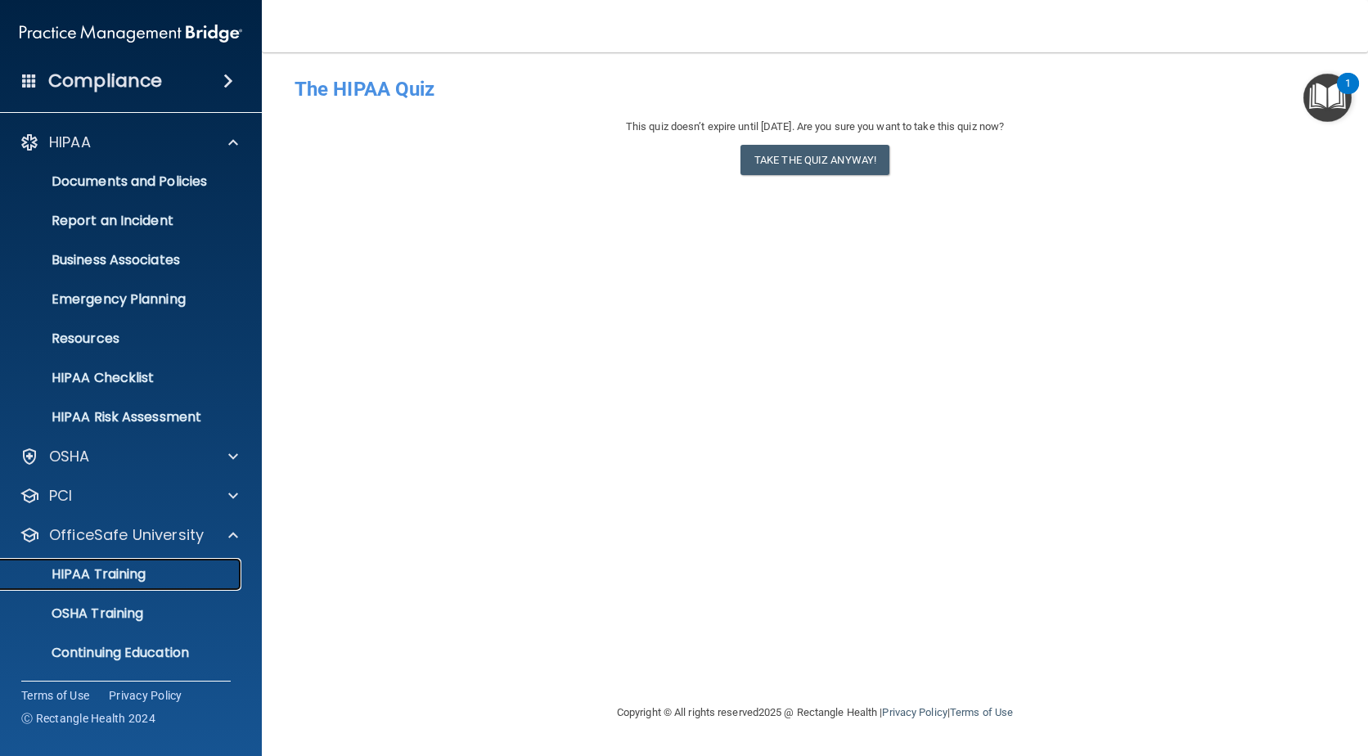
click at [151, 572] on div "HIPAA Training" at bounding box center [122, 574] width 223 height 16
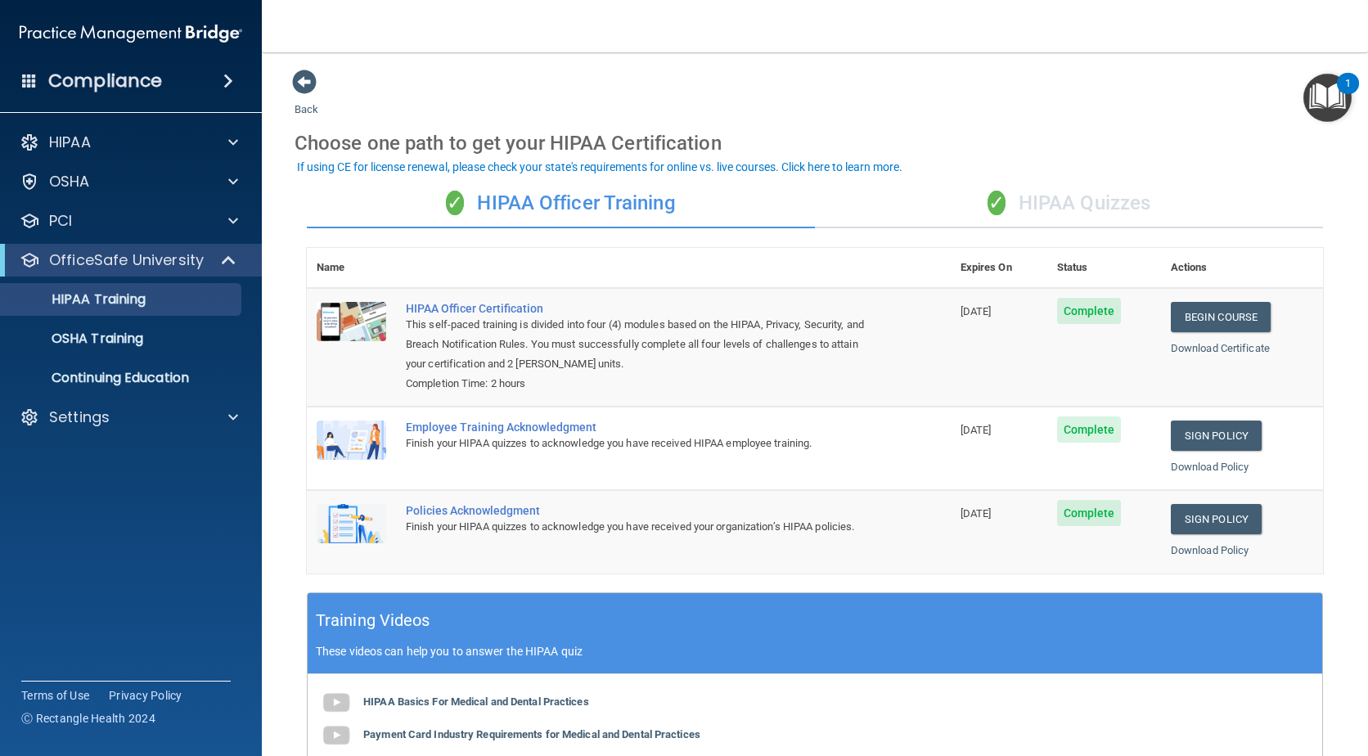
click at [1002, 198] on div "✓ HIPAA Quizzes" at bounding box center [1069, 203] width 508 height 49
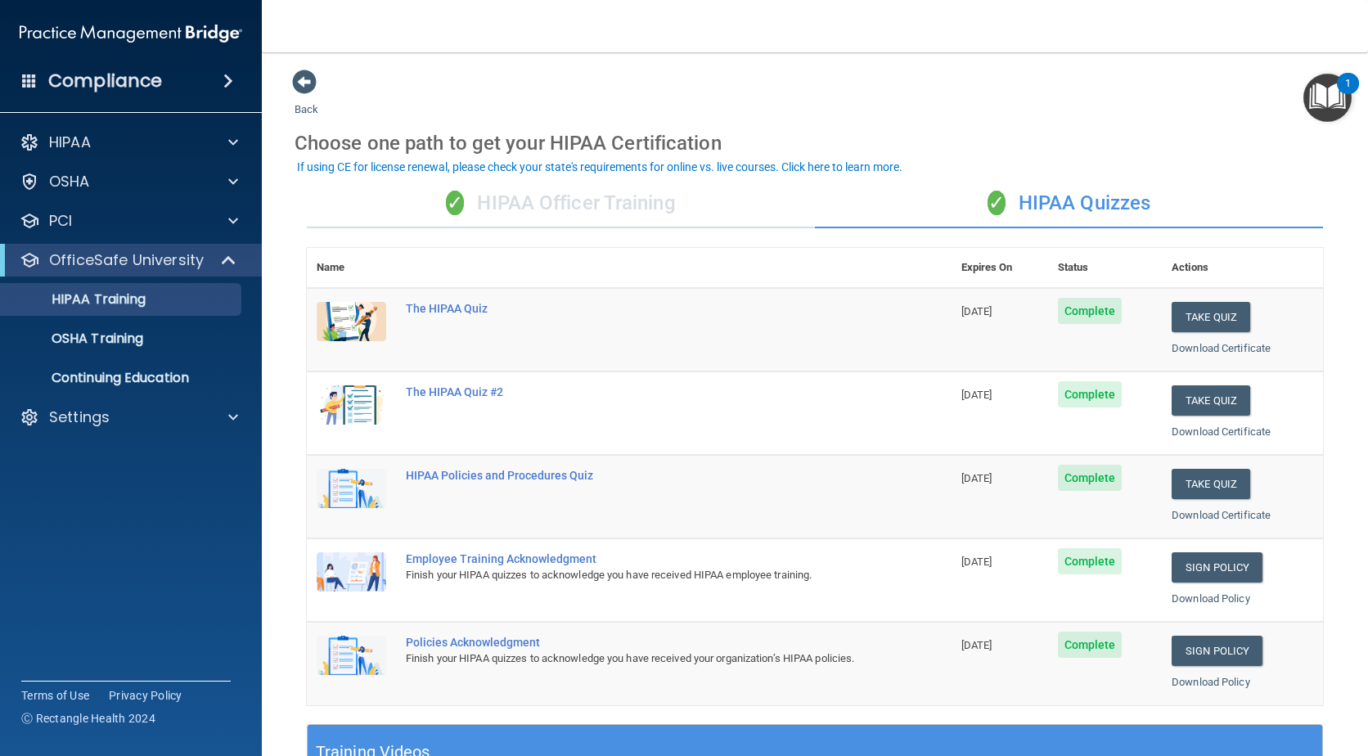
click at [555, 195] on div "✓ HIPAA Officer Training" at bounding box center [561, 203] width 508 height 49
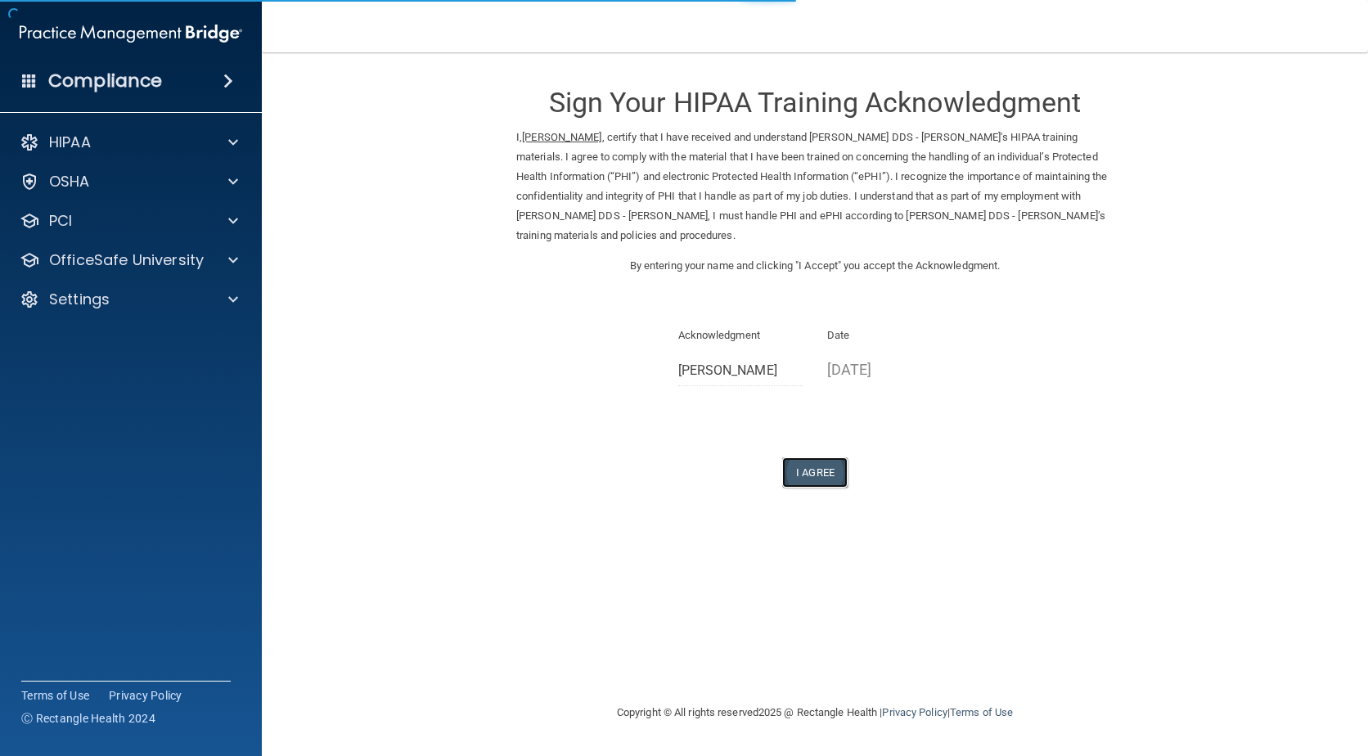
click at [825, 477] on button "I Agree" at bounding box center [814, 472] width 65 height 30
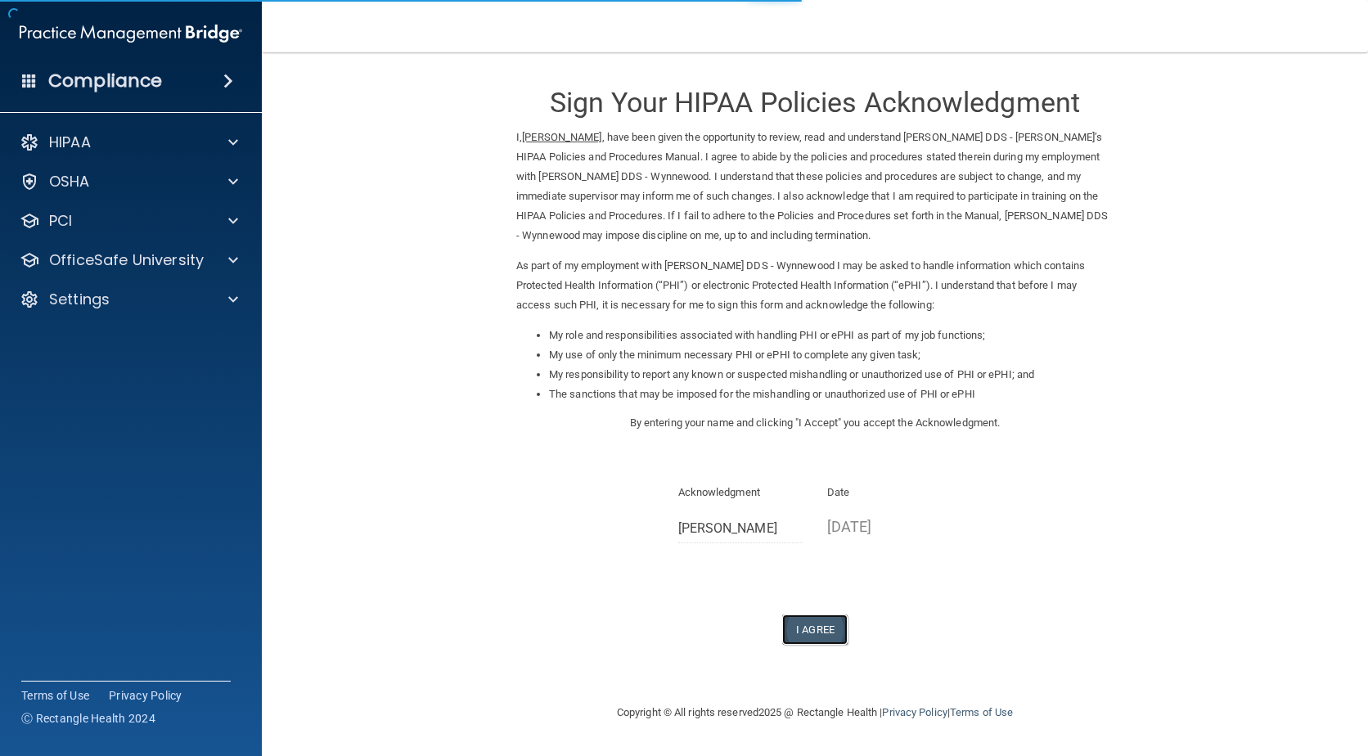
click at [803, 634] on button "I Agree" at bounding box center [814, 629] width 65 height 30
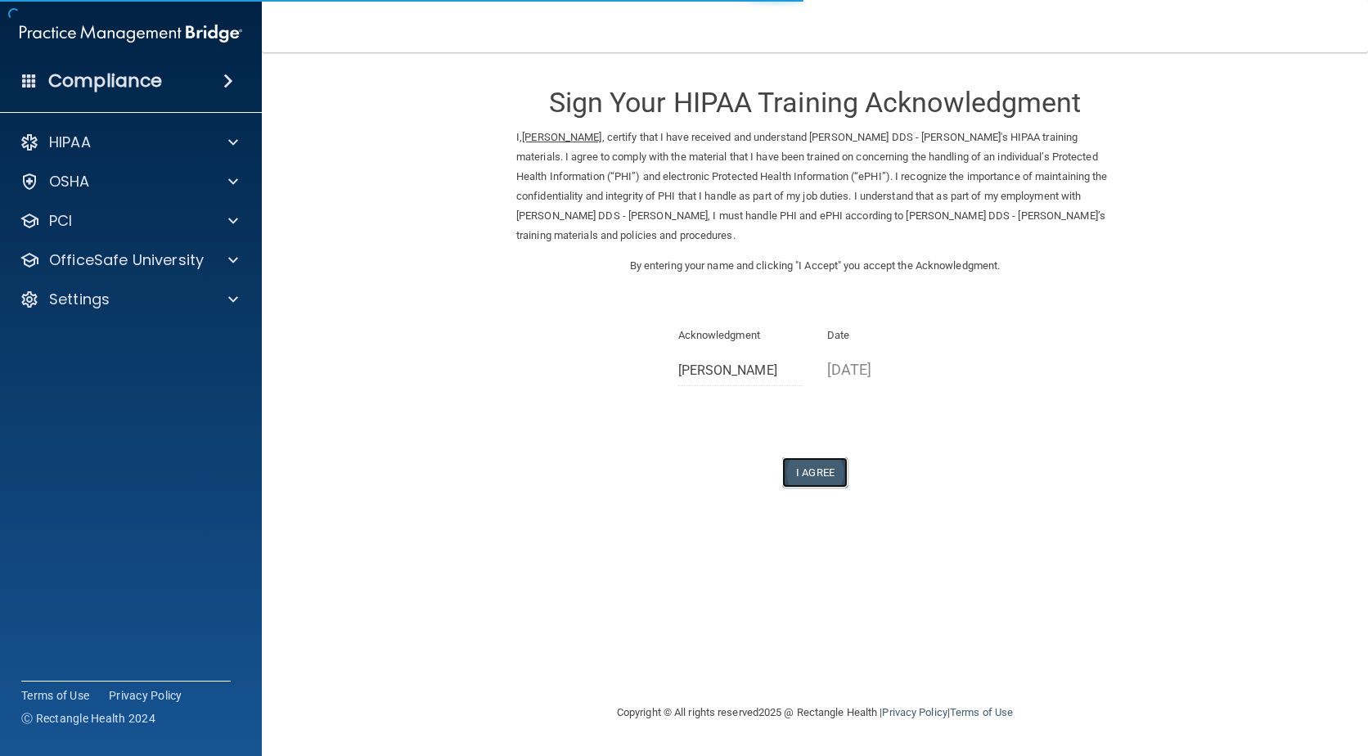
click at [816, 465] on button "I Agree" at bounding box center [814, 472] width 65 height 30
